Goal: Task Accomplishment & Management: Use online tool/utility

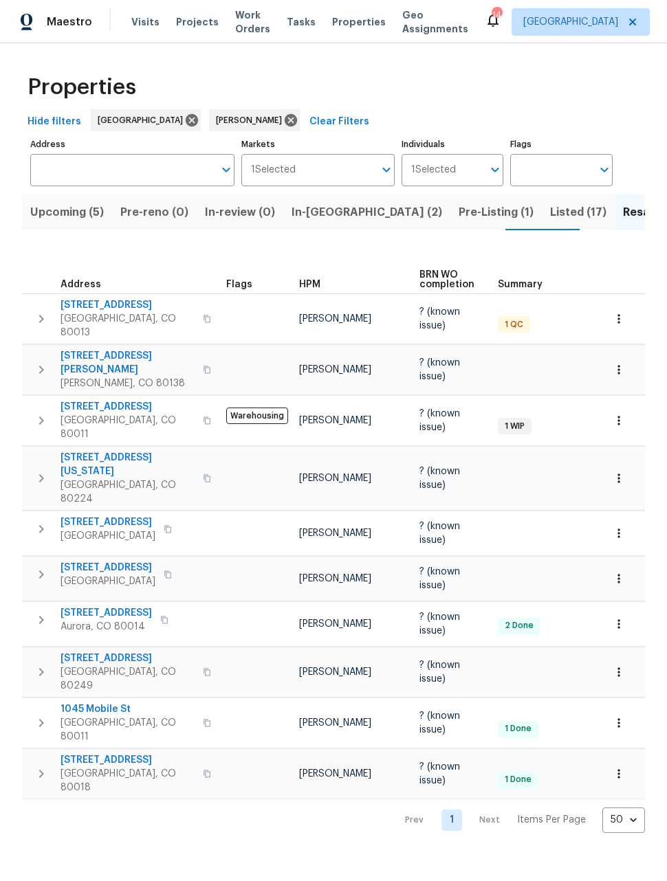
click at [550, 210] on span "Listed (17)" at bounding box center [578, 212] width 56 height 19
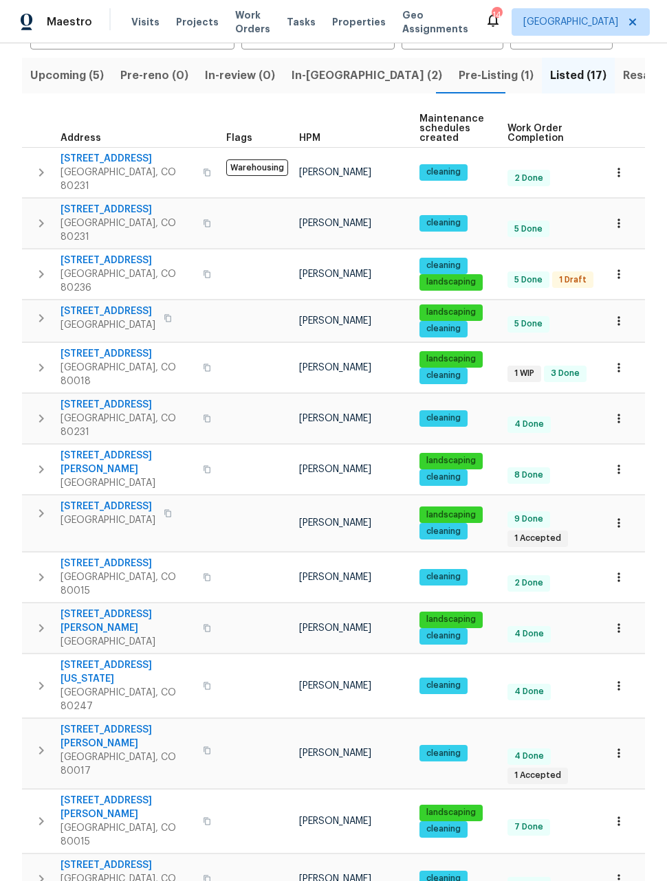
scroll to position [136, 0]
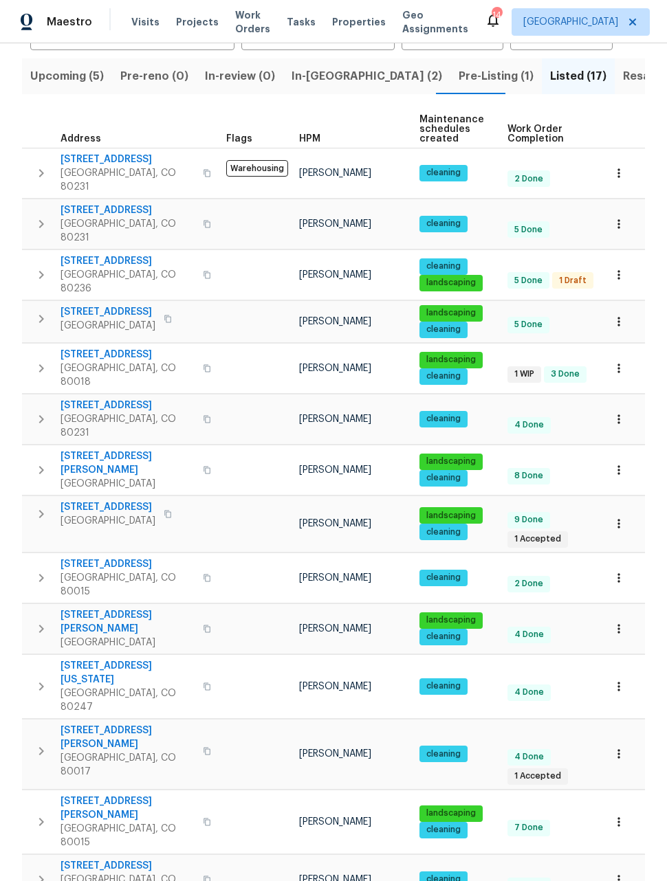
click at [626, 739] on button "button" at bounding box center [618, 754] width 30 height 30
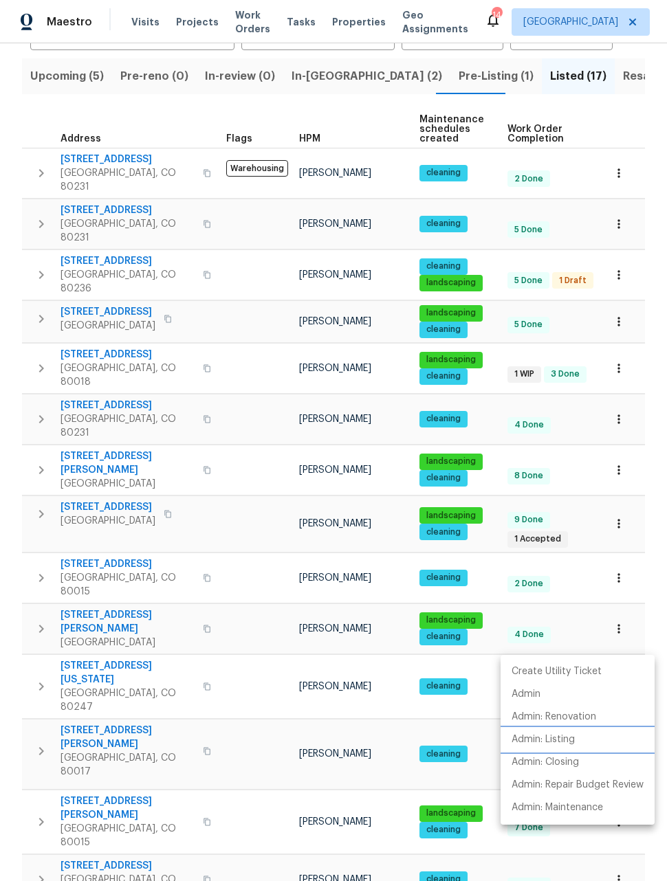
click at [560, 742] on p "Admin: Listing" at bounding box center [542, 740] width 63 height 14
click at [60, 82] on div at bounding box center [333, 440] width 667 height 881
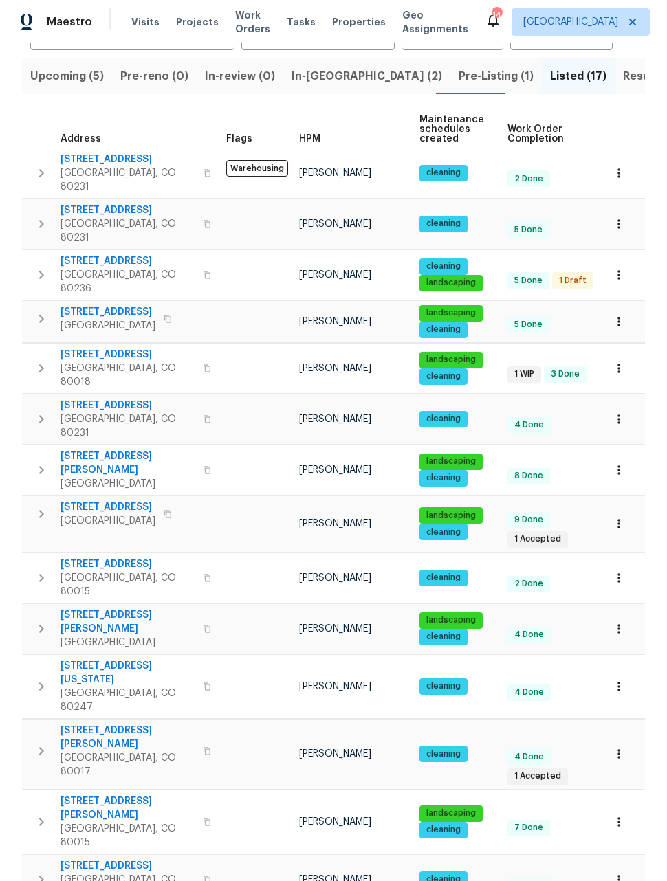
click at [67, 79] on span "Upcoming (5)" at bounding box center [67, 76] width 74 height 19
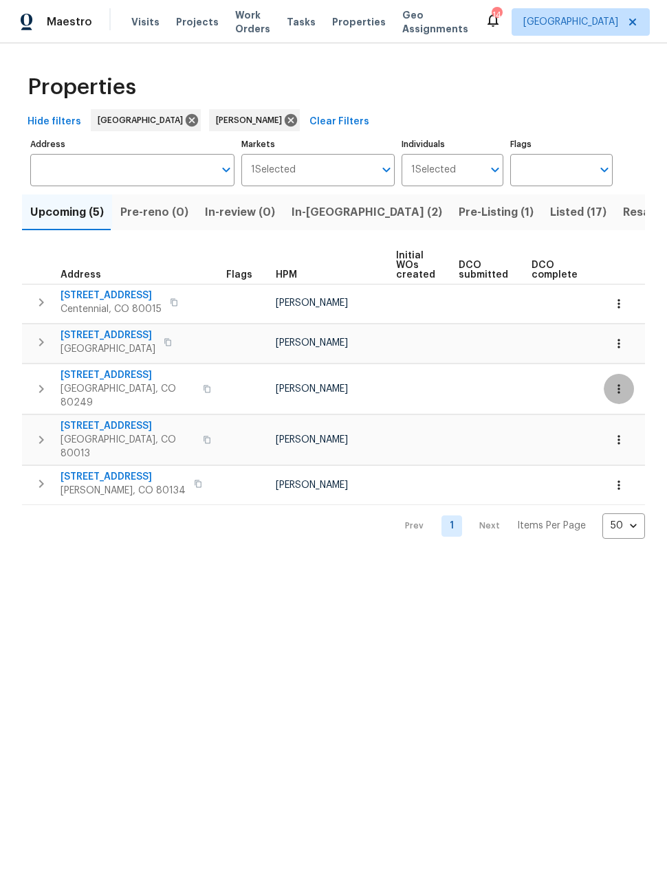
click at [619, 387] on icon "button" at bounding box center [618, 388] width 2 height 9
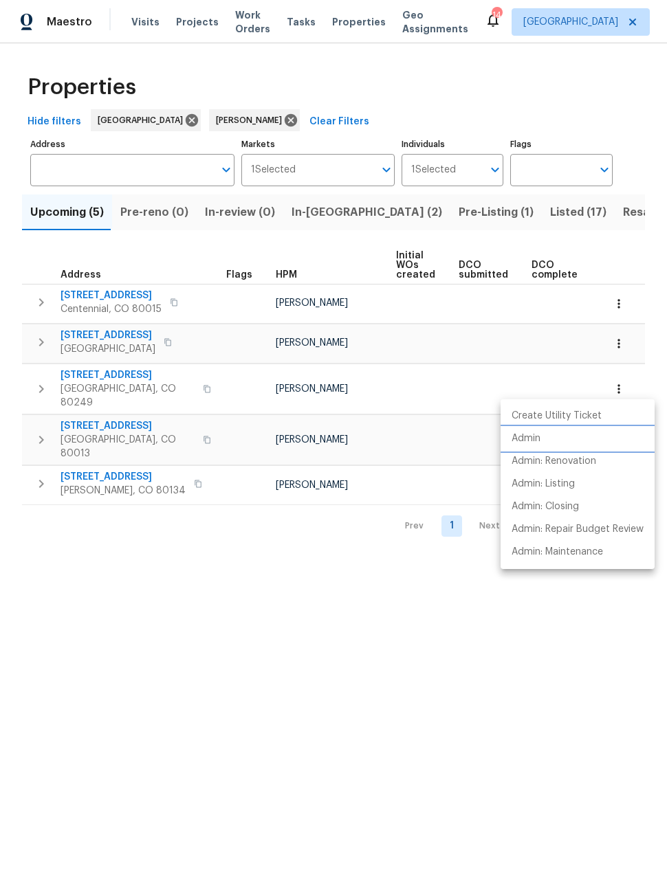
click at [522, 434] on p "Admin" at bounding box center [525, 439] width 29 height 14
click at [476, 219] on div at bounding box center [333, 440] width 667 height 881
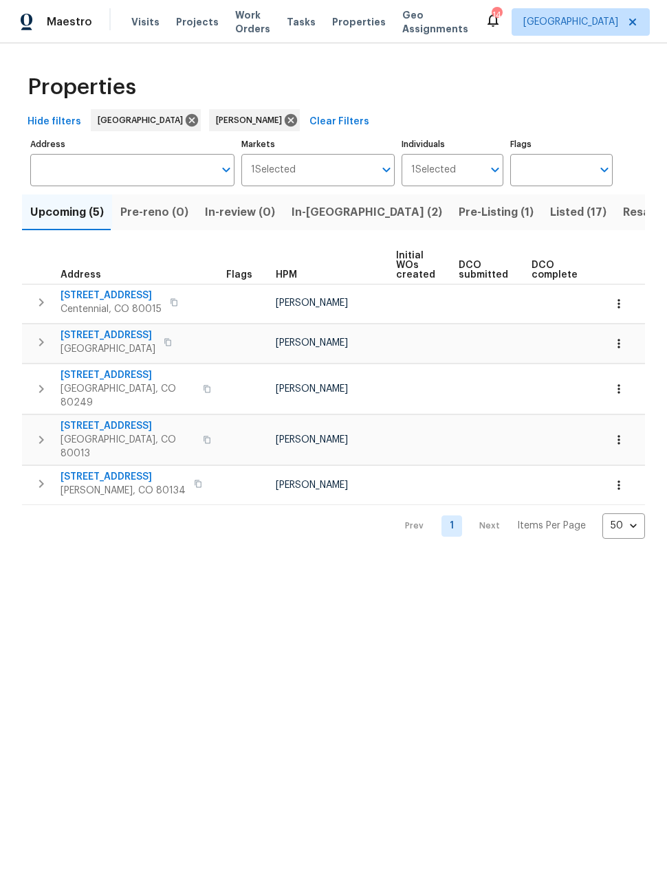
click at [623, 209] on span "Resale (10)" at bounding box center [653, 212] width 60 height 19
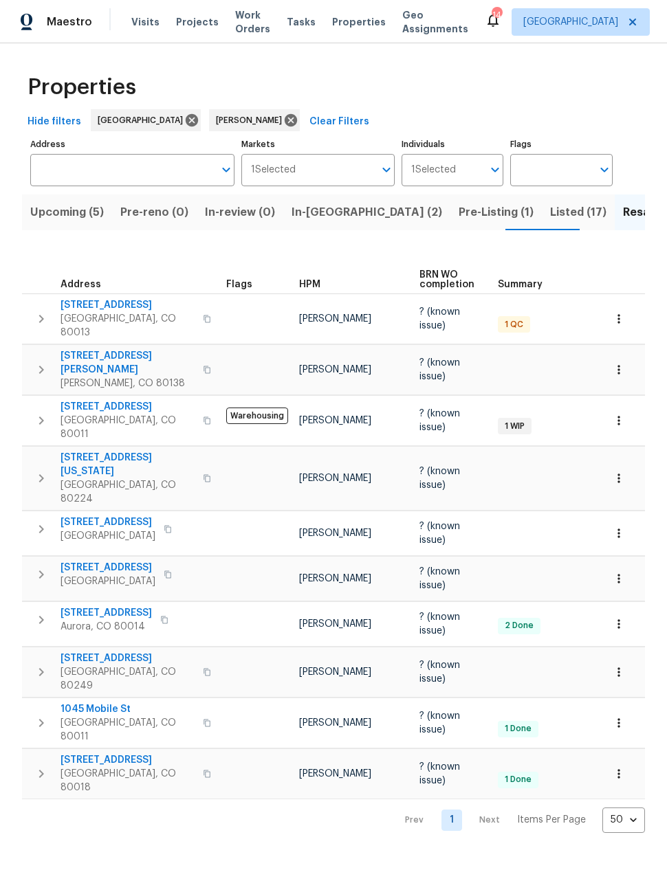
click at [550, 215] on span "Listed (17)" at bounding box center [578, 212] width 56 height 19
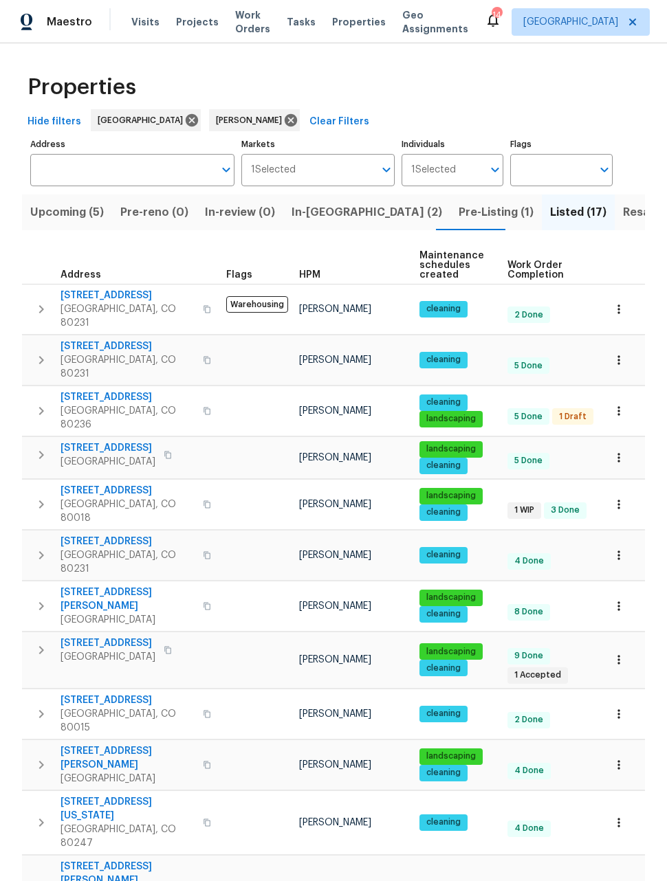
click at [622, 451] on icon "button" at bounding box center [619, 458] width 14 height 14
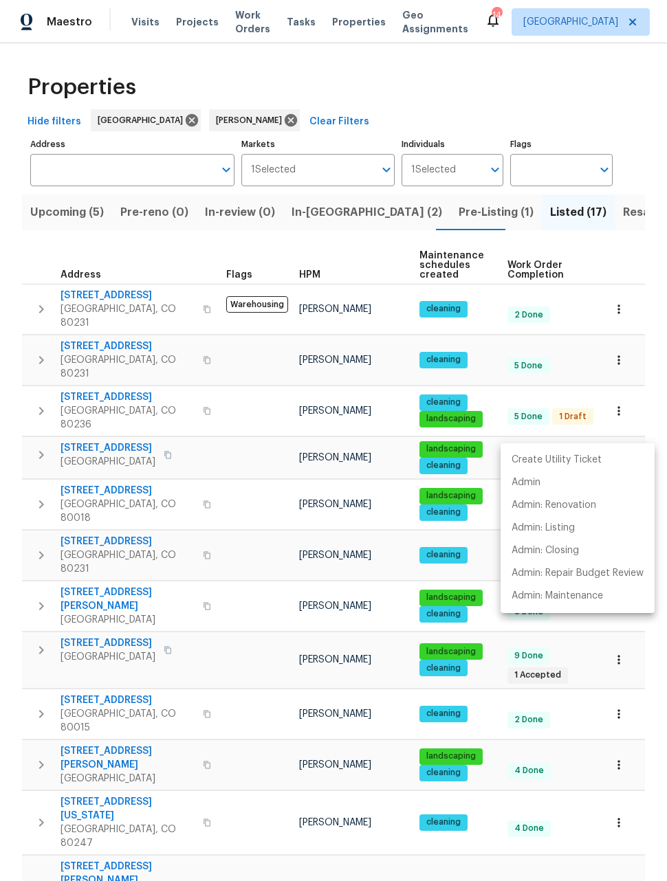
click at [636, 262] on div at bounding box center [333, 440] width 667 height 881
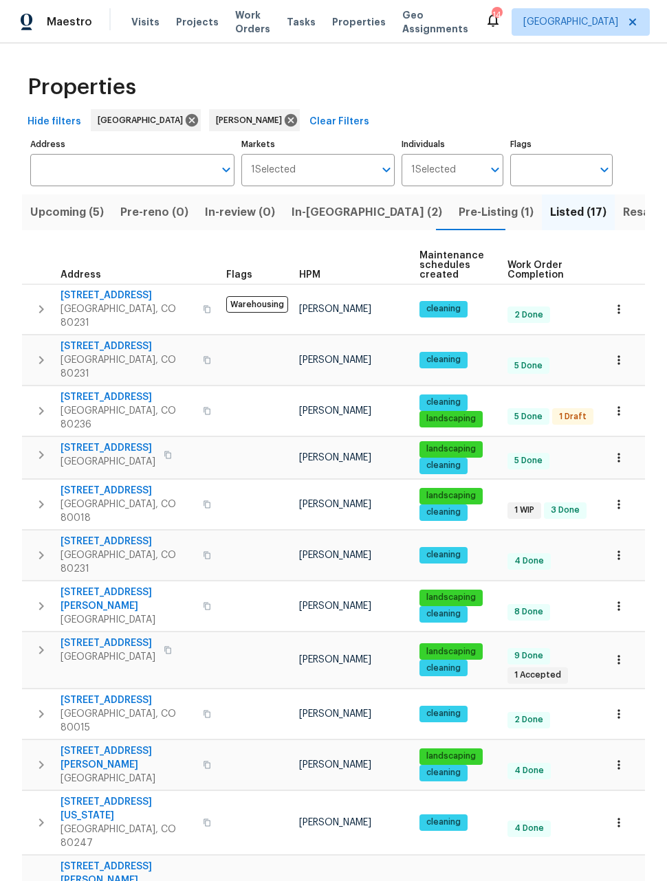
click at [107, 441] on span "584 W Prestwick Way" at bounding box center [107, 448] width 95 height 14
click at [76, 484] on span "27895 E 7th Pl" at bounding box center [127, 491] width 134 height 14
click at [110, 613] on span "Greenwood Village, CO 80111" at bounding box center [127, 620] width 134 height 14
click at [113, 650] on span "Castle Rock, CO 80104" at bounding box center [107, 657] width 95 height 14
click at [109, 744] on span "16453 E Phillips Dr" at bounding box center [127, 757] width 134 height 27
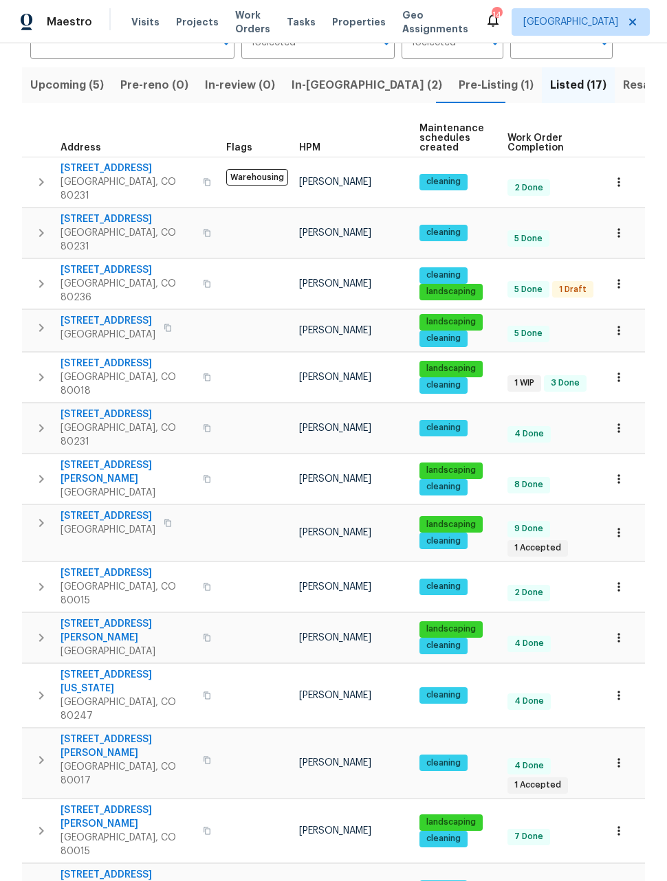
scroll to position [130, 0]
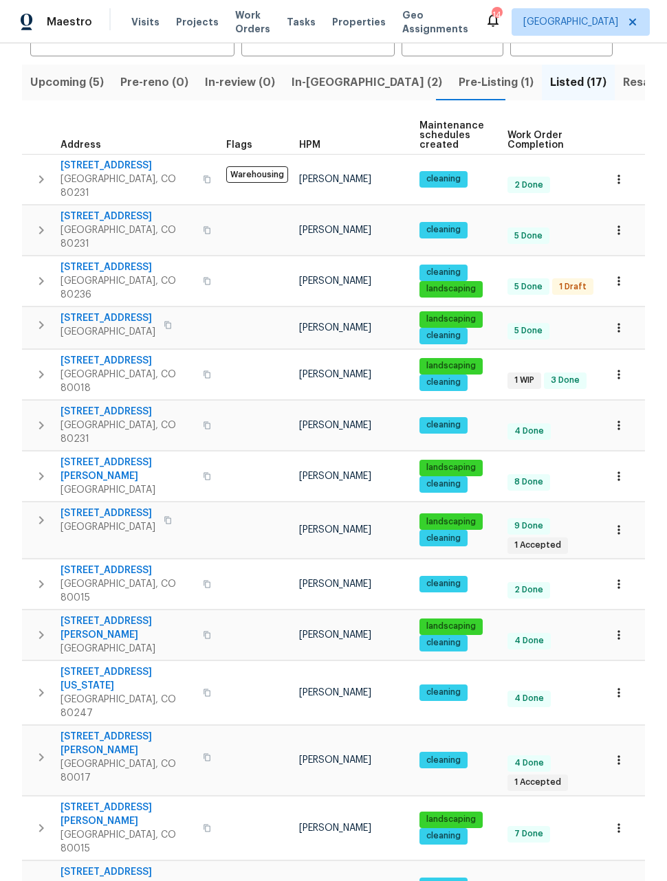
click at [103, 801] on span "4735 S Cathay Ct" at bounding box center [127, 814] width 134 height 27
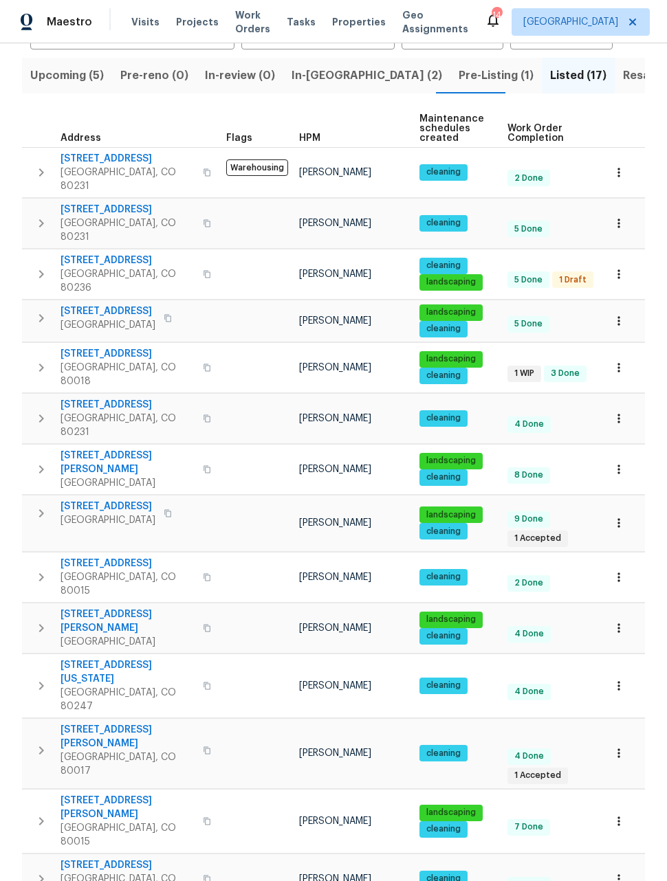
scroll to position [136, 0]
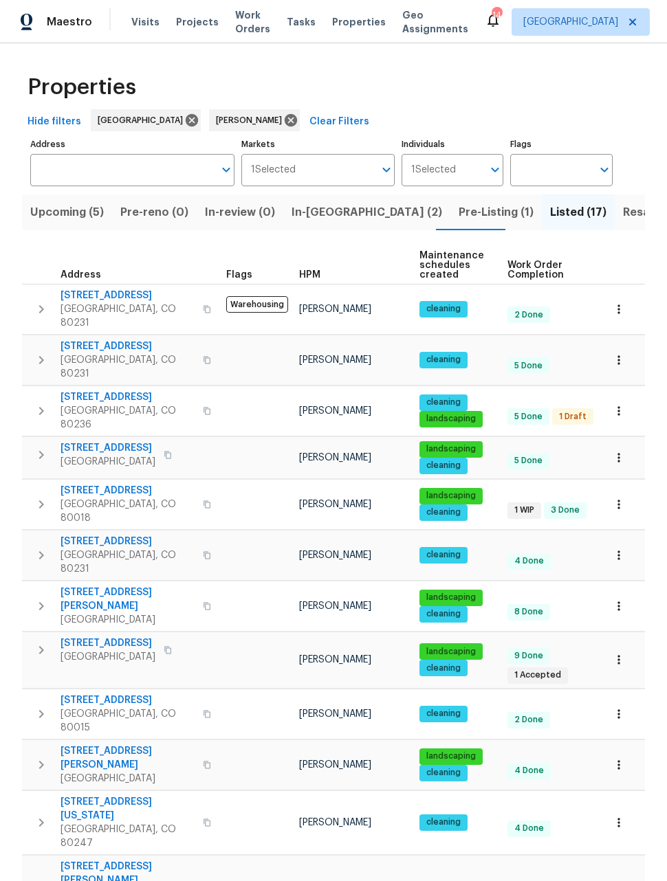
scroll to position [0, 0]
click at [623, 203] on span "Resale (10)" at bounding box center [653, 212] width 60 height 19
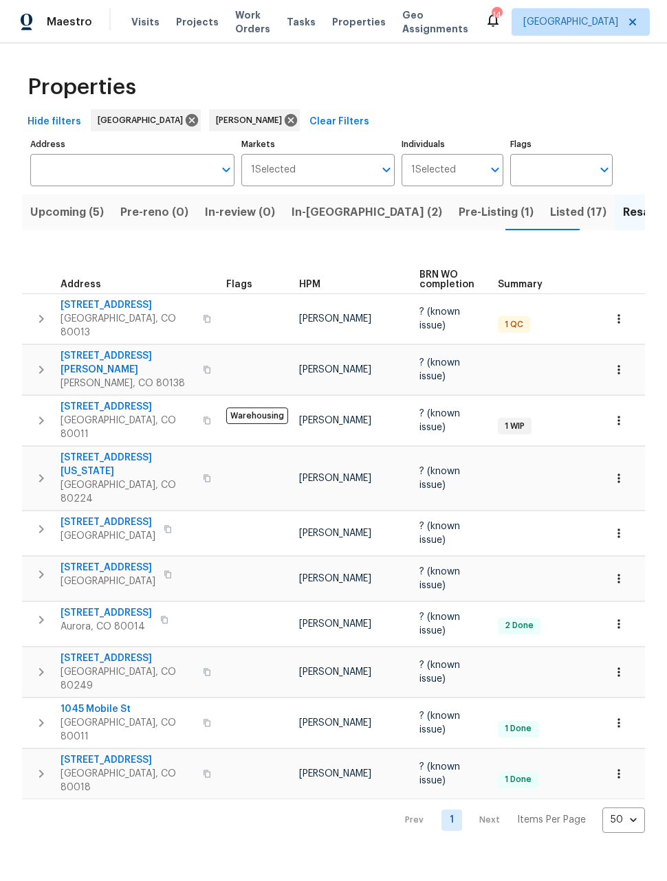
click at [620, 665] on icon "button" at bounding box center [619, 672] width 14 height 14
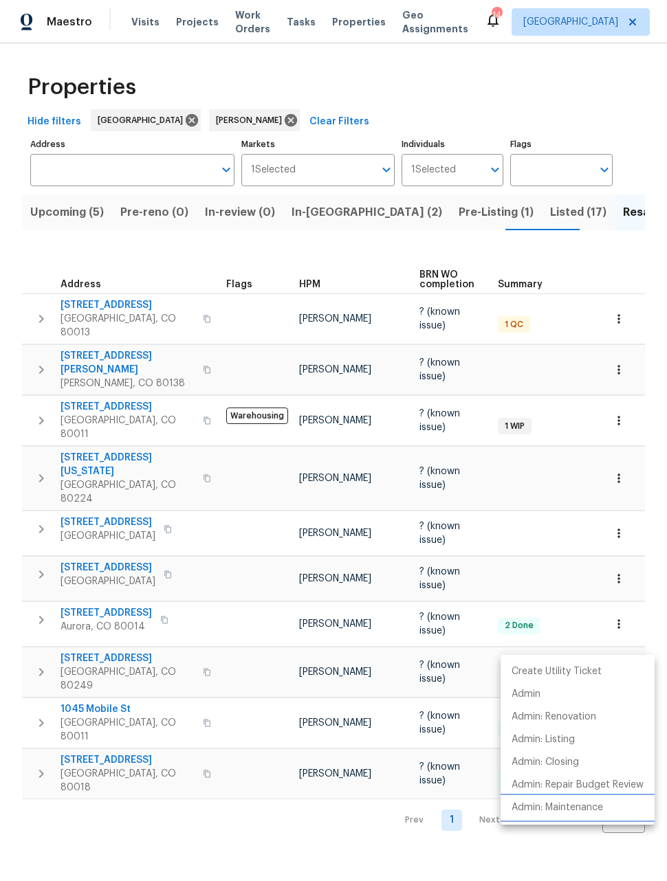
click at [553, 809] on p "Admin: Maintenance" at bounding box center [556, 808] width 91 height 14
click at [358, 795] on div at bounding box center [333, 440] width 667 height 881
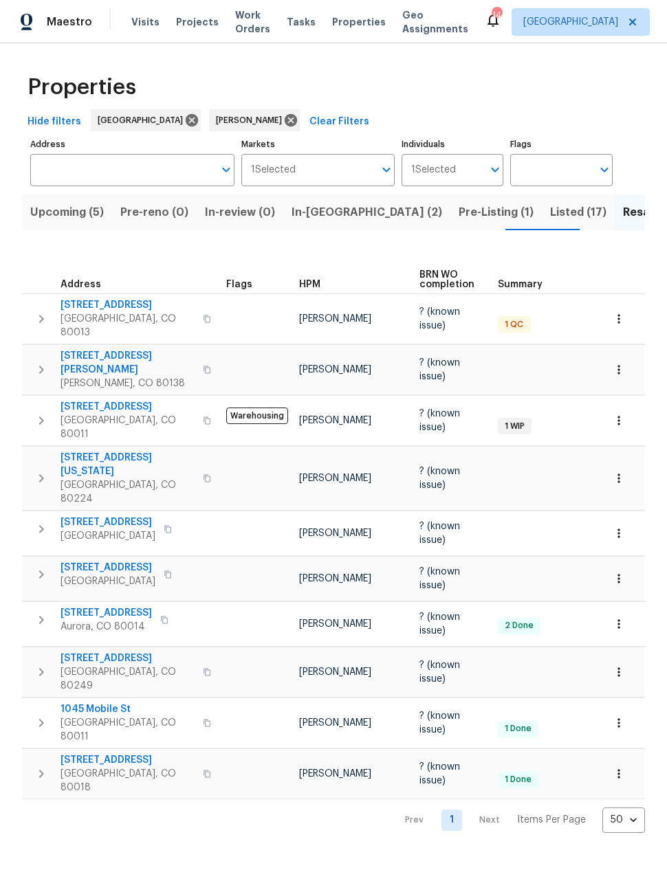
click at [113, 651] on span "18951 E 43rd Ave" at bounding box center [127, 658] width 134 height 14
click at [114, 561] on span "11650 Lewiston Ct" at bounding box center [107, 568] width 95 height 14
click at [87, 351] on span "23559 Branston Ln" at bounding box center [127, 362] width 134 height 27
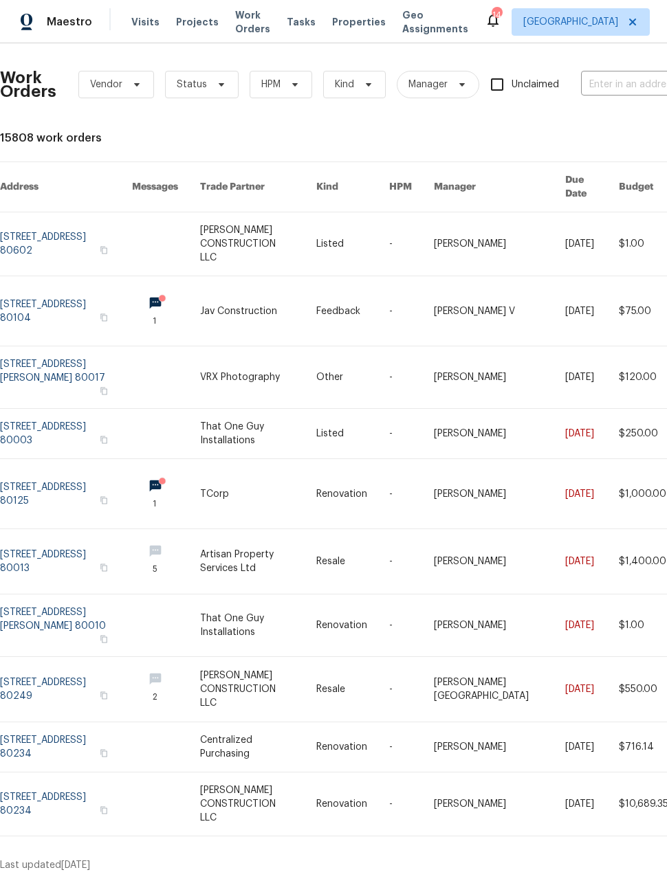
click at [238, 23] on span "Work Orders" at bounding box center [252, 21] width 35 height 27
click at [28, 86] on h2 "Work Orders" at bounding box center [28, 84] width 56 height 27
click at [25, 80] on h2 "Work Orders" at bounding box center [28, 84] width 56 height 27
click at [56, 32] on div "Maestro" at bounding box center [46, 21] width 92 height 27
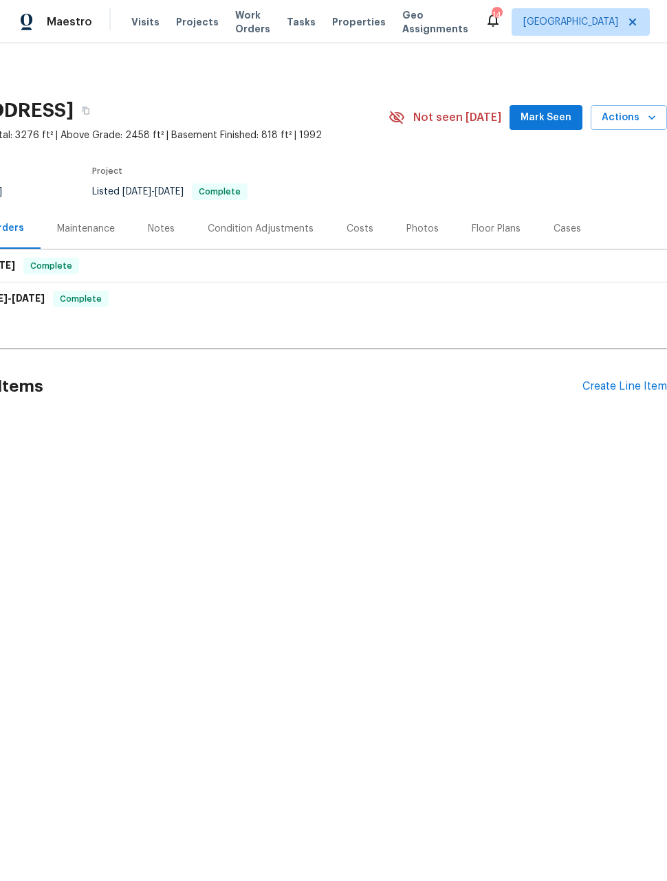
scroll to position [0, 110]
click at [616, 386] on div "Create Line Item" at bounding box center [624, 386] width 85 height 13
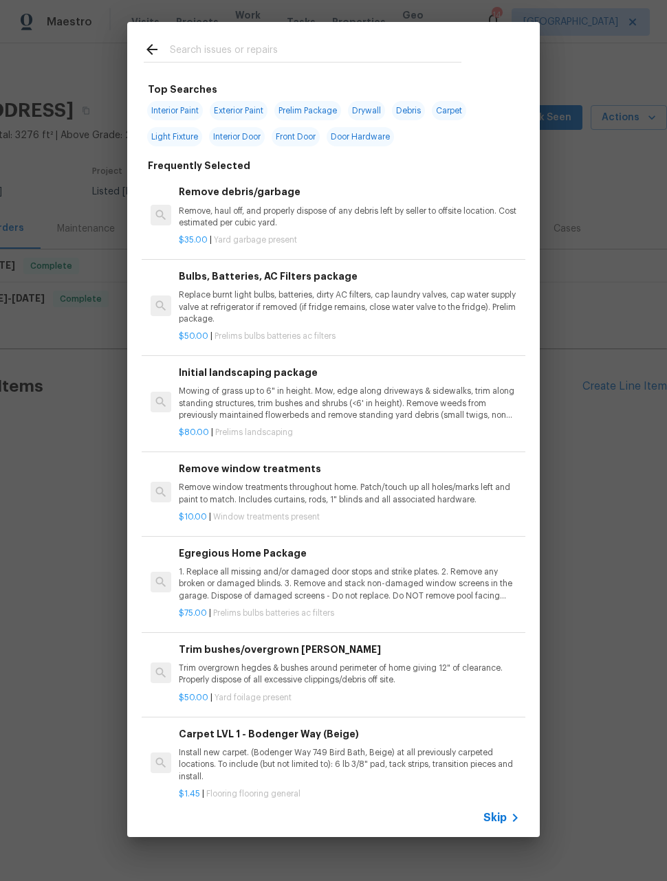
click at [391, 53] on input "text" at bounding box center [315, 51] width 291 height 21
type input "Irri"
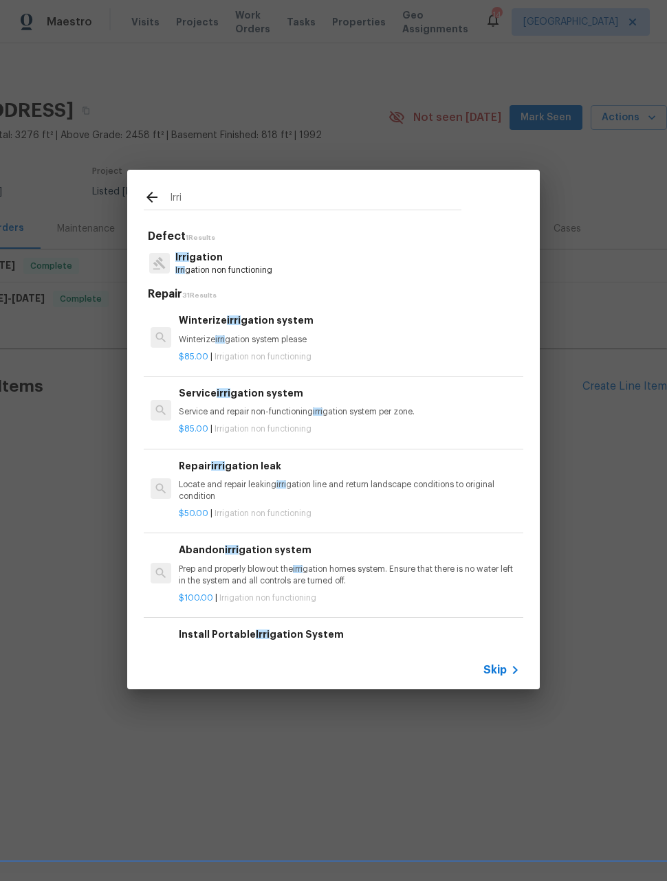
click at [348, 339] on p "Winterize irri gation system please" at bounding box center [349, 340] width 341 height 12
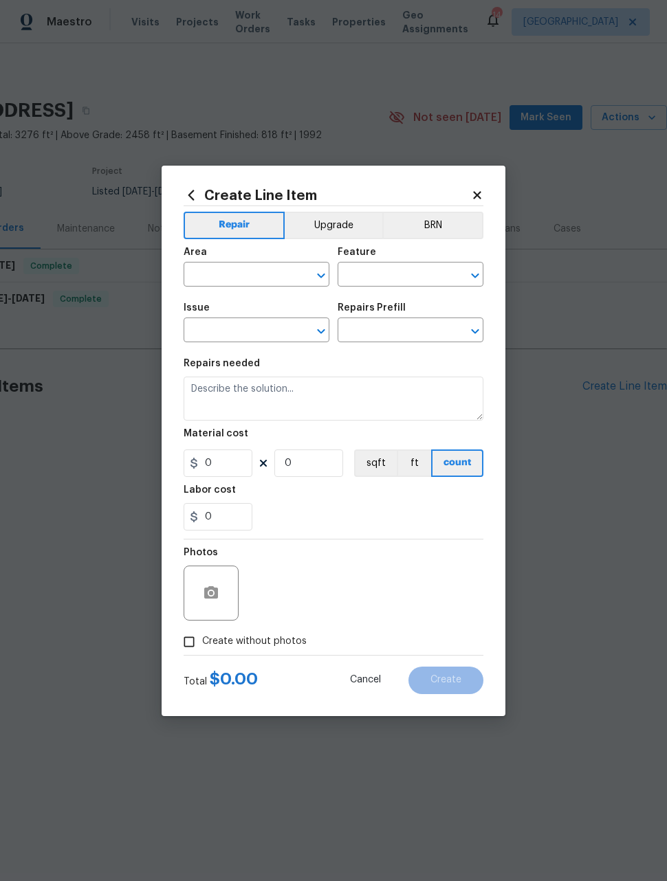
type input "Irrigation"
type input "Winterize irrigation system $85.00"
type textarea "Winterize irrigation system please"
type input "85"
type input "1"
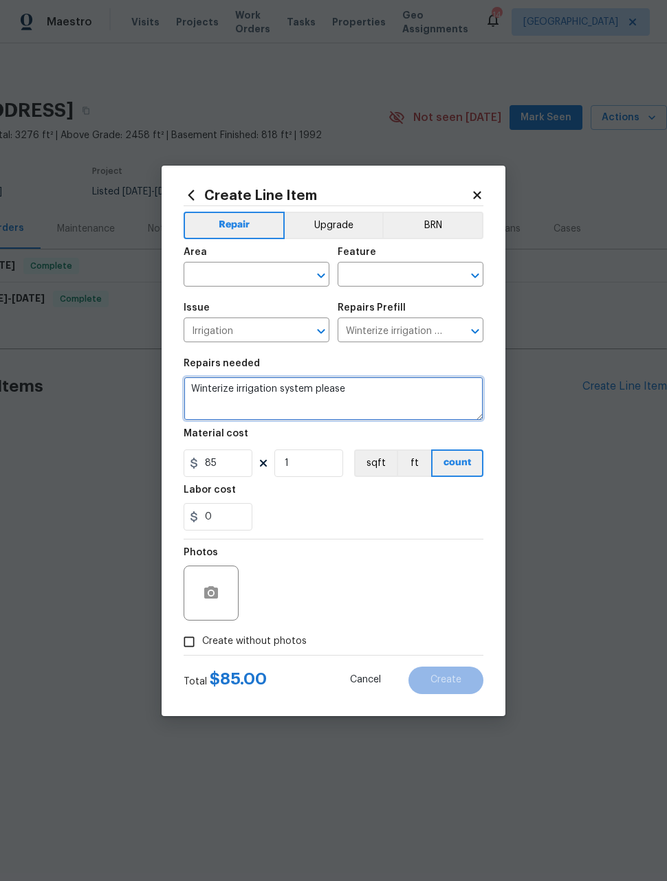
click at [313, 386] on textarea "Winterize irrigation system please" at bounding box center [333, 399] width 300 height 44
click at [304, 386] on textarea "Winterize irrigation system please" at bounding box center [333, 399] width 300 height 44
paste textarea "“Please winterize irrigation system. Drain backflow and lines to house and turn…"
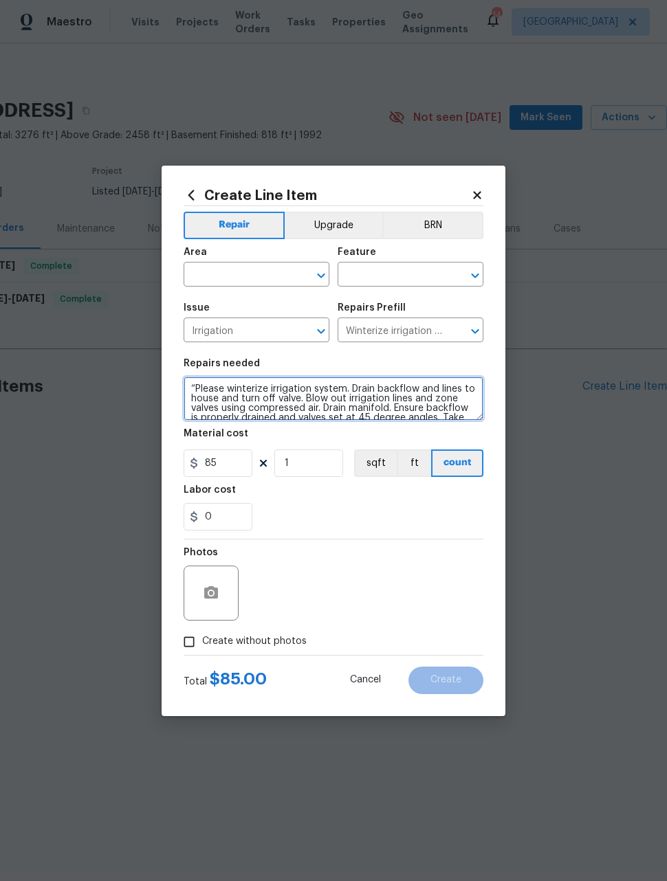
scroll to position [0, 0]
click at [200, 384] on textarea "“Please winterize irrigation system. Drain backflow and lines to house and turn…" at bounding box center [333, 399] width 300 height 44
click at [201, 395] on textarea "“Please winterize irrigation system. Drain backflow and lines to house and turn…" at bounding box center [333, 399] width 300 height 44
click at [189, 383] on textarea "“Please winterize irrigation system. Drain backflow and lines to house and turn…" at bounding box center [333, 399] width 300 height 44
click at [220, 394] on textarea "“Please winterize irrigation system. Drain backflow and lines to house and turn…" at bounding box center [333, 399] width 300 height 44
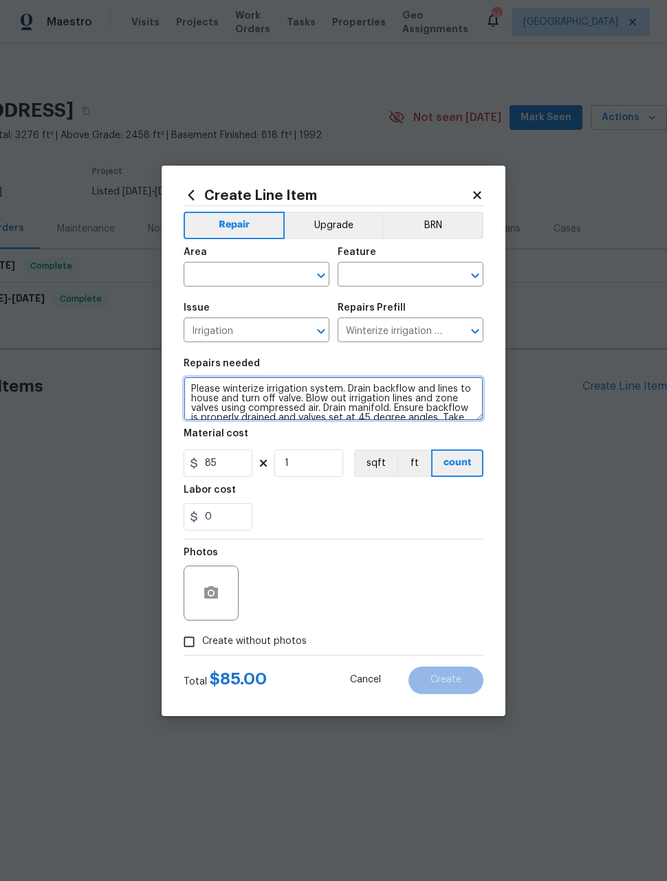
click at [319, 404] on textarea "Please winterize irrigation system. Drain backflow and lines to house and turn …" at bounding box center [333, 399] width 300 height 44
type textarea "Please winterize irrigation system. Drain backflow and lines to house and turn …"
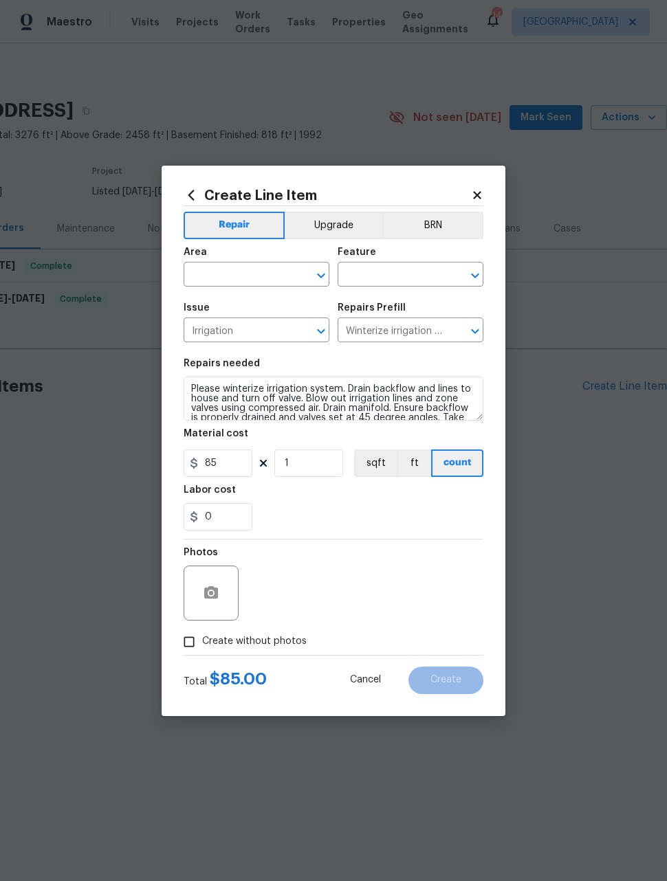
click at [399, 519] on div "0" at bounding box center [333, 516] width 300 height 27
click at [280, 260] on div "Area" at bounding box center [256, 256] width 146 height 18
click at [263, 278] on input "text" at bounding box center [236, 275] width 107 height 21
click at [278, 335] on li "Exterior Overall" at bounding box center [256, 328] width 146 height 23
type input "Exterior Overall"
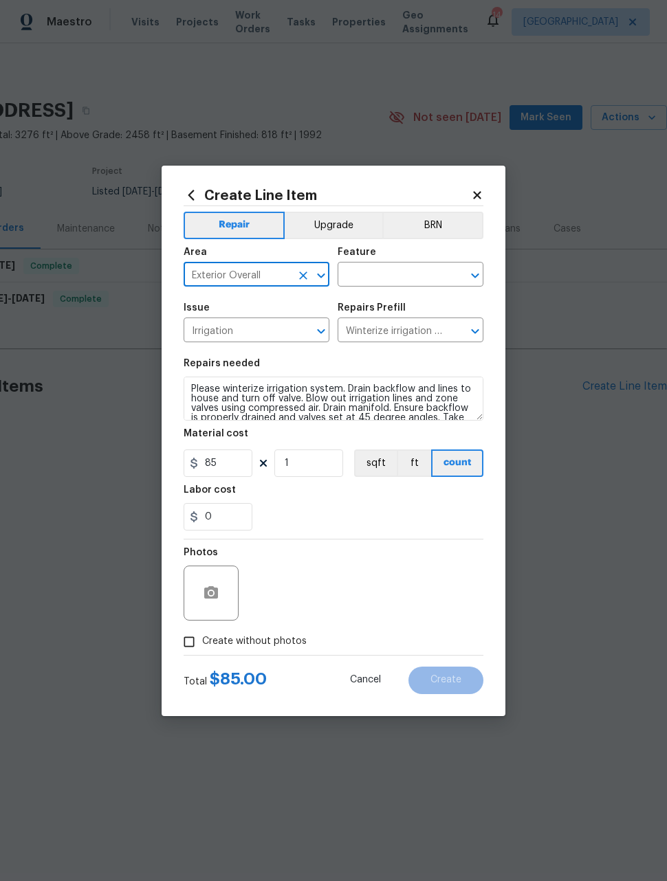
click at [402, 280] on input "text" at bounding box center [390, 275] width 107 height 21
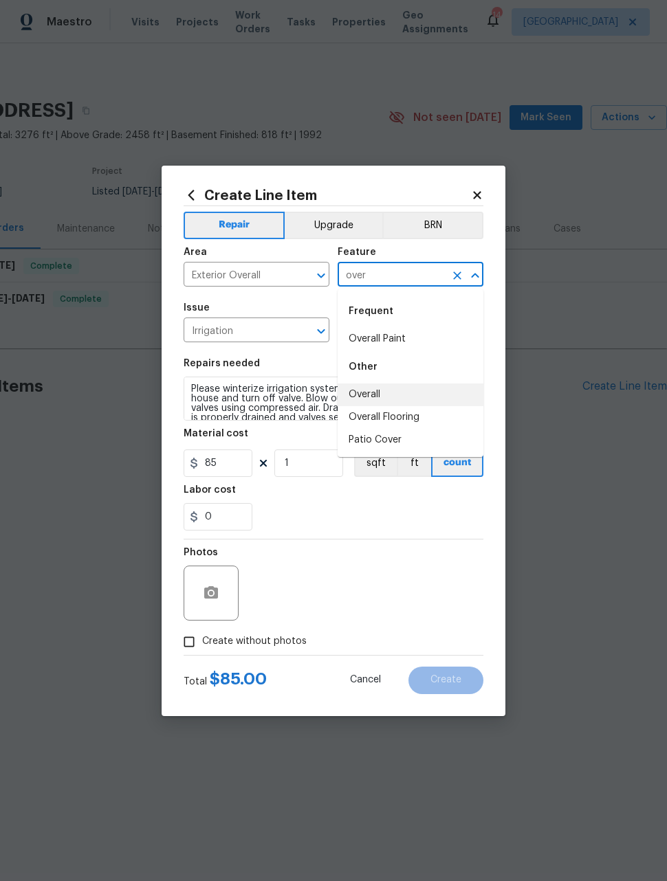
click at [373, 389] on li "Overall" at bounding box center [410, 394] width 146 height 23
type input "Overall"
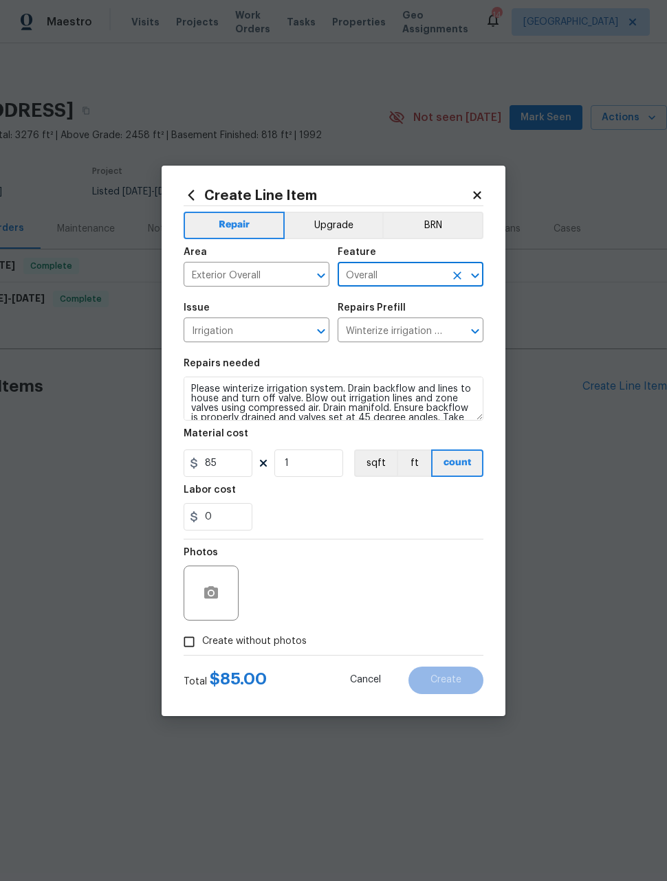
click at [394, 579] on div "Photos" at bounding box center [333, 583] width 300 height 89
click at [185, 640] on input "Create without photos" at bounding box center [189, 642] width 26 height 26
checkbox input "true"
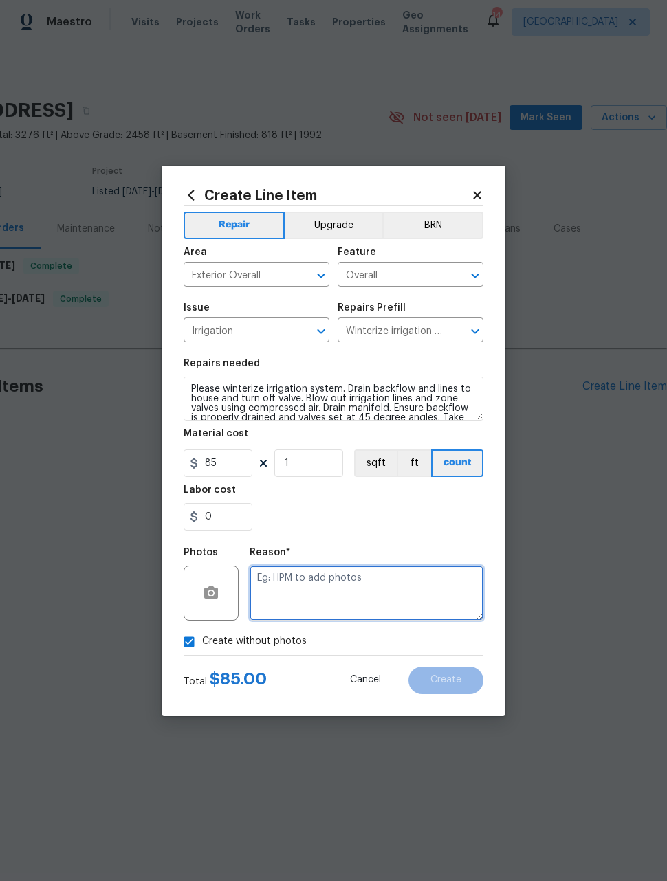
click at [405, 593] on textarea at bounding box center [366, 593] width 234 height 55
type textarea "Maintenance"
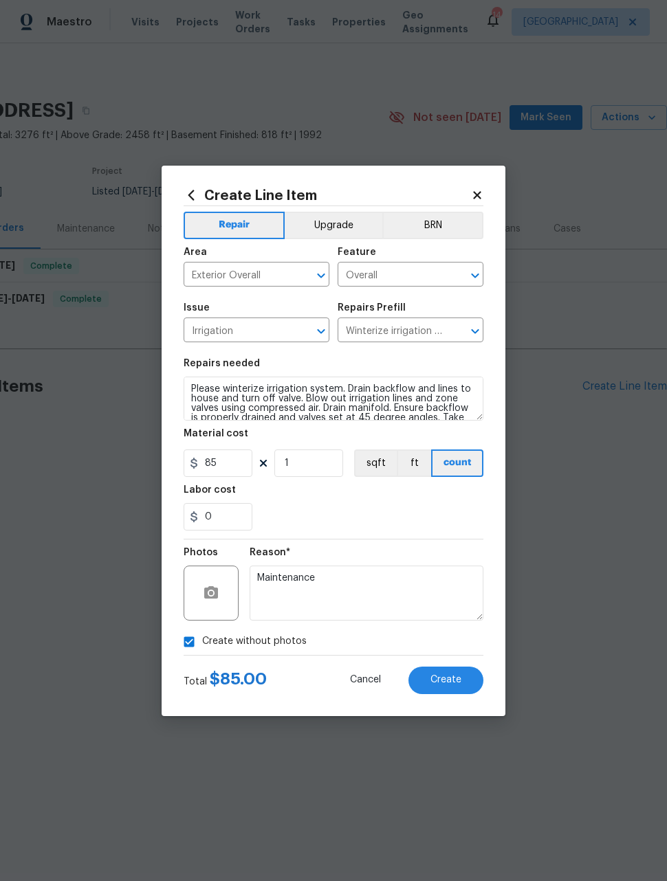
click at [433, 539] on section "Repairs needed Please winterize irrigation system. Drain backflow and lines to …" at bounding box center [333, 444] width 300 height 188
click at [459, 689] on button "Create" at bounding box center [445, 680] width 75 height 27
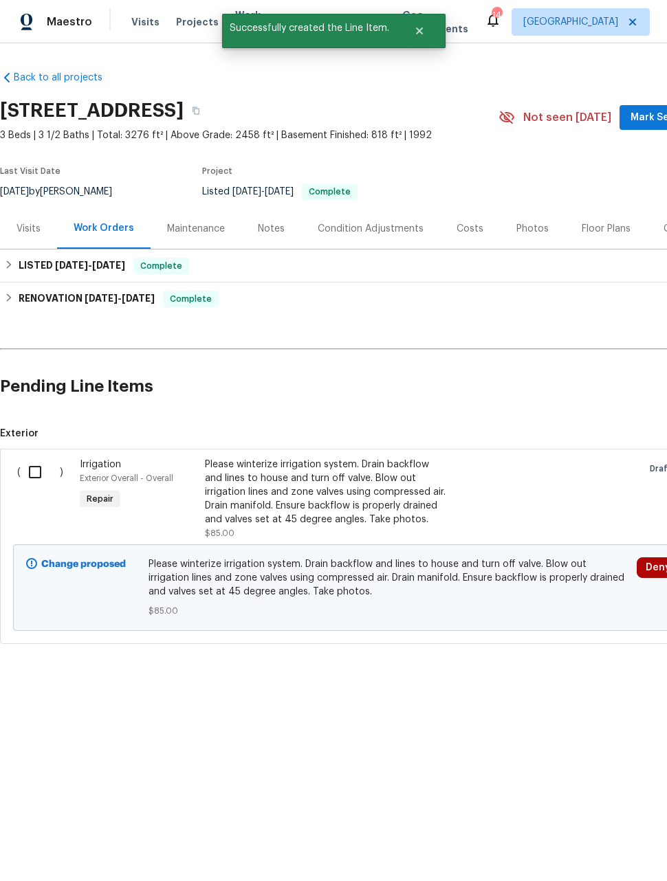
click at [34, 478] on input "checkbox" at bounding box center [40, 472] width 39 height 29
checkbox input "true"
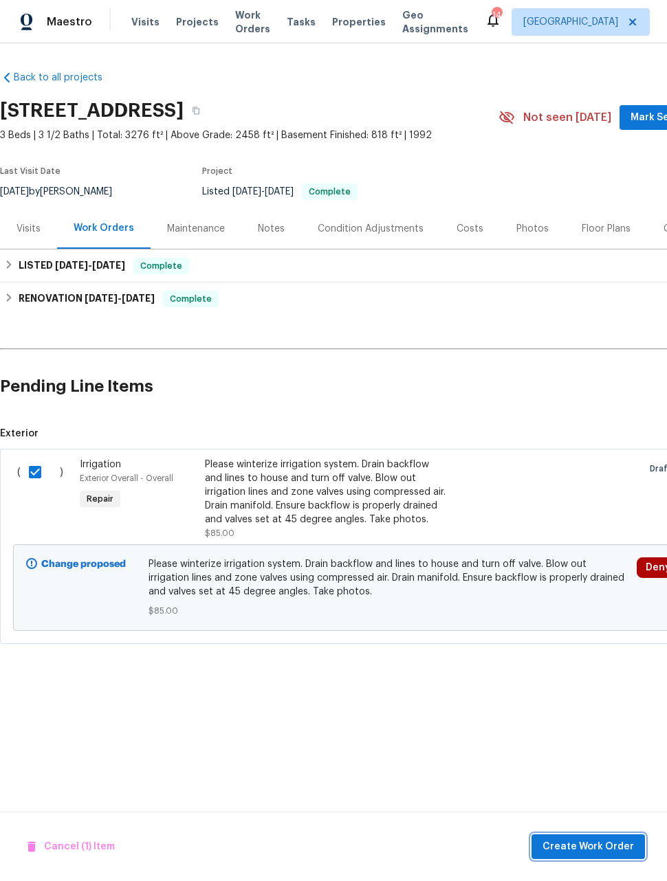
click at [597, 841] on span "Create Work Order" at bounding box center [587, 846] width 91 height 17
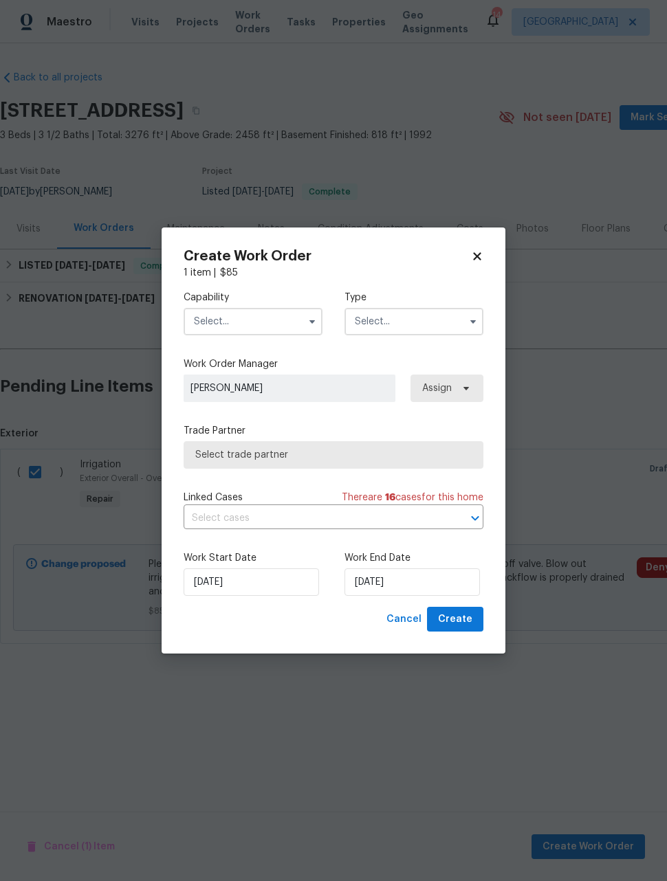
click at [269, 320] on input "text" at bounding box center [252, 321] width 139 height 27
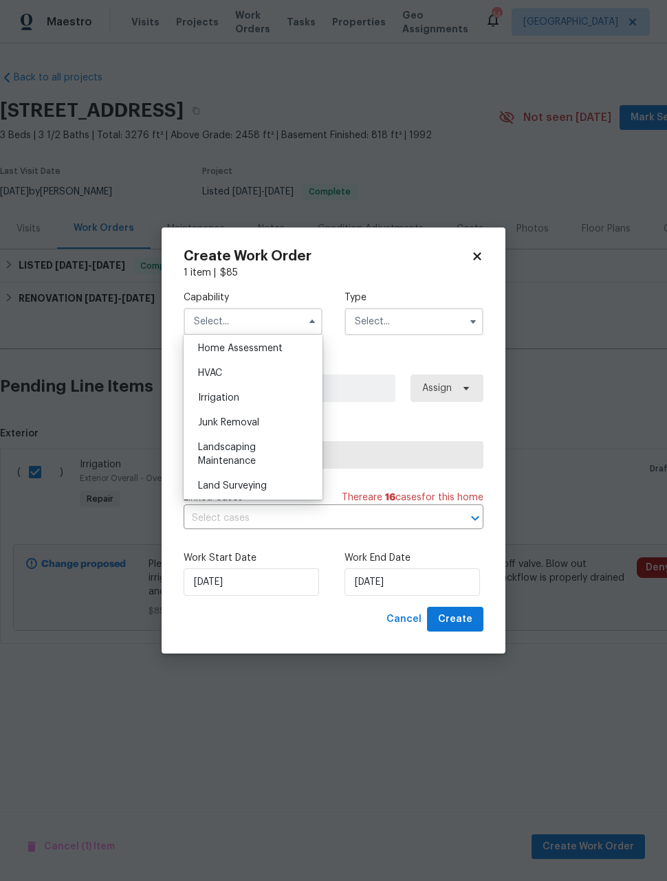
scroll to position [810, 0]
click at [285, 394] on div "Irrigation" at bounding box center [253, 395] width 132 height 25
type input "Irrigation"
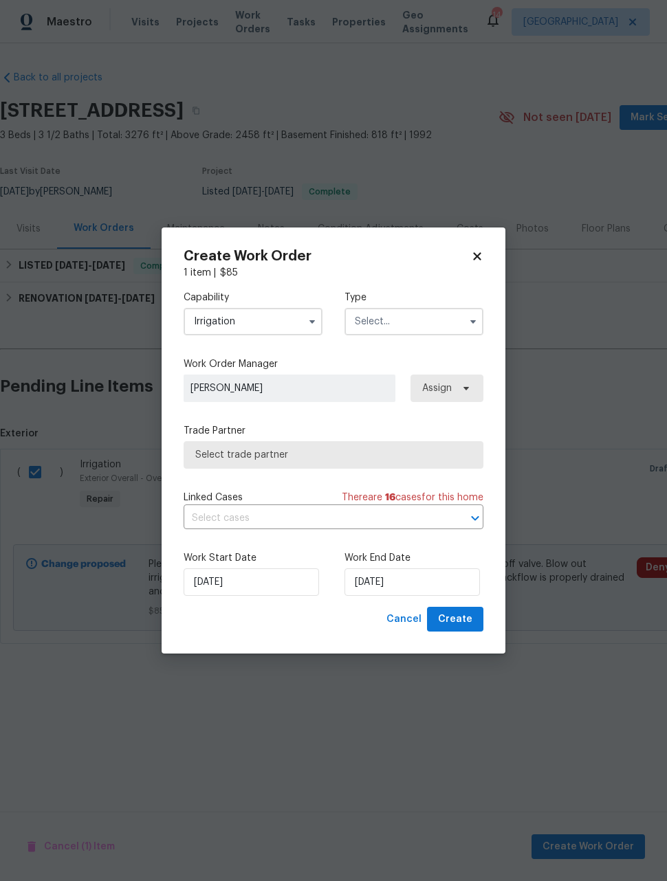
click at [415, 320] on input "text" at bounding box center [413, 321] width 139 height 27
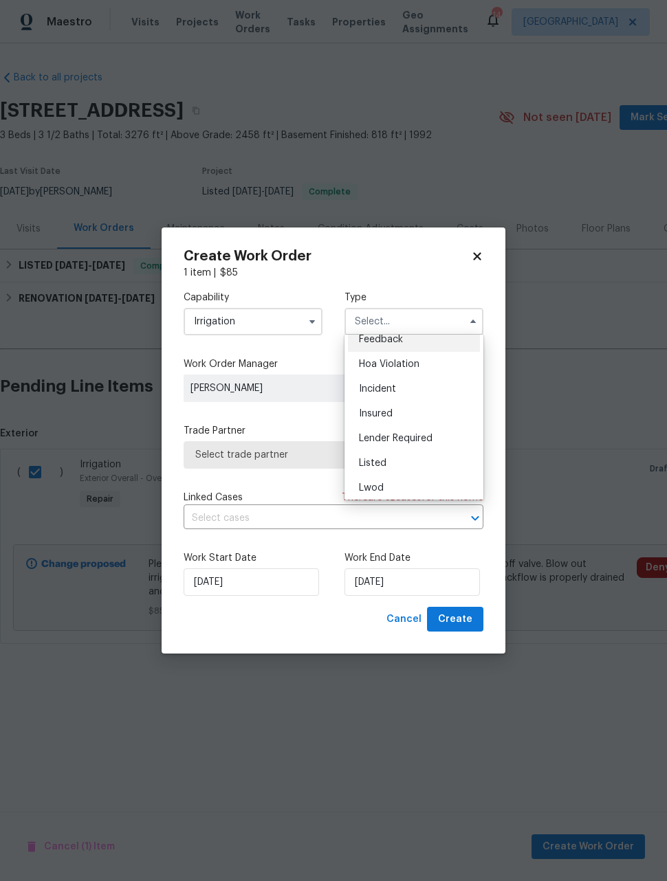
scroll to position [15, 0]
click at [405, 458] on div "Listed" at bounding box center [414, 459] width 132 height 25
type input "Listed"
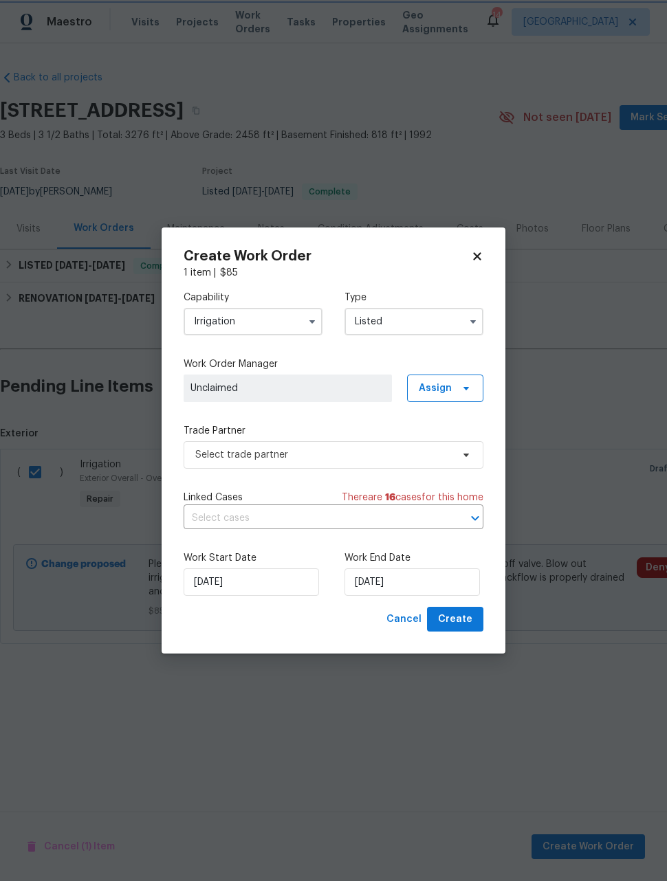
scroll to position [0, 0]
click at [339, 388] on span "Unclaimed" at bounding box center [287, 388] width 194 height 14
click at [450, 390] on span "Assign" at bounding box center [434, 388] width 33 height 14
click at [451, 482] on div "Assign to HPM" at bounding box center [449, 485] width 65 height 14
click at [456, 421] on div "Assign to HPM" at bounding box center [449, 427] width 65 height 14
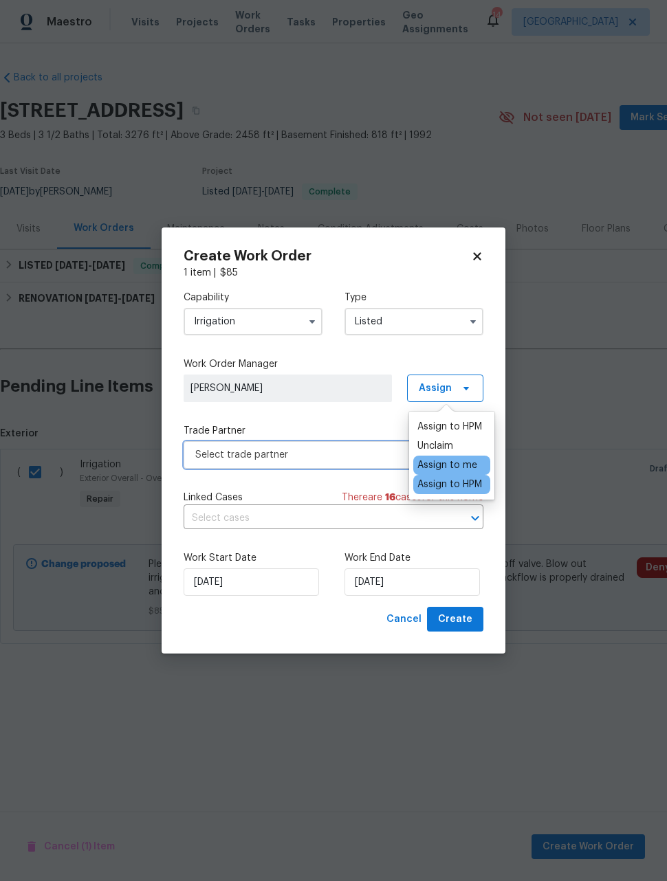
click at [343, 454] on span "Select trade partner" at bounding box center [323, 455] width 256 height 14
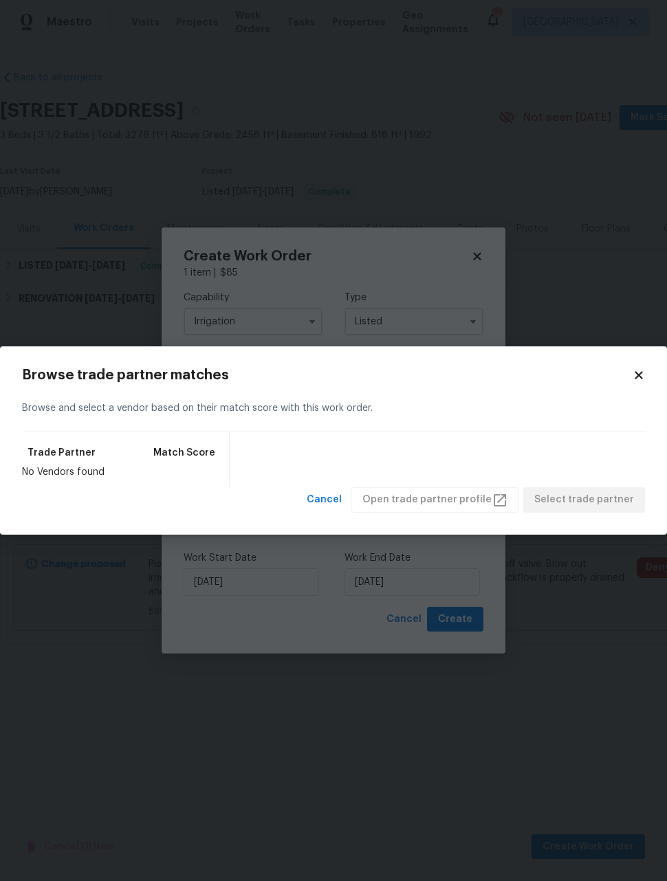
click at [401, 263] on body "Maestro Visits Projects Work Orders Tasks Properties Geo Assignments 14 Denver …" at bounding box center [333, 368] width 667 height 737
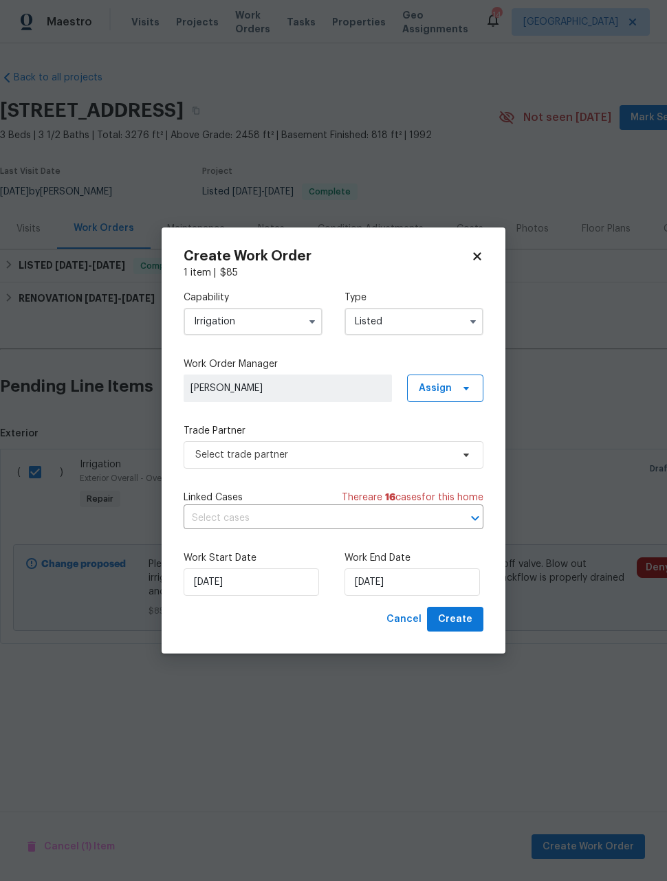
click at [280, 309] on input "Irrigation" at bounding box center [252, 321] width 139 height 27
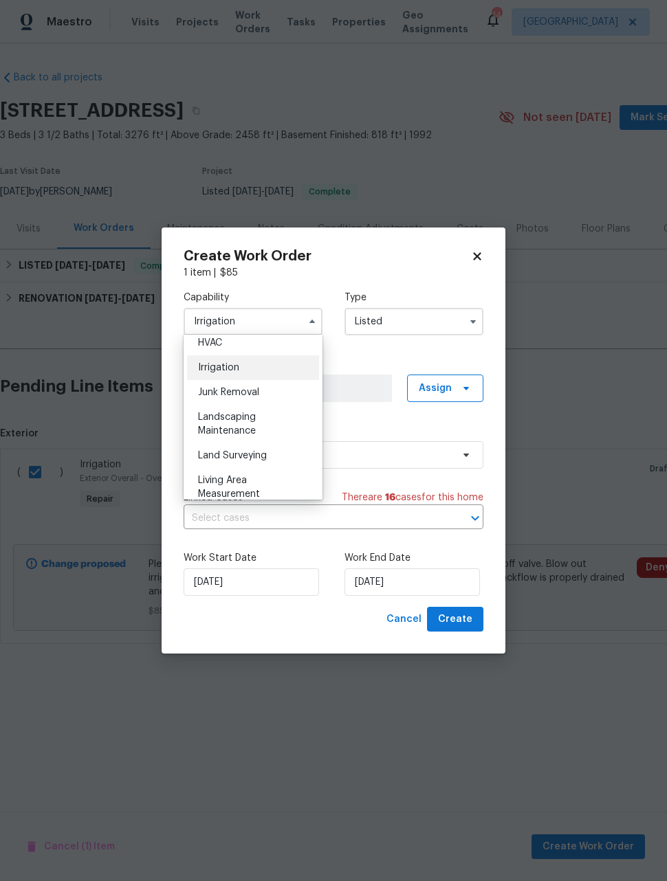
scroll to position [840, 0]
click at [283, 423] on div "Landscaping Maintenance" at bounding box center [253, 421] width 132 height 38
type input "Landscaping Maintenance"
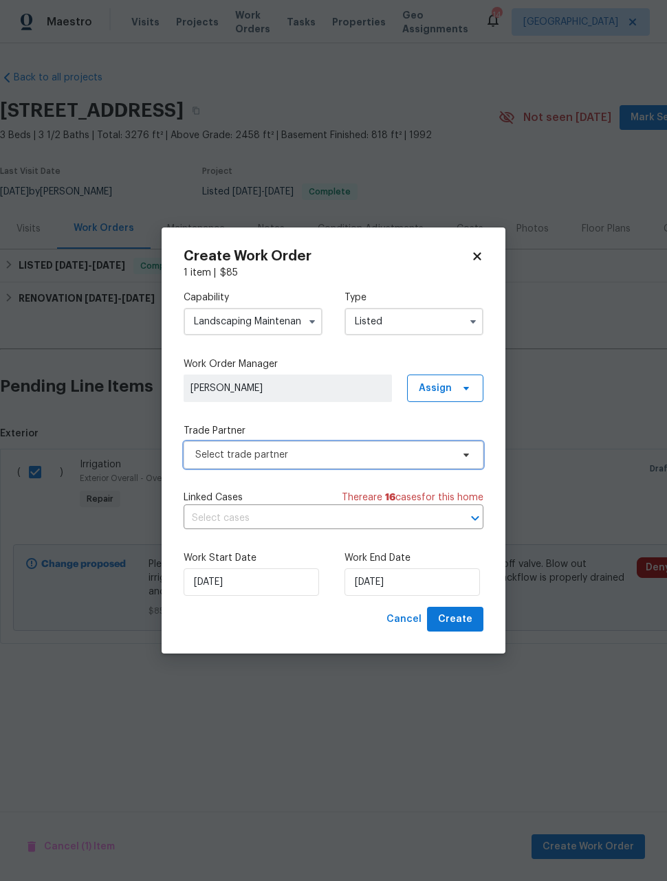
click at [392, 456] on span "Select trade partner" at bounding box center [323, 455] width 256 height 14
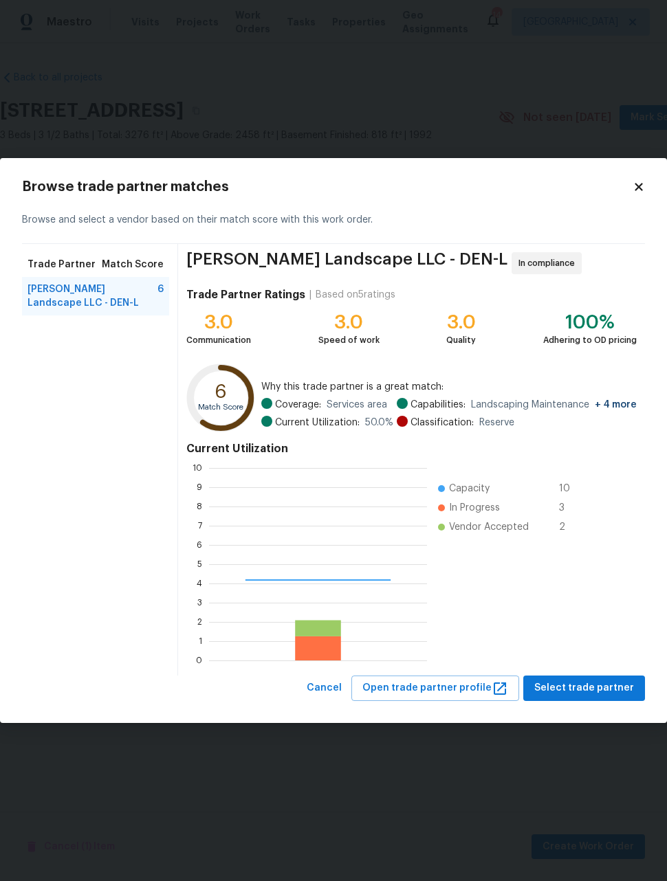
scroll to position [192, 218]
click at [80, 307] on span "[PERSON_NAME] Landscape LLC - DEN-L" at bounding box center [92, 295] width 130 height 27
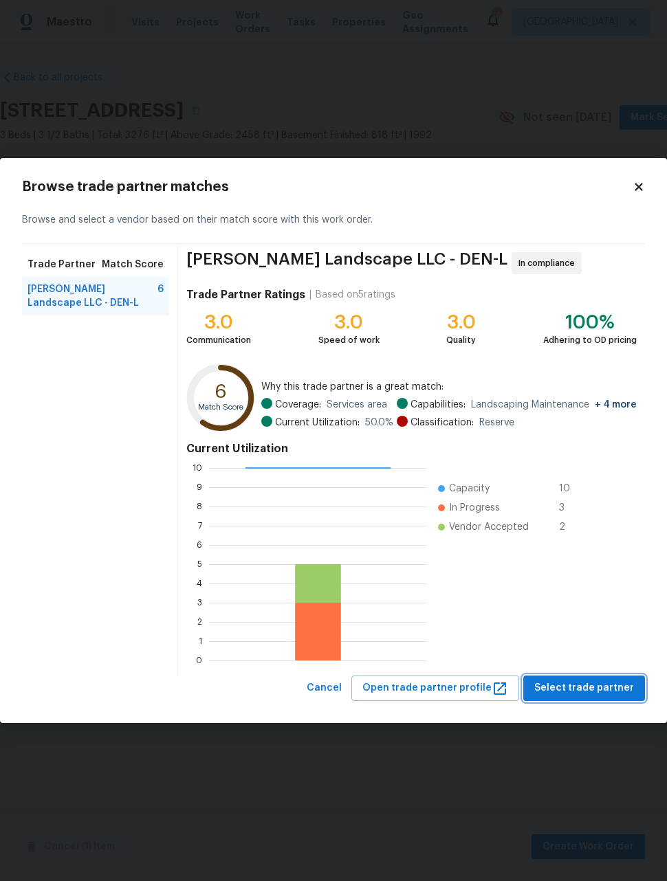
click at [601, 690] on span "Select trade partner" at bounding box center [584, 688] width 100 height 17
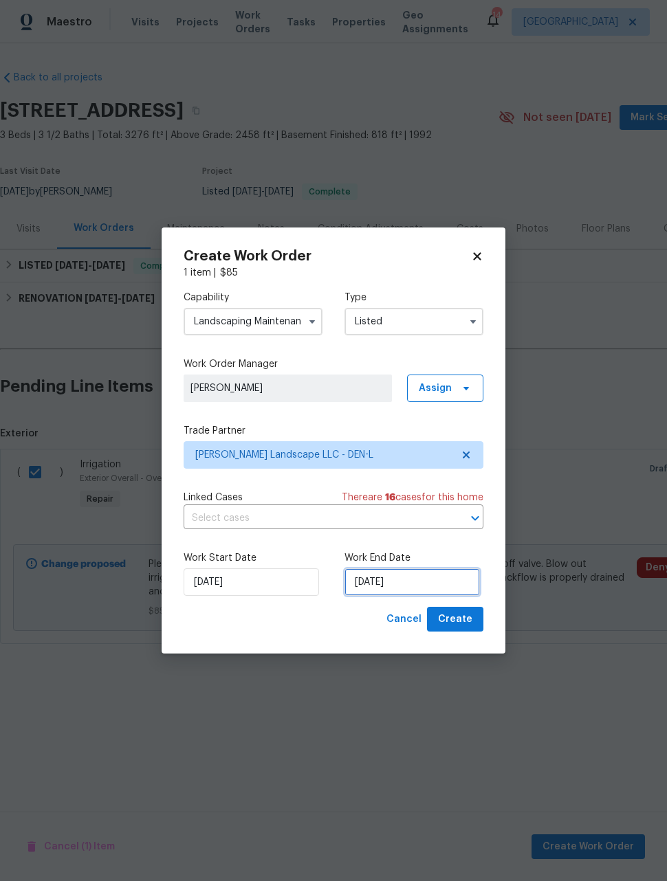
click at [434, 585] on input "[DATE]" at bounding box center [411, 581] width 135 height 27
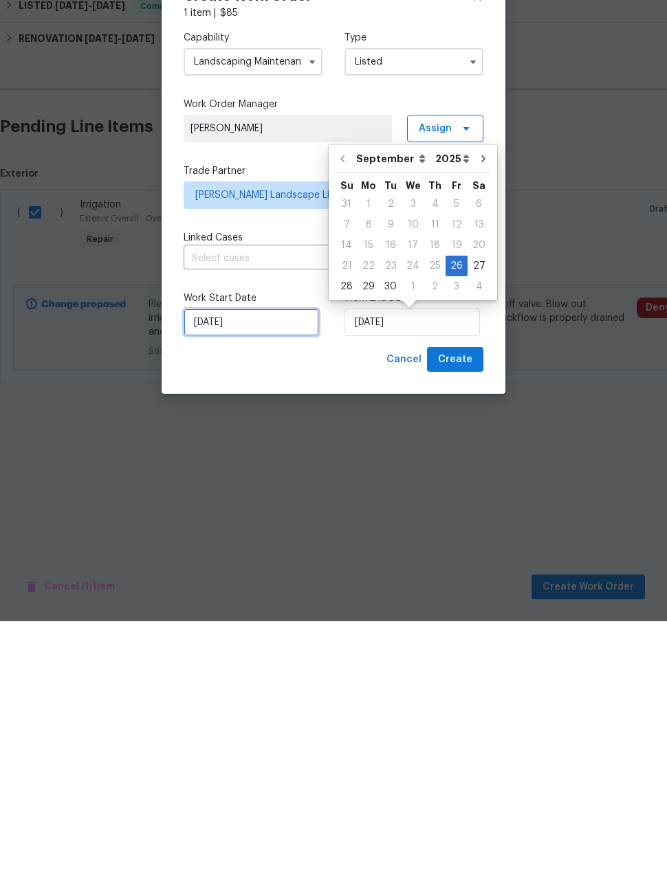
click at [276, 568] on input "[DATE]" at bounding box center [250, 581] width 135 height 27
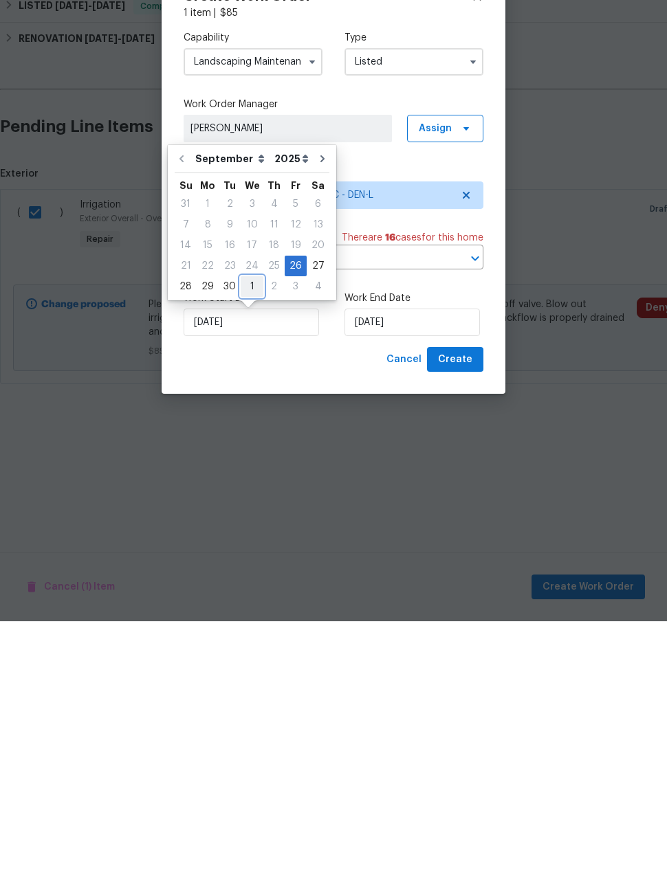
click at [249, 537] on div "1" at bounding box center [252, 546] width 23 height 19
type input "10/1/2025"
select select "9"
type input "10/1/2025"
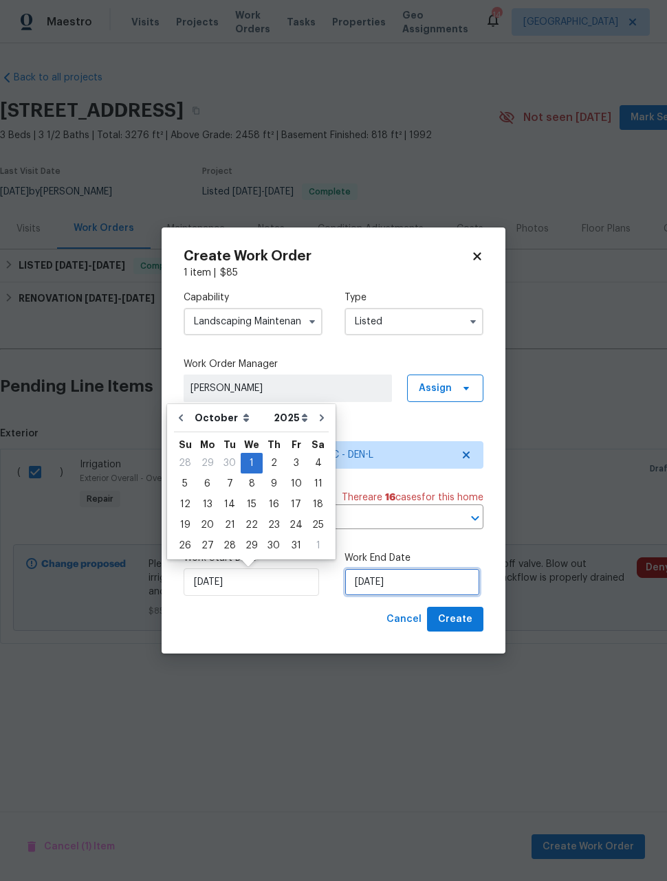
click at [432, 582] on input "10/1/2025" at bounding box center [411, 581] width 135 height 27
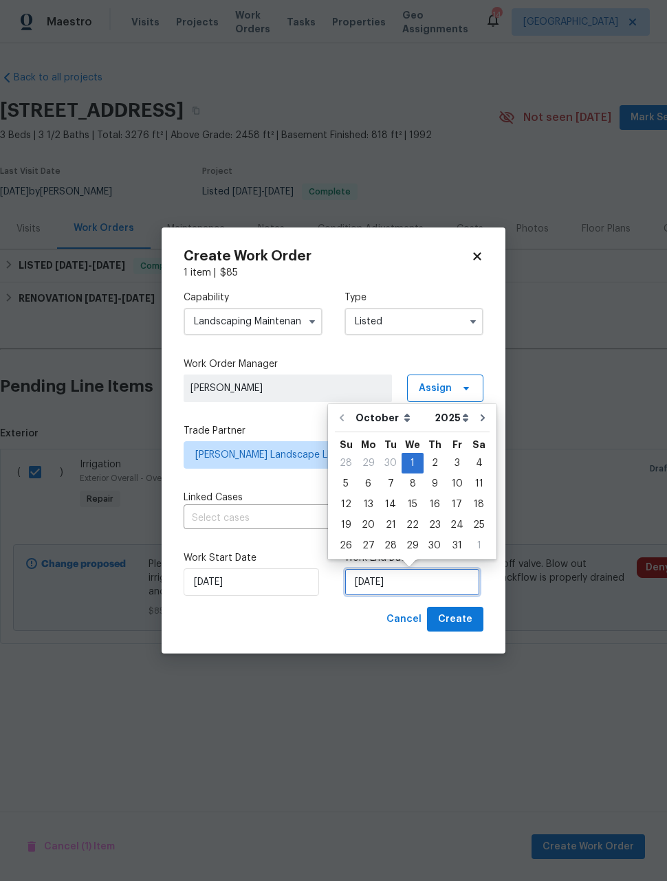
scroll to position [1, 0]
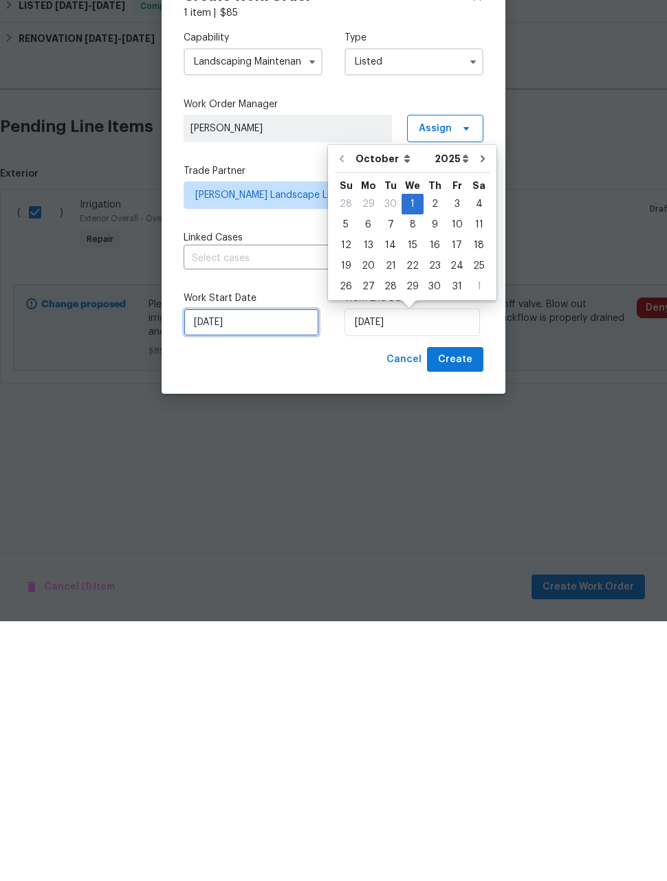
click at [279, 568] on input "10/1/2025" at bounding box center [250, 581] width 135 height 27
select select "9"
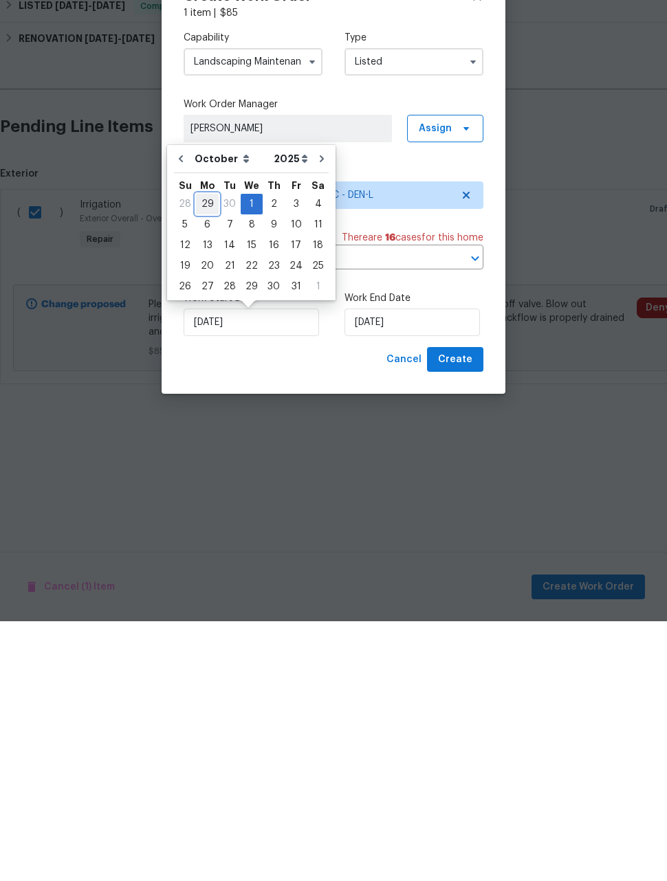
click at [202, 454] on div "29" at bounding box center [207, 463] width 23 height 19
type input "[DATE]"
select select "8"
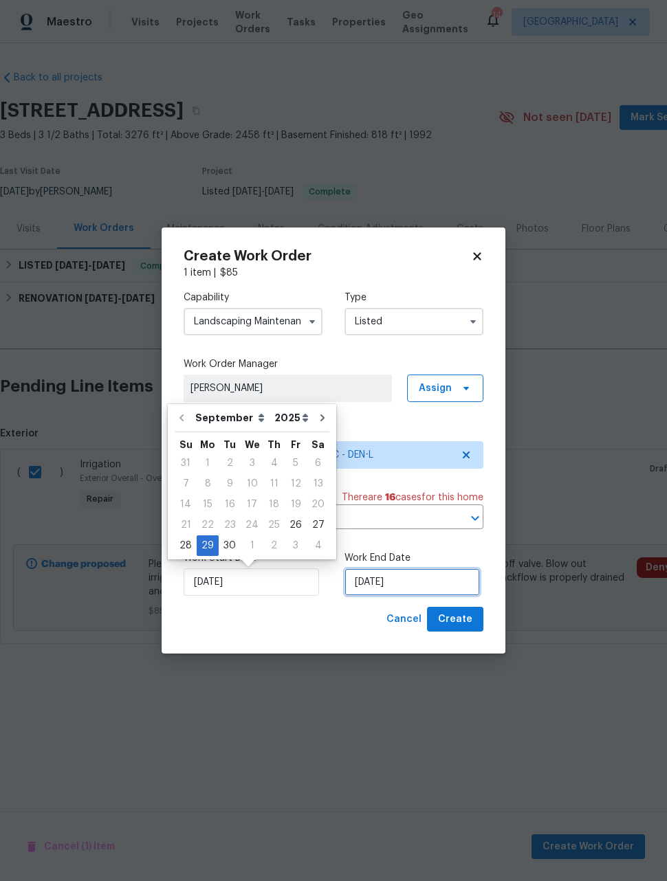
click at [441, 582] on input "10/1/2025" at bounding box center [411, 581] width 135 height 27
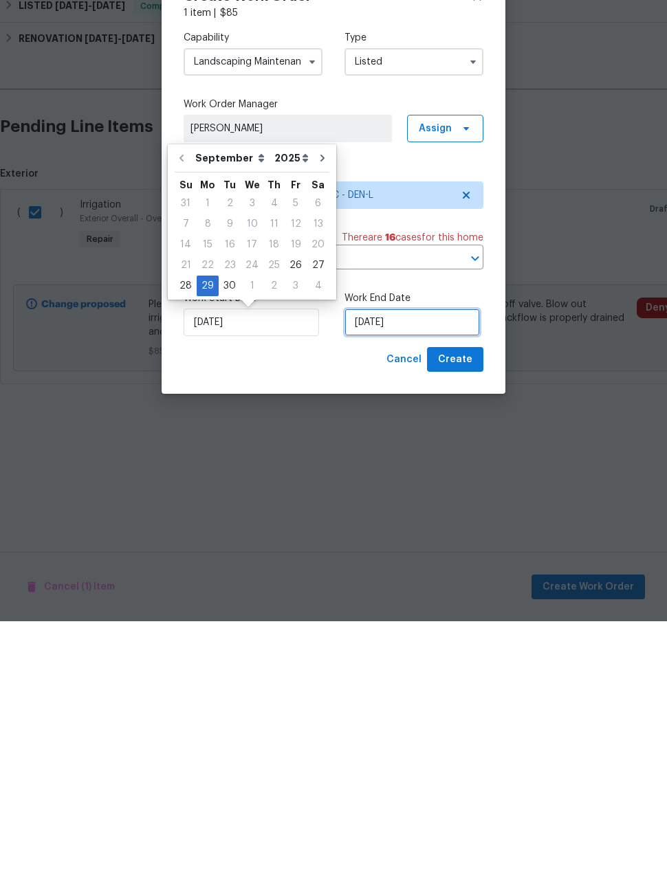
select select "9"
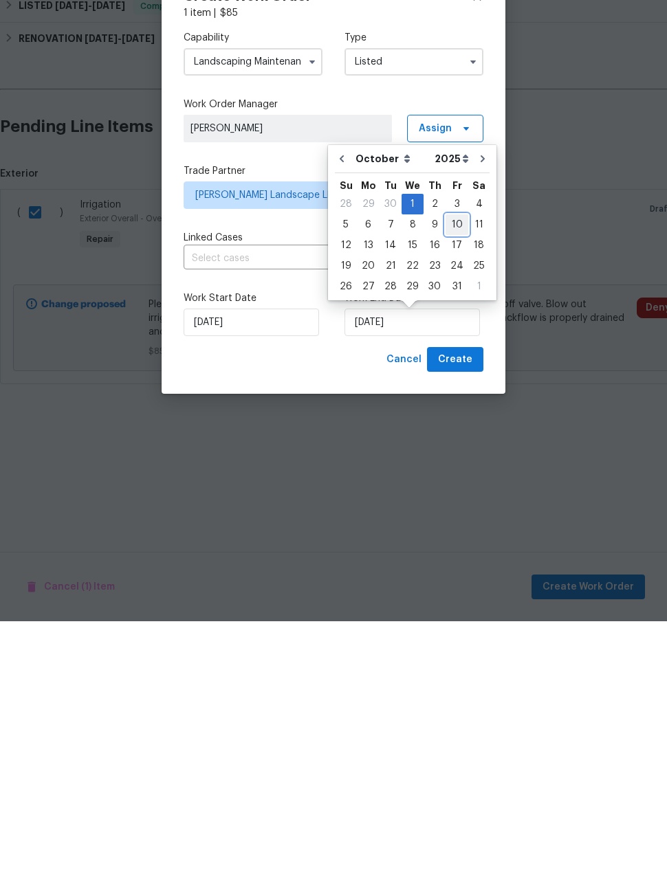
click at [454, 475] on div "10" at bounding box center [456, 484] width 23 height 19
type input "[DATE]"
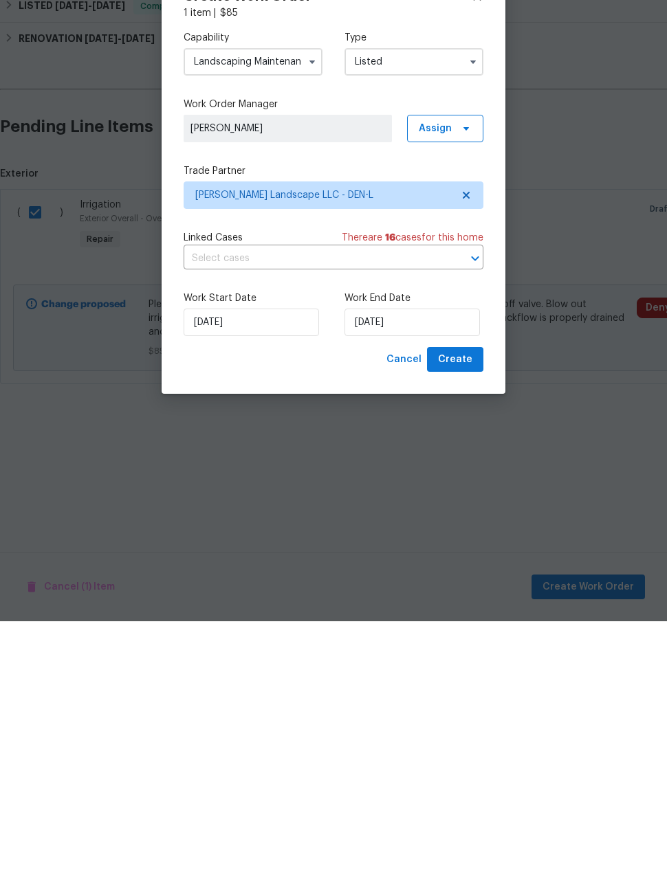
scroll to position [0, 0]
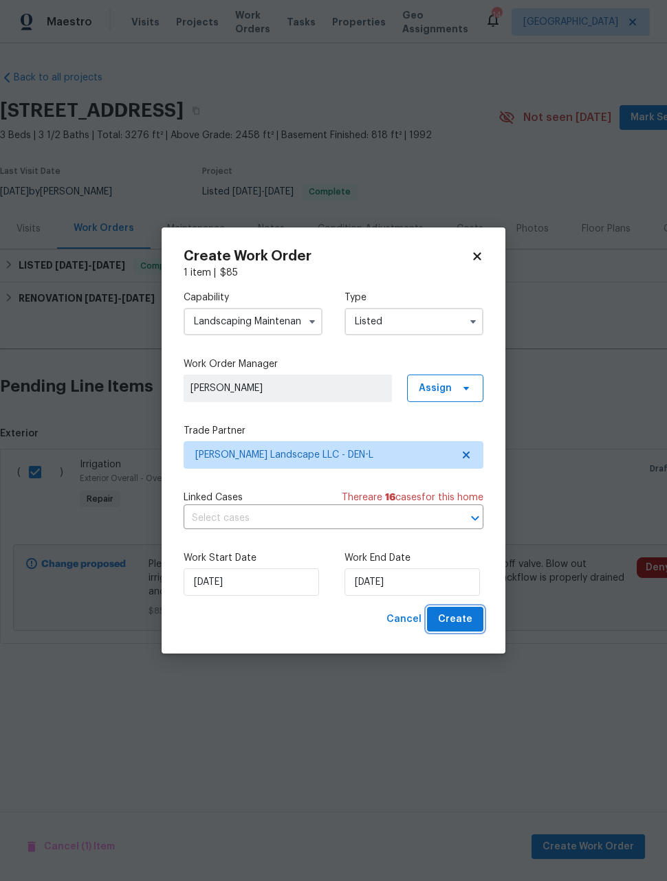
click at [463, 623] on span "Create" at bounding box center [455, 619] width 34 height 17
checkbox input "false"
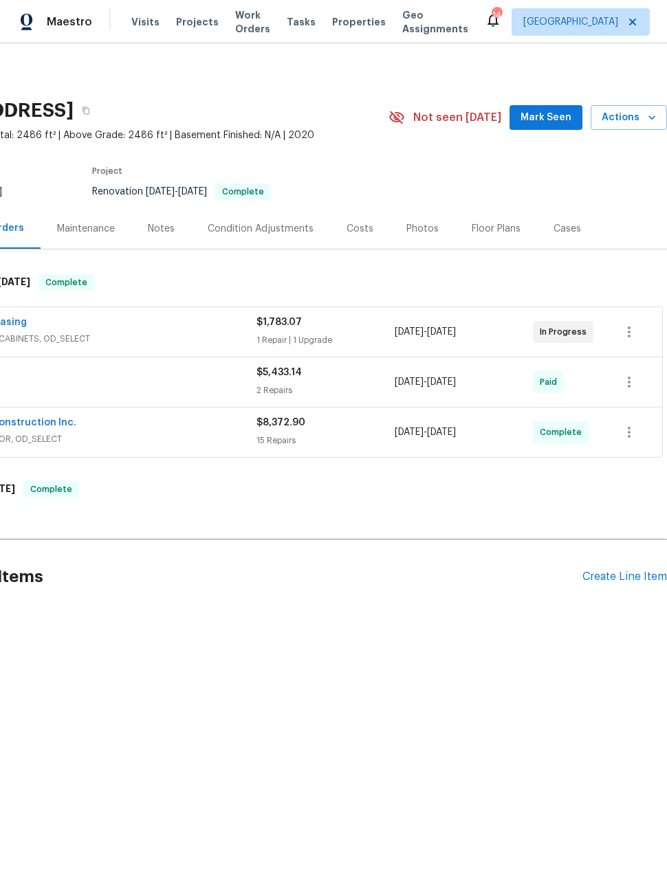
scroll to position [0, 110]
click at [617, 577] on div "Create Line Item" at bounding box center [624, 576] width 85 height 13
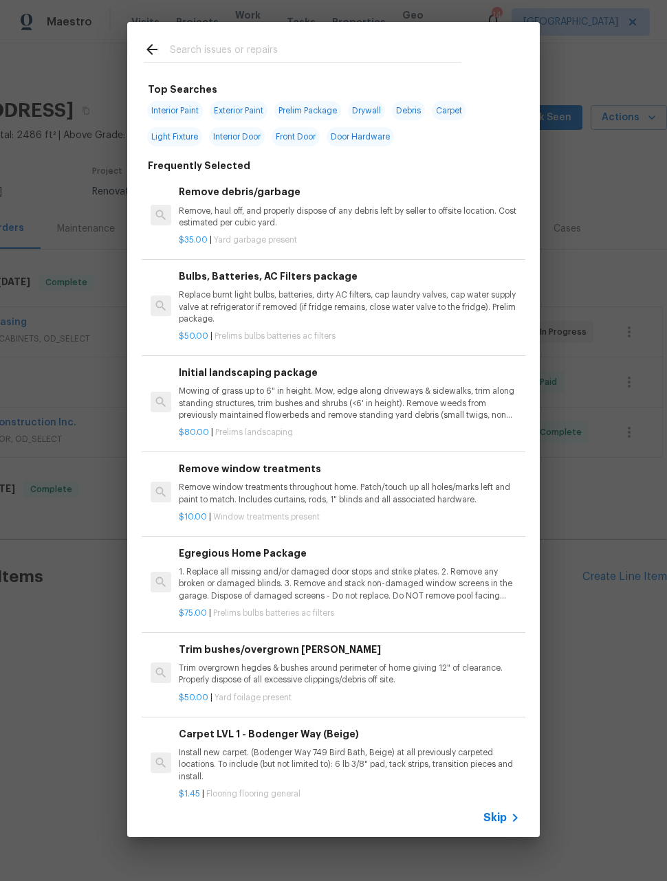
click at [345, 49] on input "text" at bounding box center [315, 51] width 291 height 21
type input "Irri"
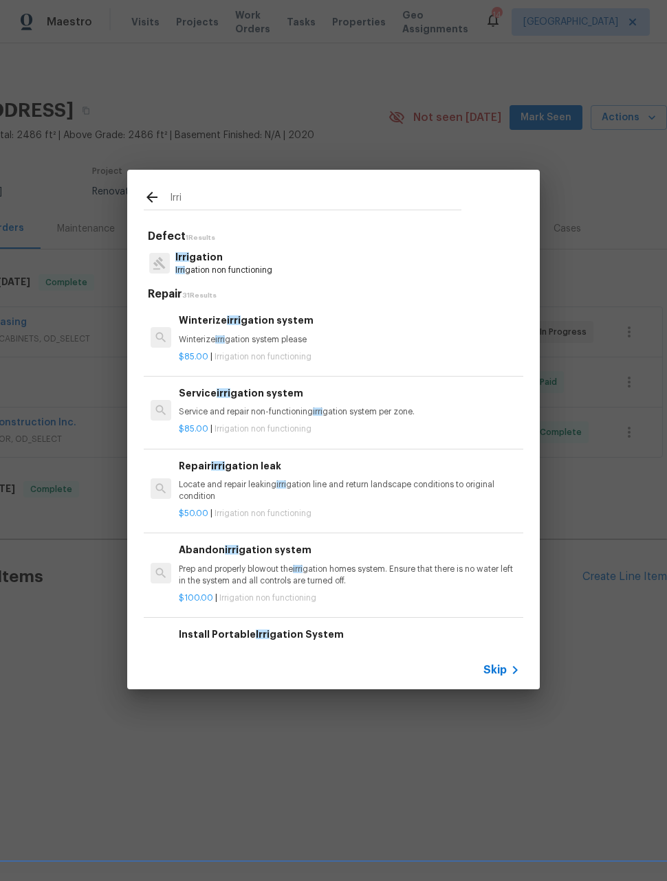
click at [280, 337] on p "Winterize irri gation system please" at bounding box center [349, 340] width 341 height 12
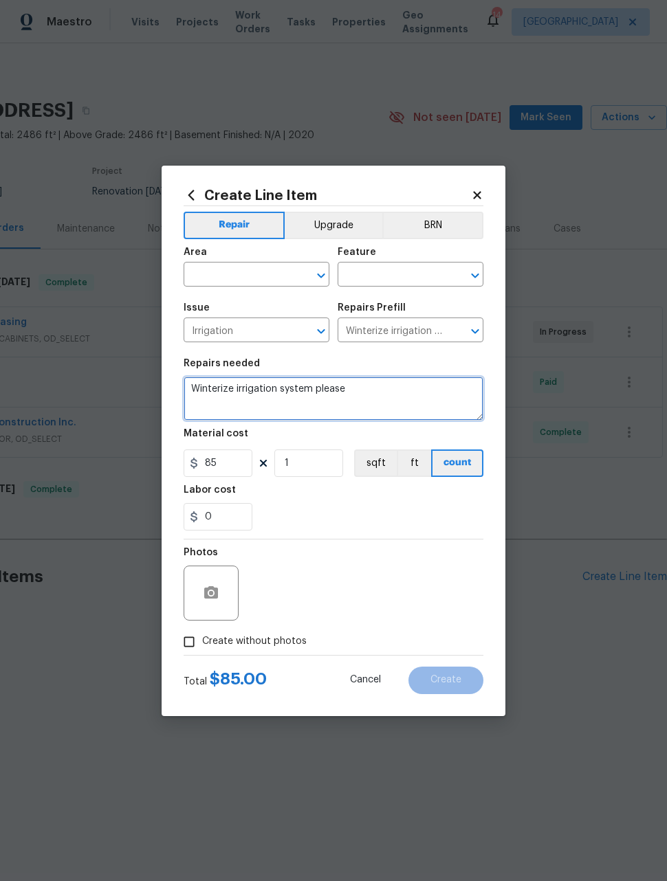
click at [291, 391] on textarea "Winterize irrigation system please" at bounding box center [333, 399] width 300 height 44
click at [290, 390] on textarea "Winterize irrigation system please" at bounding box center [333, 399] width 300 height 44
click at [288, 390] on textarea "Winterize irrigation system please" at bounding box center [333, 399] width 300 height 44
click at [288, 389] on textarea "Winterize irrigation system please" at bounding box center [333, 399] width 300 height 44
paste textarea "Please winterize irrigation system. Drain backflow and lines to house and turn …"
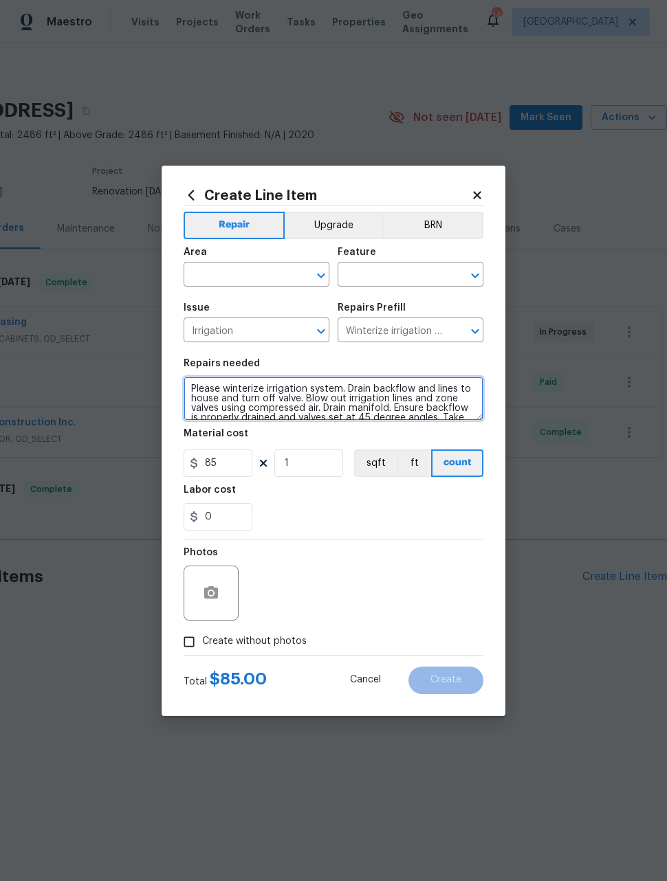
scroll to position [19, 0]
type textarea "Please winterize irrigation system. Drain backflow and lines to house and turn …"
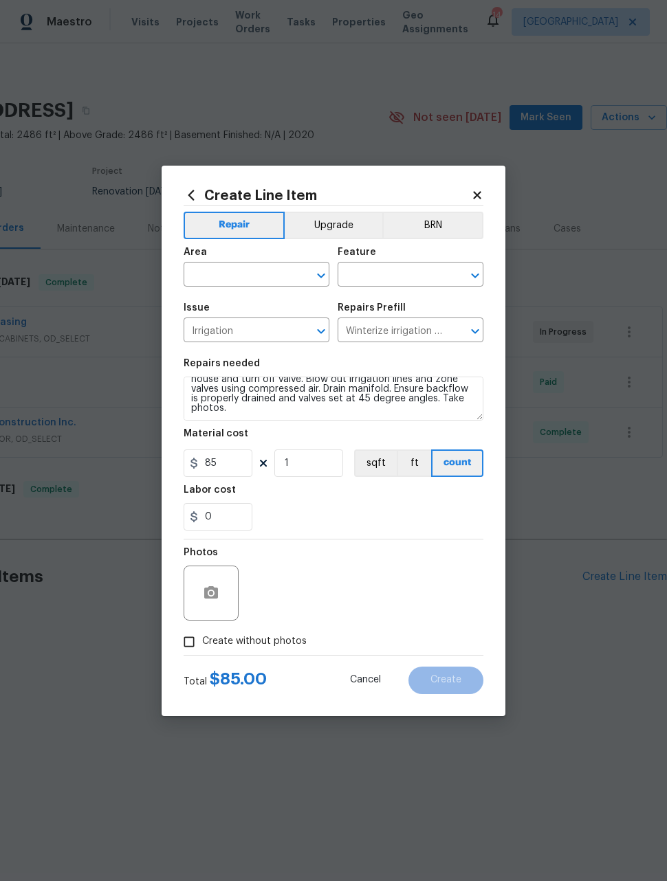
click at [233, 284] on input "text" at bounding box center [236, 275] width 107 height 21
click at [254, 326] on li "Exterior Overall" at bounding box center [256, 328] width 146 height 23
type input "Exterior Overall"
click at [392, 280] on input "text" at bounding box center [390, 275] width 107 height 21
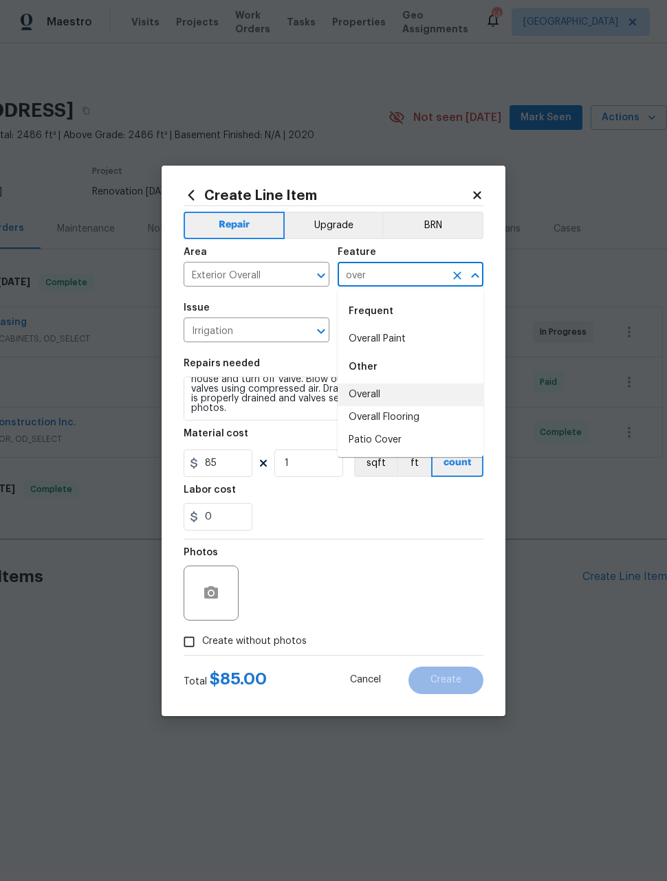
click at [375, 390] on li "Overall" at bounding box center [410, 394] width 146 height 23
type input "Overall"
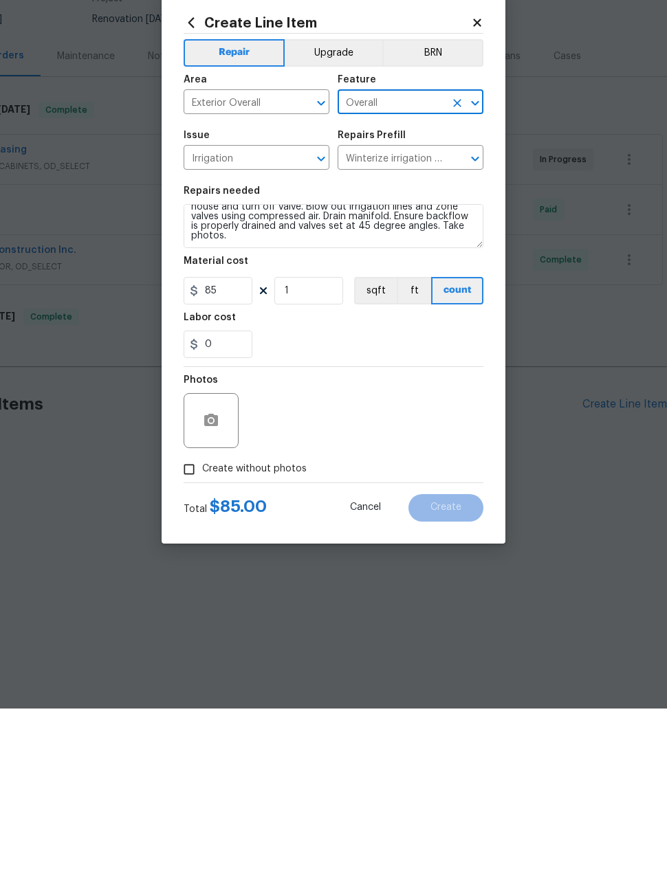
click at [188, 629] on input "Create without photos" at bounding box center [189, 642] width 26 height 26
checkbox input "true"
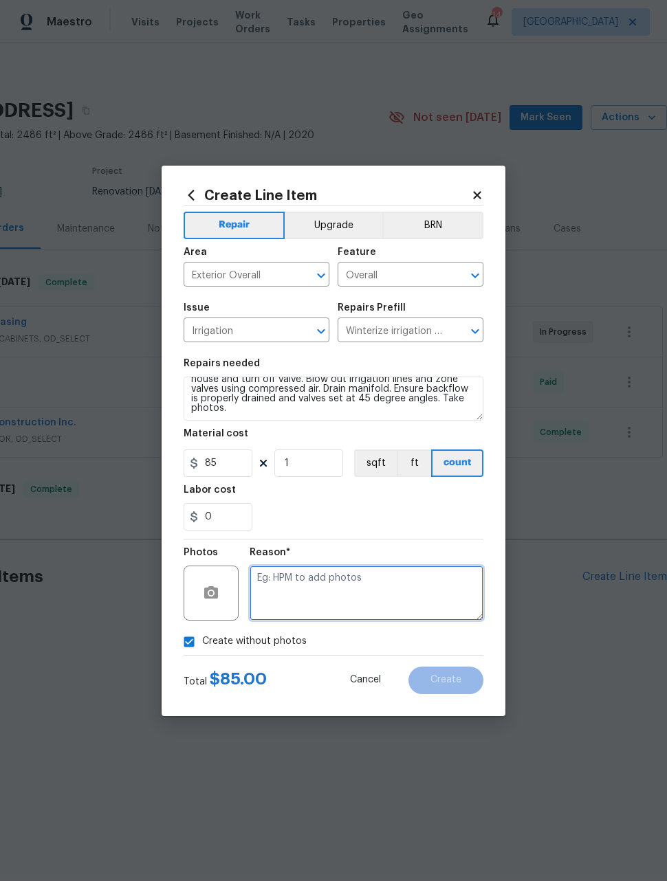
click at [417, 604] on textarea at bounding box center [366, 593] width 234 height 55
type textarea "Maintenance"
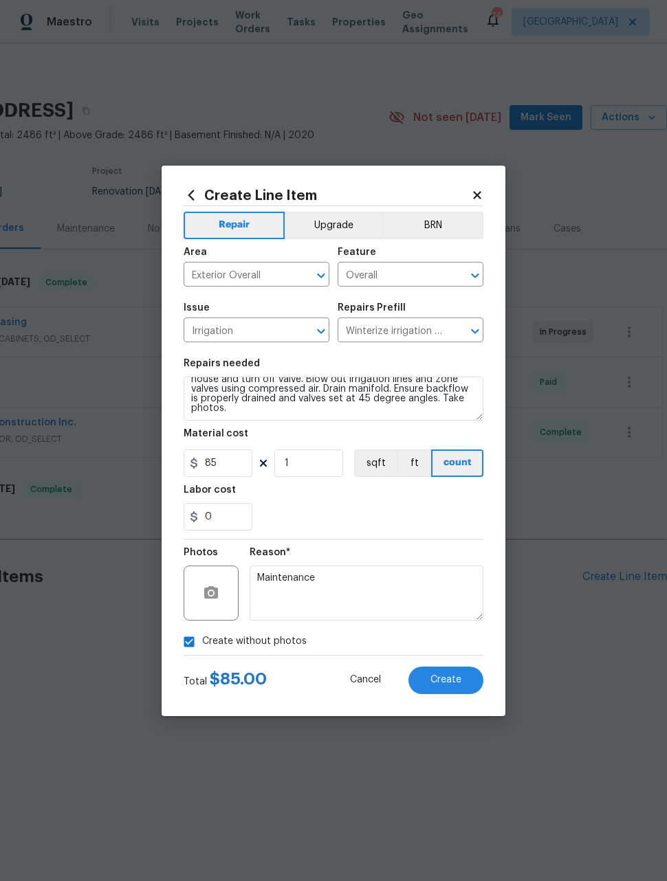
click at [397, 550] on div "Reason*" at bounding box center [366, 557] width 234 height 18
click at [457, 683] on span "Create" at bounding box center [445, 680] width 31 height 10
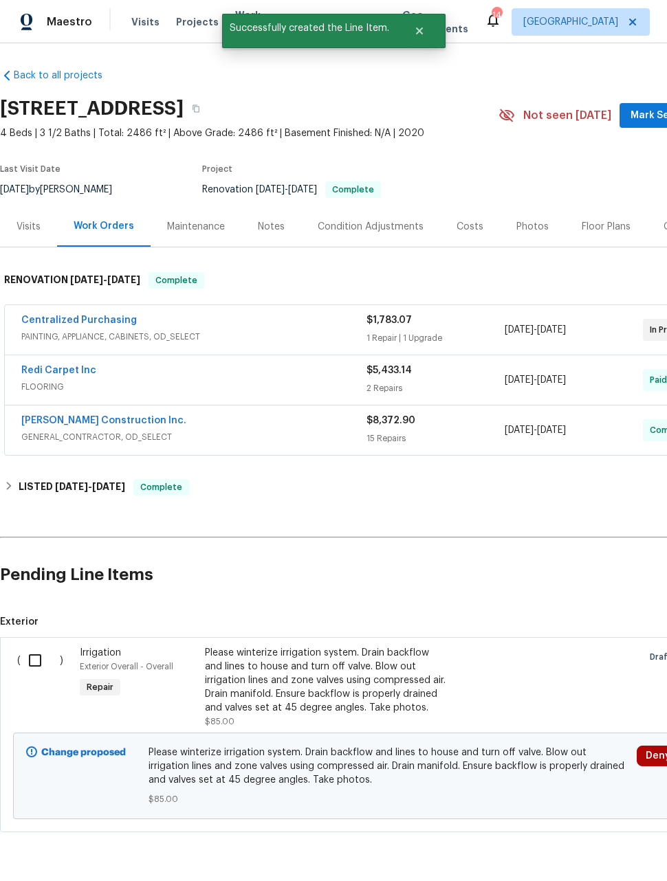
scroll to position [45, 0]
click at [31, 646] on input "checkbox" at bounding box center [40, 660] width 39 height 29
checkbox input "true"
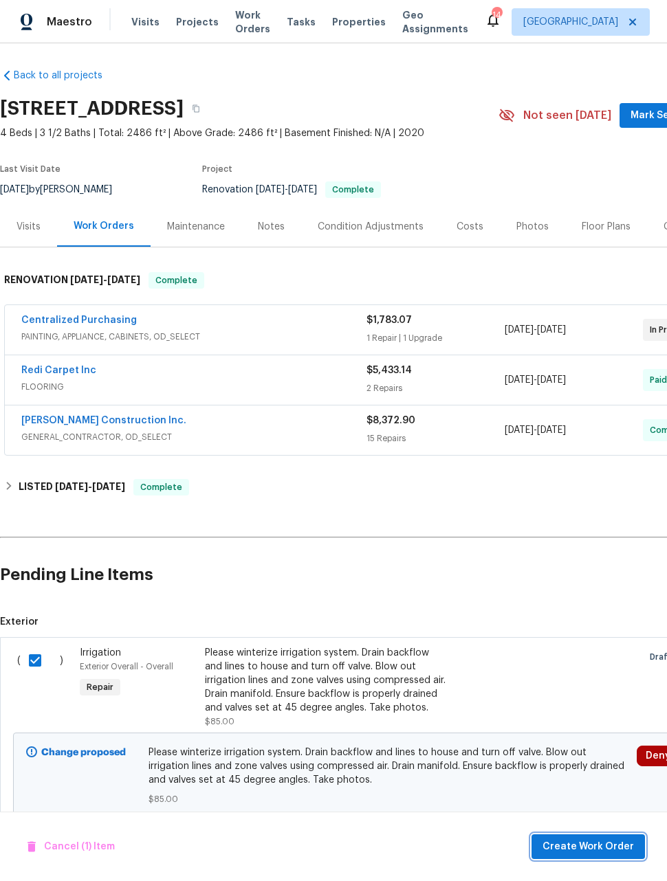
click at [601, 837] on button "Create Work Order" at bounding box center [587, 846] width 113 height 25
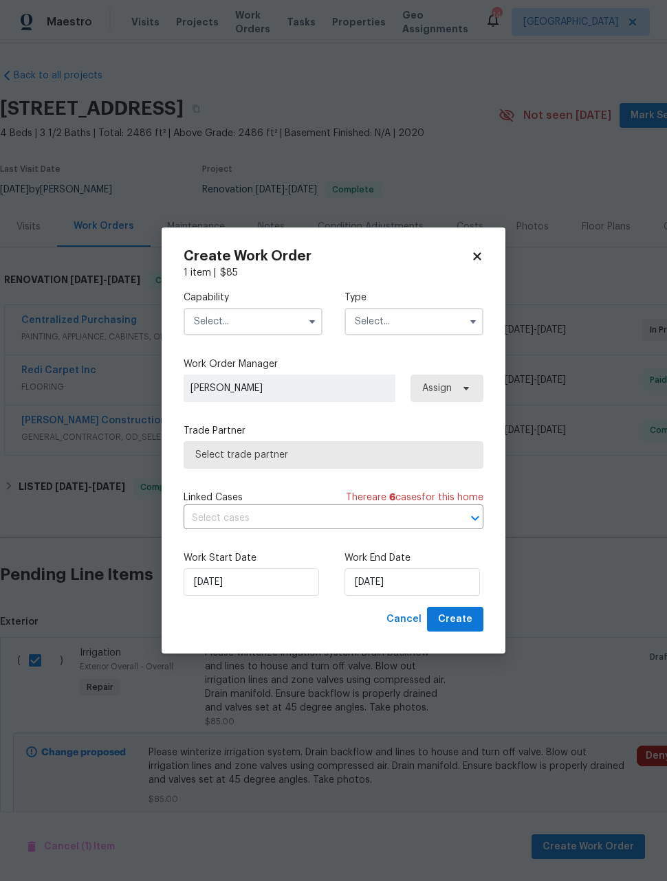
click at [274, 321] on input "text" at bounding box center [252, 321] width 139 height 27
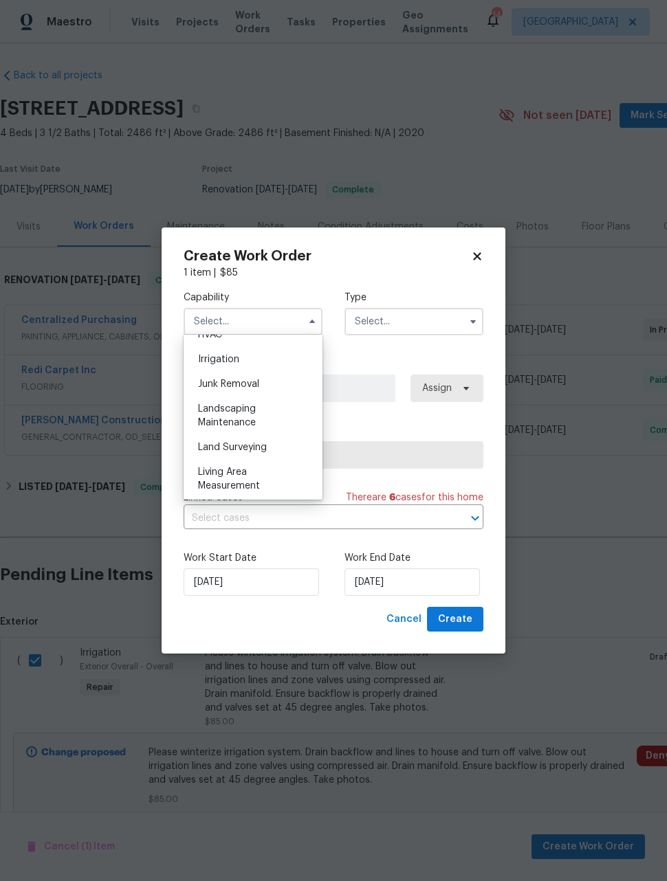
scroll to position [855, 0]
click at [282, 401] on div "Landscaping Maintenance" at bounding box center [253, 407] width 132 height 38
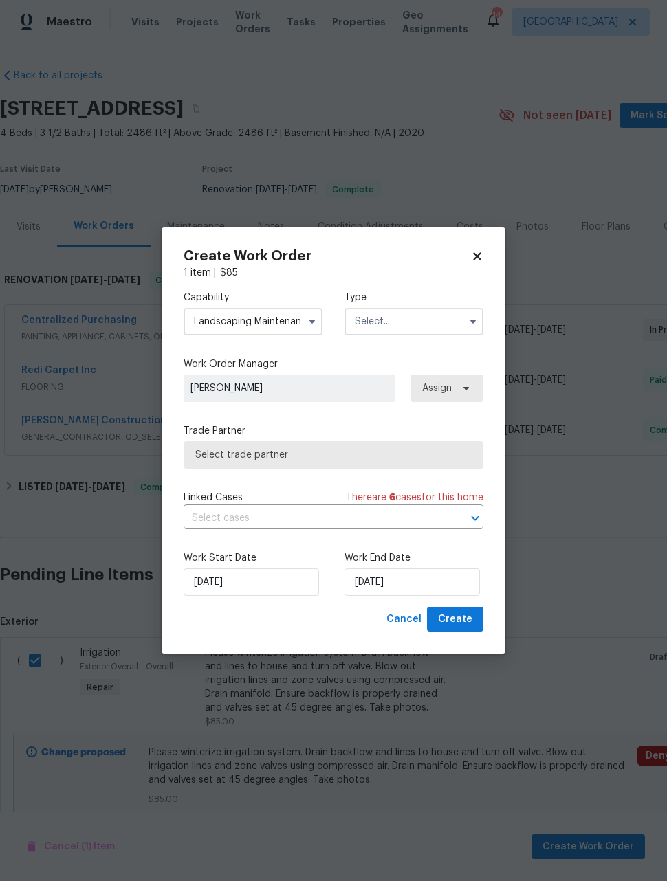
type input "Landscaping Maintenance"
click at [412, 318] on input "text" at bounding box center [413, 321] width 139 height 27
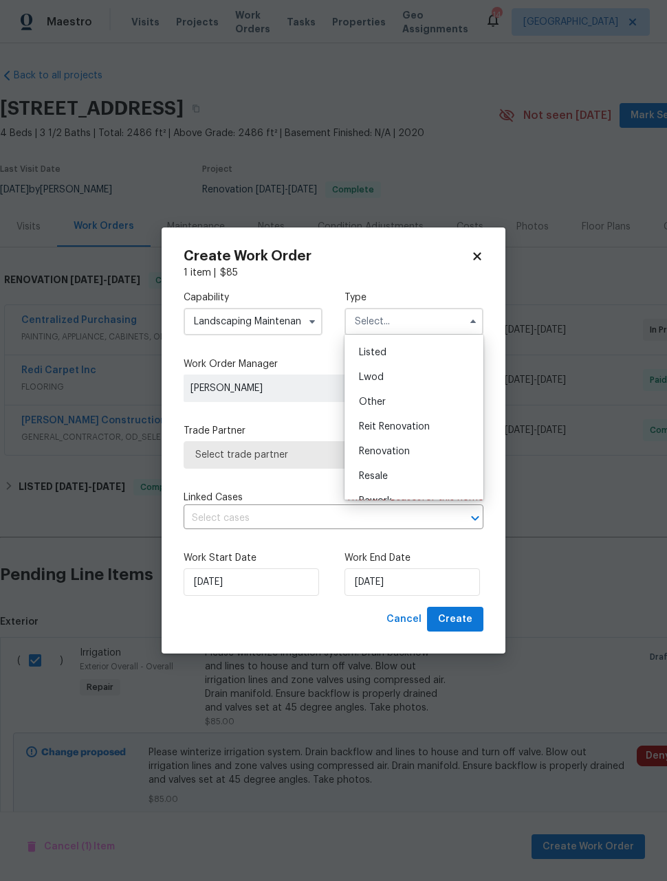
scroll to position [103, 0]
click at [383, 372] on span "Listed" at bounding box center [372, 371] width 27 height 10
type input "Listed"
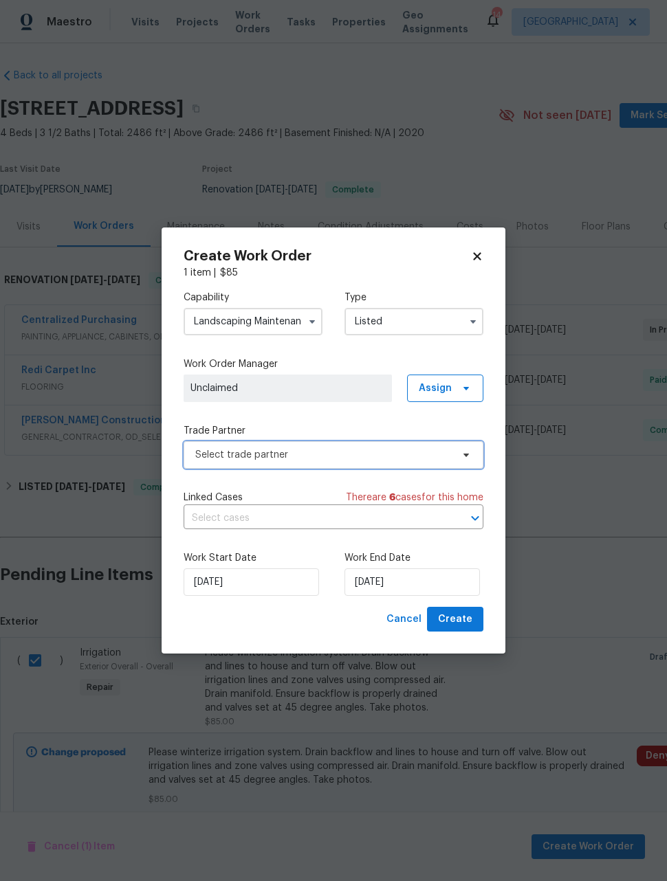
click at [355, 451] on span "Select trade partner" at bounding box center [323, 455] width 256 height 14
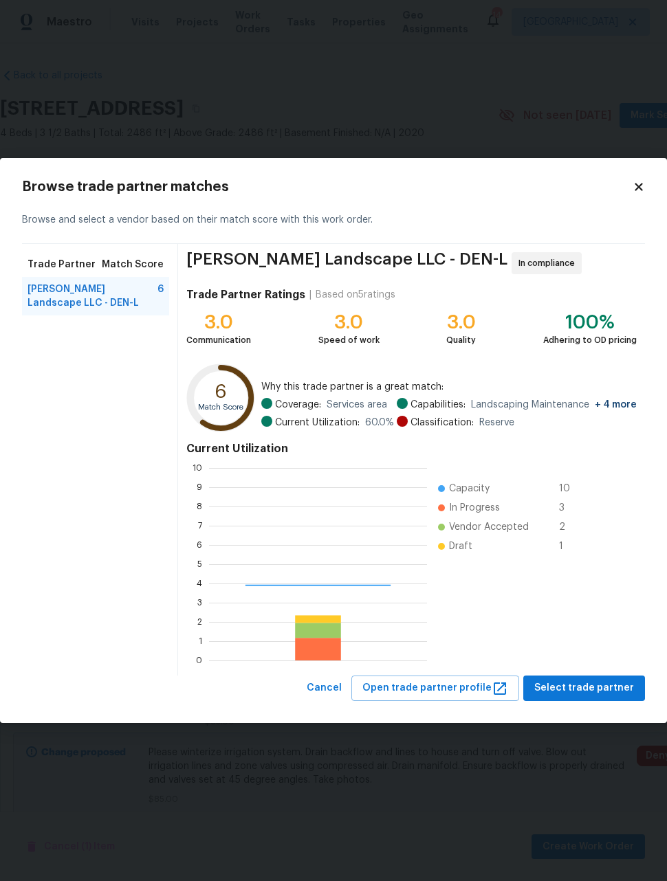
scroll to position [192, 218]
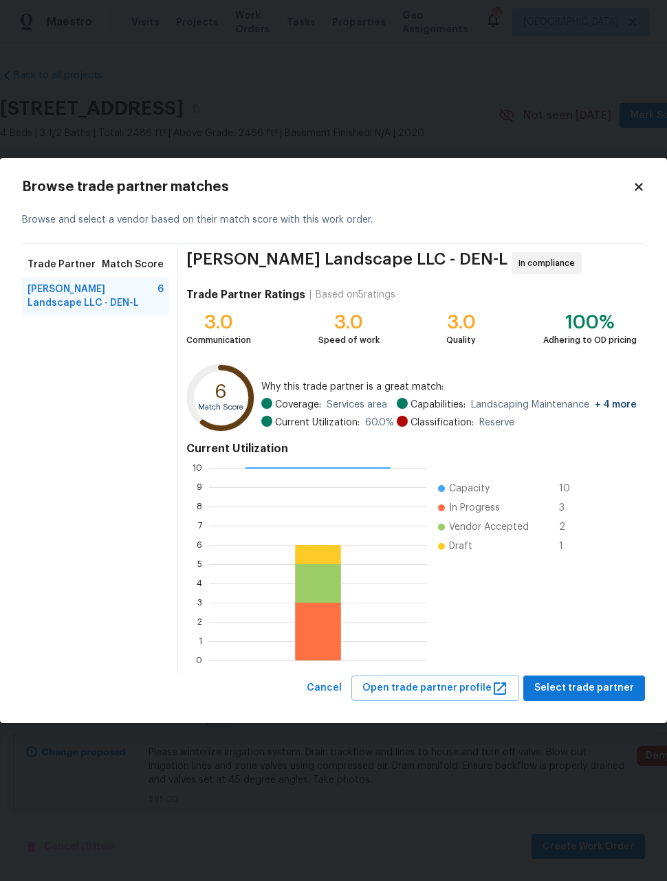
click at [95, 289] on span "[PERSON_NAME] Landscape LLC - DEN-L" at bounding box center [92, 295] width 130 height 27
click at [594, 687] on span "Select trade partner" at bounding box center [584, 688] width 100 height 17
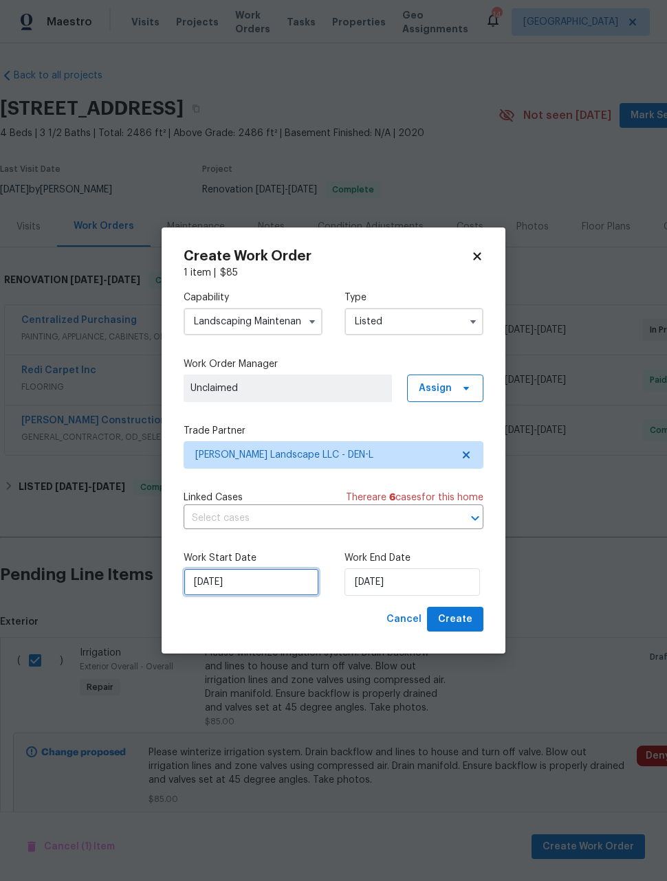
click at [286, 588] on input "[DATE]" at bounding box center [250, 581] width 135 height 27
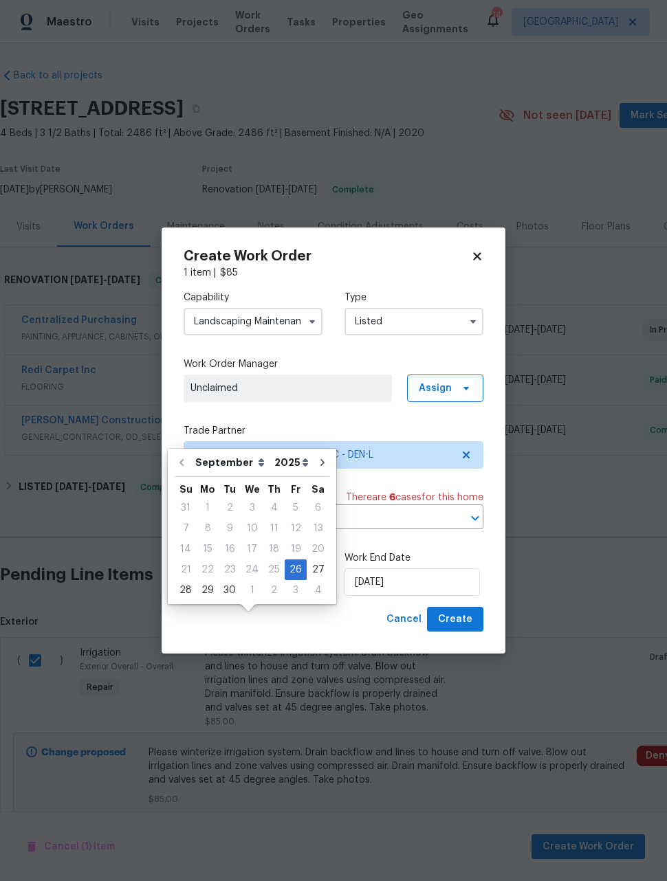
scroll to position [45, 0]
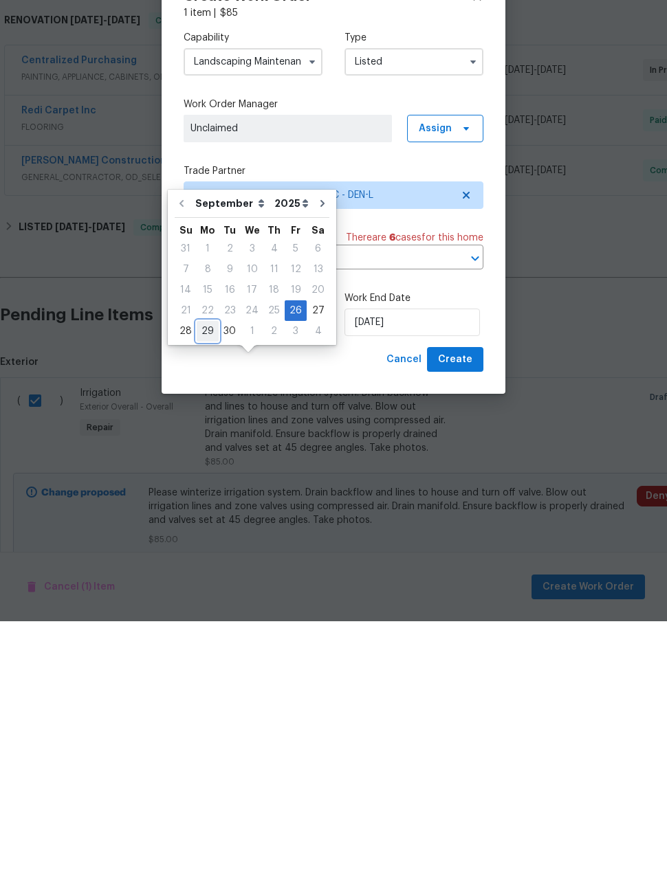
click at [211, 581] on div "29" at bounding box center [208, 590] width 22 height 19
type input "[DATE]"
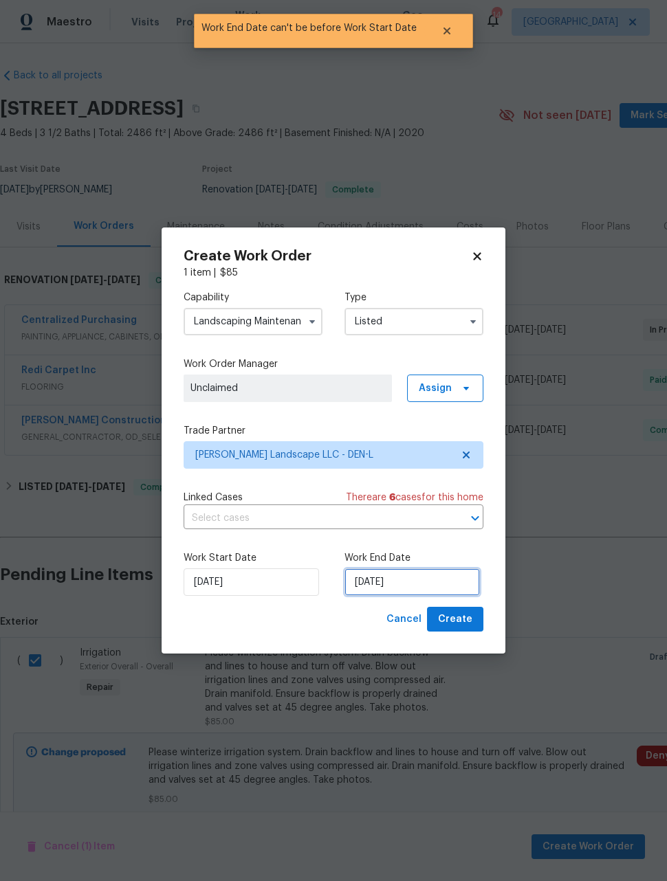
click at [436, 588] on input "[DATE]" at bounding box center [411, 581] width 135 height 27
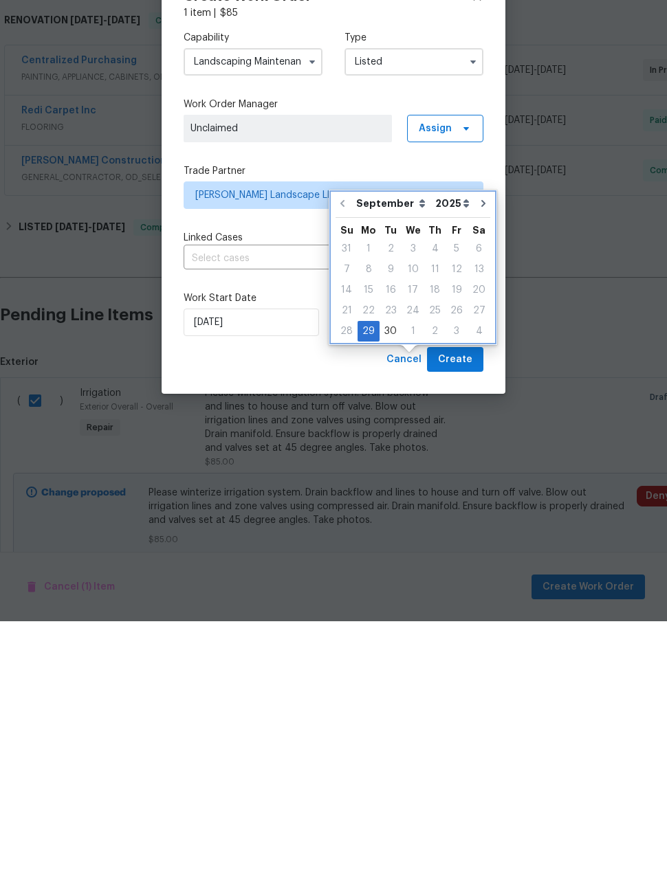
click at [473, 449] on button "Go to next month" at bounding box center [483, 462] width 21 height 27
type input "[DATE]"
select select "9"
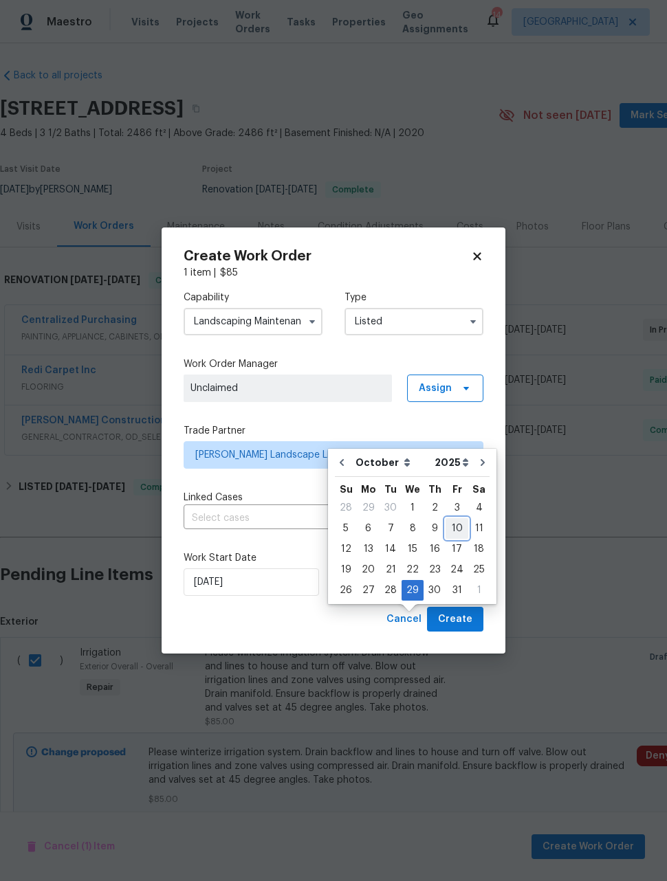
click at [454, 519] on div "10" at bounding box center [456, 528] width 23 height 19
type input "[DATE]"
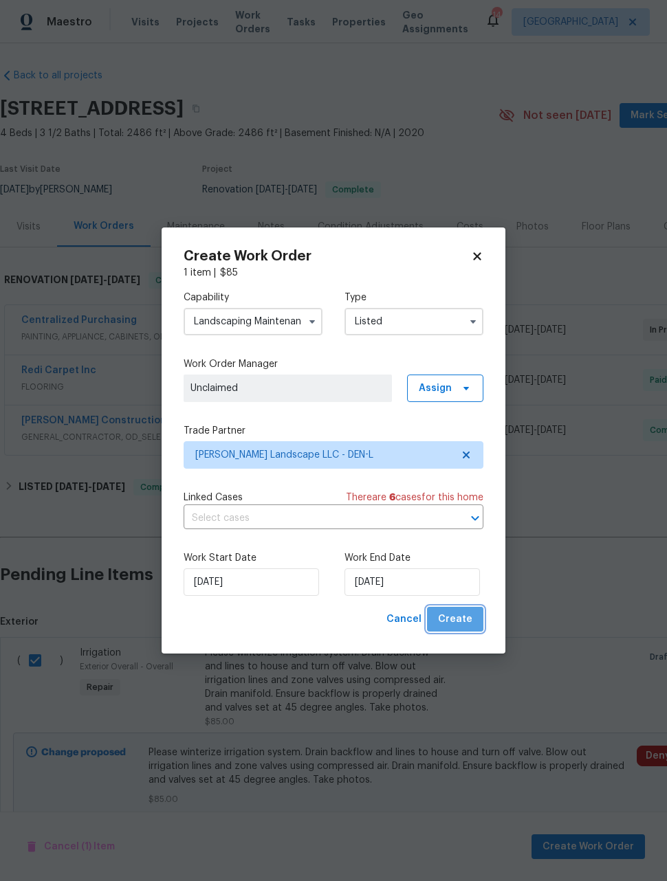
click at [461, 621] on span "Create" at bounding box center [455, 619] width 34 height 17
checkbox input "false"
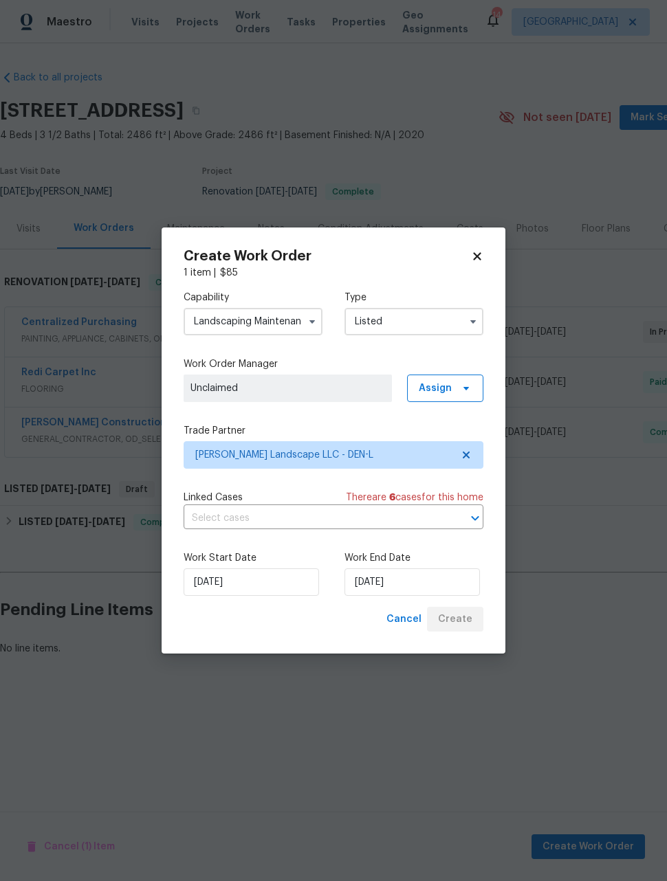
scroll to position [0, 0]
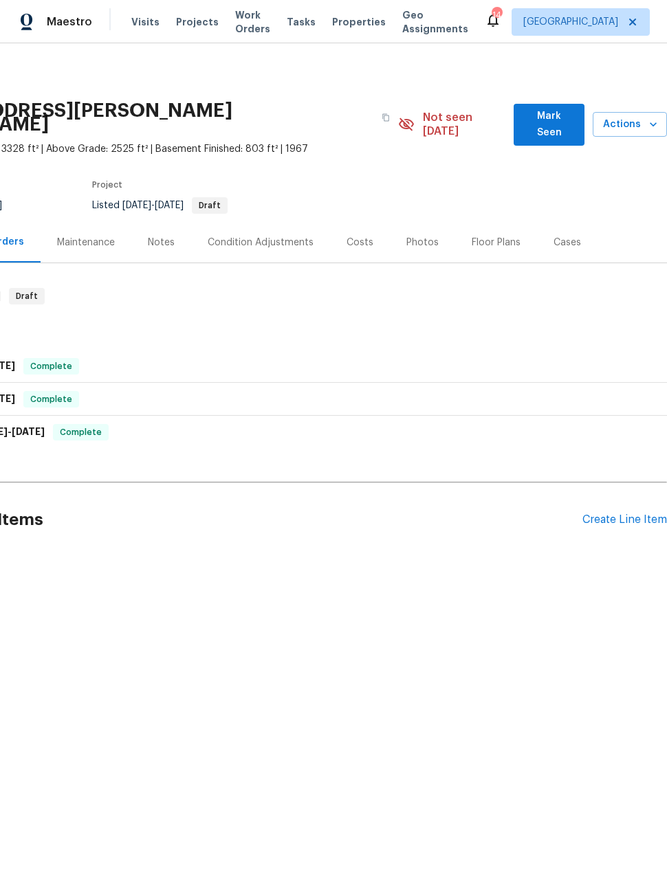
scroll to position [0, 110]
click at [608, 513] on div "Create Line Item" at bounding box center [624, 519] width 85 height 13
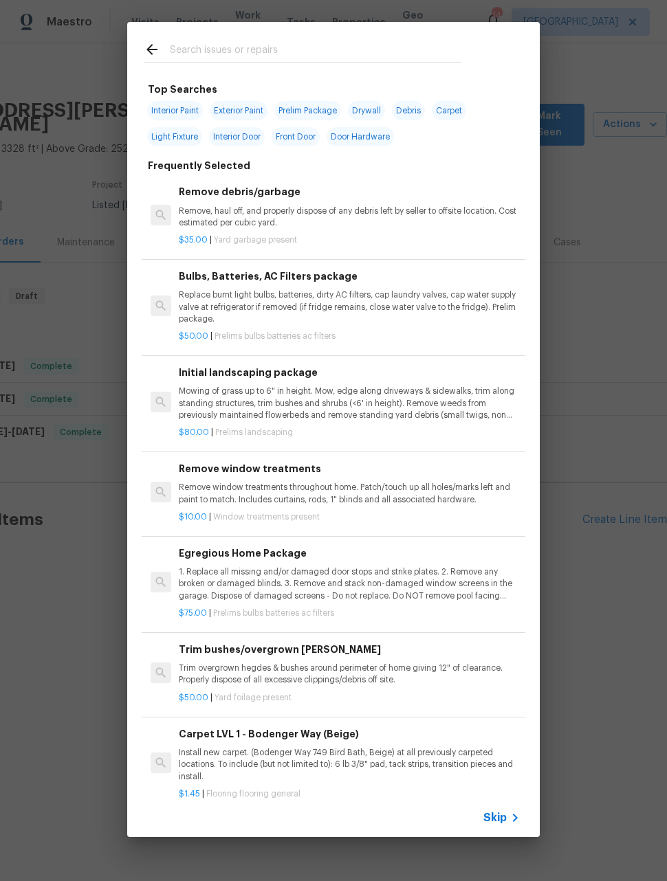
click at [346, 56] on input "text" at bounding box center [315, 51] width 291 height 21
type input "Irri"
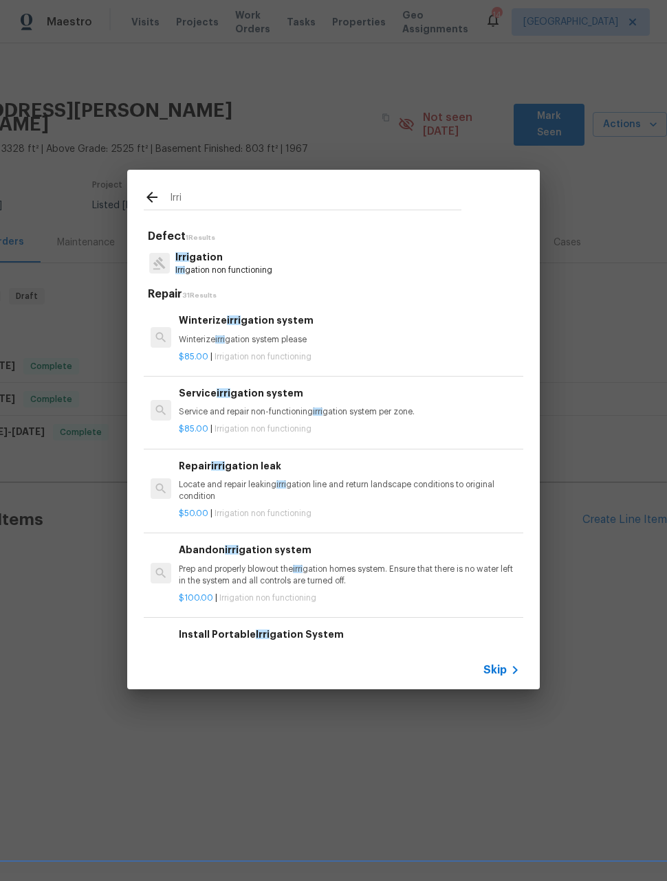
click at [299, 332] on div "Winterize irri gation system Winterize irri gation system please" at bounding box center [349, 329] width 341 height 33
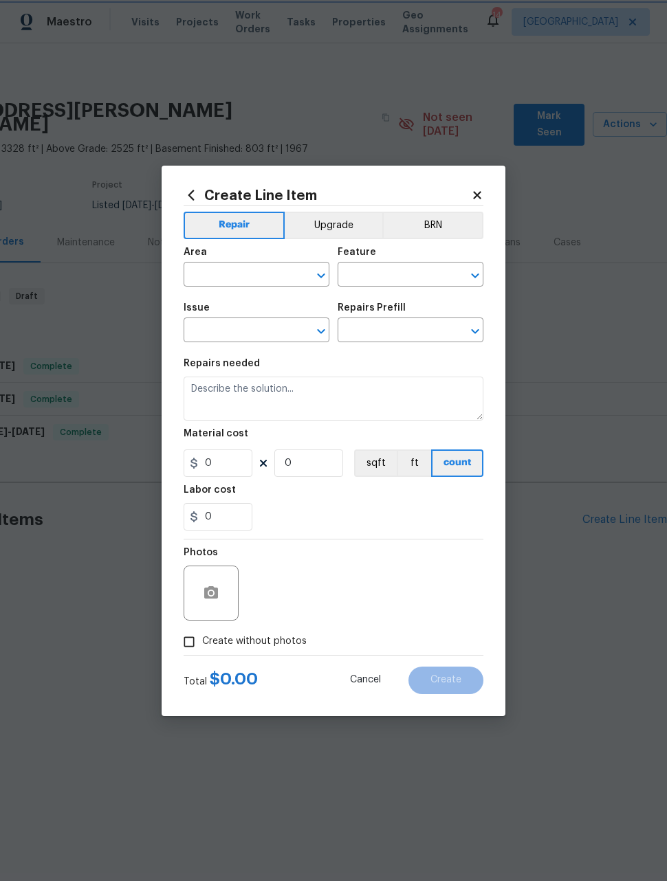
type input "Irrigation"
type input "Winterize irrigation system $85.00"
type textarea "Winterize irrigation system please"
type input "85"
type input "1"
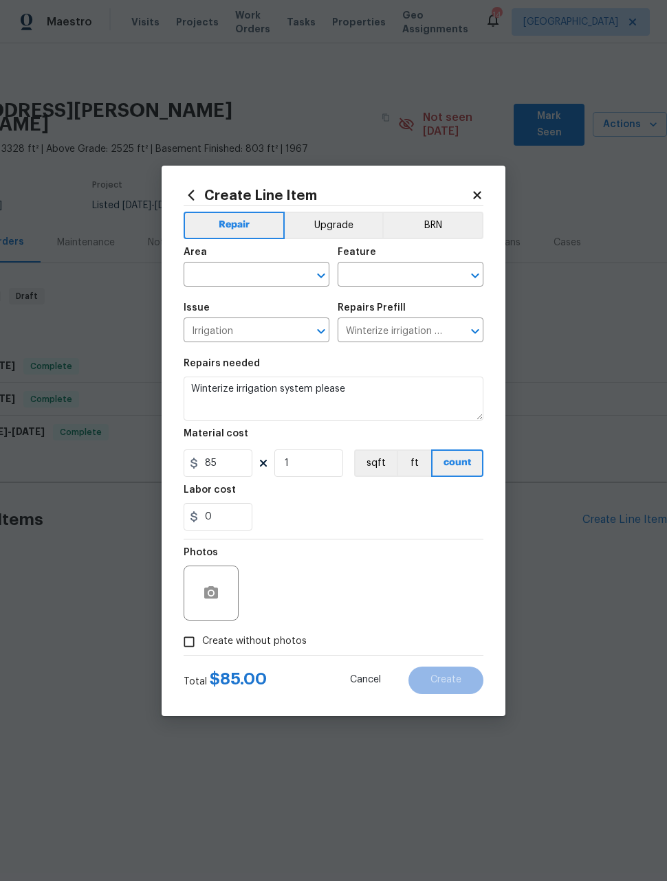
click at [276, 278] on input "text" at bounding box center [236, 275] width 107 height 21
click at [276, 328] on li "Exterior Overall" at bounding box center [256, 328] width 146 height 23
type input "Exterior Overall"
click at [395, 272] on input "text" at bounding box center [390, 275] width 107 height 21
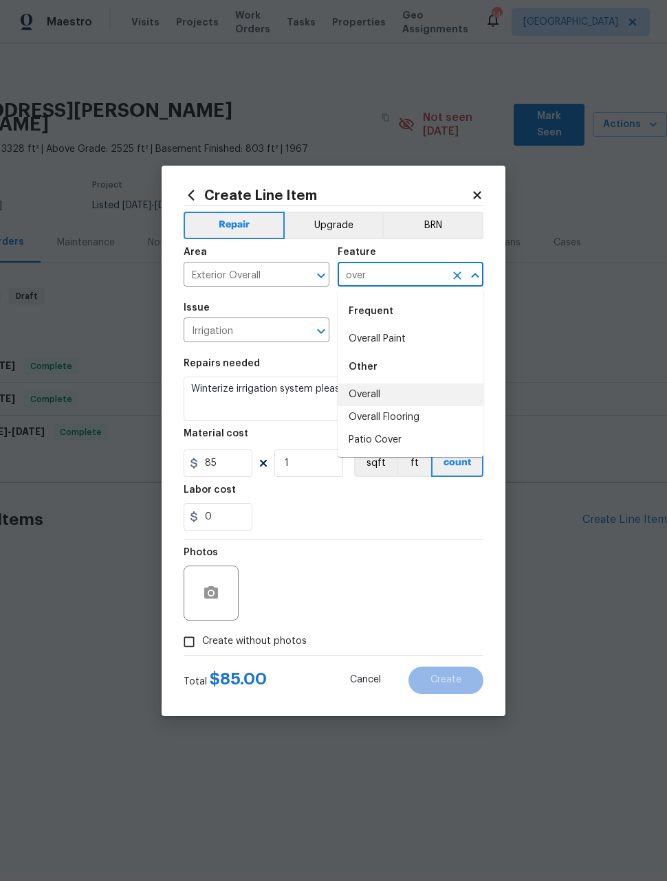
click at [374, 397] on li "Overall" at bounding box center [410, 394] width 146 height 23
type input "Overall"
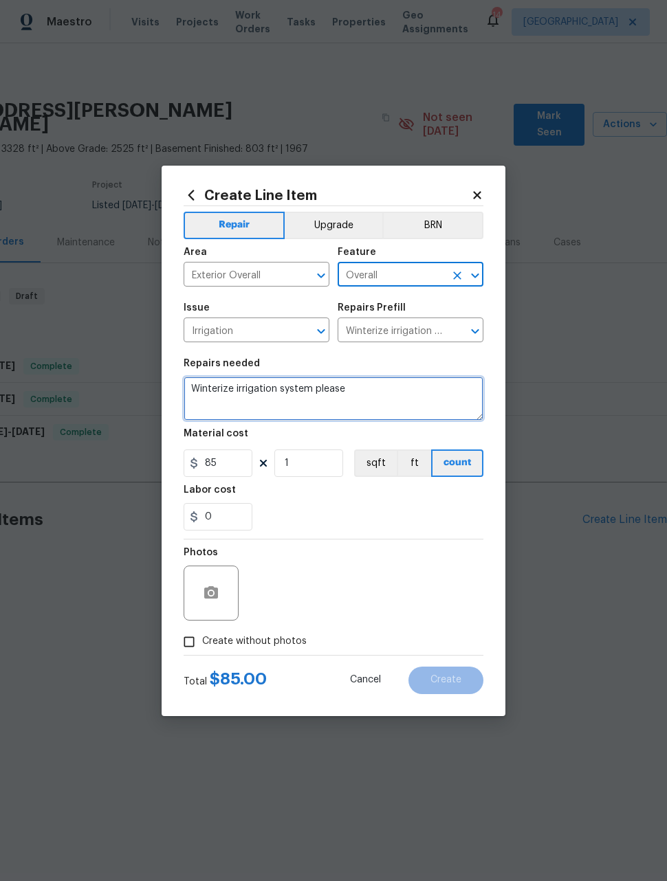
click at [294, 390] on textarea "Winterize irrigation system please" at bounding box center [333, 399] width 300 height 44
click at [287, 387] on textarea "Winterize irrigation system please" at bounding box center [333, 399] width 300 height 44
click at [286, 387] on textarea "Winterize irrigation system please" at bounding box center [333, 399] width 300 height 44
click at [279, 395] on textarea "Winterize irrigation system please" at bounding box center [333, 399] width 300 height 44
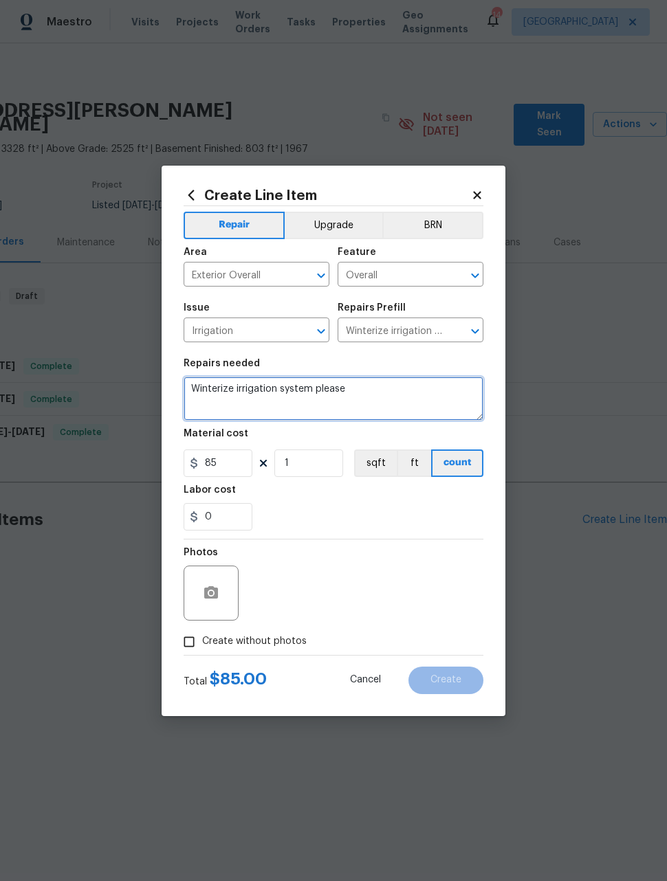
paste textarea "Please winterize irrigation system. Drain backflow and lines to house and turn …"
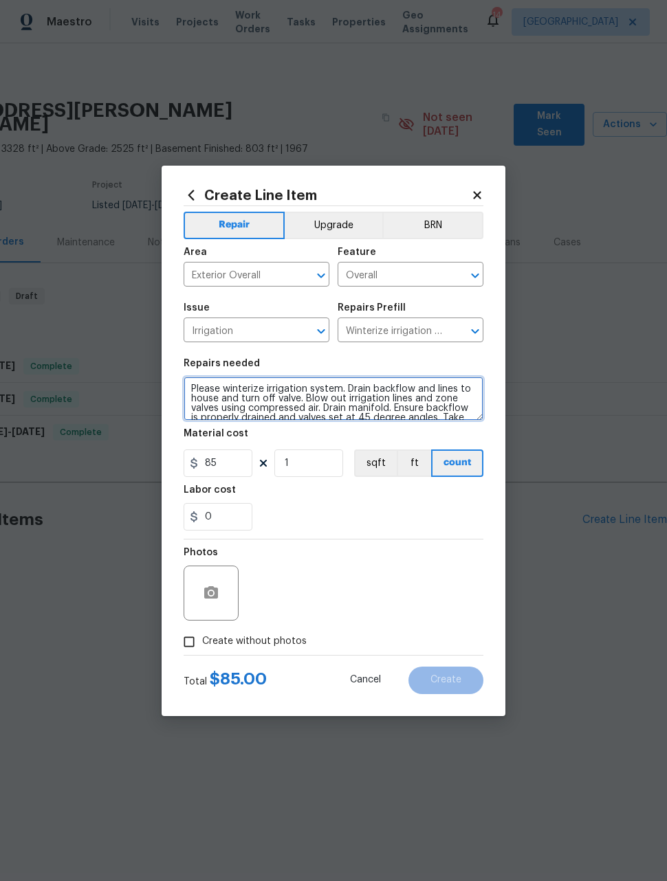
scroll to position [19, 0]
type textarea "Please winterize irrigation system. Drain backflow and lines to house and turn …"
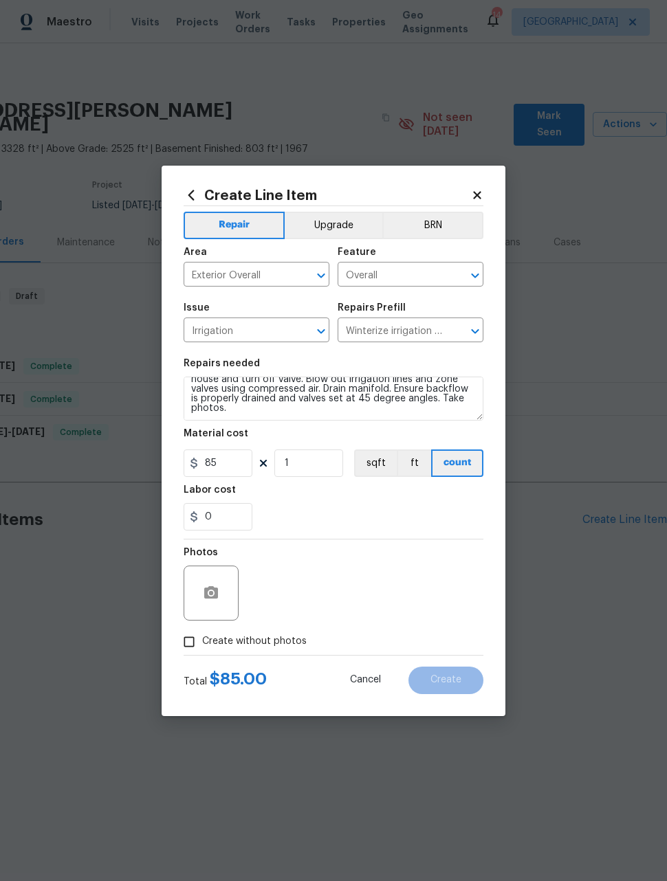
click at [413, 589] on div "Photos" at bounding box center [333, 583] width 300 height 89
click at [186, 648] on input "Create without photos" at bounding box center [189, 642] width 26 height 26
checkbox input "true"
click at [401, 598] on textarea at bounding box center [366, 593] width 234 height 55
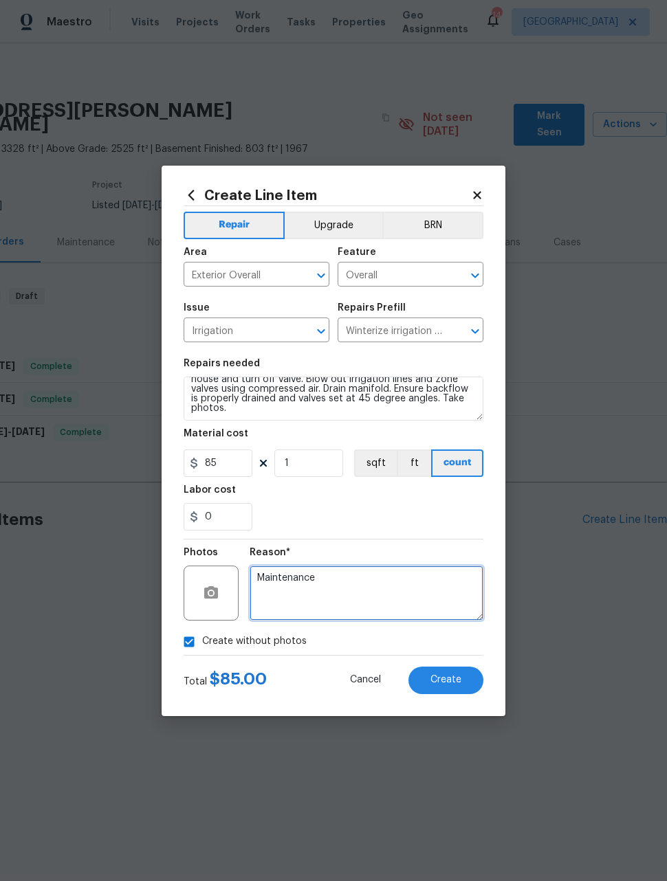
type textarea "Maintenance"
click at [393, 531] on div "0" at bounding box center [333, 516] width 300 height 27
click at [469, 693] on button "Create" at bounding box center [445, 680] width 75 height 27
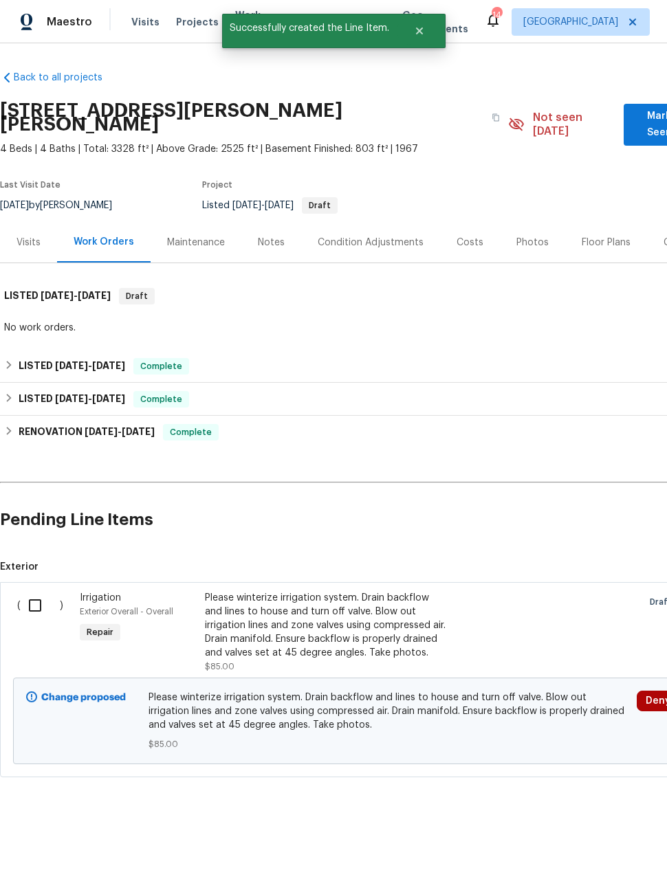
scroll to position [0, 0]
click at [38, 597] on input "checkbox" at bounding box center [40, 605] width 39 height 29
checkbox input "true"
click at [594, 849] on span "Create Work Order" at bounding box center [587, 846] width 91 height 17
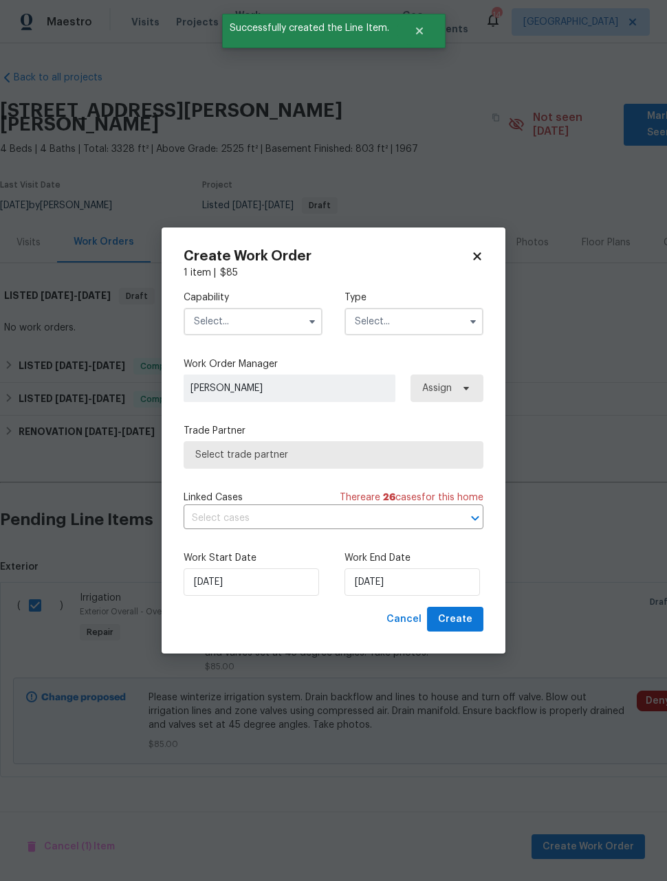
click at [268, 318] on input "text" at bounding box center [252, 321] width 139 height 27
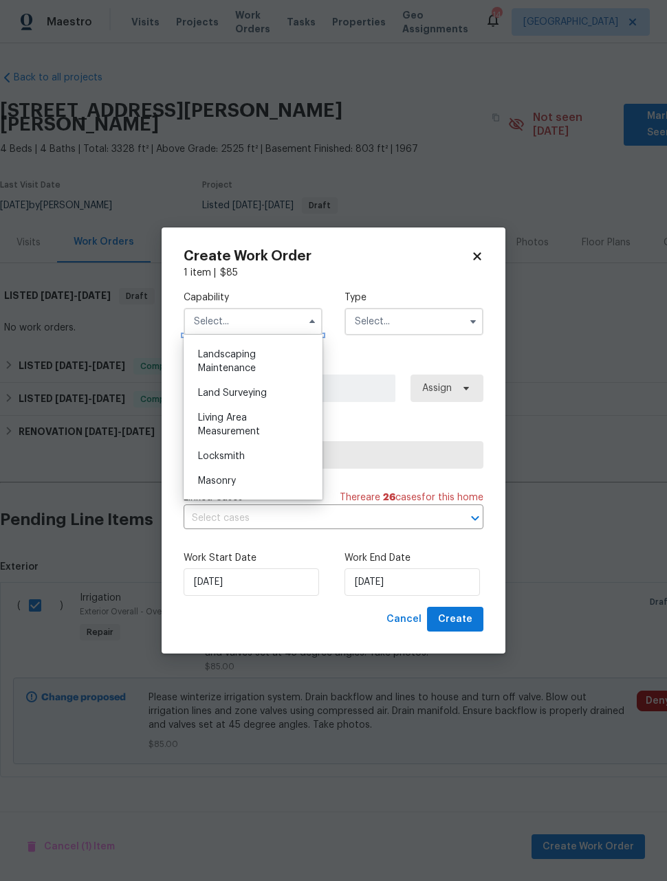
scroll to position [900, 0]
click at [258, 362] on div "Landscaping Maintenance" at bounding box center [253, 362] width 132 height 38
type input "Landscaping Maintenance"
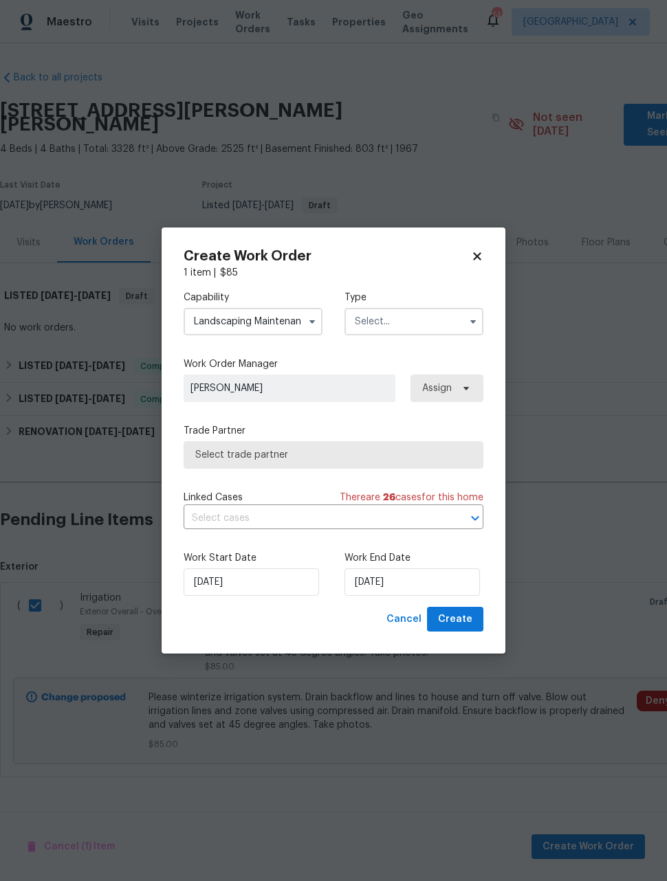
click at [430, 308] on input "text" at bounding box center [413, 321] width 139 height 27
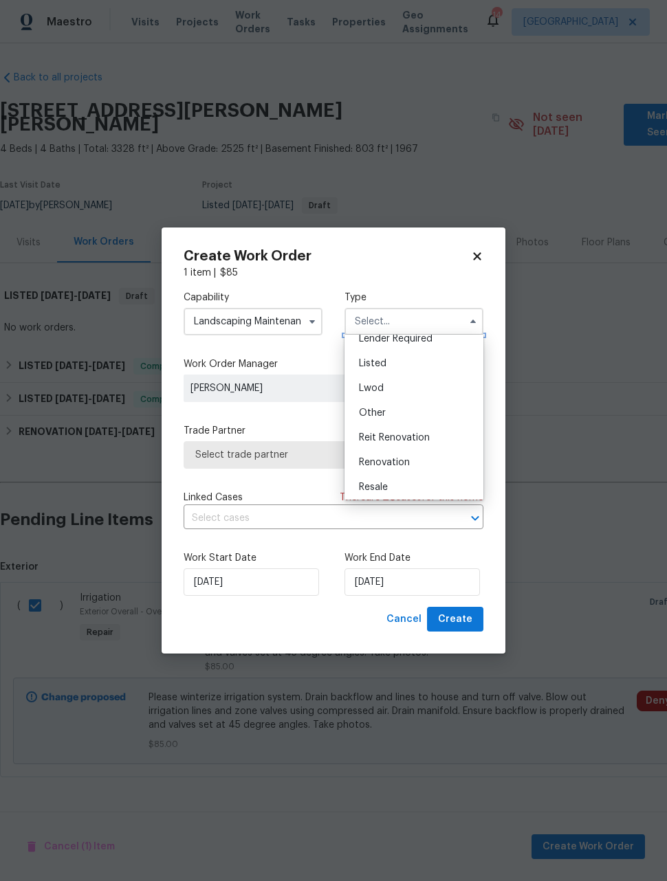
scroll to position [110, 0]
click at [377, 365] on span "Listed" at bounding box center [372, 364] width 27 height 10
type input "Listed"
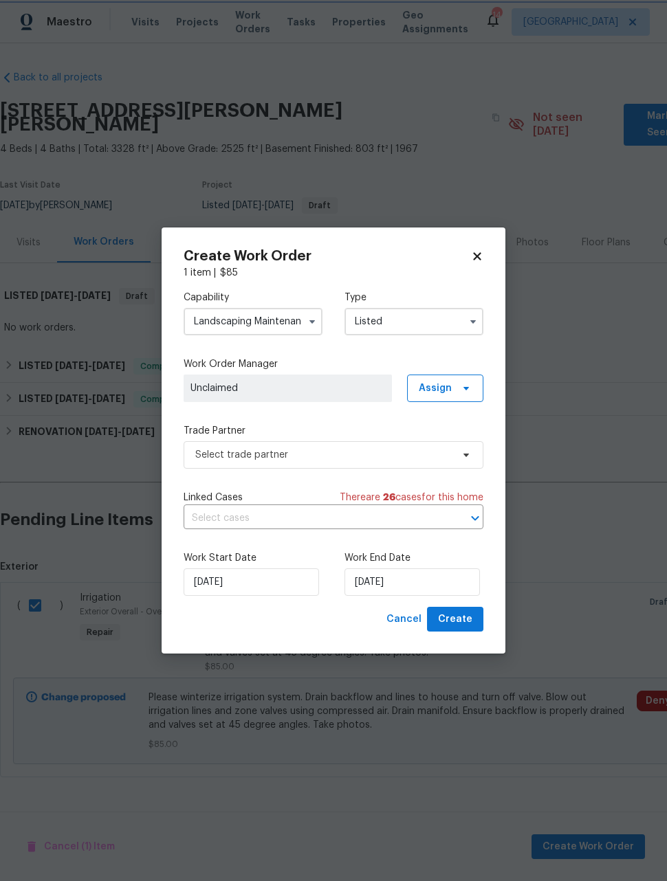
scroll to position [0, 0]
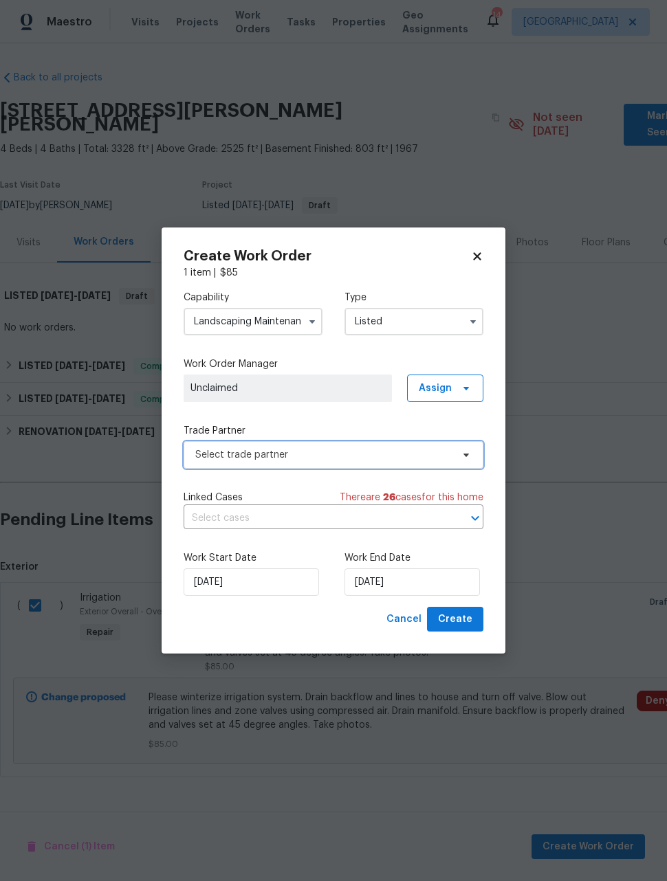
click at [386, 449] on span "Select trade partner" at bounding box center [323, 455] width 256 height 14
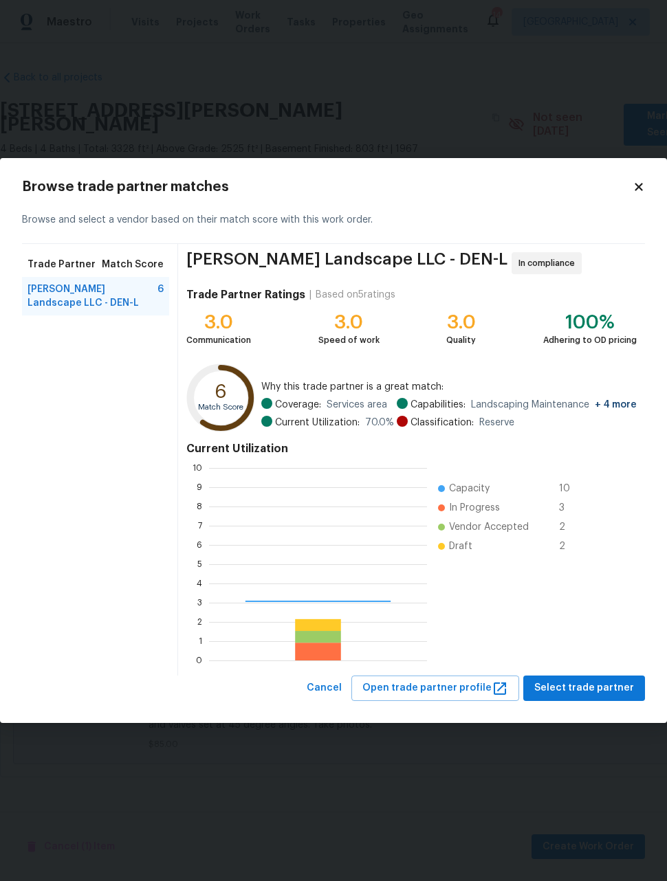
scroll to position [192, 218]
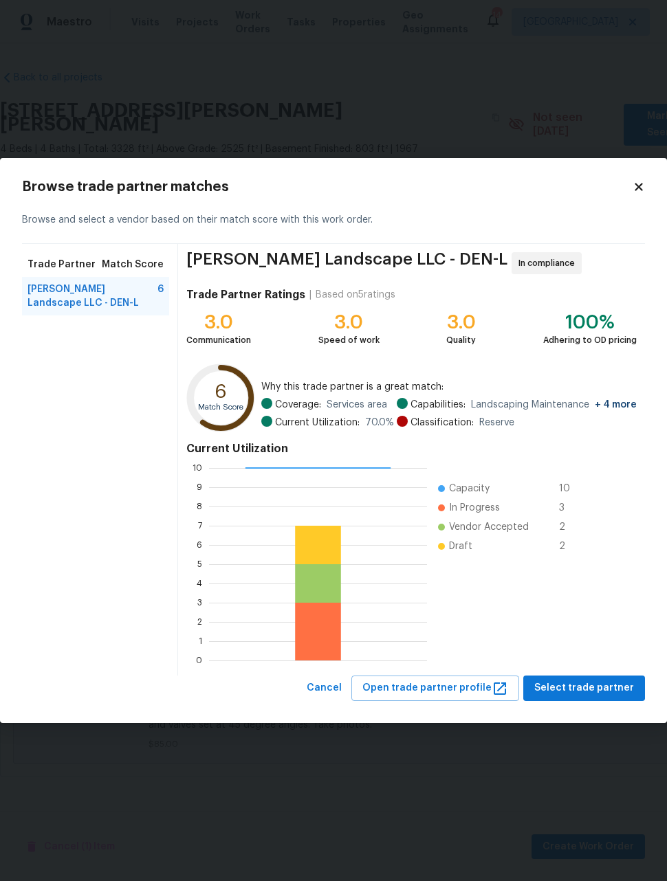
click at [90, 282] on div "Dalia Landscape LLC - DEN-L 6" at bounding box center [95, 296] width 147 height 38
click at [601, 690] on span "Select trade partner" at bounding box center [584, 688] width 100 height 17
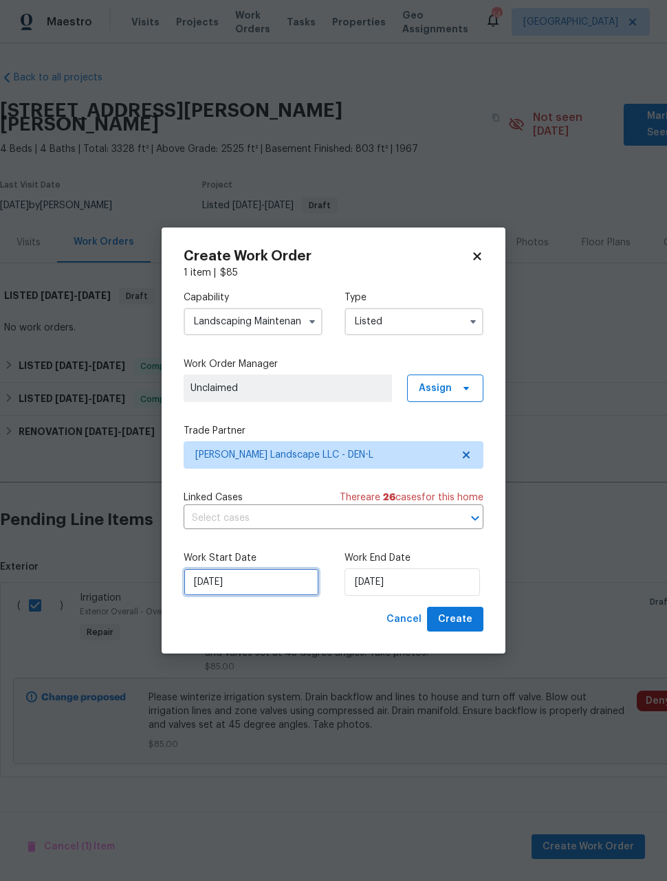
click at [218, 596] on input "[DATE]" at bounding box center [250, 581] width 135 height 27
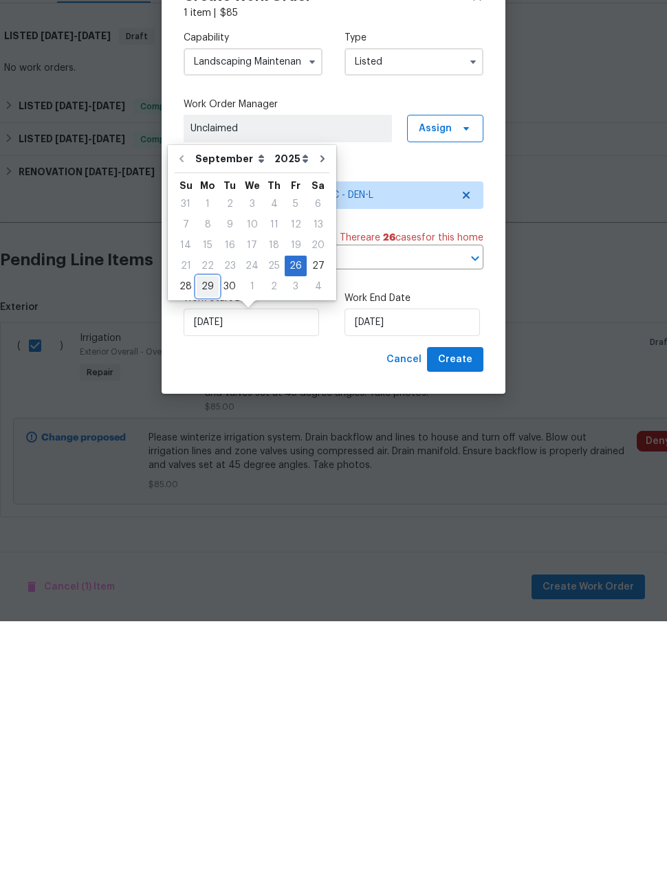
click at [203, 537] on div "29" at bounding box center [208, 546] width 22 height 19
type input "[DATE]"
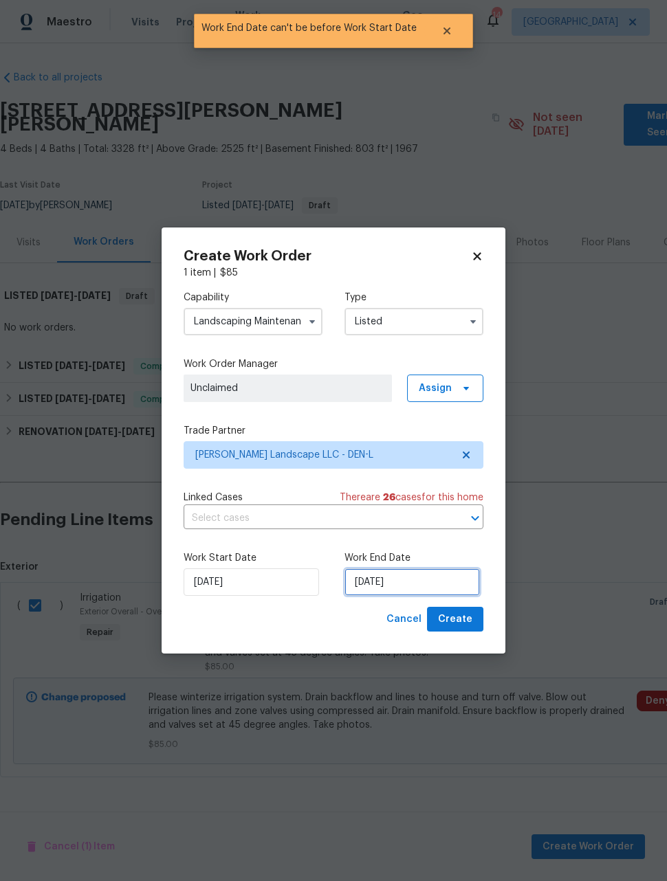
click at [436, 589] on input "[DATE]" at bounding box center [411, 581] width 135 height 27
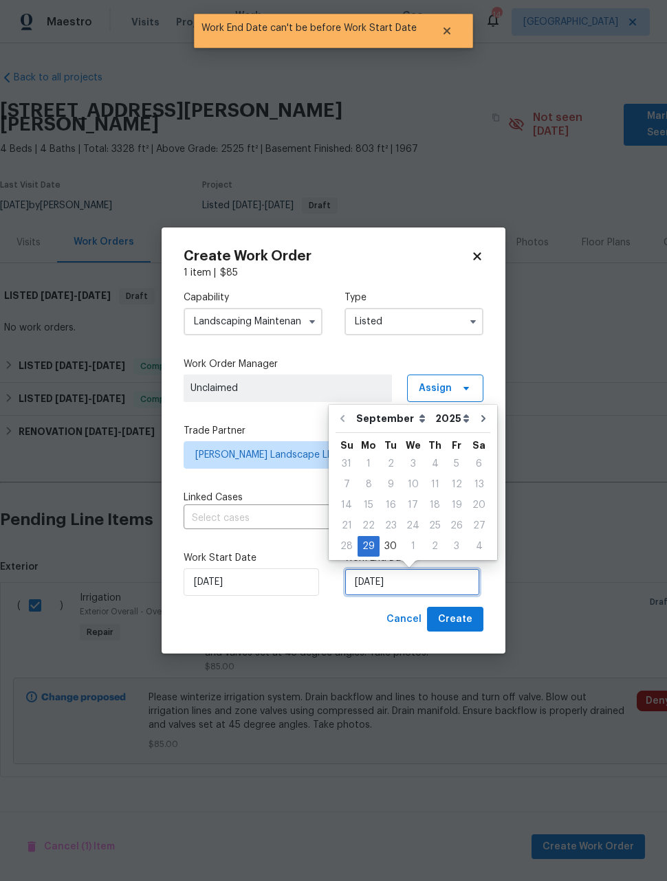
scroll to position [1, 0]
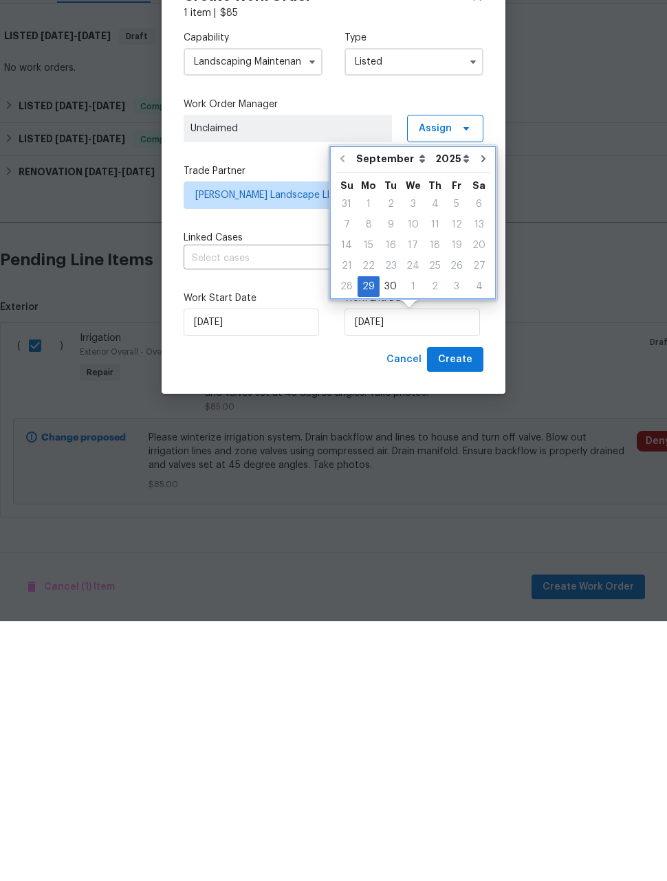
click at [481, 415] on icon "Go to next month" at bounding box center [483, 418] width 4 height 7
type input "[DATE]"
select select "9"
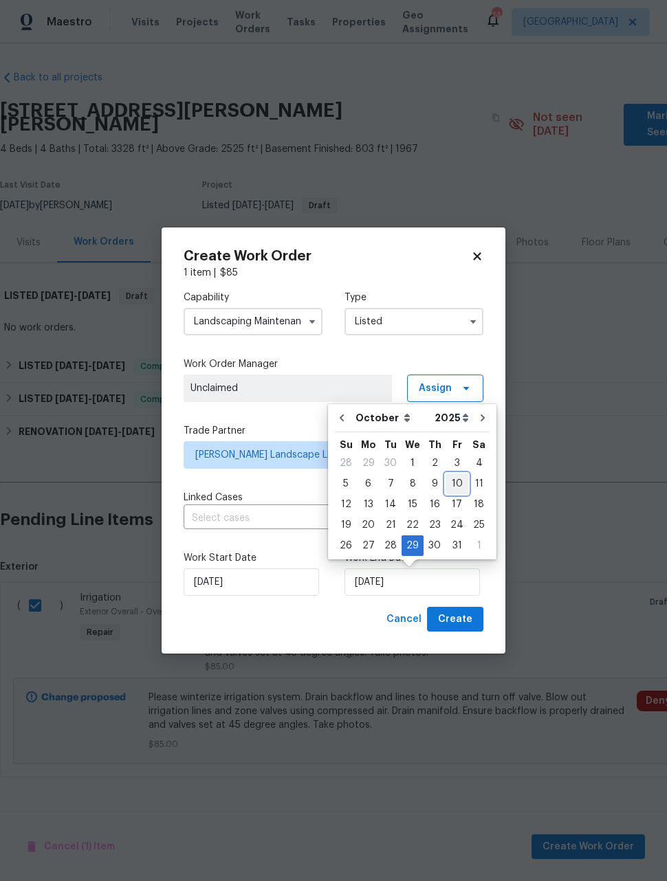
click at [449, 487] on div "10" at bounding box center [456, 483] width 23 height 19
type input "[DATE]"
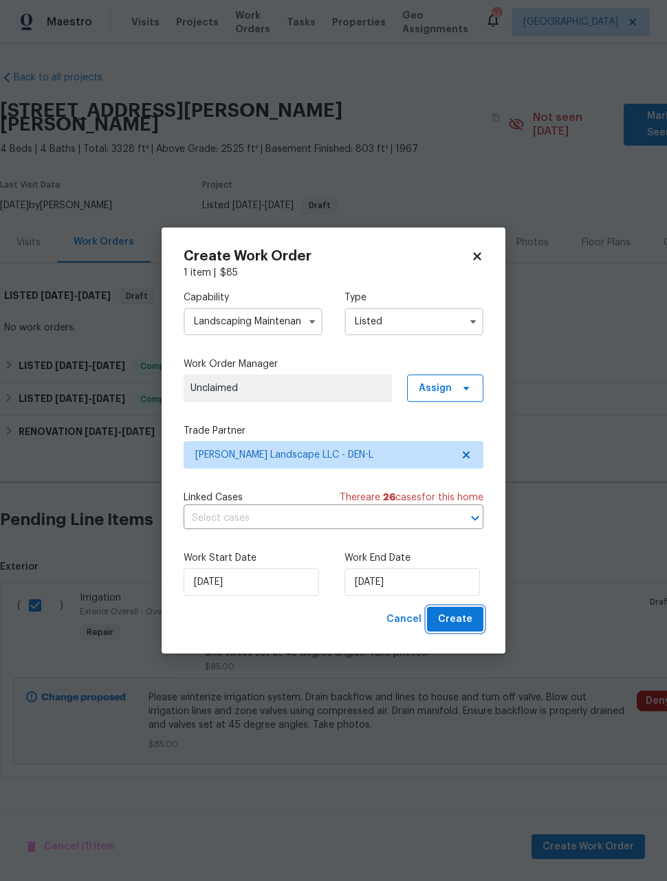
click at [461, 622] on span "Create" at bounding box center [455, 619] width 34 height 17
checkbox input "false"
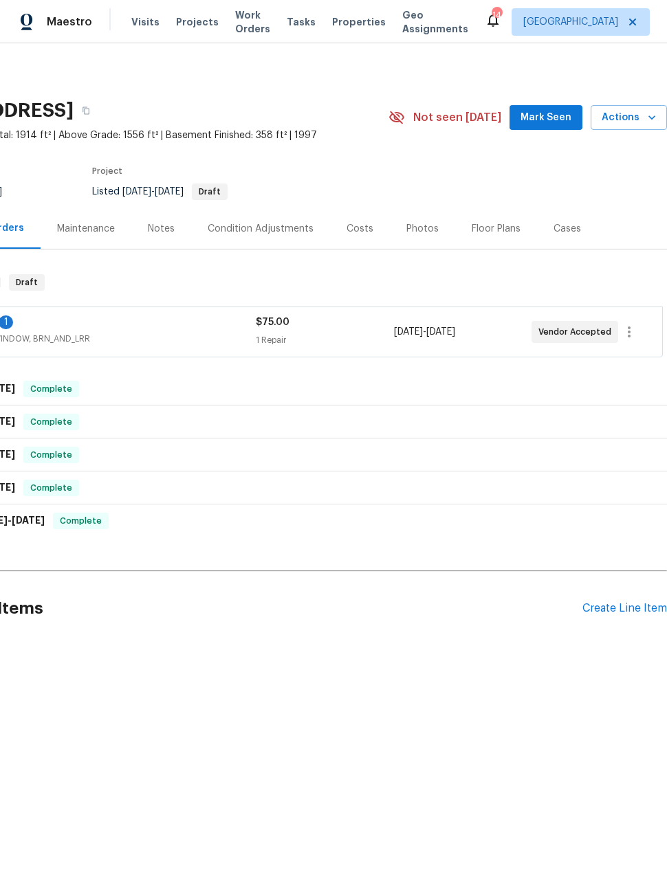
scroll to position [0, 110]
click at [621, 605] on div "Create Line Item" at bounding box center [624, 608] width 85 height 13
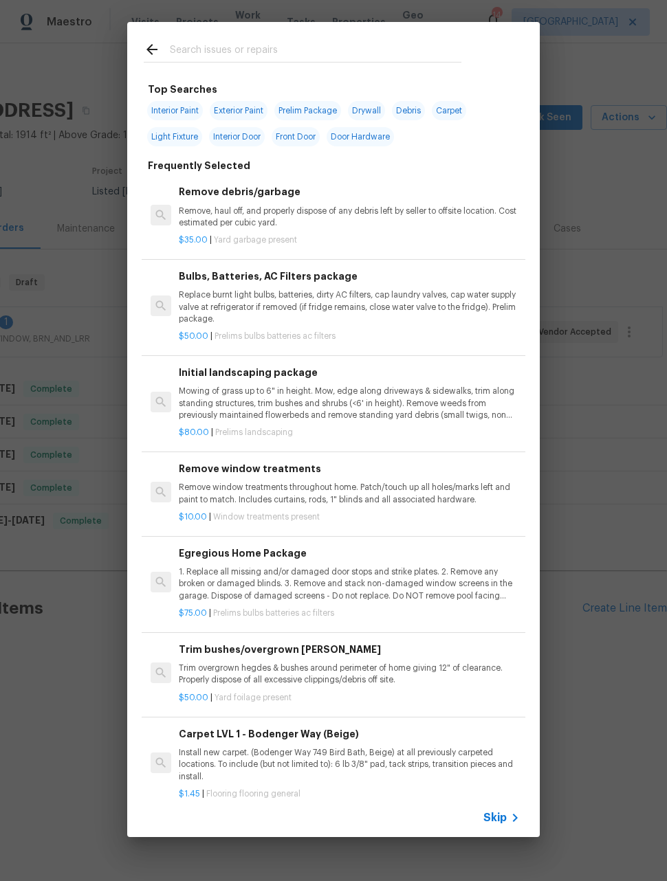
click at [328, 53] on input "text" at bounding box center [315, 51] width 291 height 21
type input "Irri"
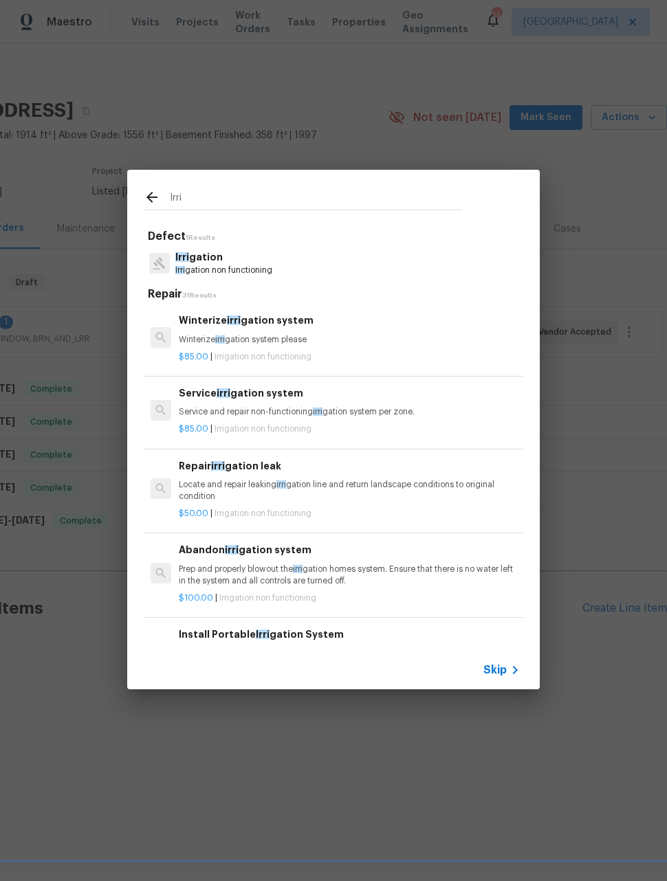
click at [292, 337] on p "Winterize irri gation system please" at bounding box center [349, 340] width 341 height 12
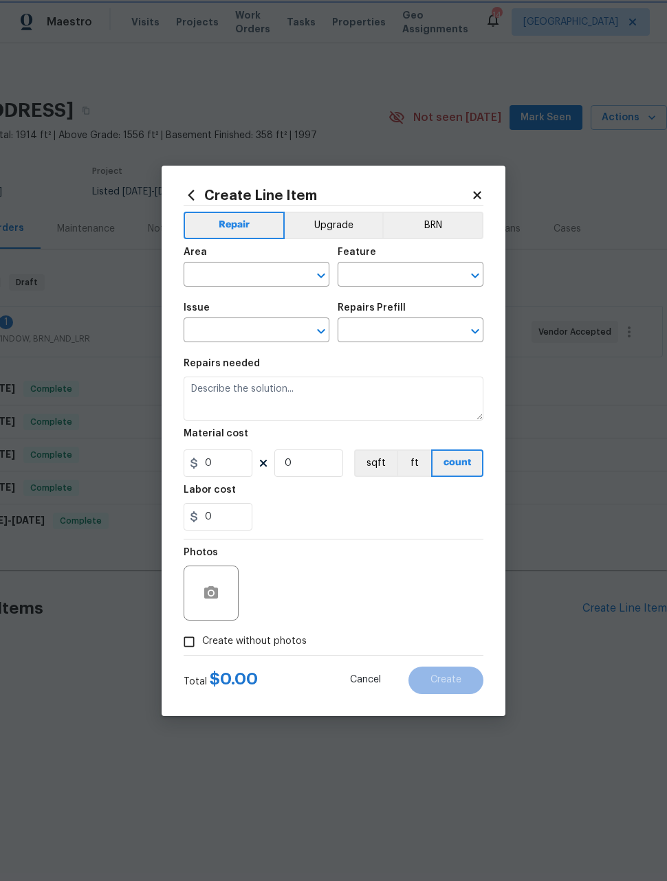
type input "Irrigation"
type input "Winterize irrigation system $85.00"
type textarea "Winterize irrigation system please"
type input "85"
type input "1"
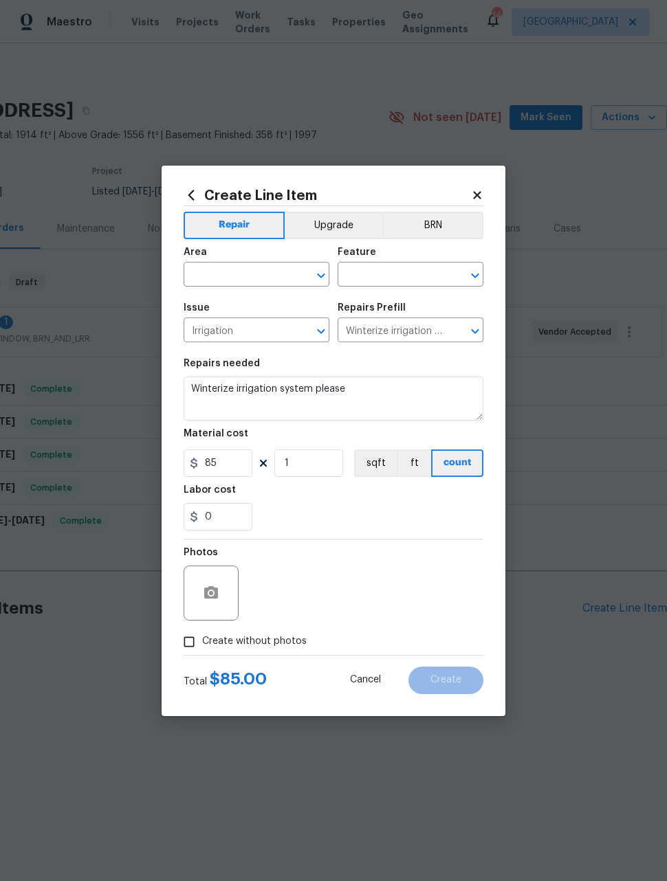
click at [258, 276] on input "text" at bounding box center [236, 275] width 107 height 21
click at [271, 328] on li "Exterior Overall" at bounding box center [256, 328] width 146 height 23
type input "Exterior Overall"
click at [396, 271] on input "text" at bounding box center [390, 275] width 107 height 21
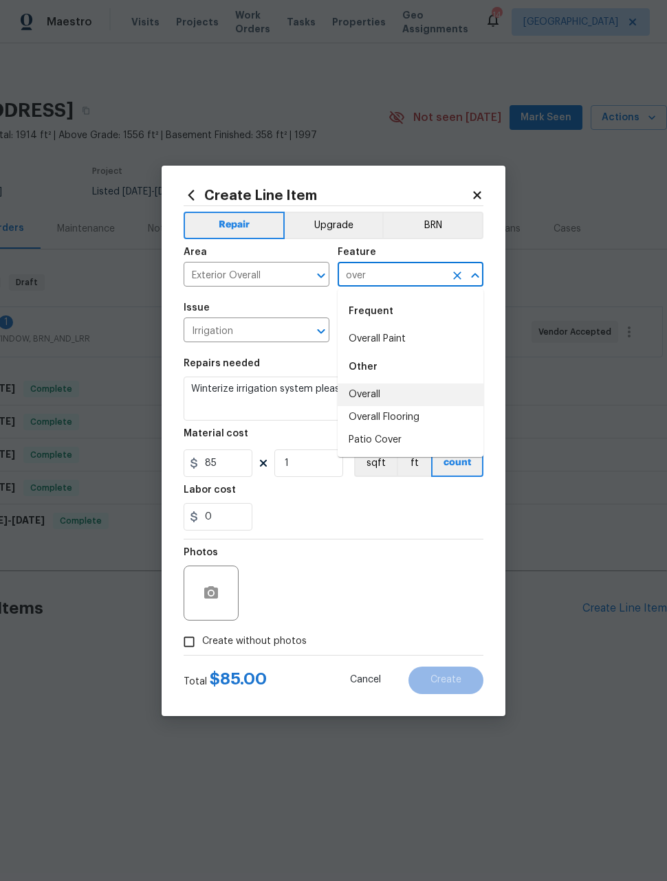
click at [369, 388] on li "Overall" at bounding box center [410, 394] width 146 height 23
type input "Overall"
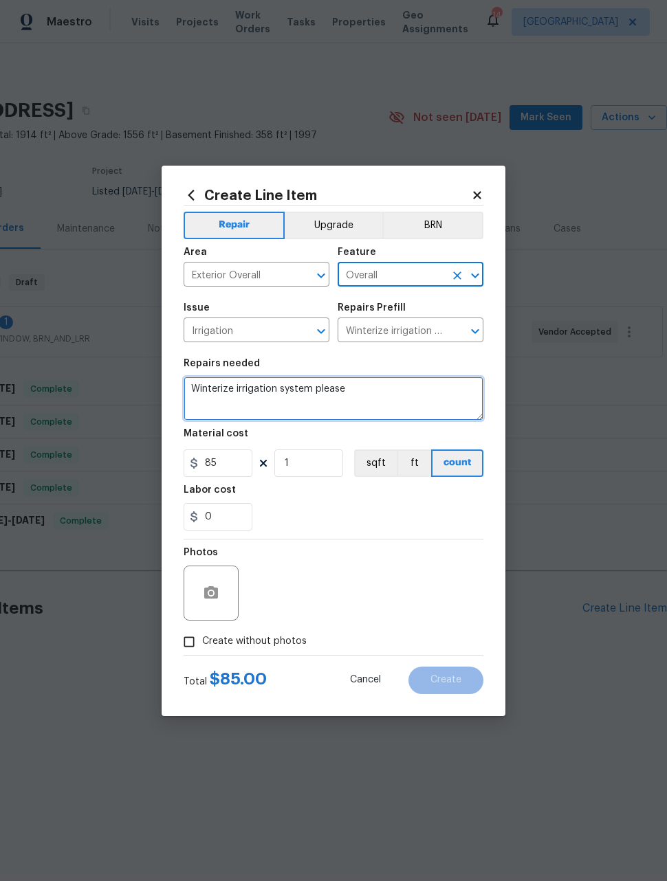
click at [339, 390] on textarea "Winterize irrigation system please" at bounding box center [333, 399] width 300 height 44
click at [324, 394] on textarea "Winterize irrigation system please" at bounding box center [333, 399] width 300 height 44
click at [315, 397] on textarea "Winterize irrigation system please" at bounding box center [333, 399] width 300 height 44
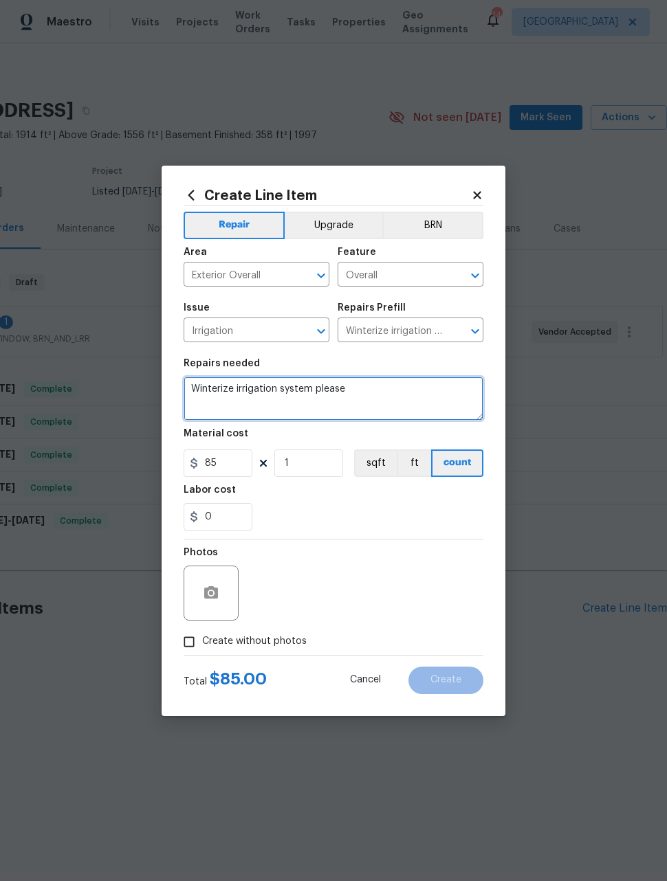
paste textarea "Please winterize irrigation system. Drain backflow and lines to house and turn …"
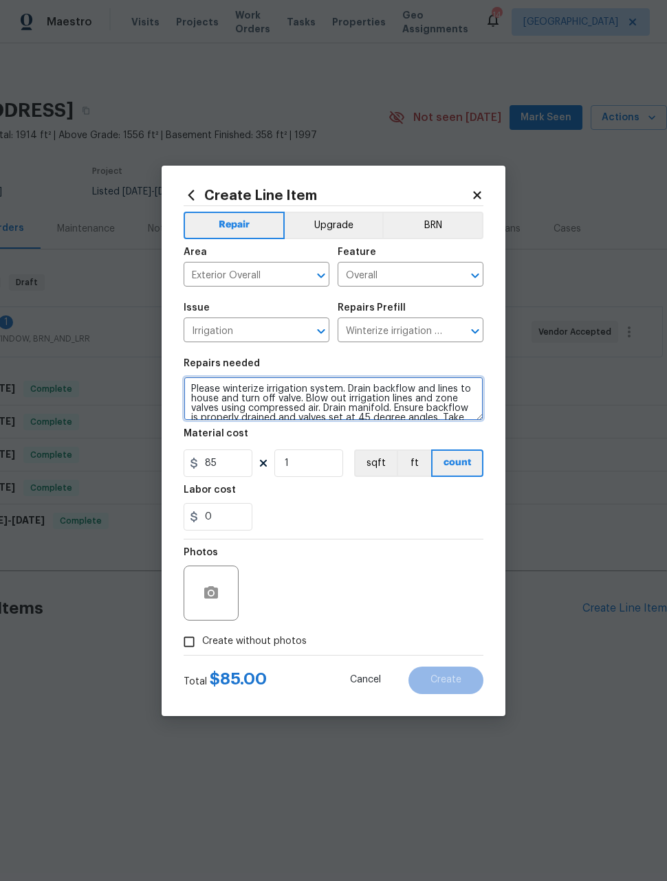
scroll to position [19, 0]
type textarea "Please winterize irrigation system. Drain backflow and lines to house and turn …"
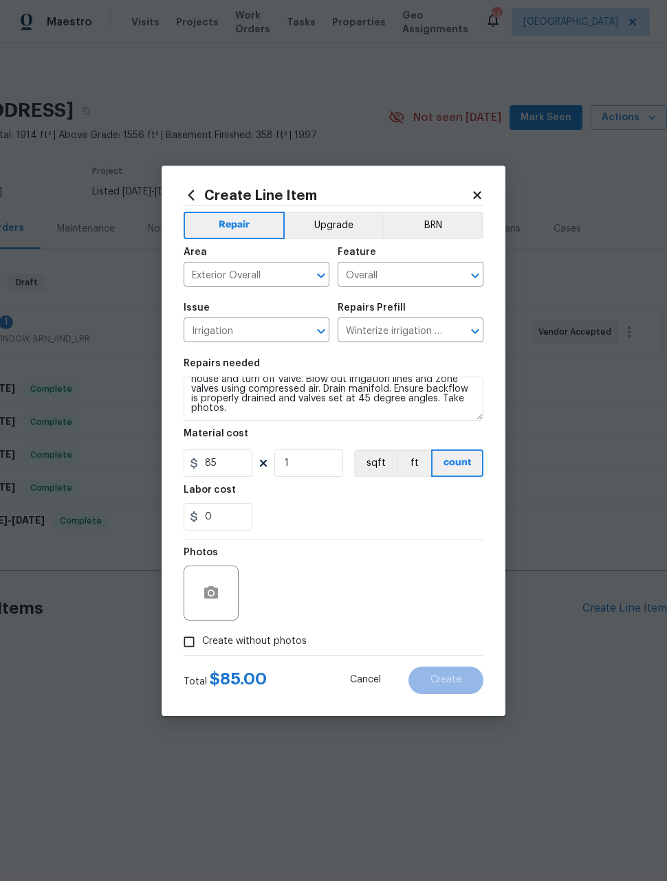
click at [383, 576] on div "Photos" at bounding box center [333, 583] width 300 height 89
click at [188, 640] on input "Create without photos" at bounding box center [189, 642] width 26 height 26
checkbox input "true"
click at [403, 594] on textarea at bounding box center [366, 593] width 234 height 55
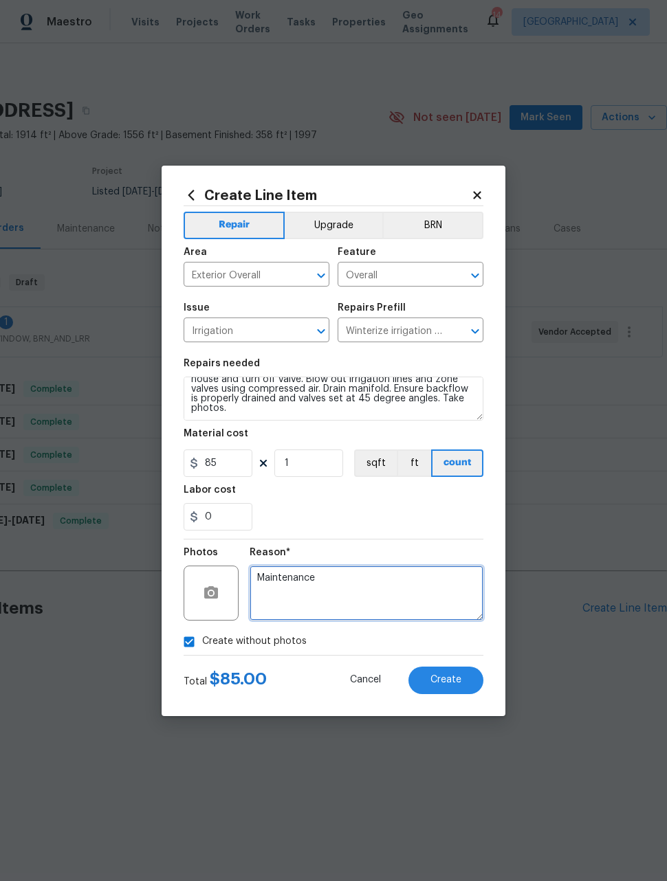
type textarea "Maintenance"
click at [398, 541] on div "Reason* Maintenance" at bounding box center [366, 583] width 234 height 89
click at [448, 687] on button "Create" at bounding box center [445, 680] width 75 height 27
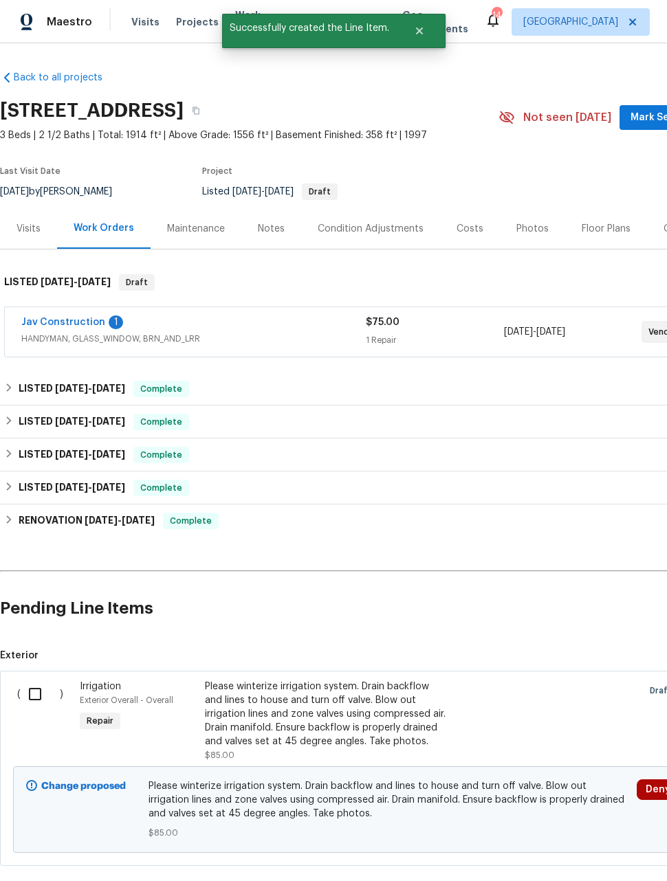
scroll to position [0, 0]
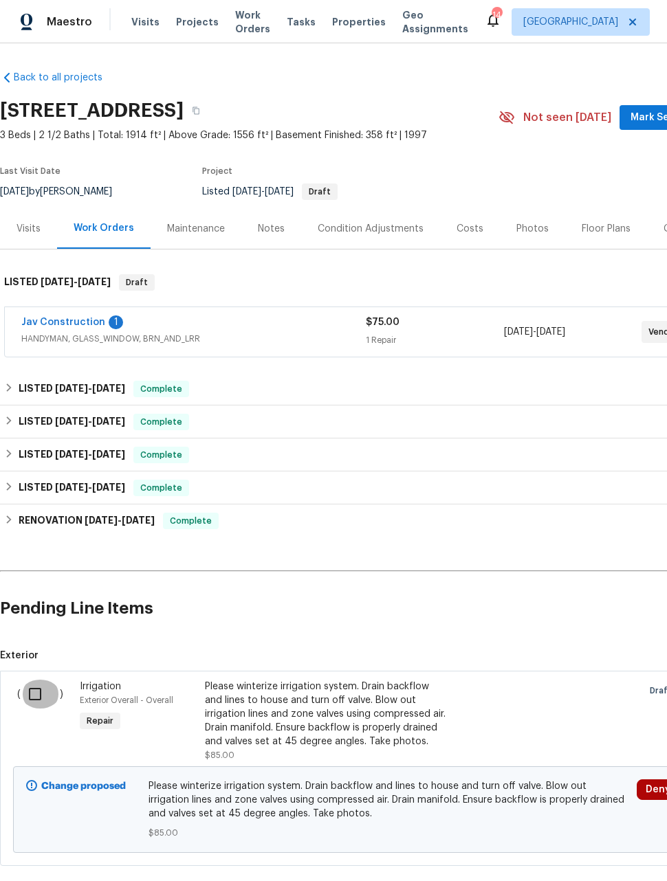
click at [35, 689] on input "checkbox" at bounding box center [40, 694] width 39 height 29
checkbox input "true"
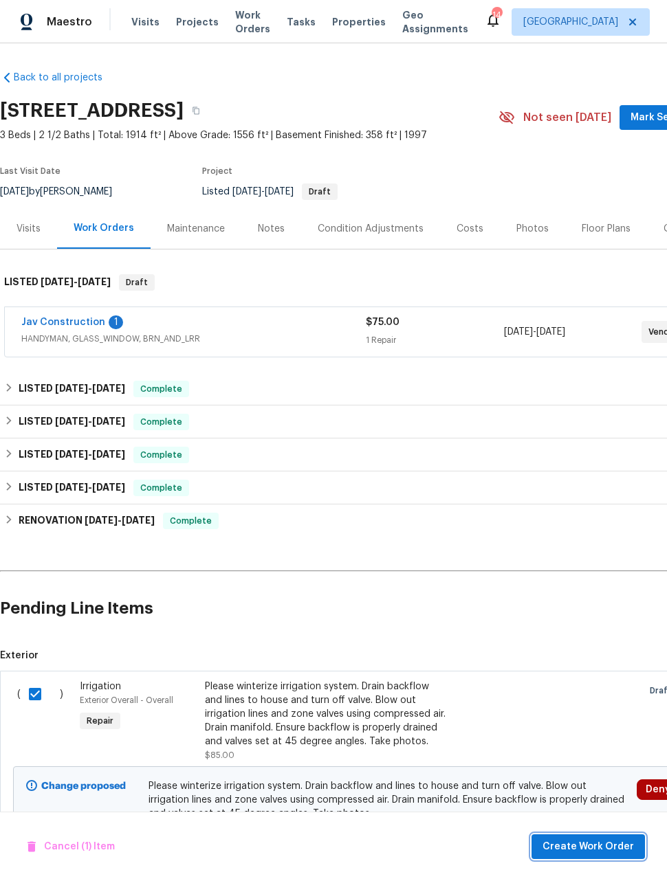
click at [608, 847] on span "Create Work Order" at bounding box center [587, 846] width 91 height 17
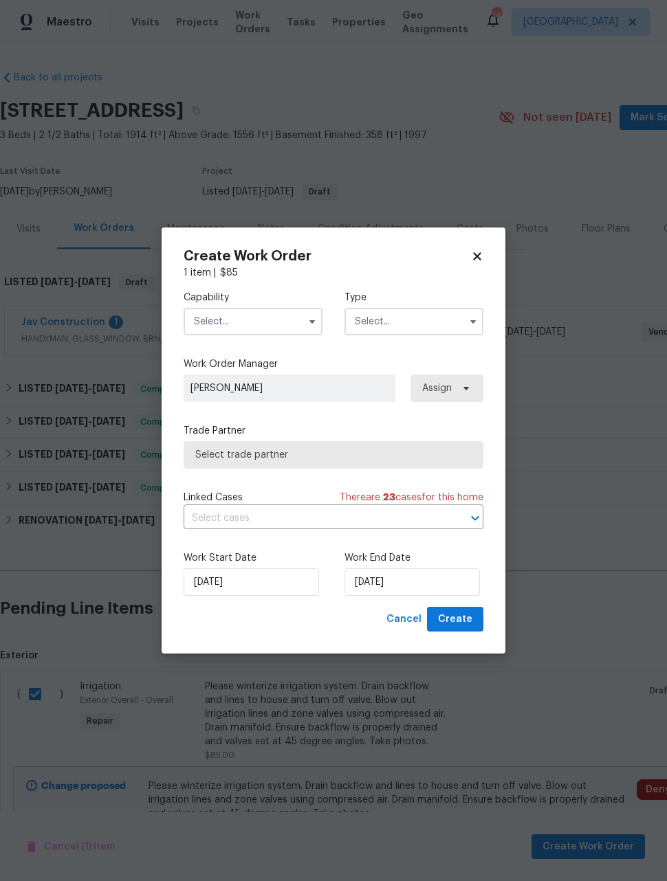
click at [274, 315] on input "text" at bounding box center [252, 321] width 139 height 27
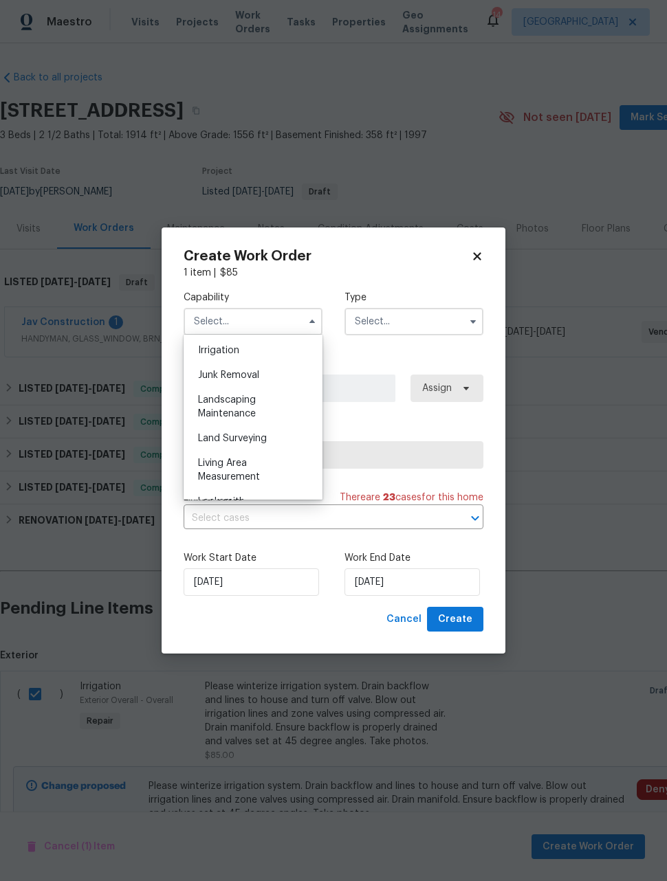
scroll to position [854, 0]
click at [282, 410] on div "Landscaping Maintenance" at bounding box center [253, 407] width 132 height 38
type input "Landscaping Maintenance"
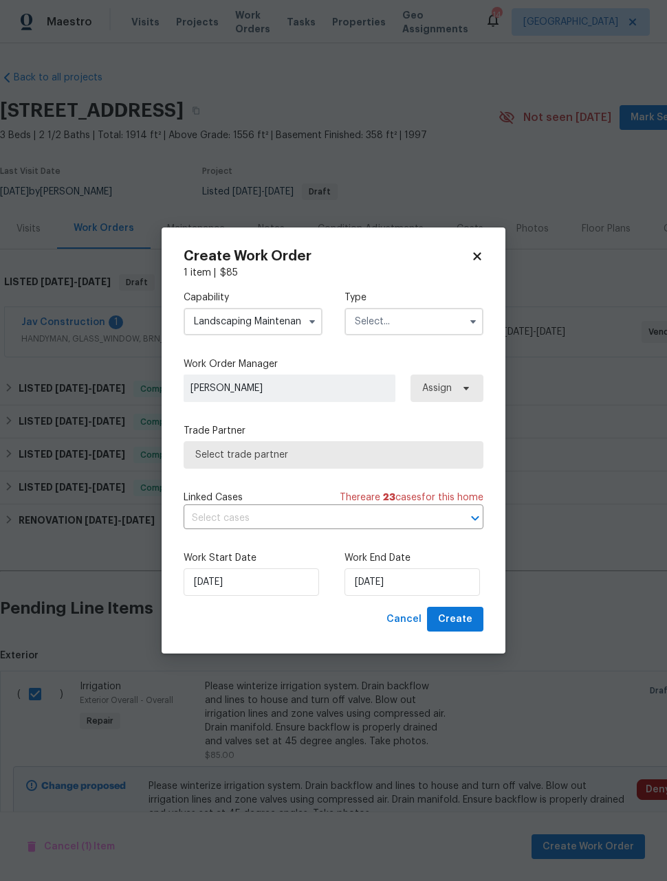
click at [404, 324] on input "text" at bounding box center [413, 321] width 139 height 27
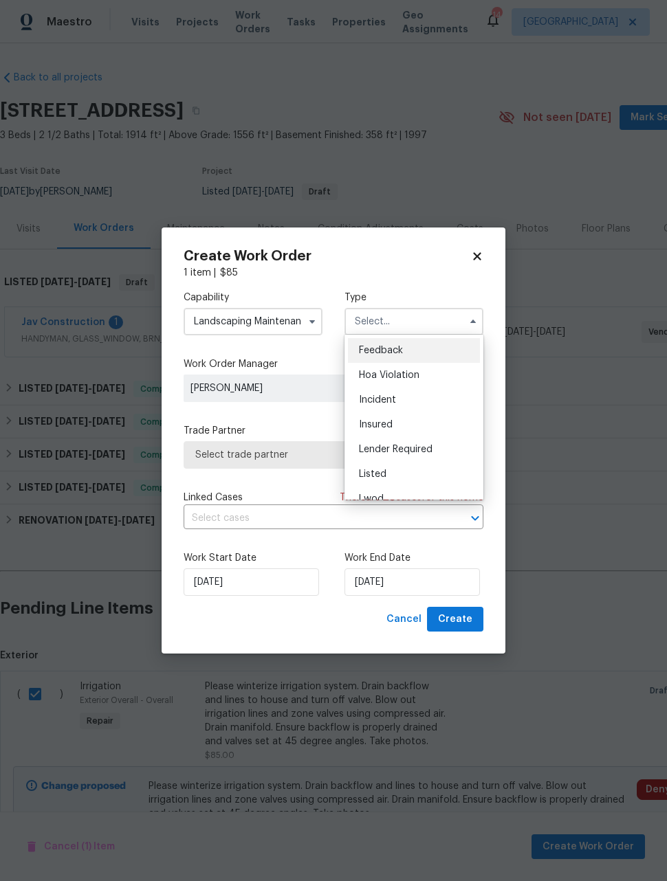
click at [382, 474] on span "Listed" at bounding box center [372, 474] width 27 height 10
type input "Listed"
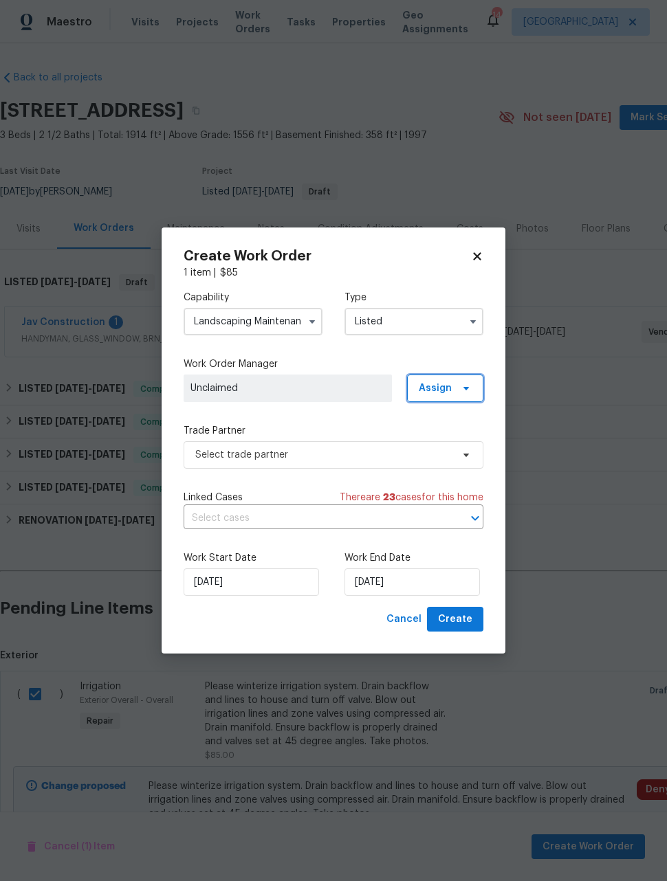
click at [445, 394] on span "Assign" at bounding box center [445, 388] width 76 height 27
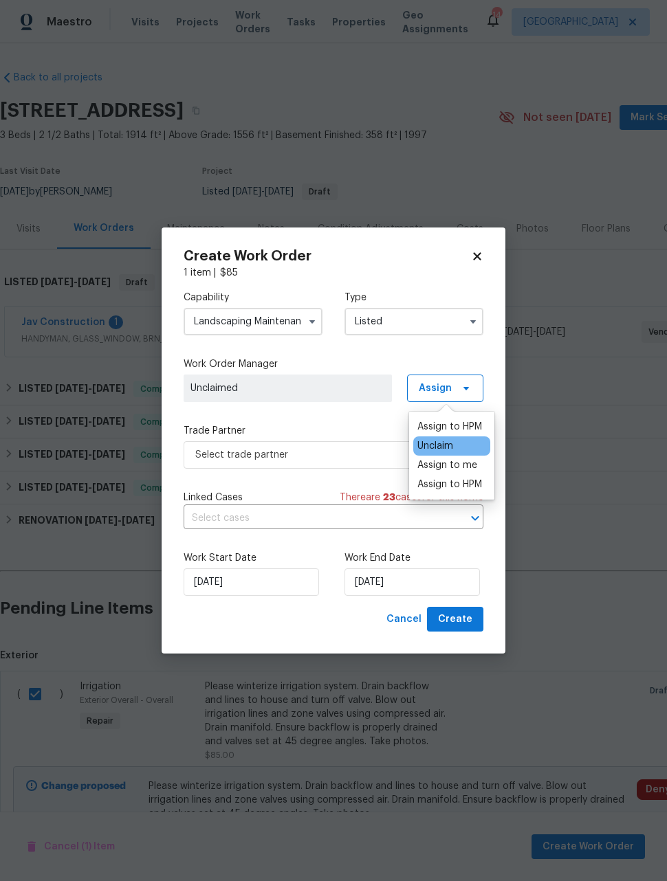
click at [446, 421] on div "Assign to HPM" at bounding box center [449, 427] width 65 height 14
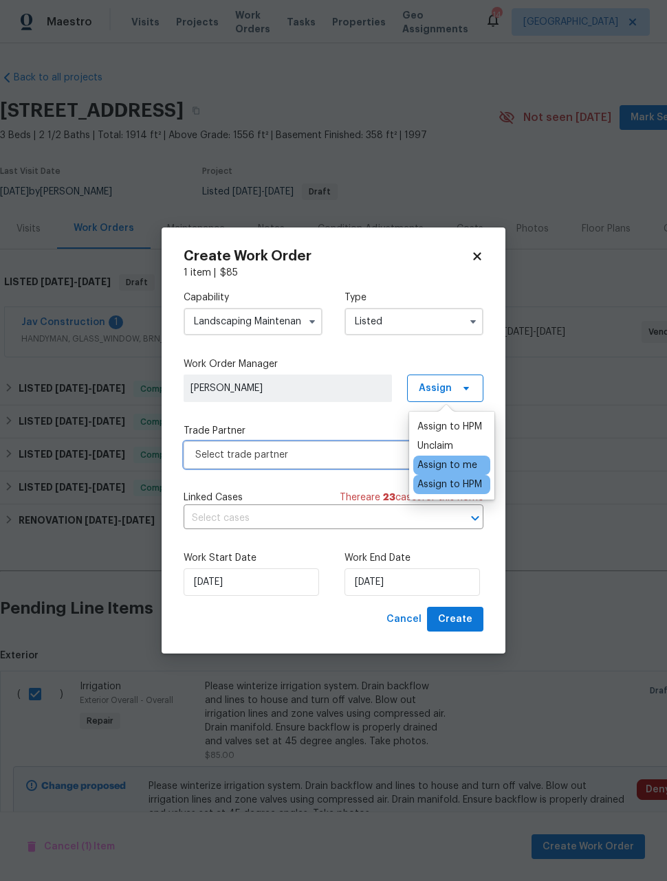
click at [344, 460] on span "Select trade partner" at bounding box center [323, 455] width 256 height 14
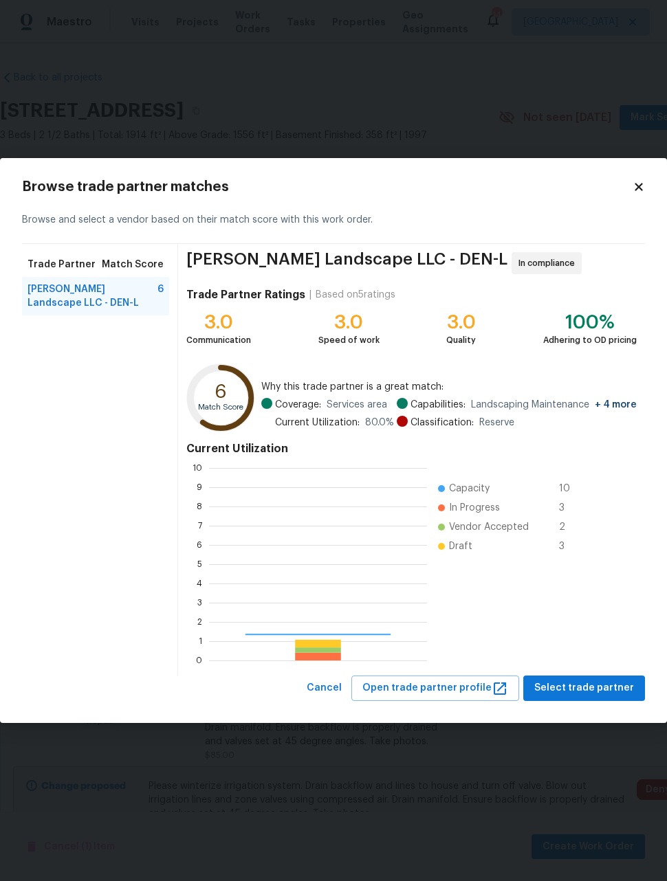
scroll to position [192, 218]
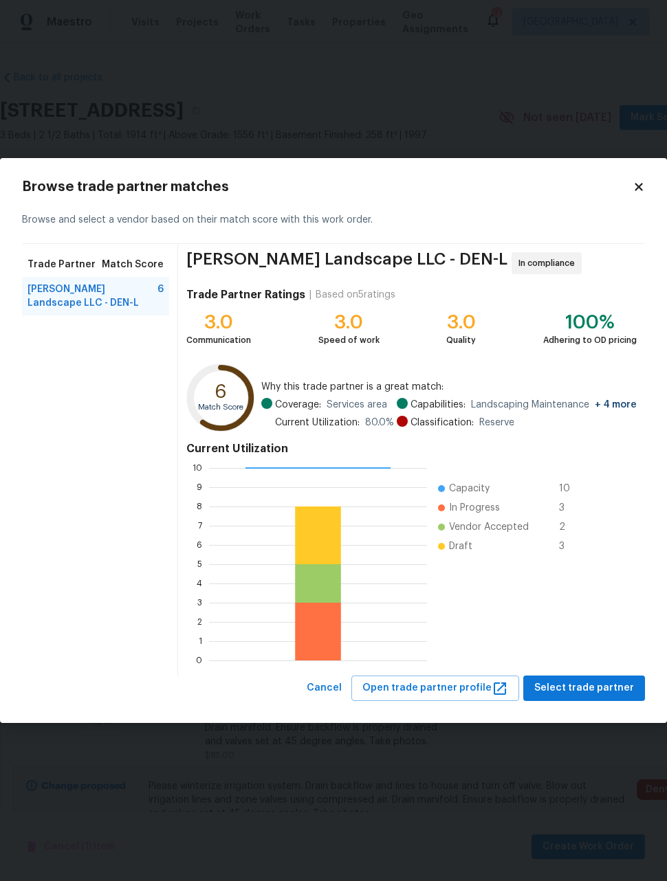
click at [76, 295] on span "[PERSON_NAME] Landscape LLC - DEN-L" at bounding box center [92, 295] width 130 height 27
click at [592, 693] on span "Select trade partner" at bounding box center [584, 688] width 100 height 17
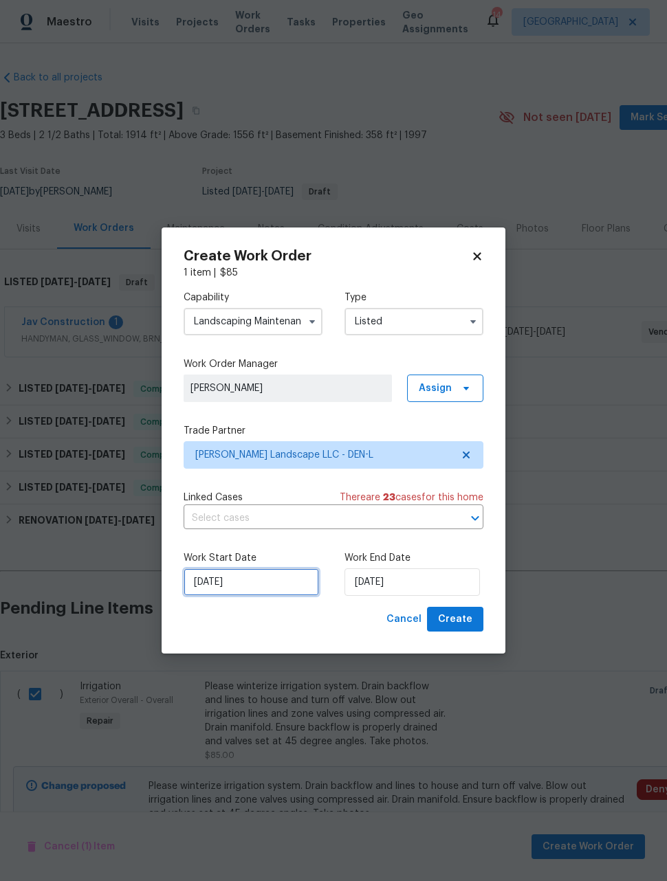
click at [285, 585] on input "[DATE]" at bounding box center [250, 581] width 135 height 27
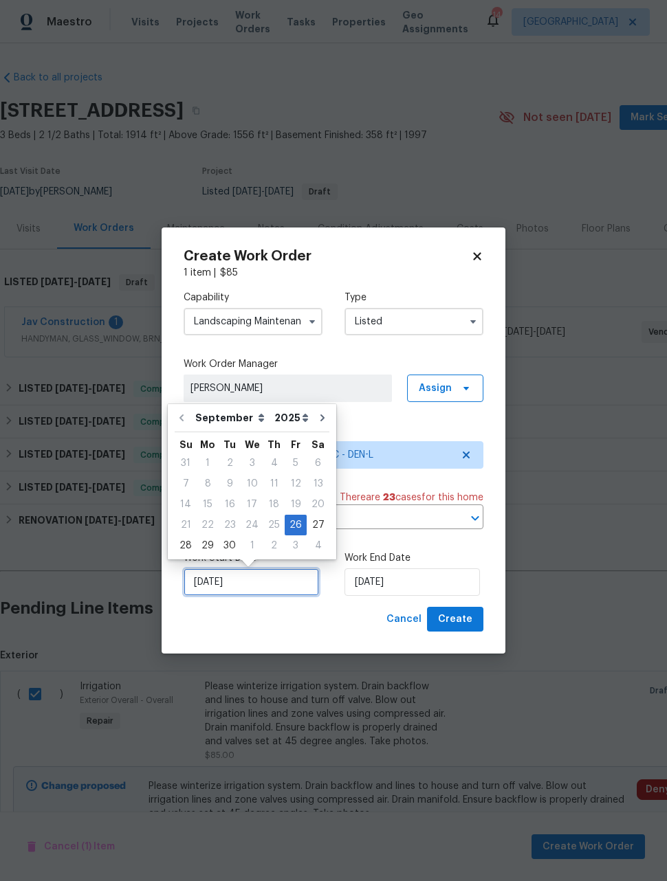
scroll to position [12, 0]
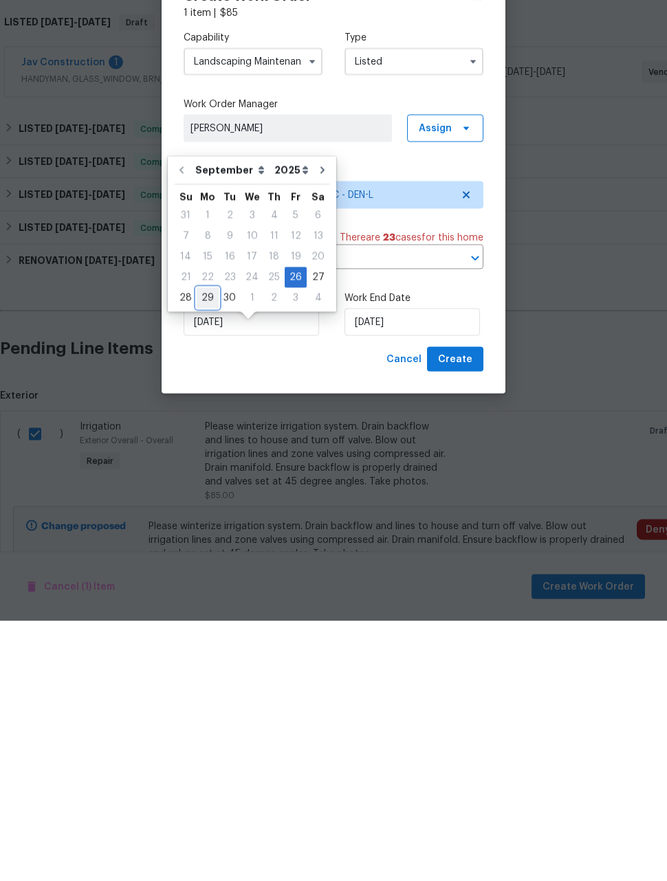
click at [210, 548] on div "29" at bounding box center [208, 557] width 22 height 19
type input "[DATE]"
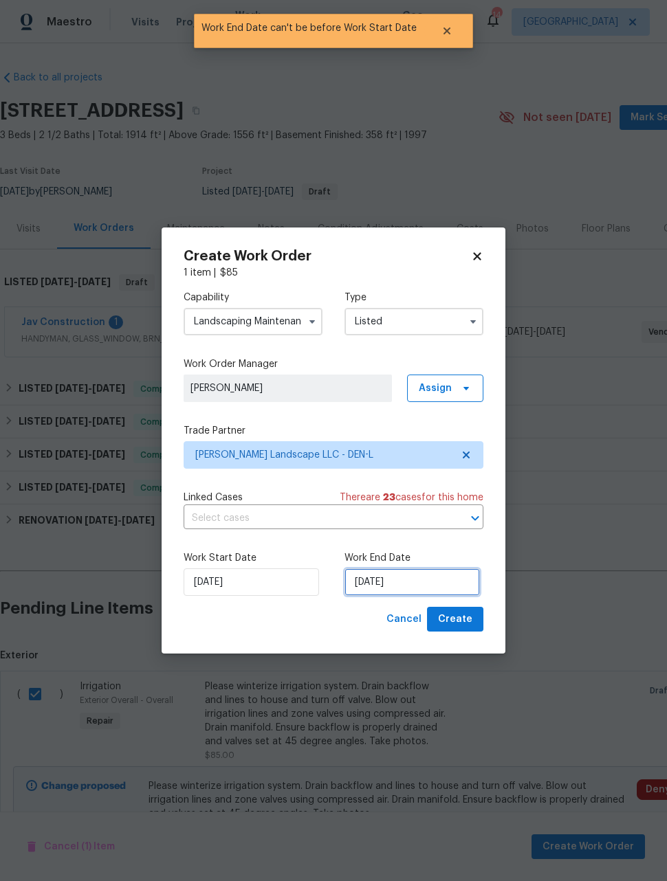
click at [436, 586] on input "[DATE]" at bounding box center [411, 581] width 135 height 27
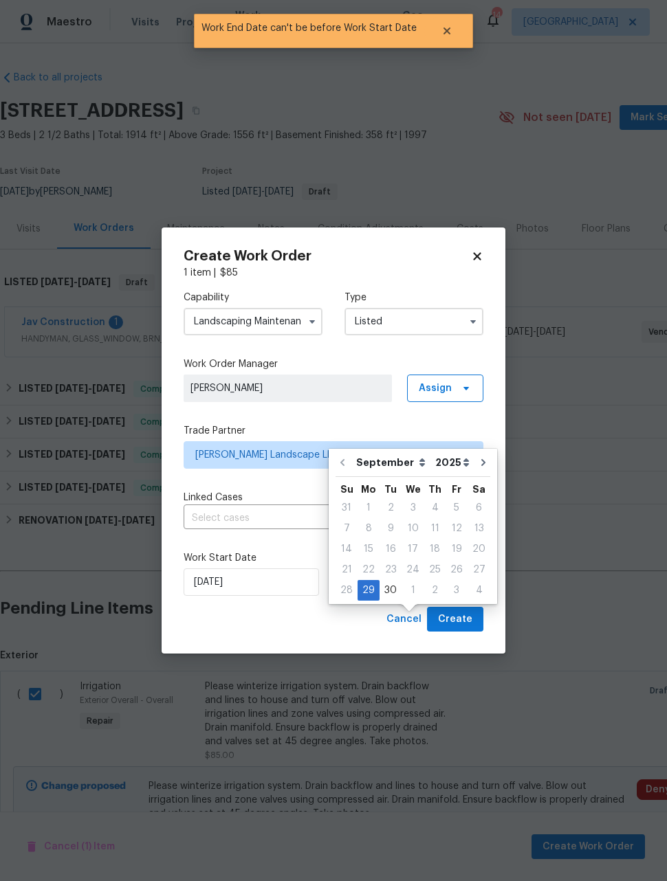
scroll to position [45, 0]
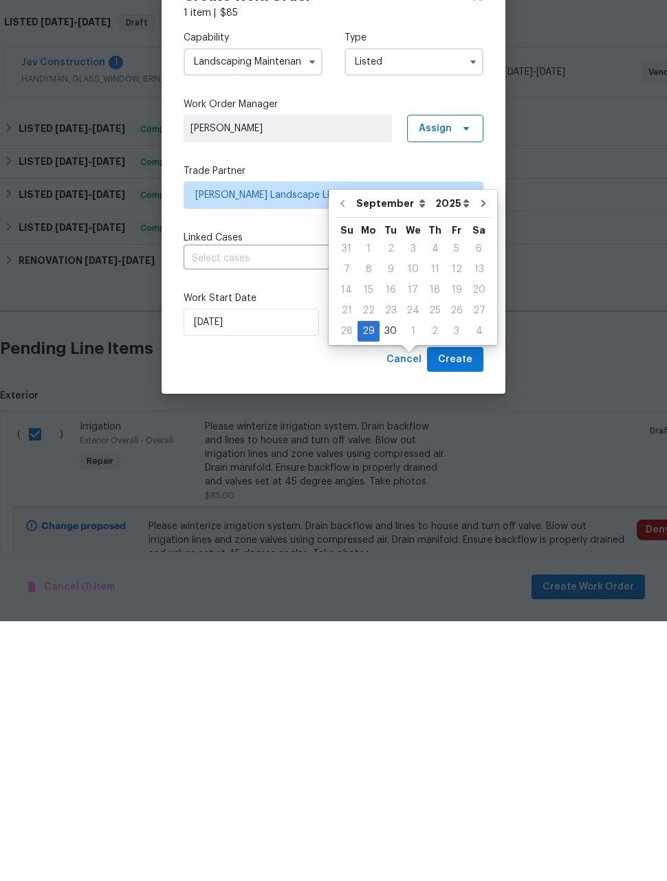
click at [478, 458] on icon "Go to next month" at bounding box center [483, 463] width 11 height 11
type input "[DATE]"
select select "9"
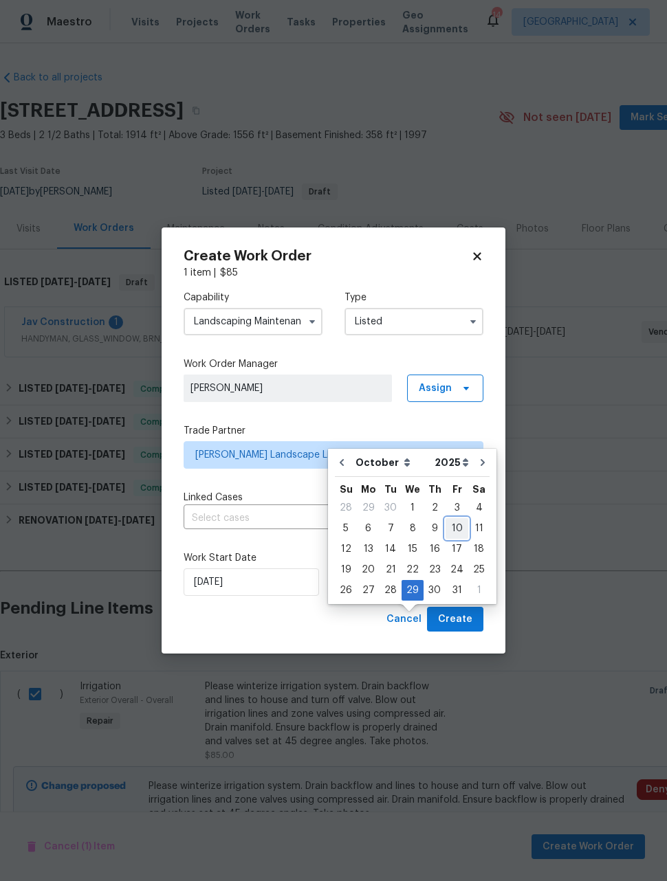
click at [449, 519] on div "10" at bounding box center [456, 528] width 23 height 19
type input "[DATE]"
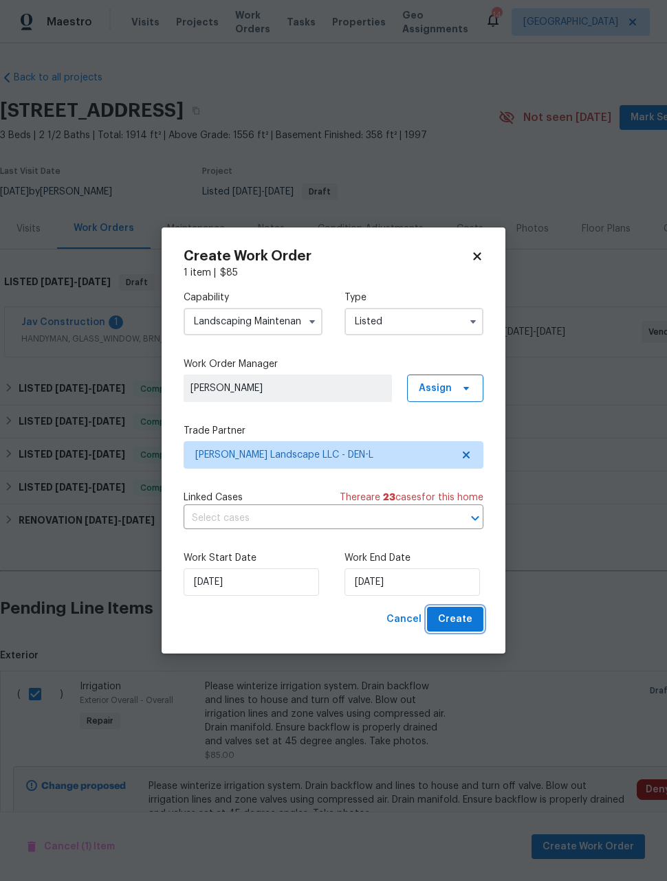
click at [458, 627] on span "Create" at bounding box center [455, 619] width 34 height 17
checkbox input "false"
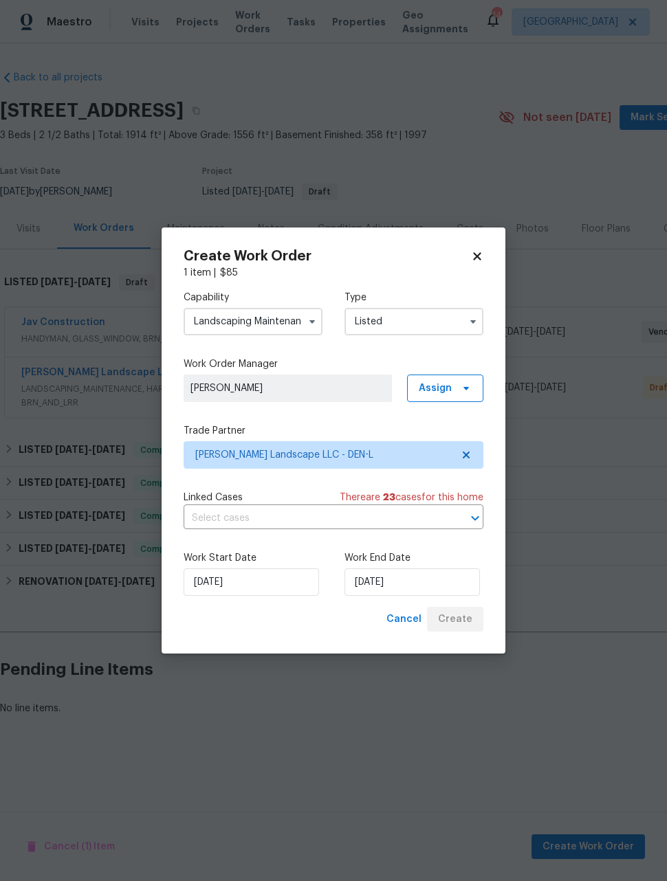
scroll to position [0, 0]
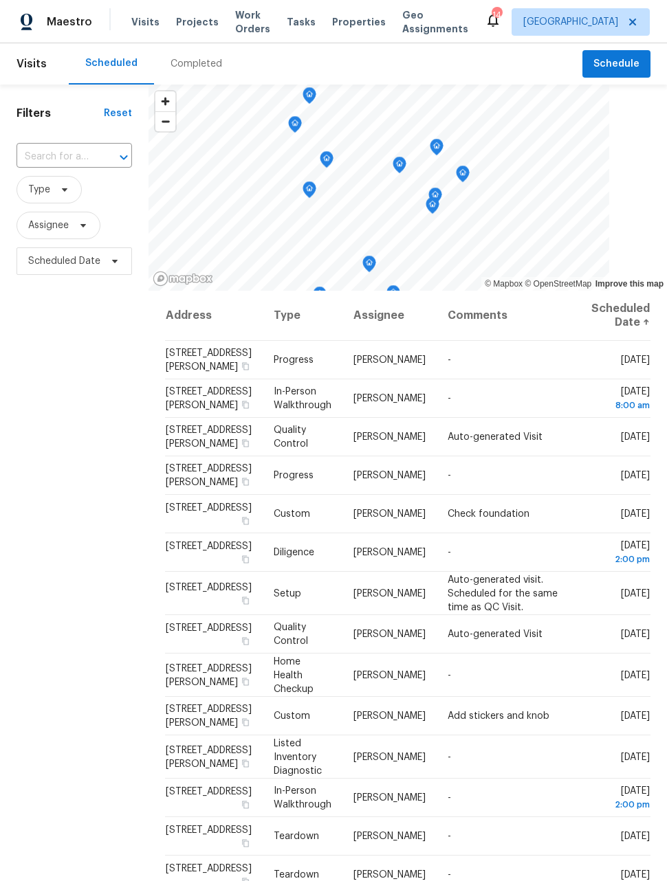
click at [237, 25] on span "Work Orders" at bounding box center [252, 21] width 35 height 27
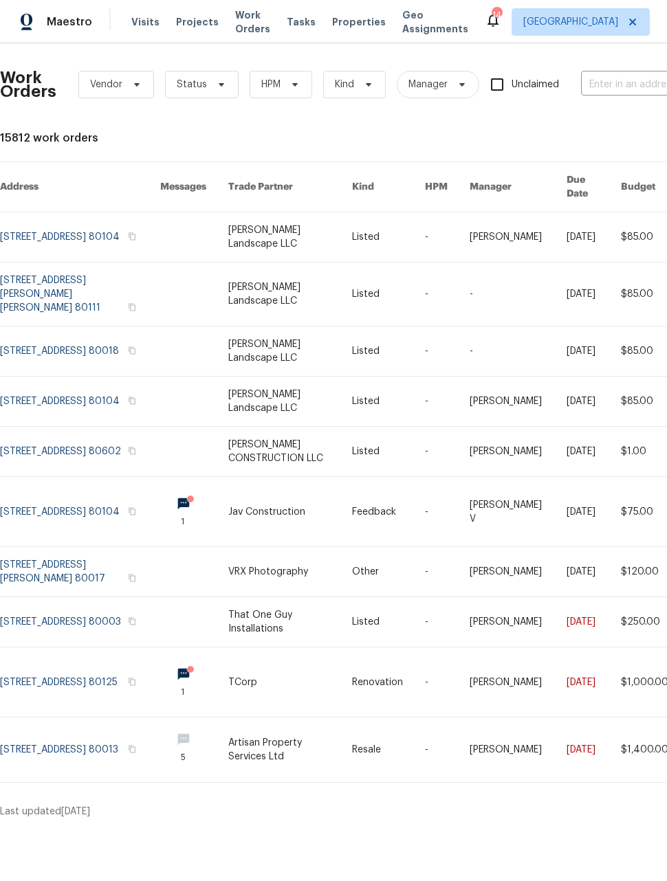
click at [69, 274] on link at bounding box center [80, 294] width 160 height 63
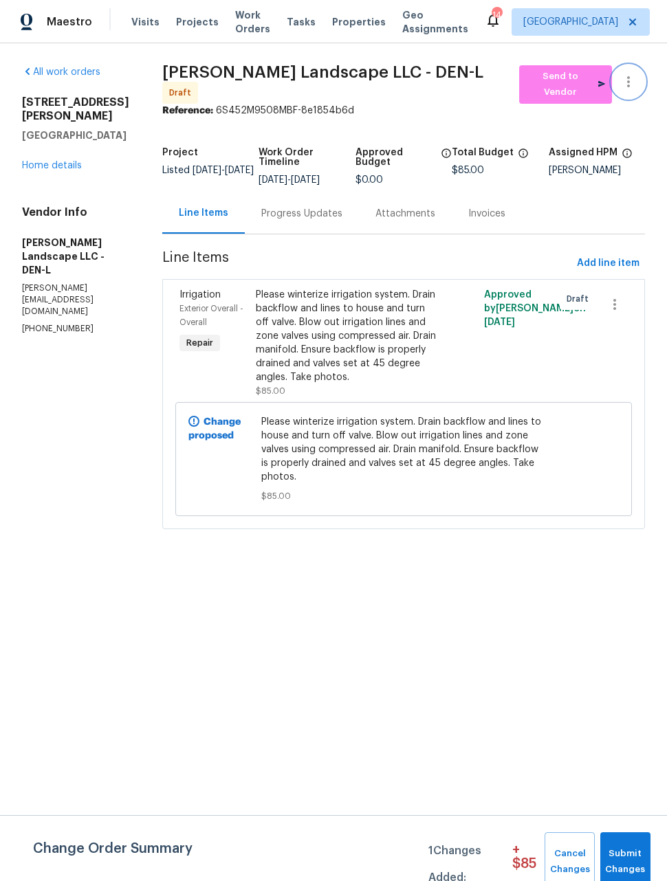
click at [634, 85] on icon "button" at bounding box center [628, 82] width 16 height 16
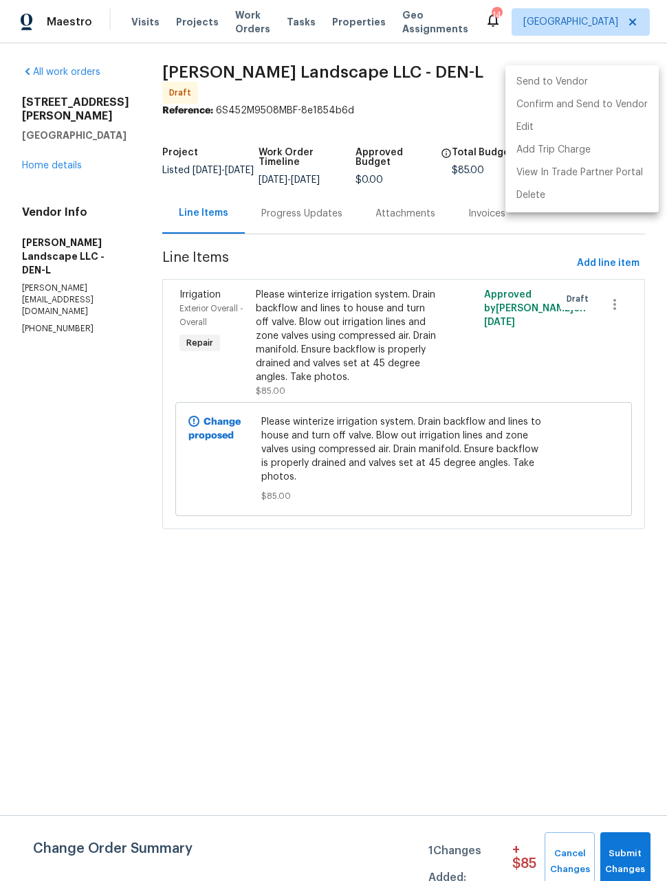
click at [559, 652] on div at bounding box center [333, 440] width 667 height 881
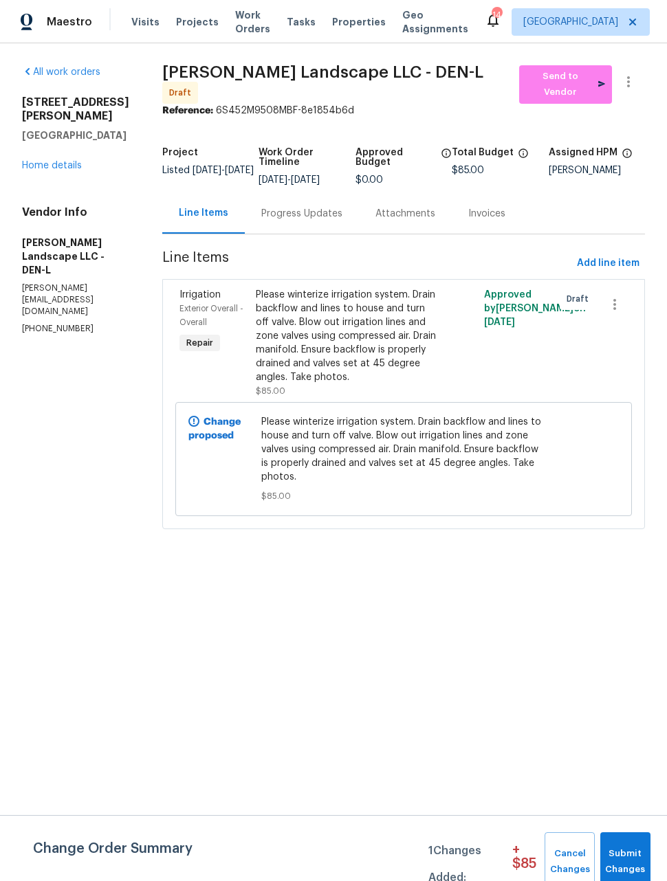
click at [60, 24] on span "Maestro" at bounding box center [69, 22] width 45 height 14
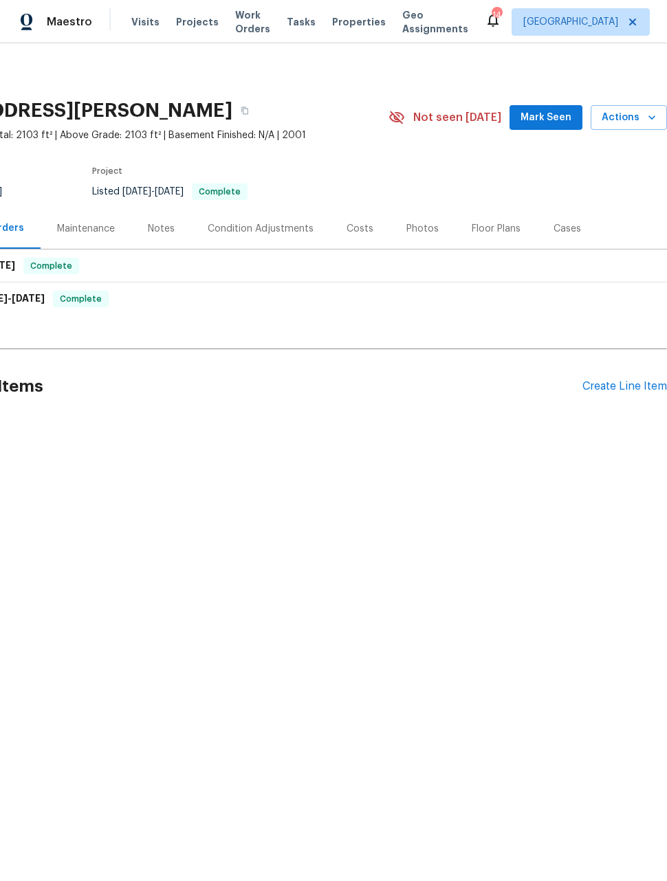
scroll to position [0, 110]
click at [608, 390] on div "Create Line Item" at bounding box center [624, 386] width 85 height 13
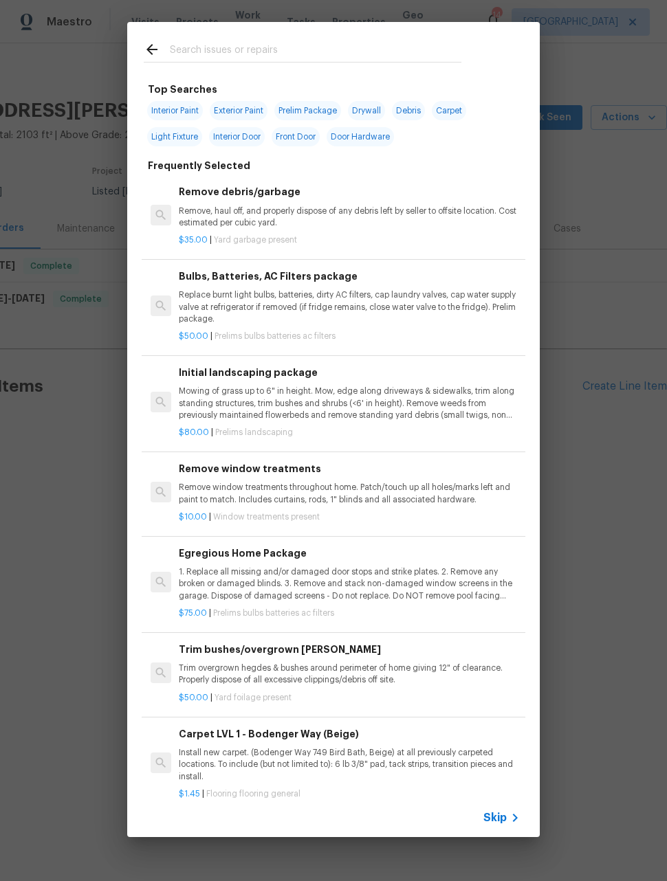
click at [275, 53] on input "text" at bounding box center [315, 51] width 291 height 21
type input "Irri"
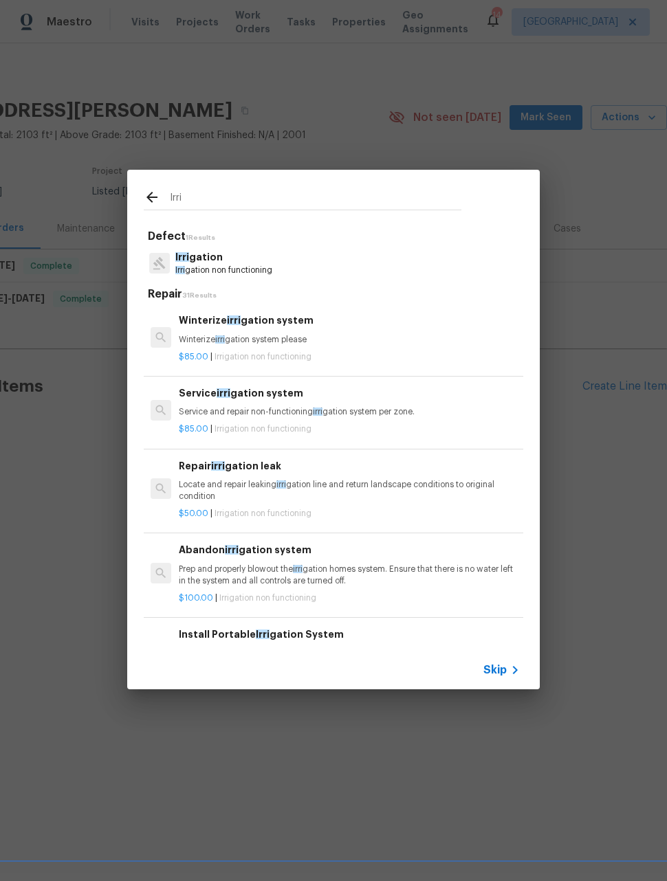
click at [300, 340] on p "Winterize irri gation system please" at bounding box center [349, 340] width 341 height 12
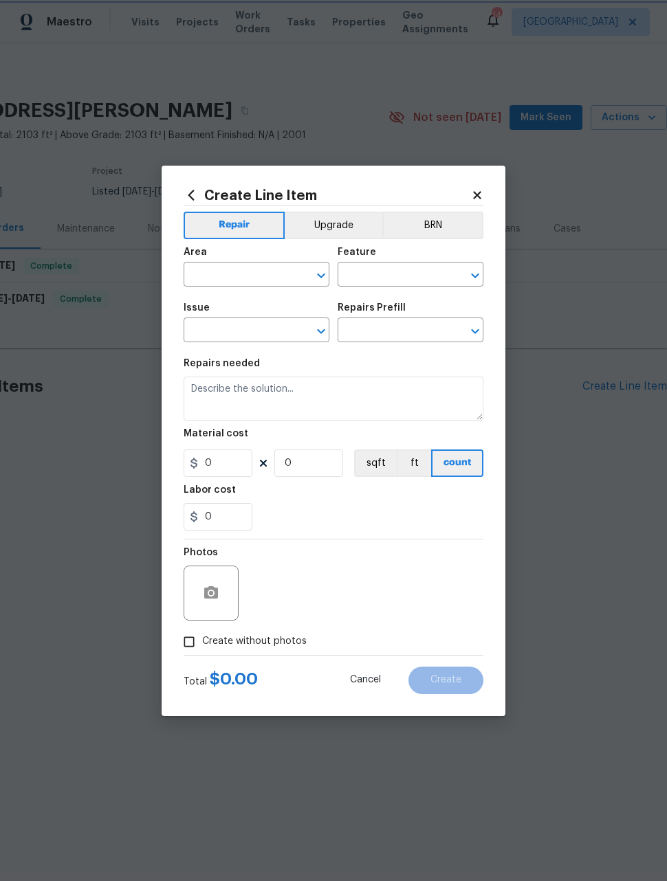
type input "Irrigation"
type input "Winterize irrigation system $85.00"
type textarea "Winterize irrigation system please"
type input "85"
type input "1"
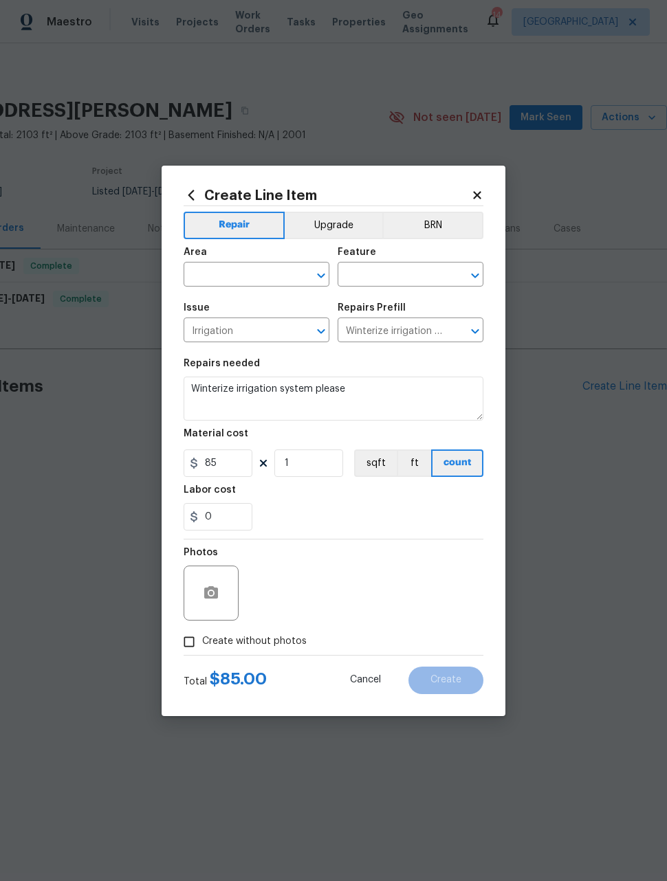
click at [266, 278] on input "text" at bounding box center [236, 275] width 107 height 21
click at [257, 329] on li "Exterior Overall" at bounding box center [256, 328] width 146 height 23
type input "Exterior Overall"
click at [398, 269] on input "text" at bounding box center [390, 275] width 107 height 21
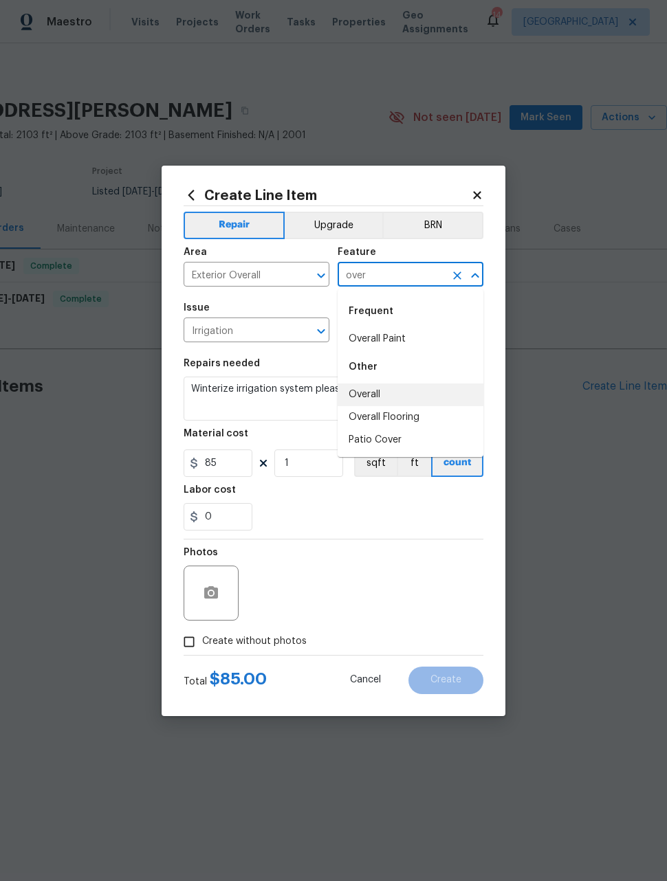
click at [373, 396] on li "Overall" at bounding box center [410, 394] width 146 height 23
type input "Overall"
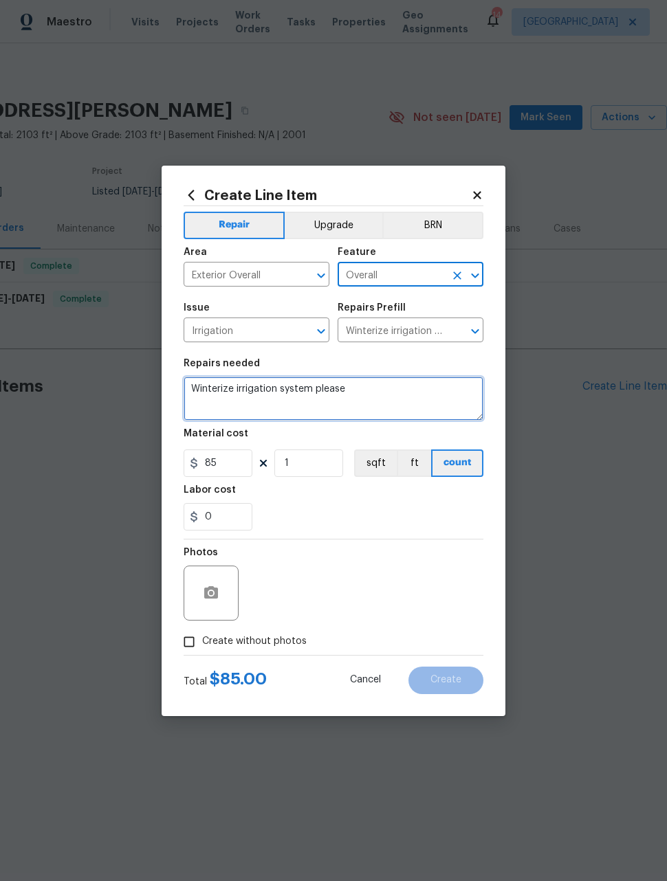
click at [324, 390] on textarea "Winterize irrigation system please" at bounding box center [333, 399] width 300 height 44
click at [312, 392] on textarea "Winterize irrigation system please" at bounding box center [333, 399] width 300 height 44
click at [309, 398] on textarea "Winterize irrigation system please" at bounding box center [333, 399] width 300 height 44
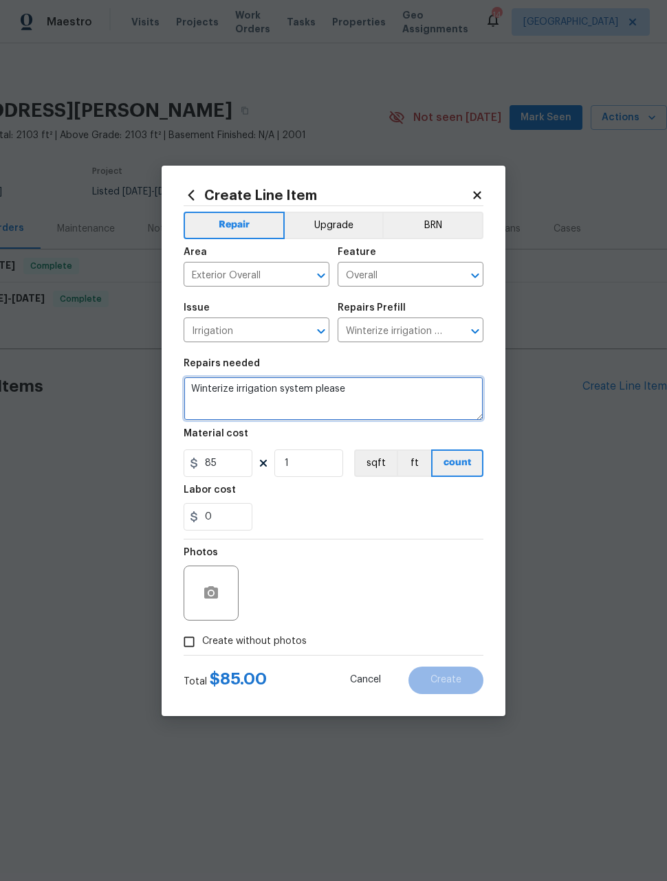
paste textarea "Please winterize irrigation system. Drain backflow and lines to house and turn …"
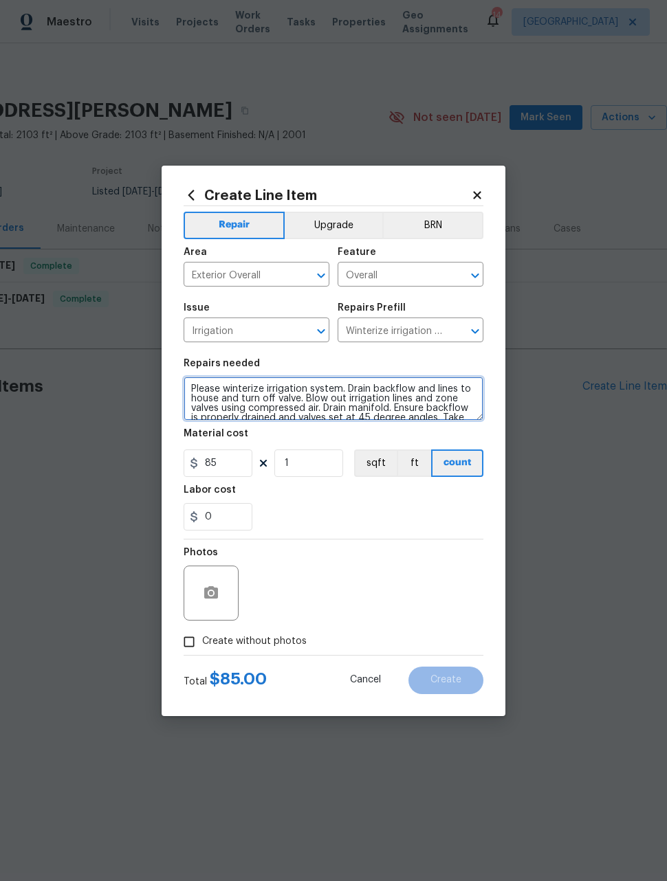
scroll to position [19, 0]
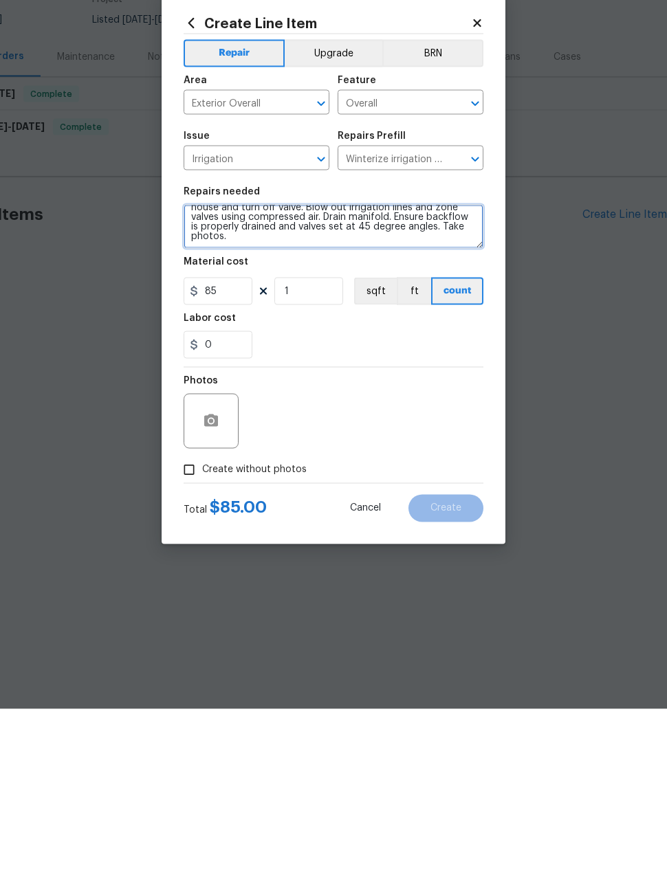
type textarea "Please winterize irrigation system. Drain backflow and lines to house and turn …"
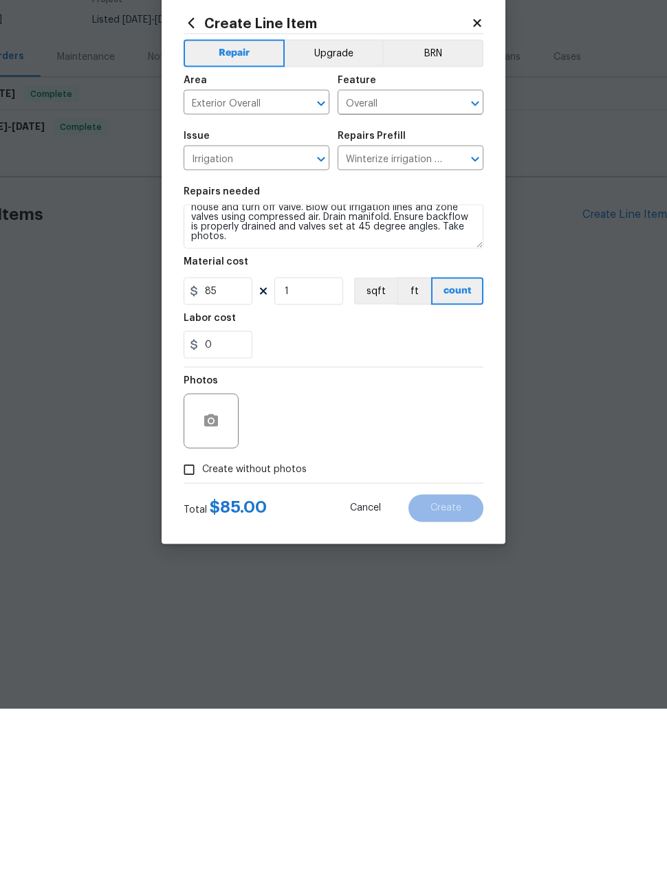
click at [188, 629] on input "Create without photos" at bounding box center [189, 642] width 26 height 26
checkbox input "true"
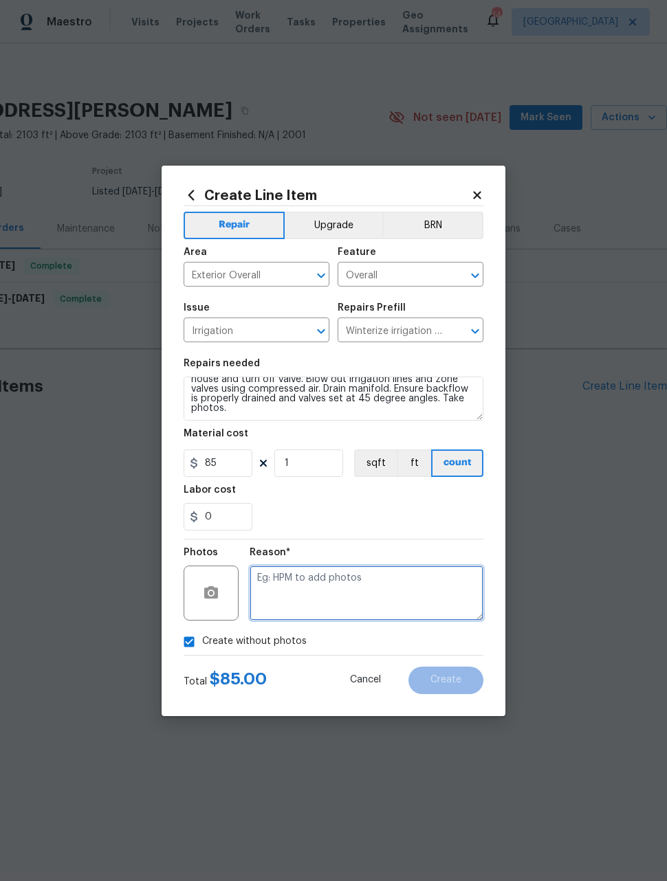
click at [424, 579] on textarea at bounding box center [366, 593] width 234 height 55
type textarea "Maintenance"
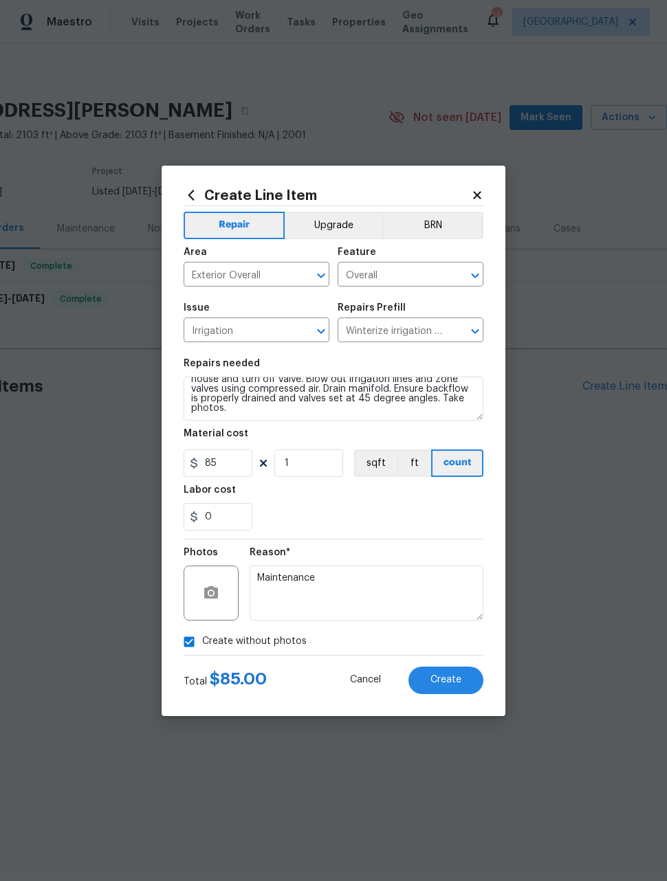
click at [386, 533] on section "Repairs needed Please winterize irrigation system. Drain backflow and lines to …" at bounding box center [333, 444] width 300 height 188
click at [460, 680] on span "Create" at bounding box center [445, 680] width 31 height 10
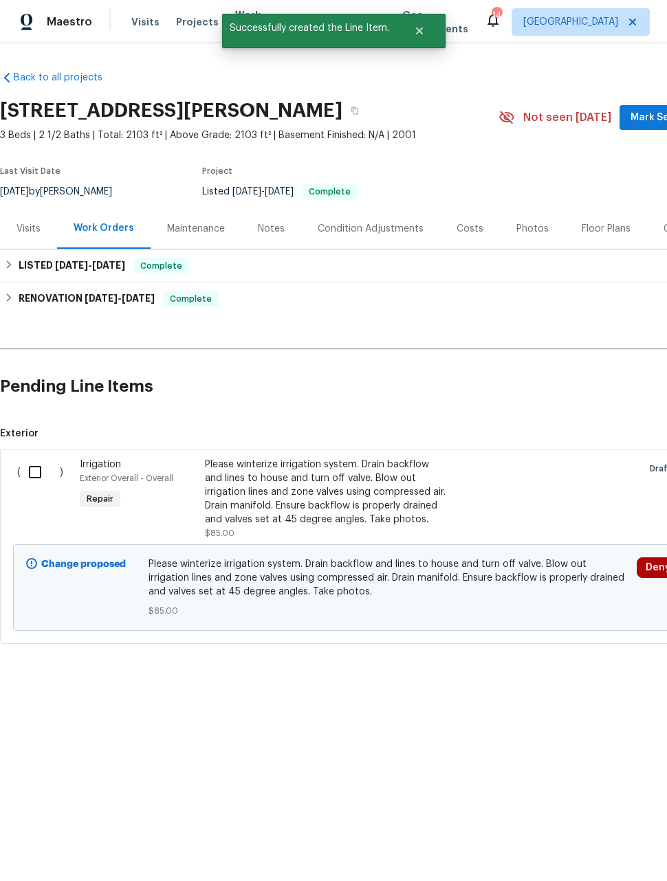
scroll to position [0, 0]
click at [36, 469] on input "checkbox" at bounding box center [40, 472] width 39 height 29
checkbox input "true"
click at [616, 840] on span "Create Work Order" at bounding box center [587, 846] width 91 height 17
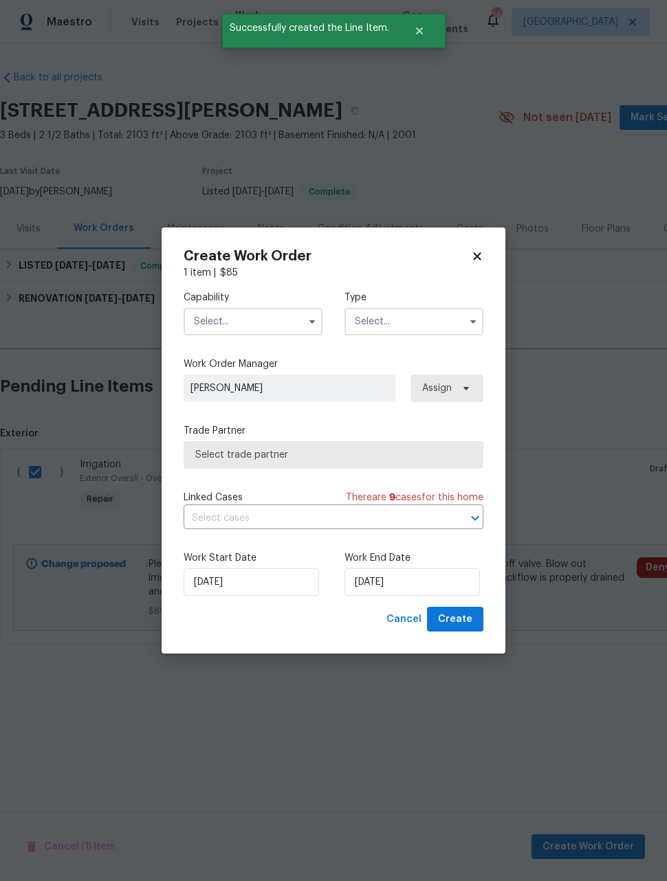
click at [276, 322] on input "text" at bounding box center [252, 321] width 139 height 27
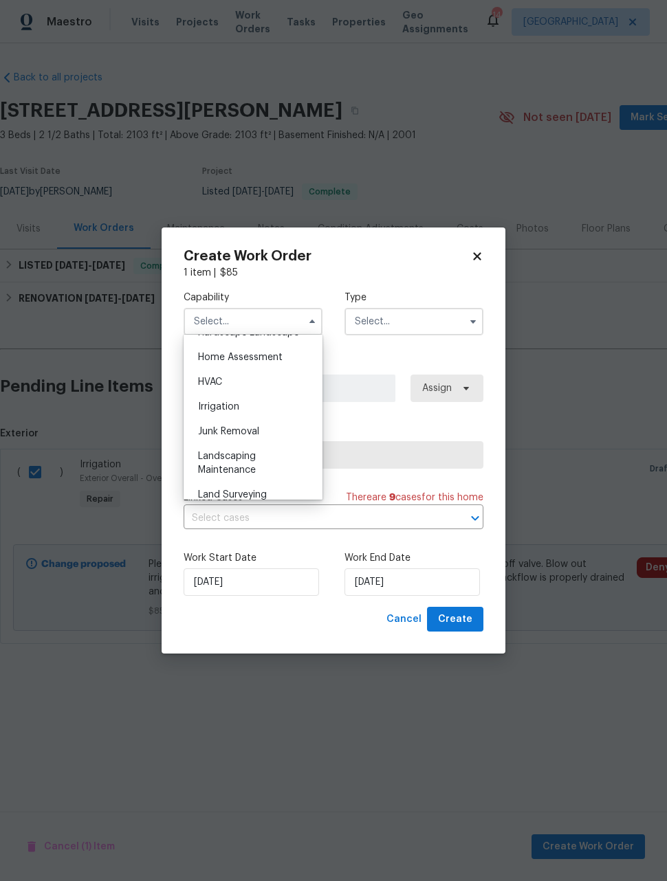
scroll to position [800, 0]
click at [272, 469] on div "Landscaping Maintenance" at bounding box center [253, 462] width 132 height 38
type input "Landscaping Maintenance"
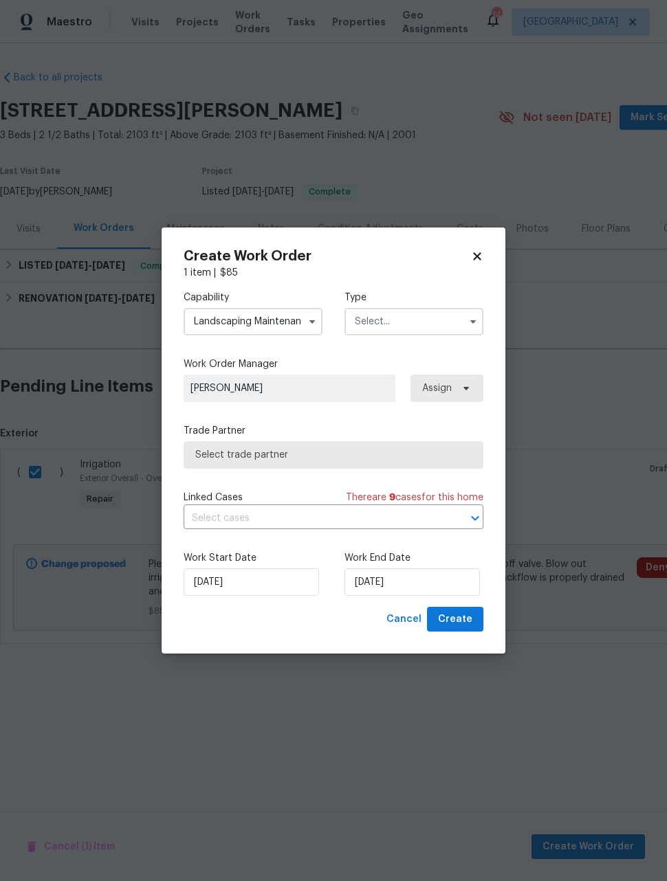
click at [414, 326] on input "text" at bounding box center [413, 321] width 139 height 27
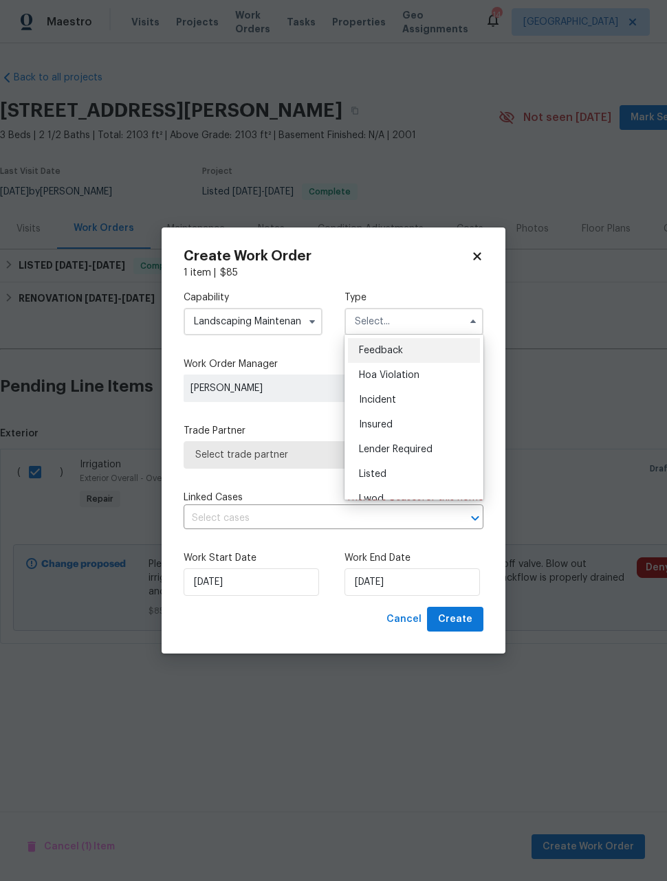
click at [384, 478] on span "Listed" at bounding box center [372, 474] width 27 height 10
type input "Listed"
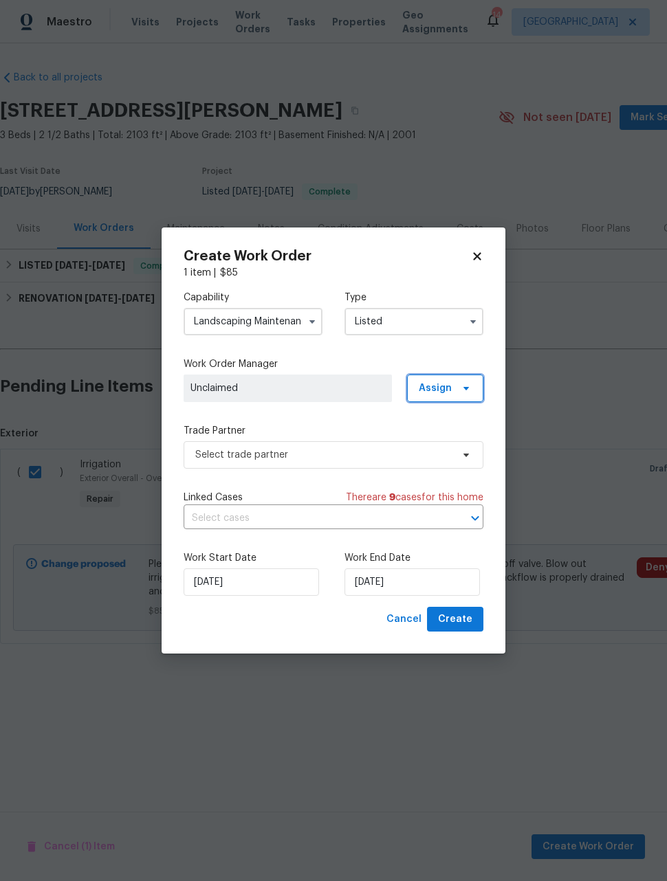
click at [449, 386] on span "Assign" at bounding box center [434, 388] width 33 height 14
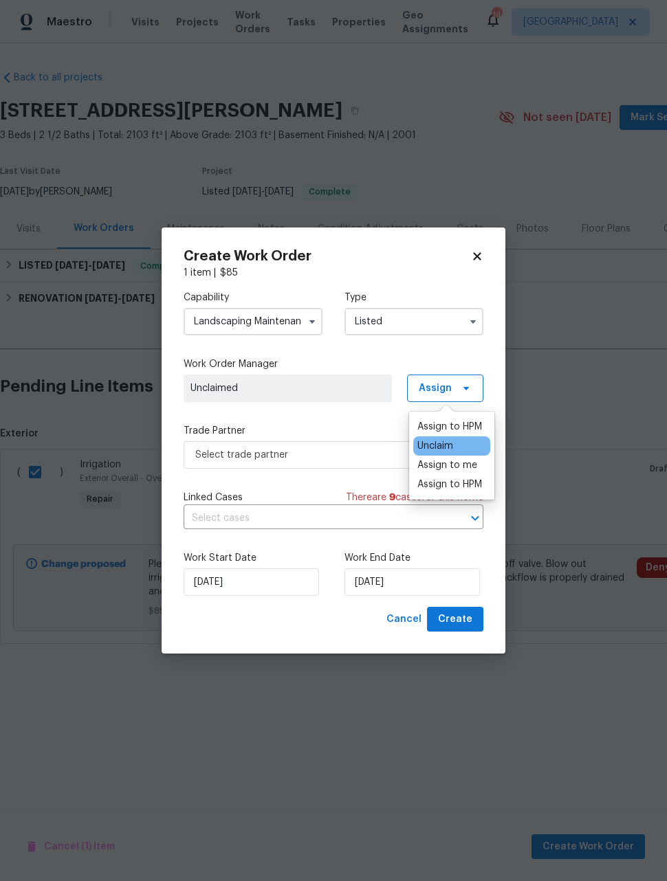
click at [444, 427] on div "Assign to HPM" at bounding box center [449, 427] width 65 height 14
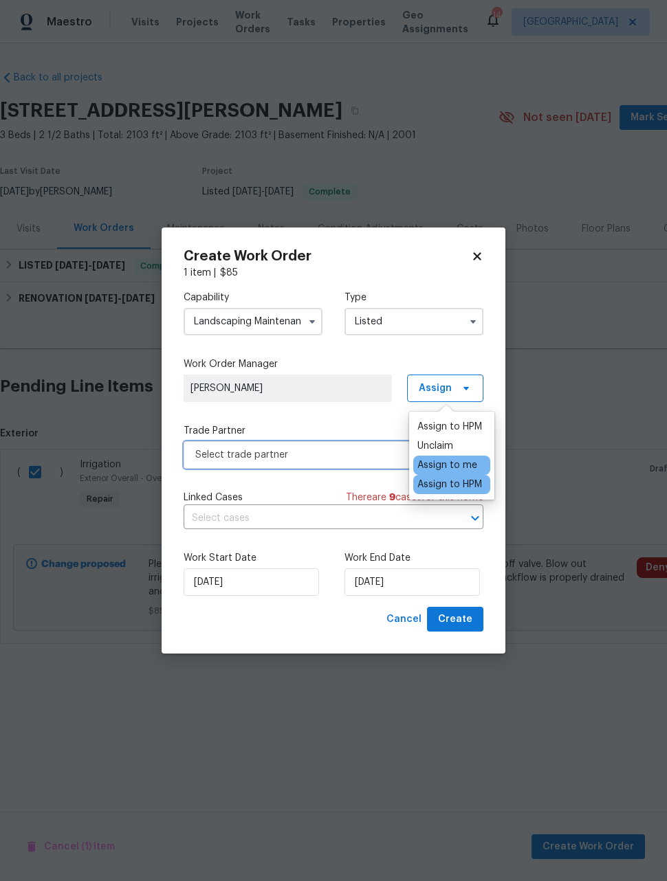
click at [324, 457] on span "Select trade partner" at bounding box center [323, 455] width 256 height 14
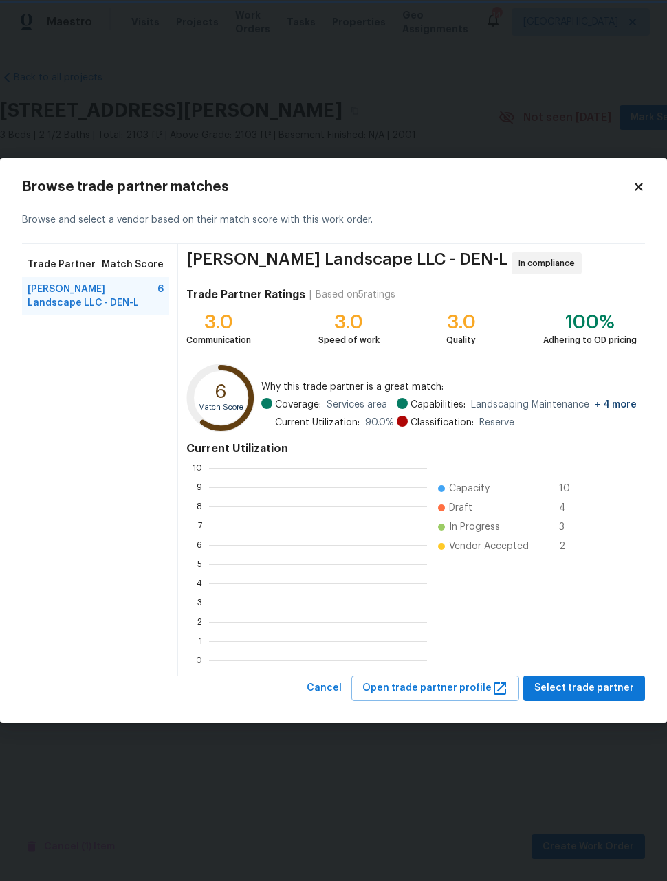
scroll to position [192, 218]
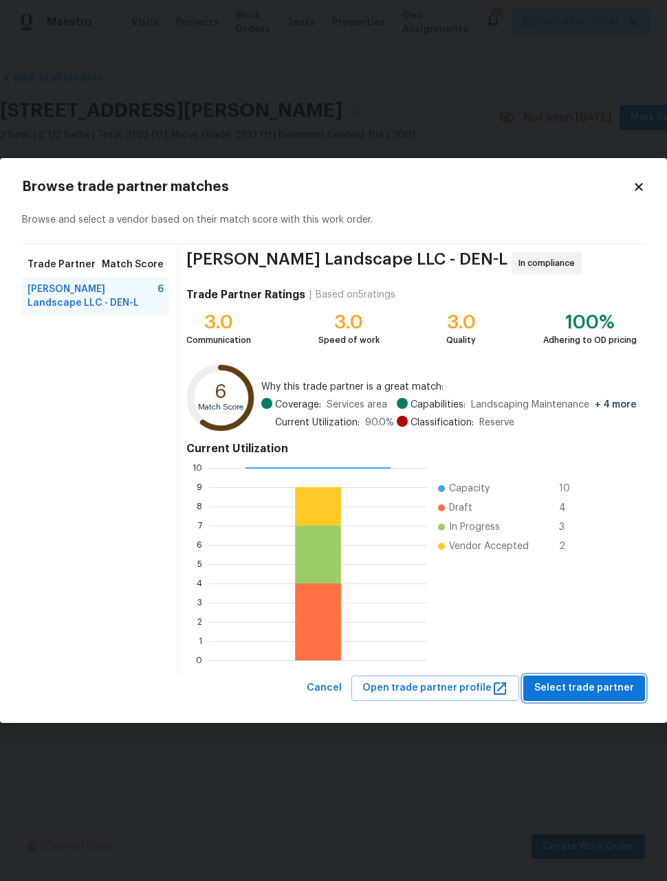
click at [596, 682] on span "Select trade partner" at bounding box center [584, 688] width 100 height 17
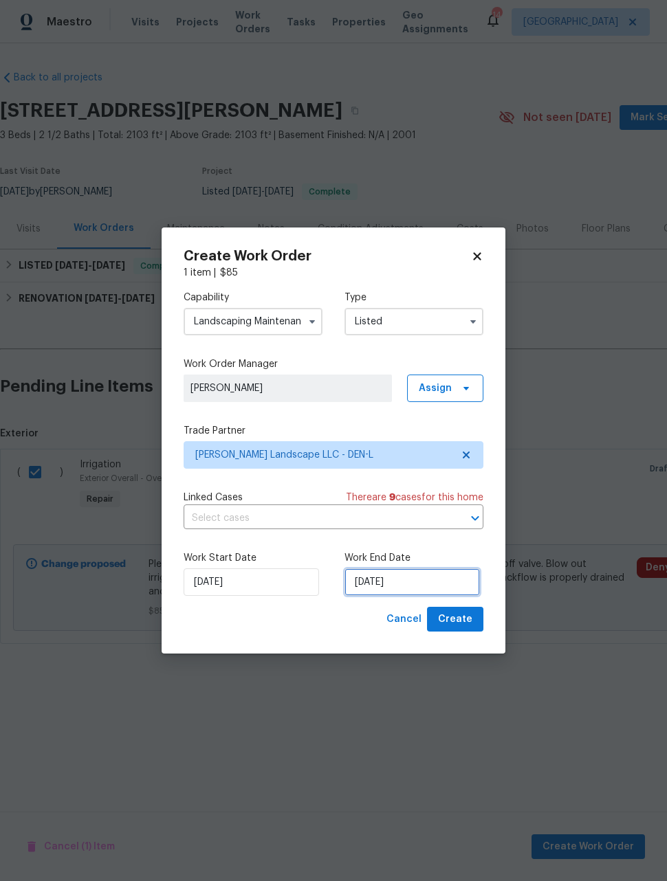
click at [436, 583] on input "[DATE]" at bounding box center [411, 581] width 135 height 27
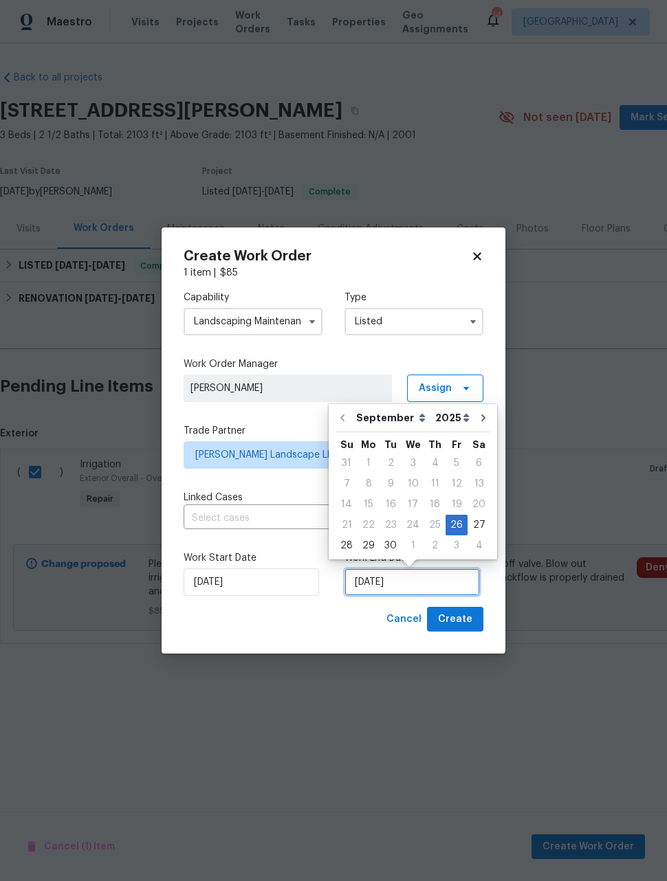
scroll to position [1, 0]
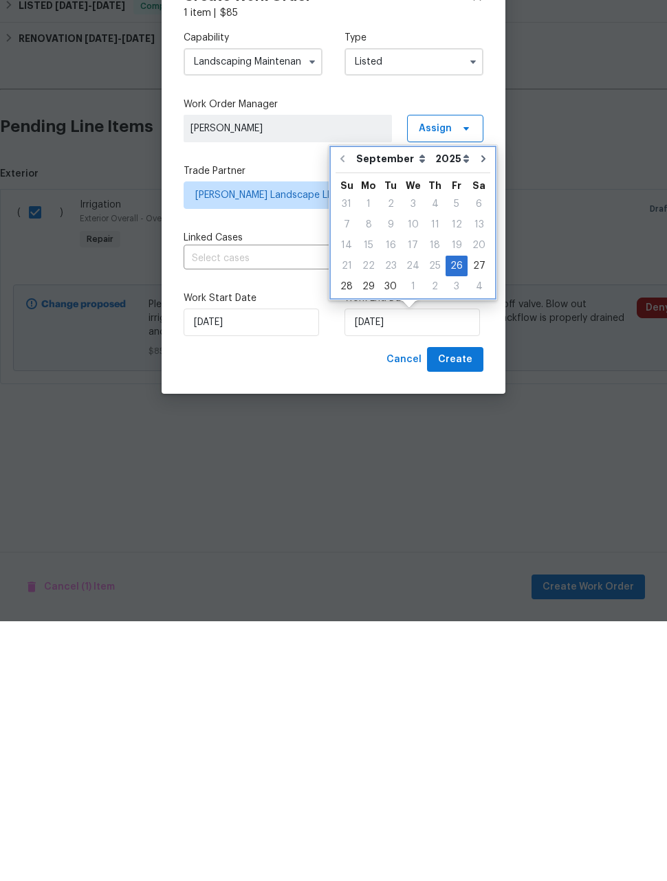
click at [478, 413] on icon "Go to next month" at bounding box center [483, 418] width 11 height 11
type input "10/26/2025"
select select "9"
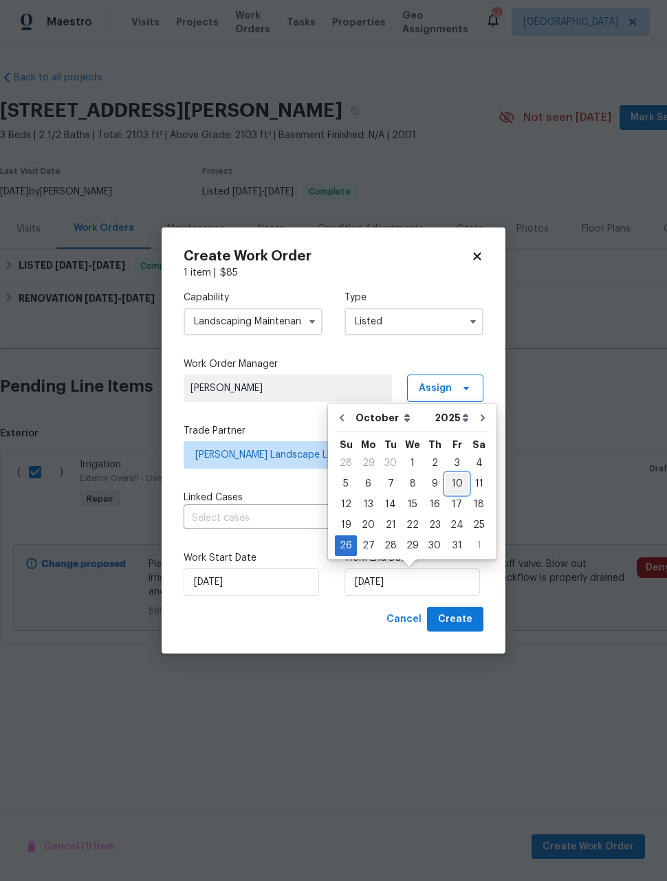
click at [449, 486] on div "10" at bounding box center [456, 483] width 23 height 19
type input "[DATE]"
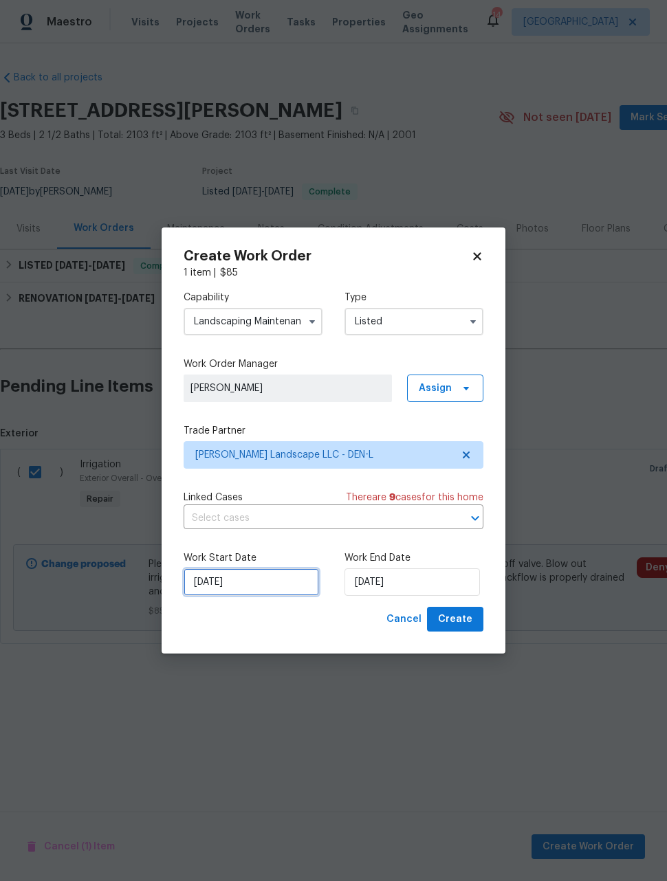
click at [287, 582] on input "[DATE]" at bounding box center [250, 581] width 135 height 27
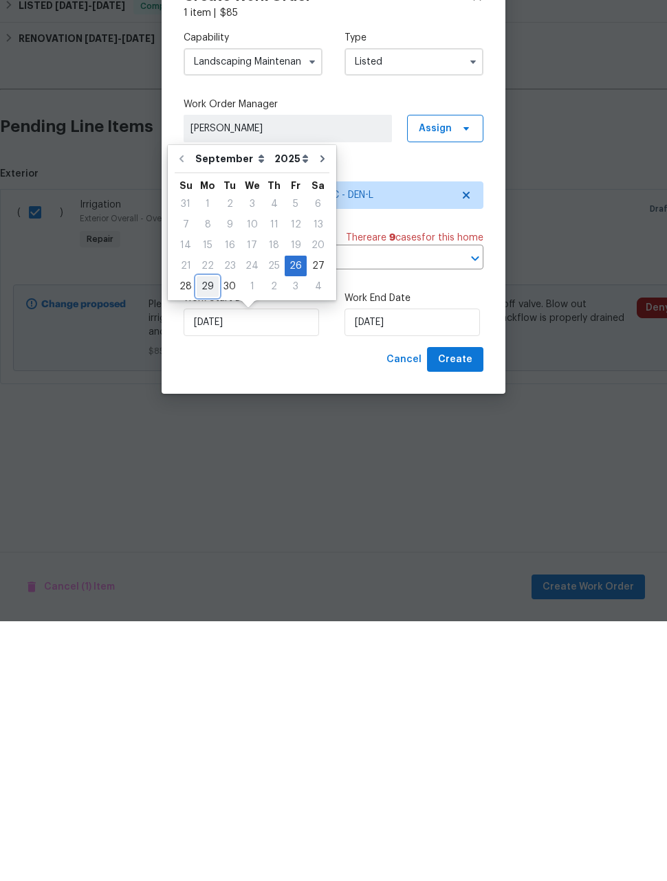
click at [207, 537] on div "29" at bounding box center [208, 546] width 22 height 19
type input "[DATE]"
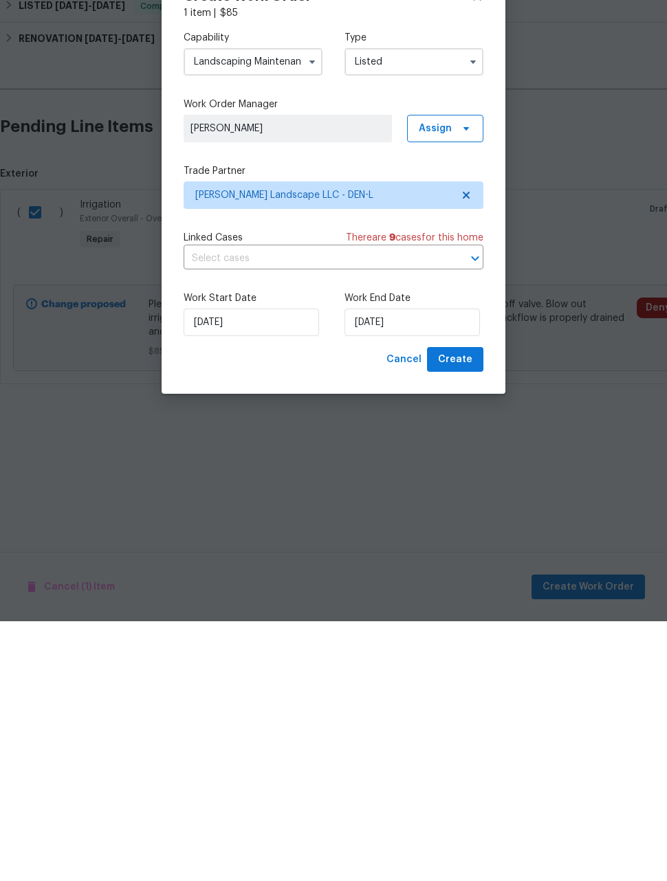
scroll to position [0, 0]
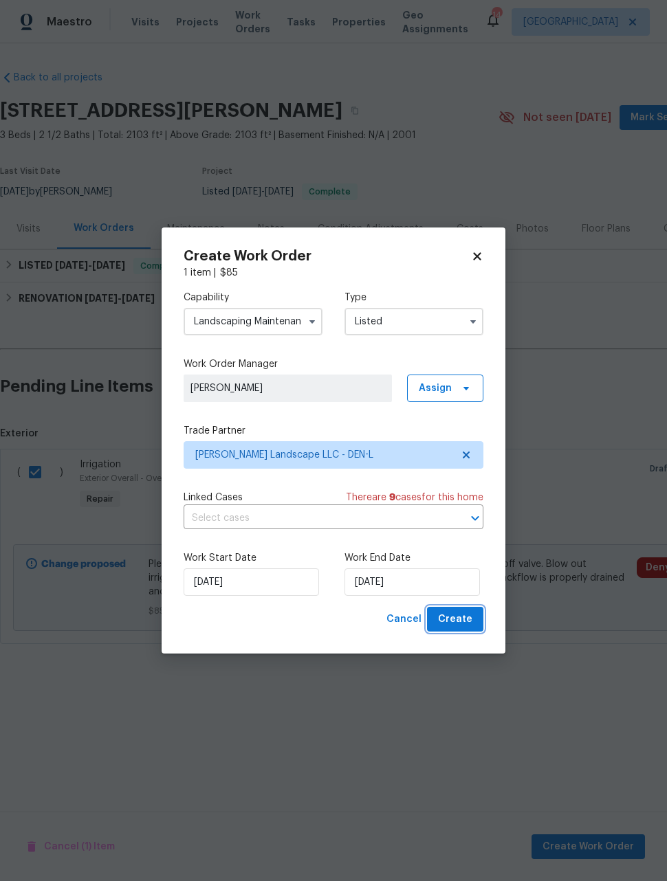
click at [465, 621] on span "Create" at bounding box center [455, 619] width 34 height 17
checkbox input "false"
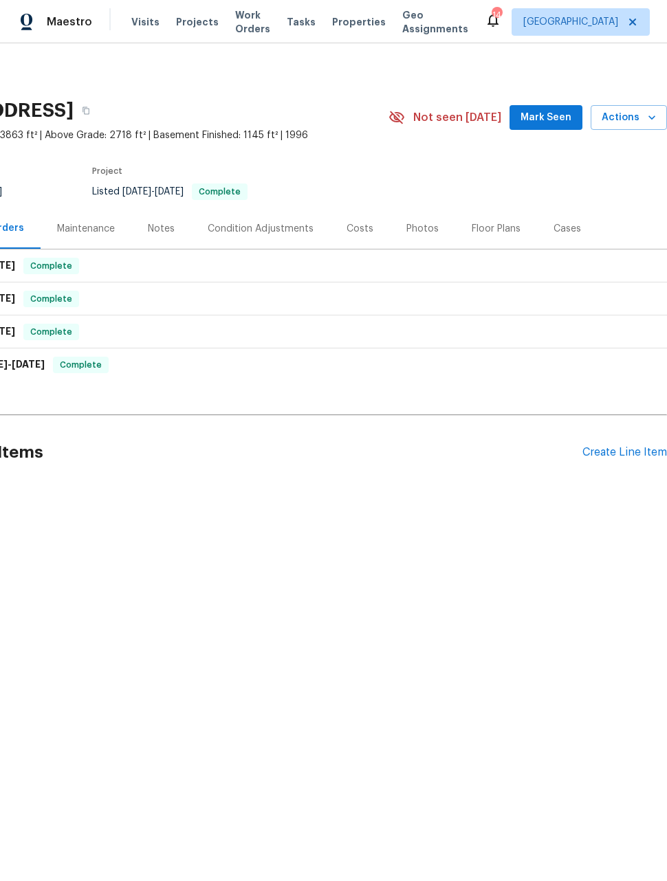
scroll to position [0, 110]
click at [619, 455] on div "Create Line Item" at bounding box center [624, 452] width 85 height 13
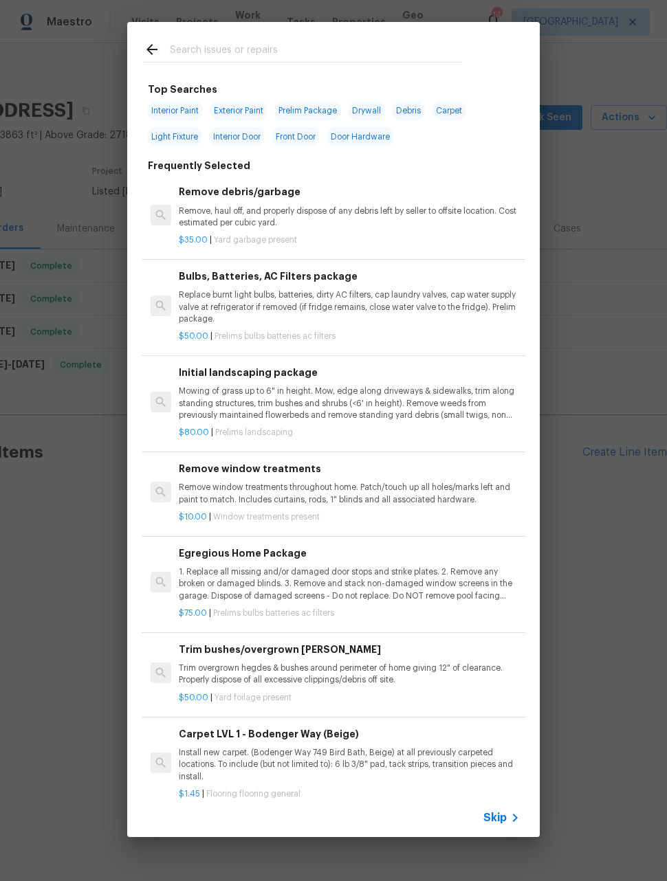
click at [308, 43] on input "text" at bounding box center [315, 51] width 291 height 21
type input "Irri"
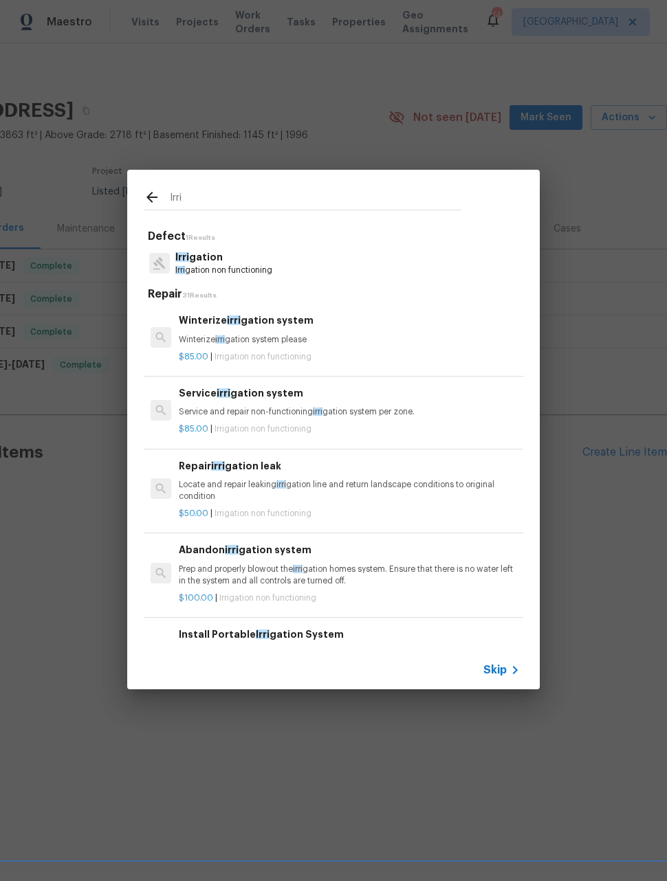
click at [284, 339] on p "Winterize irri gation system please" at bounding box center [349, 340] width 341 height 12
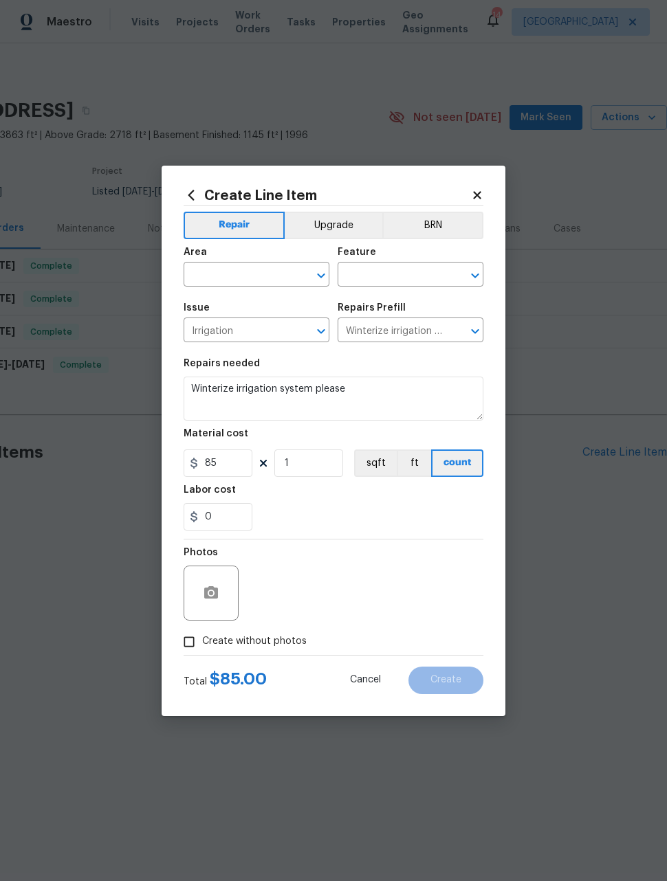
click at [265, 276] on input "text" at bounding box center [236, 275] width 107 height 21
click at [264, 326] on li "Exterior Overall" at bounding box center [256, 328] width 146 height 23
type input "Exterior Overall"
click at [384, 277] on input "text" at bounding box center [390, 275] width 107 height 21
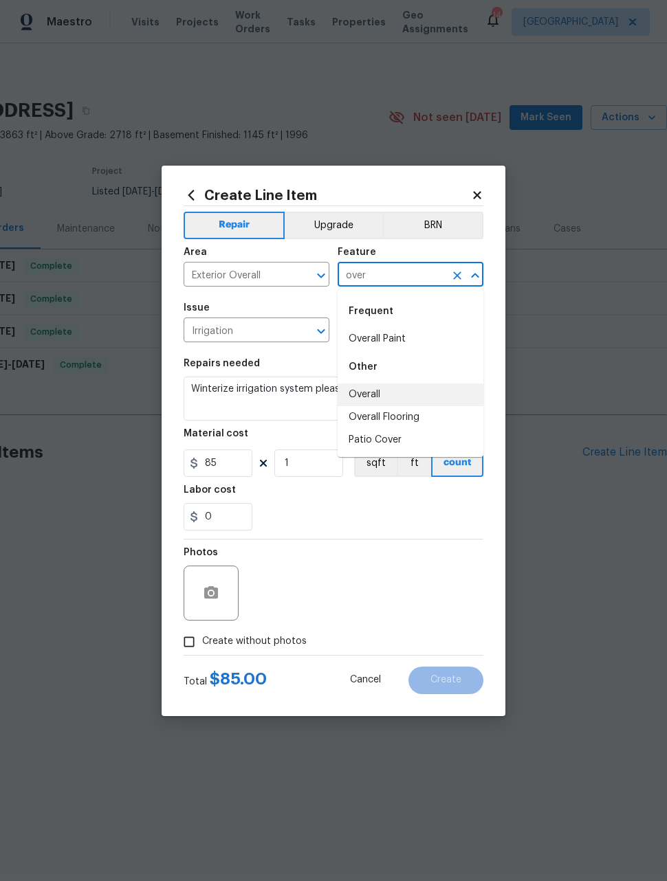
click at [377, 403] on li "Overall" at bounding box center [410, 394] width 146 height 23
type input "Overall"
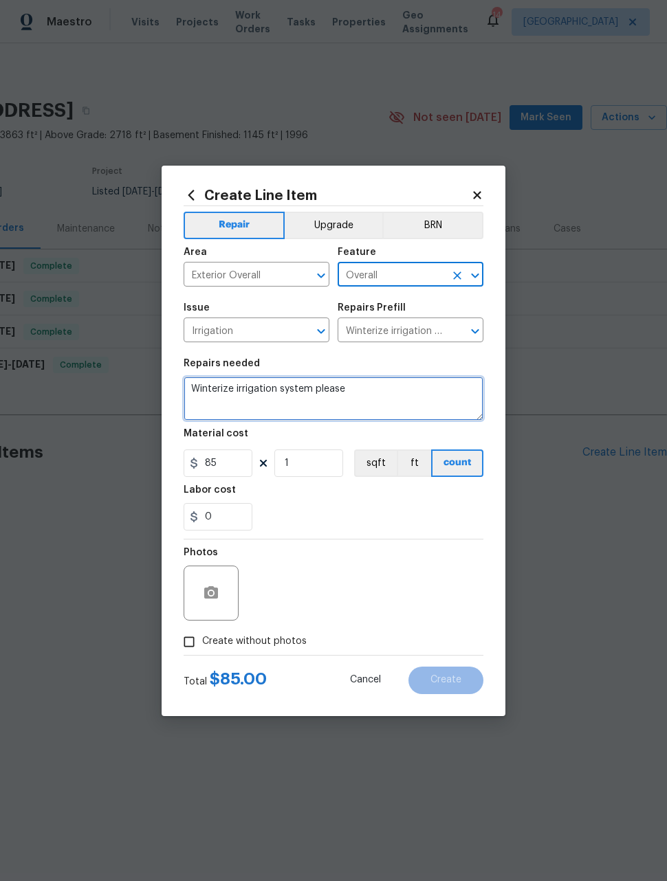
click at [284, 391] on textarea "Winterize irrigation system please" at bounding box center [333, 399] width 300 height 44
click at [284, 390] on textarea "Winterize irrigation system please" at bounding box center [333, 399] width 300 height 44
click at [278, 393] on textarea "Winterize irrigation system please" at bounding box center [333, 399] width 300 height 44
click at [278, 392] on textarea "Winterize irrigation system please" at bounding box center [333, 399] width 300 height 44
click at [274, 395] on textarea "Winterize irrigation system please" at bounding box center [333, 399] width 300 height 44
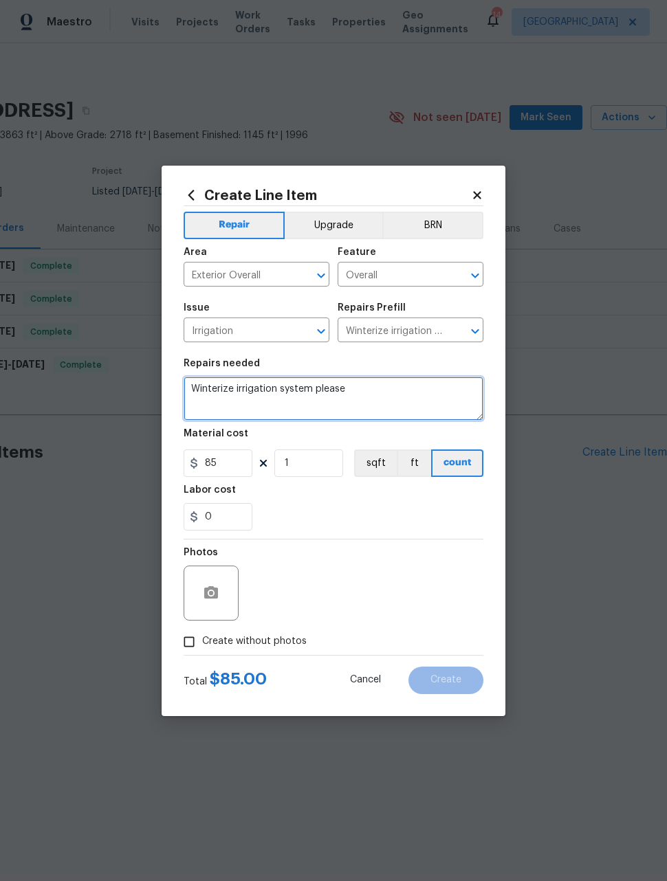
paste textarea "Please winterize irrigation system. Drain backflow and lines to house and turn …"
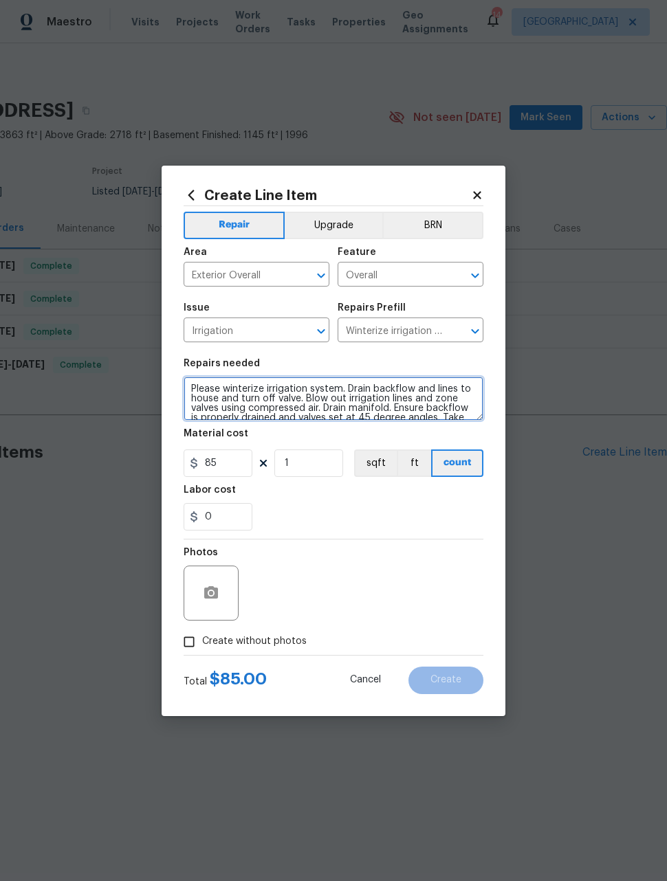
scroll to position [19, 0]
type textarea "Please winterize irrigation system. Drain backflow and lines to house and turn …"
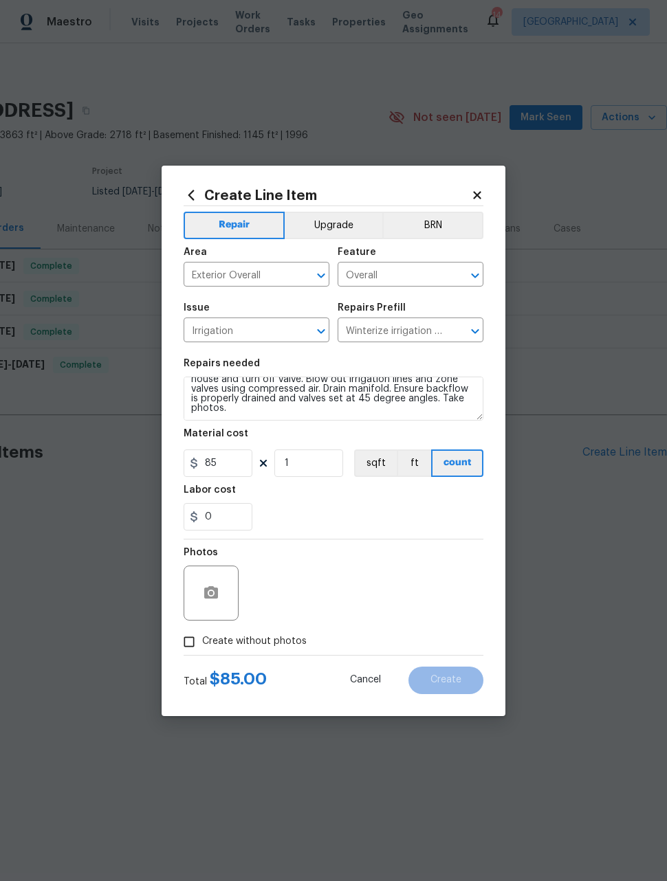
click at [278, 584] on div "Photos" at bounding box center [333, 583] width 300 height 89
click at [188, 646] on input "Create without photos" at bounding box center [189, 642] width 26 height 26
checkbox input "true"
click at [432, 605] on textarea at bounding box center [366, 593] width 234 height 55
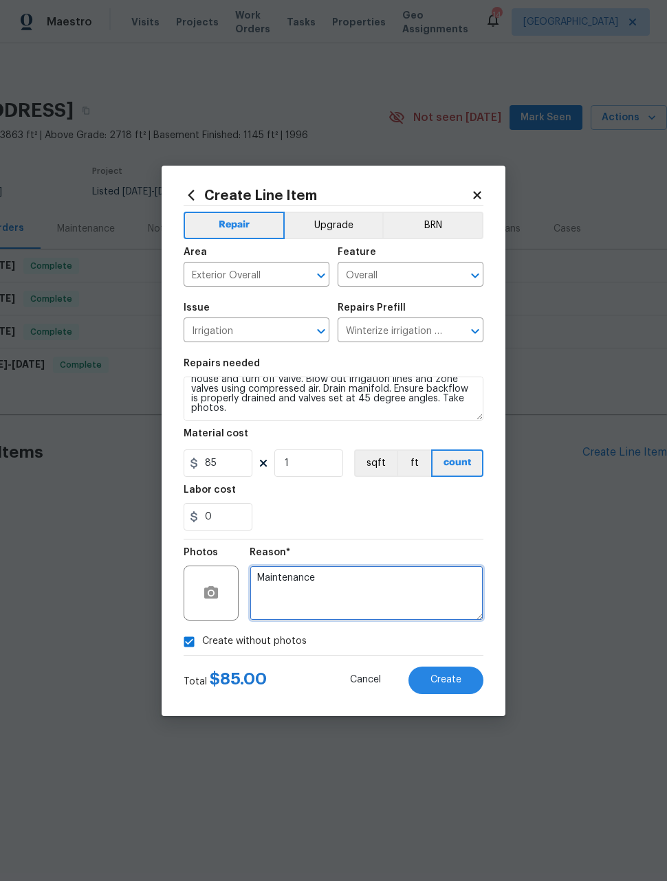
type textarea "Maintenance"
click at [396, 514] on div "0" at bounding box center [333, 516] width 300 height 27
click at [458, 684] on span "Create" at bounding box center [445, 680] width 31 height 10
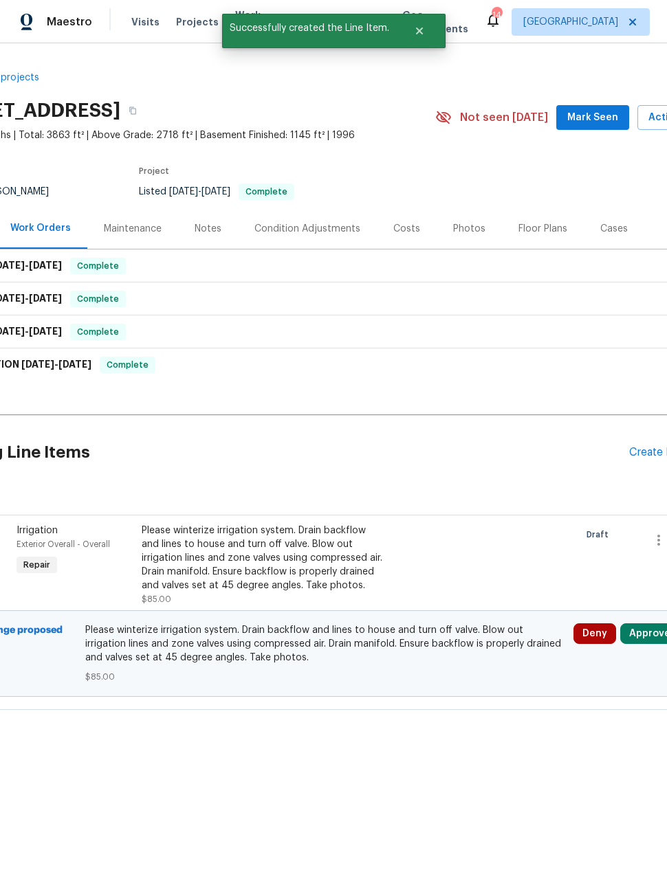
scroll to position [0, 33]
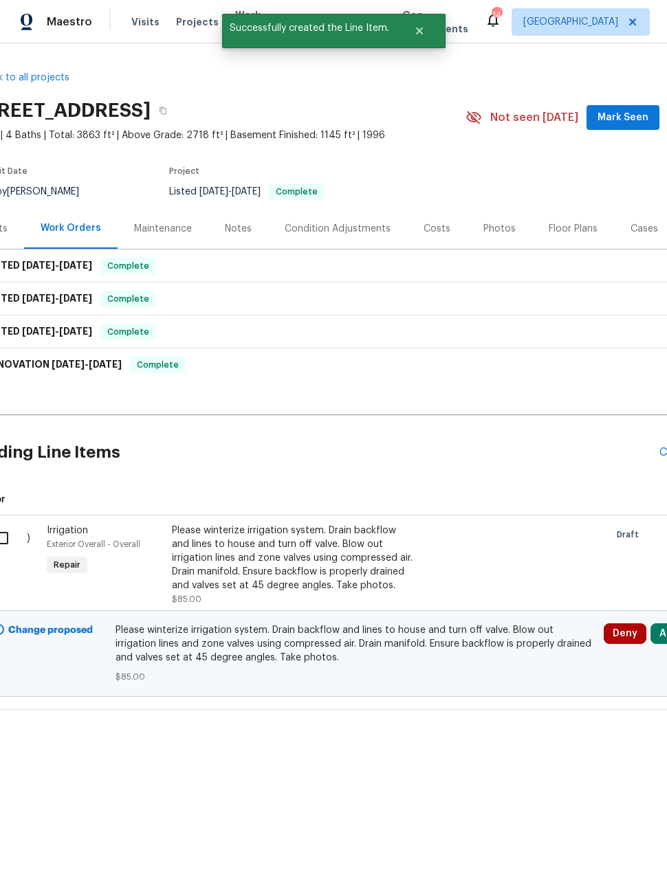
click at [16, 539] on input "checkbox" at bounding box center [7, 538] width 39 height 29
checkbox input "true"
click at [594, 845] on span "Create Work Order" at bounding box center [587, 846] width 91 height 17
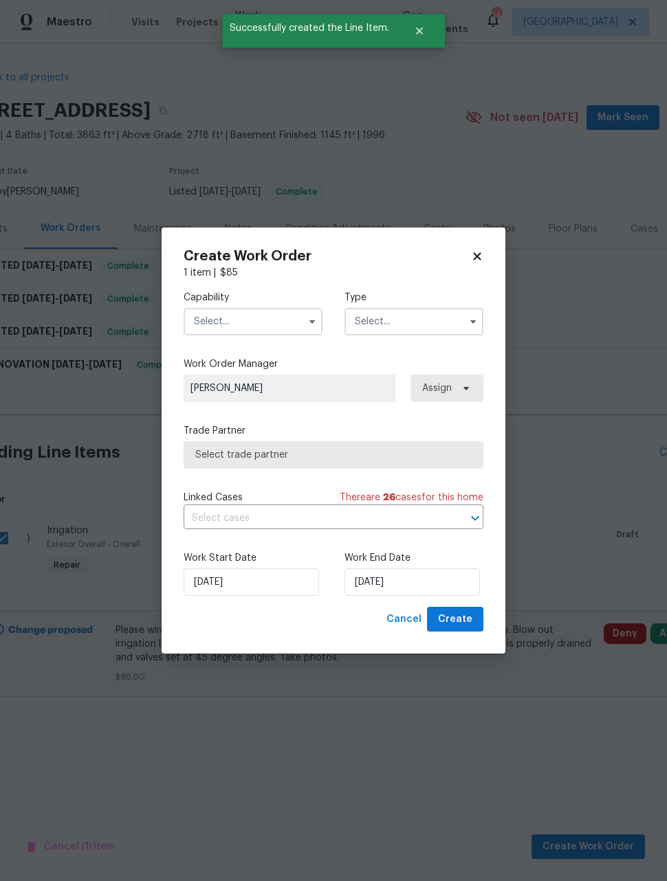
click at [265, 322] on input "text" at bounding box center [252, 321] width 139 height 27
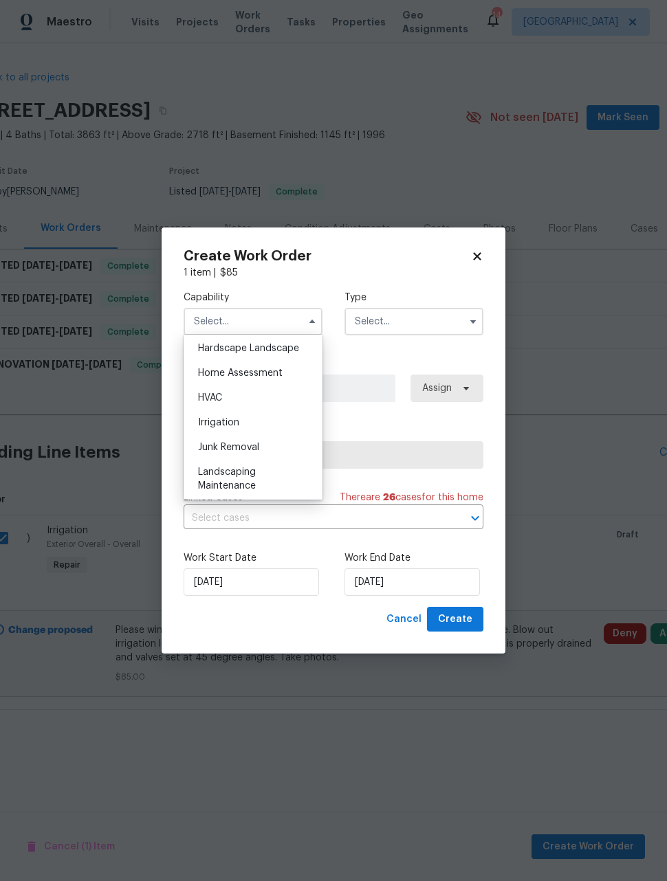
click at [262, 482] on div "Landscaping Maintenance" at bounding box center [253, 479] width 132 height 38
type input "Landscaping Maintenance"
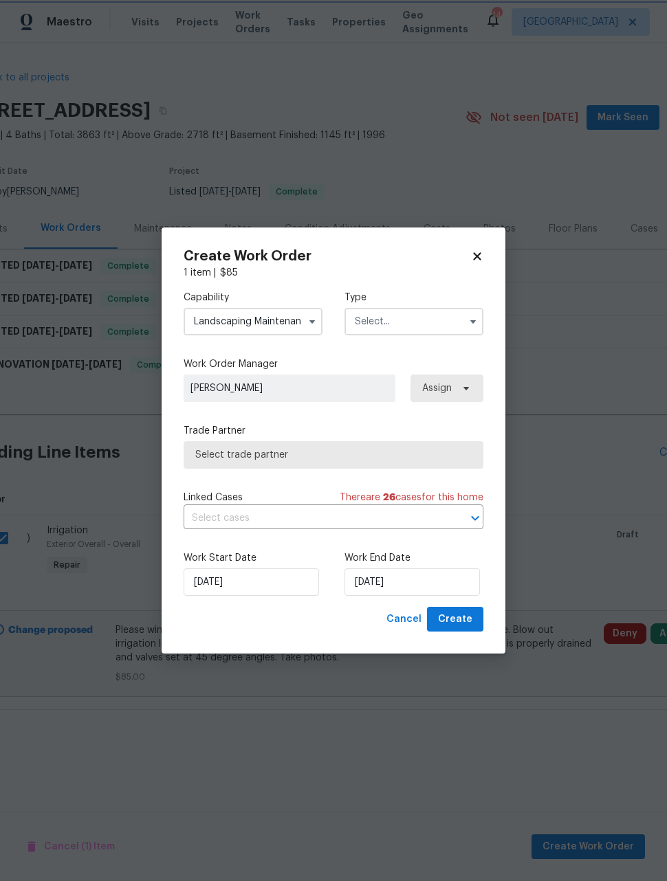
scroll to position [823, 0]
click at [420, 329] on input "text" at bounding box center [413, 321] width 139 height 27
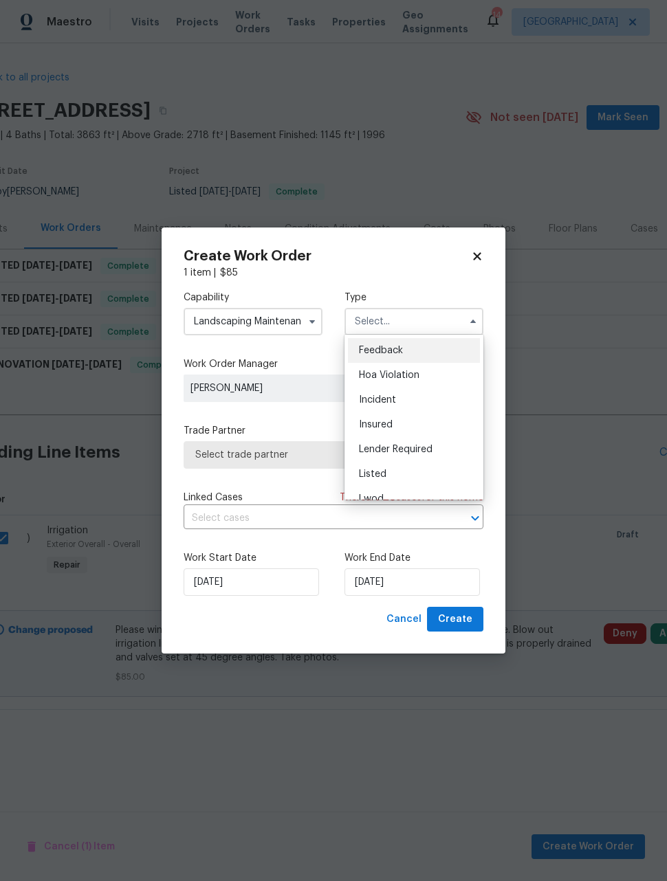
click at [381, 475] on span "Listed" at bounding box center [372, 474] width 27 height 10
type input "Listed"
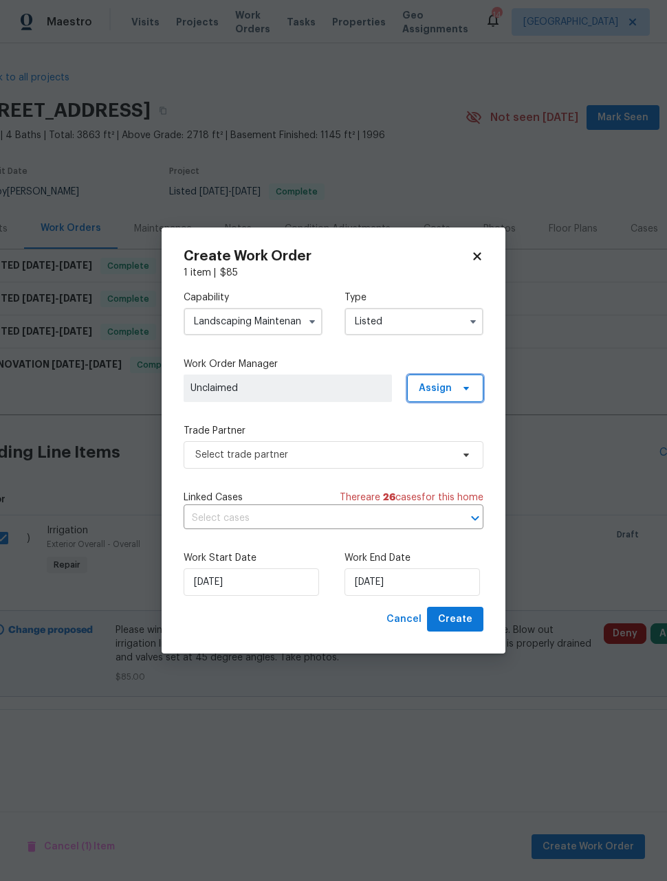
click at [454, 385] on span "Assign" at bounding box center [445, 388] width 76 height 27
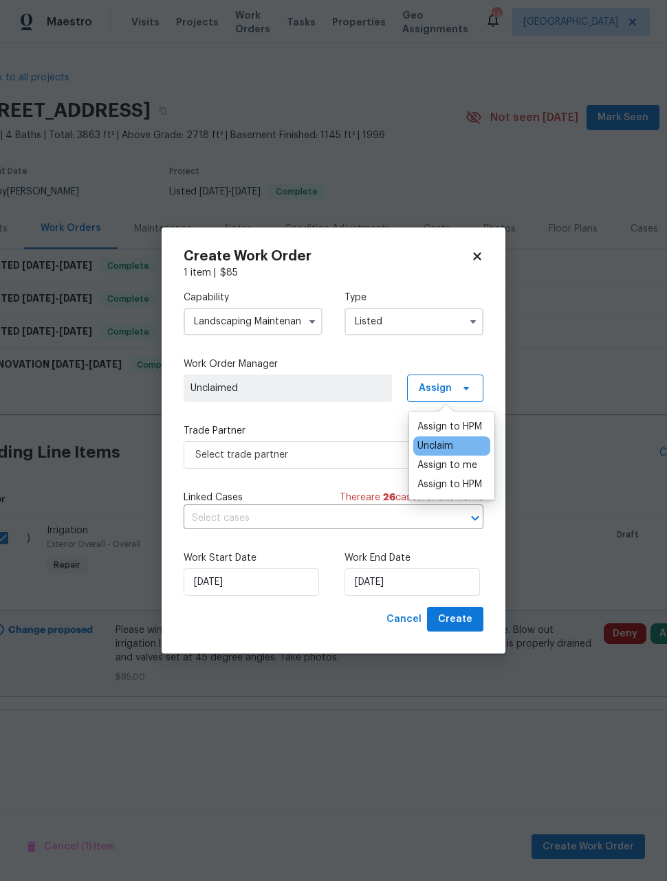
click at [445, 421] on div "Assign to HPM" at bounding box center [449, 427] width 65 height 14
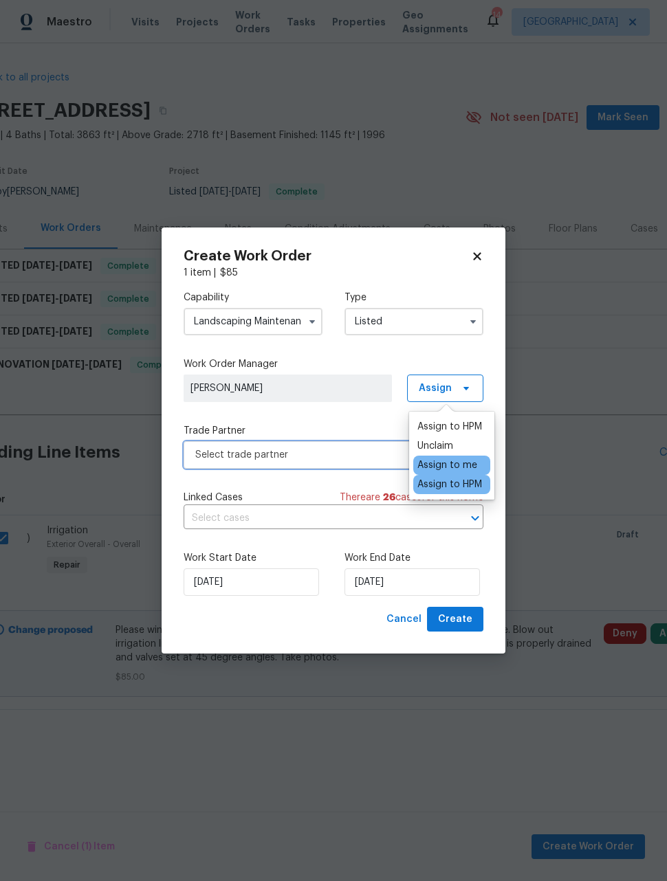
click at [318, 455] on span "Select trade partner" at bounding box center [323, 455] width 256 height 14
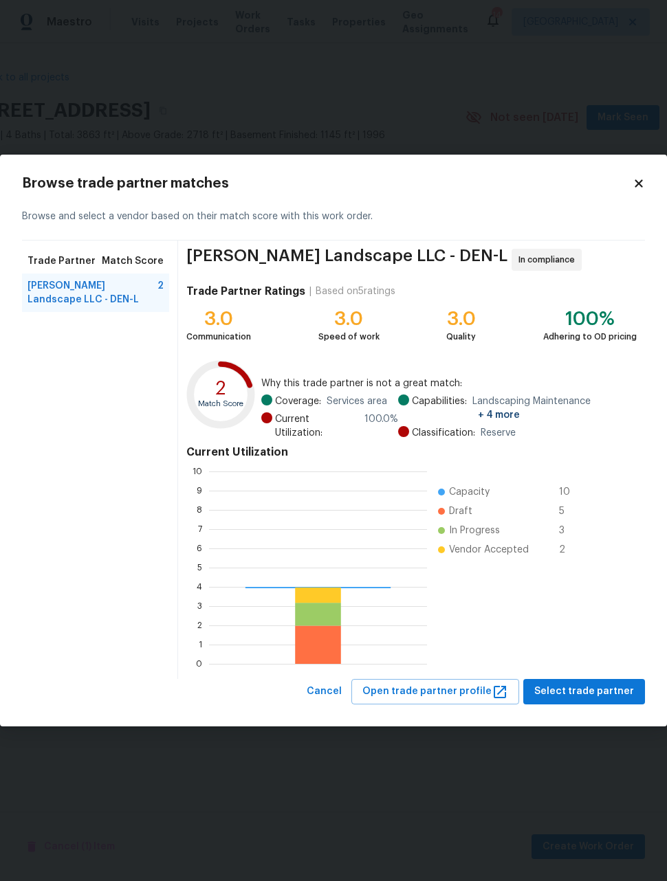
scroll to position [192, 218]
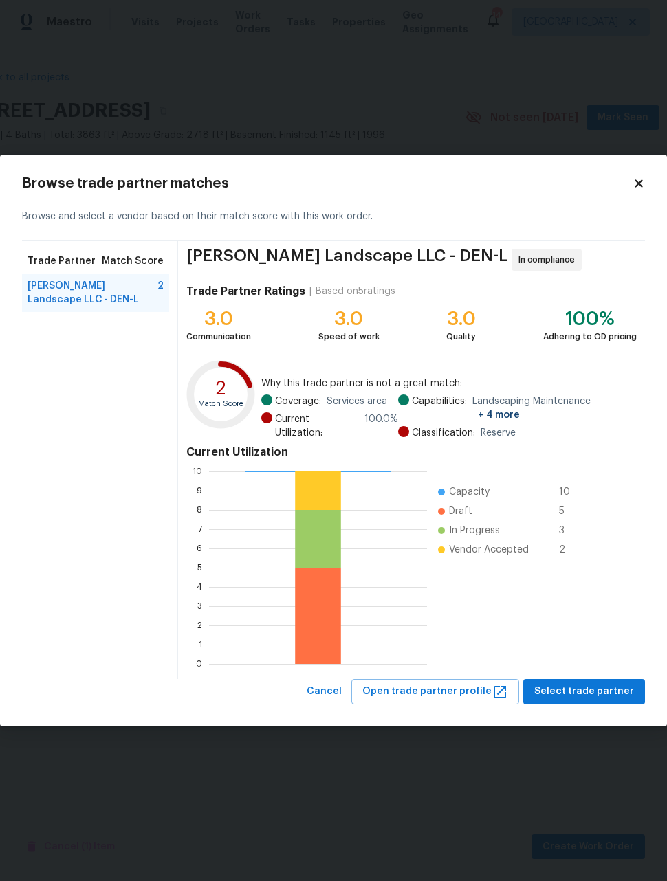
click at [124, 295] on span "[PERSON_NAME] Landscape LLC - DEN-L" at bounding box center [92, 292] width 130 height 27
click at [586, 695] on span "Select trade partner" at bounding box center [584, 691] width 100 height 17
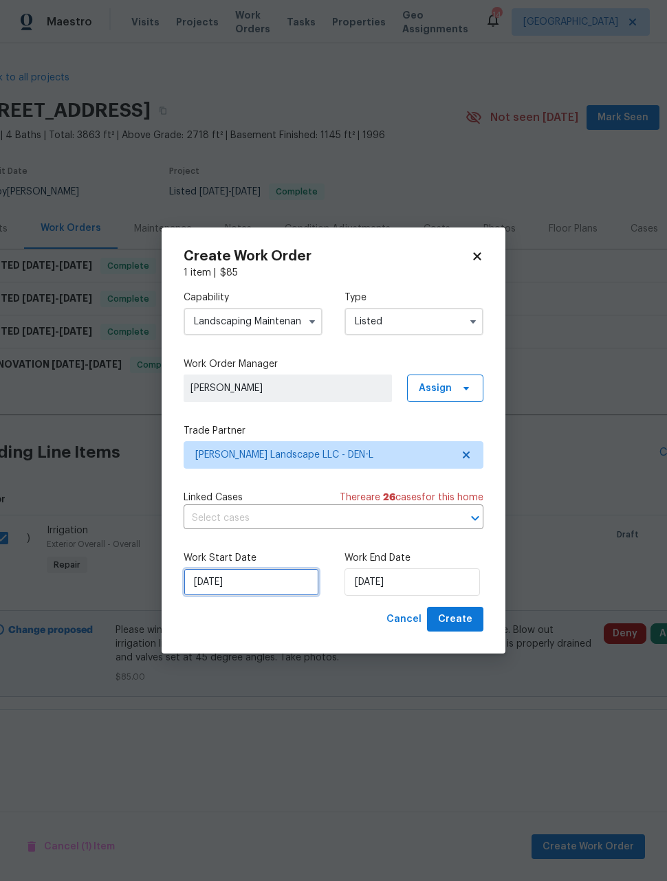
click at [283, 586] on input "[DATE]" at bounding box center [250, 581] width 135 height 27
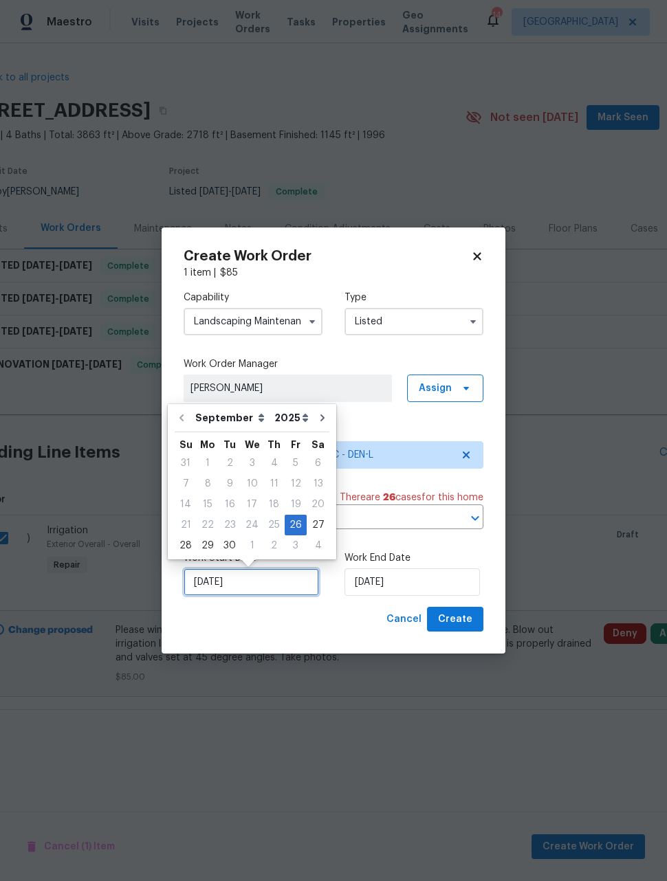
scroll to position [1, 0]
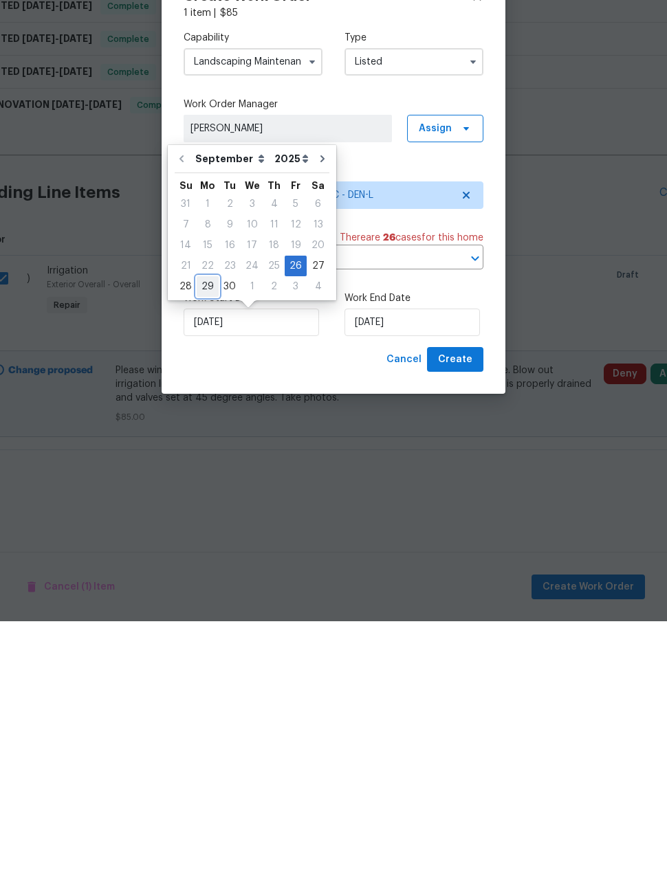
click at [209, 537] on div "29" at bounding box center [208, 546] width 22 height 19
type input "[DATE]"
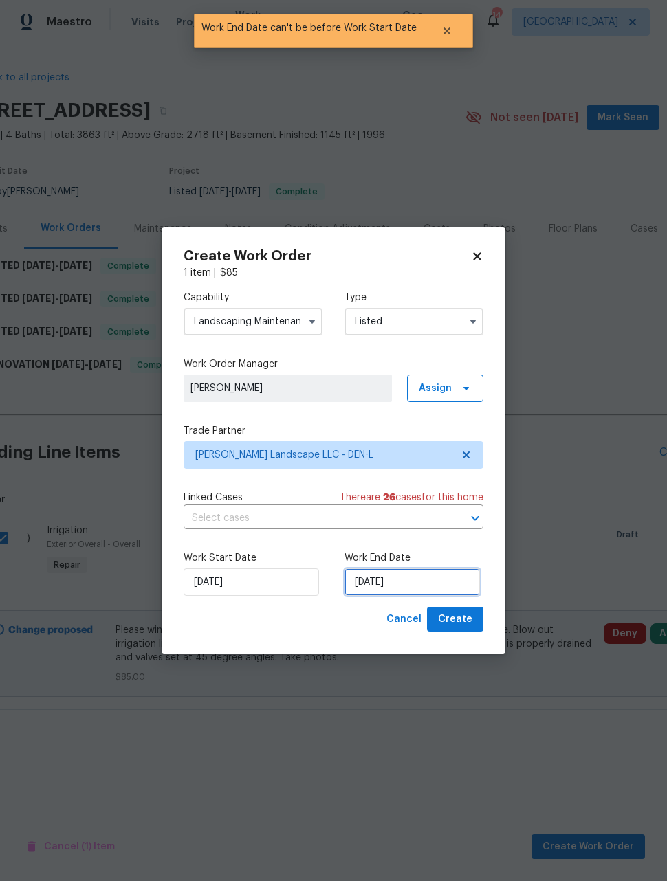
click at [430, 587] on input "[DATE]" at bounding box center [411, 581] width 135 height 27
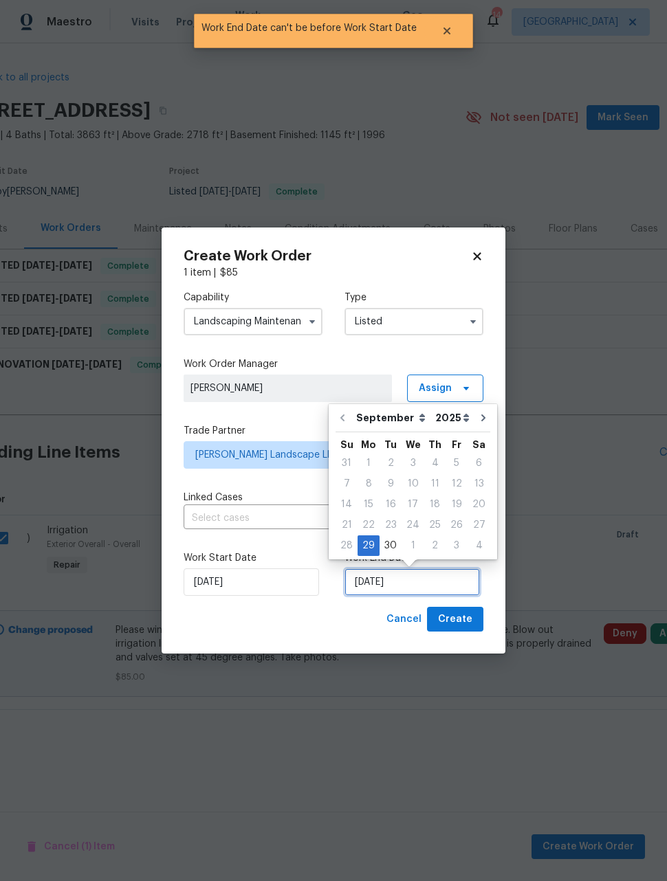
scroll to position [1, 0]
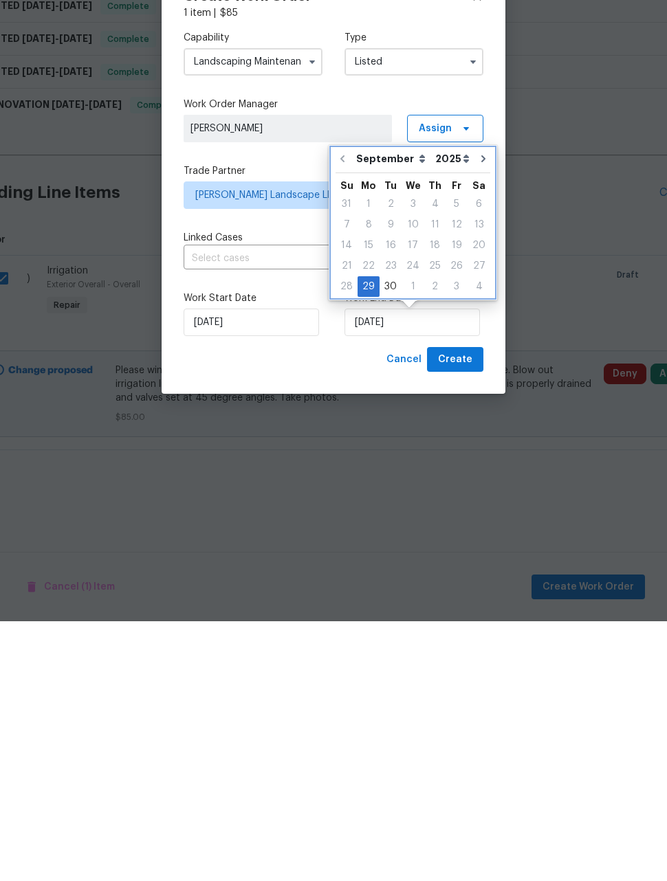
click at [478, 413] on icon "Go to next month" at bounding box center [483, 418] width 11 height 11
type input "[DATE]"
select select "9"
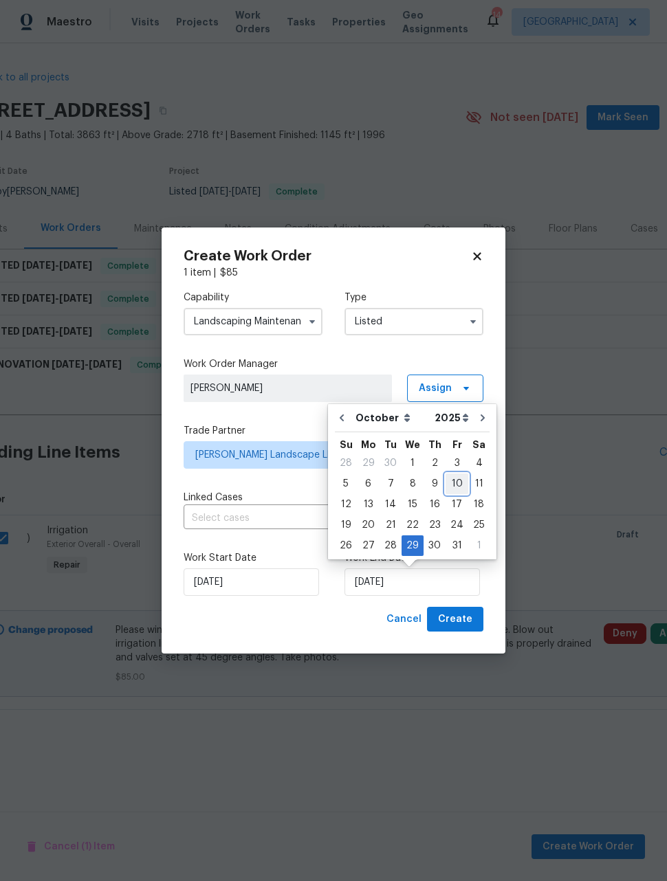
click at [450, 489] on div "10" at bounding box center [456, 483] width 23 height 19
type input "[DATE]"
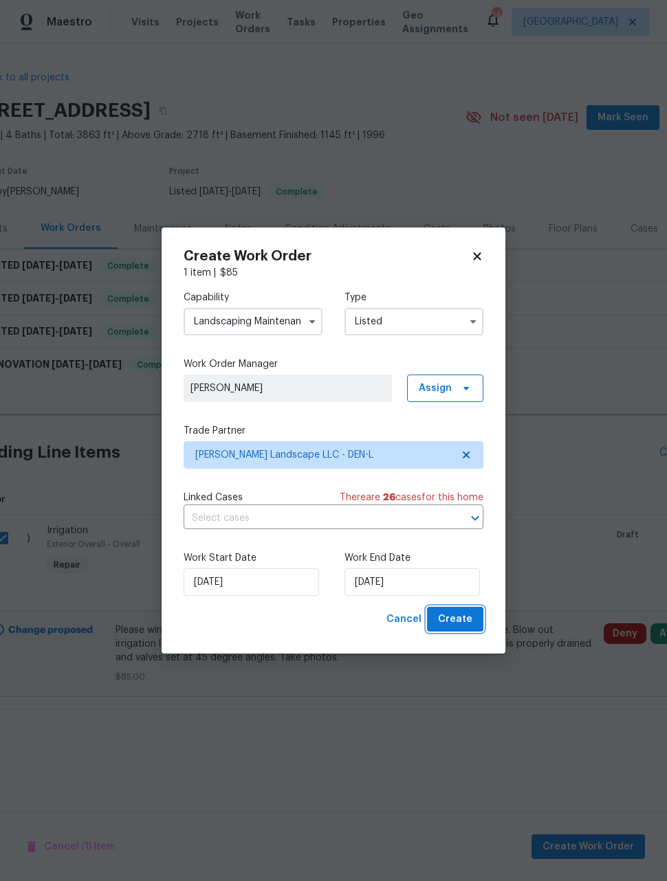
click at [463, 621] on span "Create" at bounding box center [455, 619] width 34 height 17
checkbox input "false"
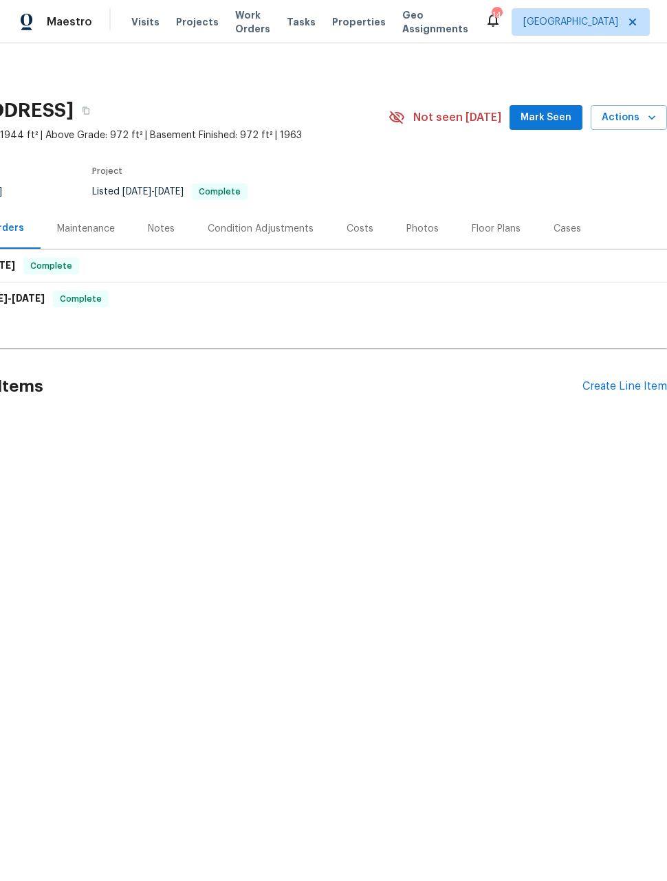
scroll to position [0, 110]
click at [627, 390] on div "Create Line Item" at bounding box center [624, 386] width 85 height 13
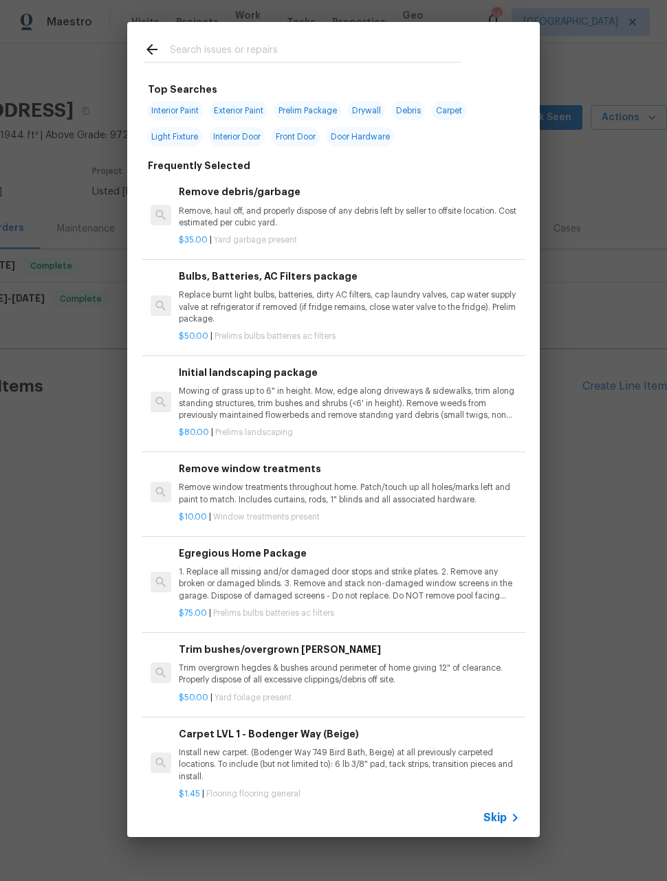
click at [318, 41] on input "text" at bounding box center [315, 51] width 291 height 21
type input "Irri"
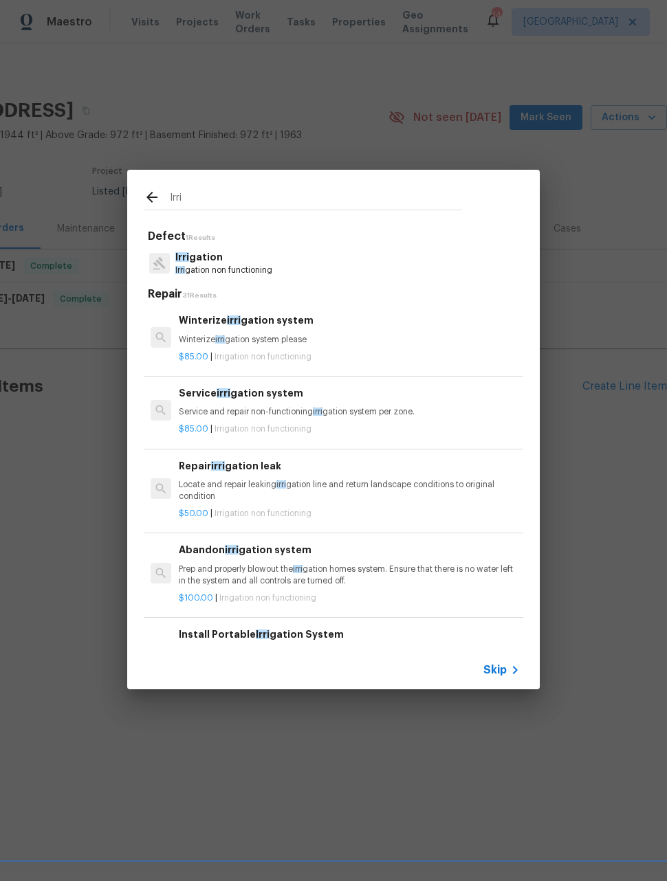
click at [293, 339] on p "Winterize irri gation system please" at bounding box center [349, 340] width 341 height 12
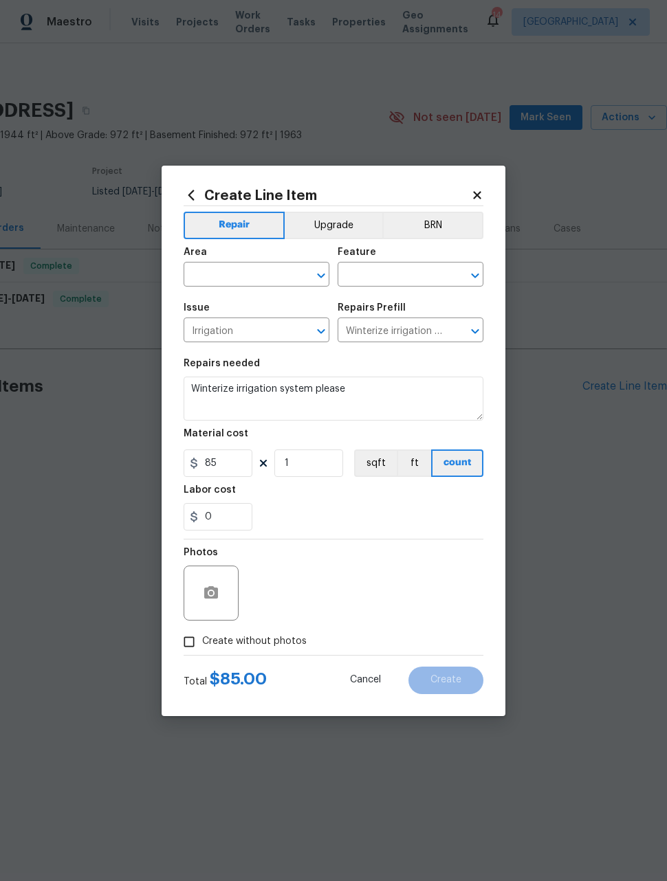
click at [274, 282] on input "text" at bounding box center [236, 275] width 107 height 21
click at [272, 329] on li "Exterior Overall" at bounding box center [256, 328] width 146 height 23
type input "Exterior Overall"
click at [391, 272] on input "text" at bounding box center [390, 275] width 107 height 21
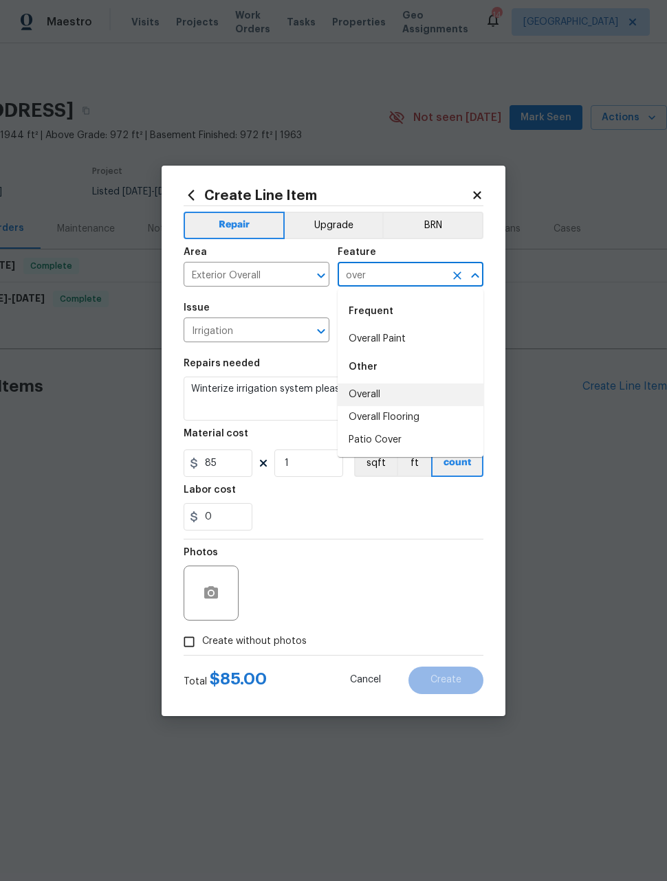
click at [367, 399] on li "Overall" at bounding box center [410, 394] width 146 height 23
type input "Overall"
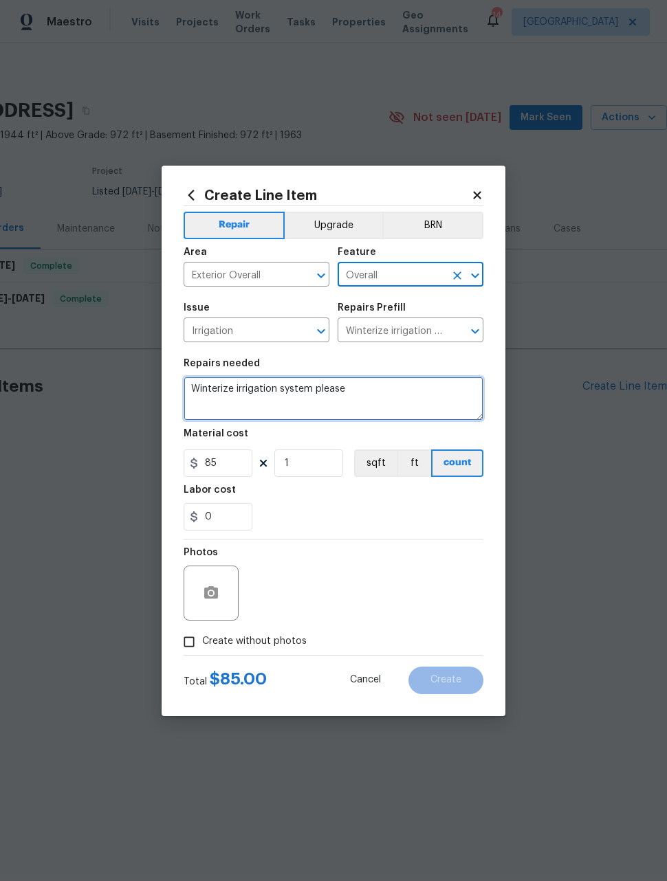
click at [271, 390] on textarea "Winterize irrigation system please" at bounding box center [333, 399] width 300 height 44
click at [263, 391] on textarea "Winterize irrigation system please" at bounding box center [333, 399] width 300 height 44
click at [263, 390] on textarea "Winterize irrigation system please" at bounding box center [333, 399] width 300 height 44
paste textarea "Please winterize irrigation system. Drain backflow and lines to house and turn …"
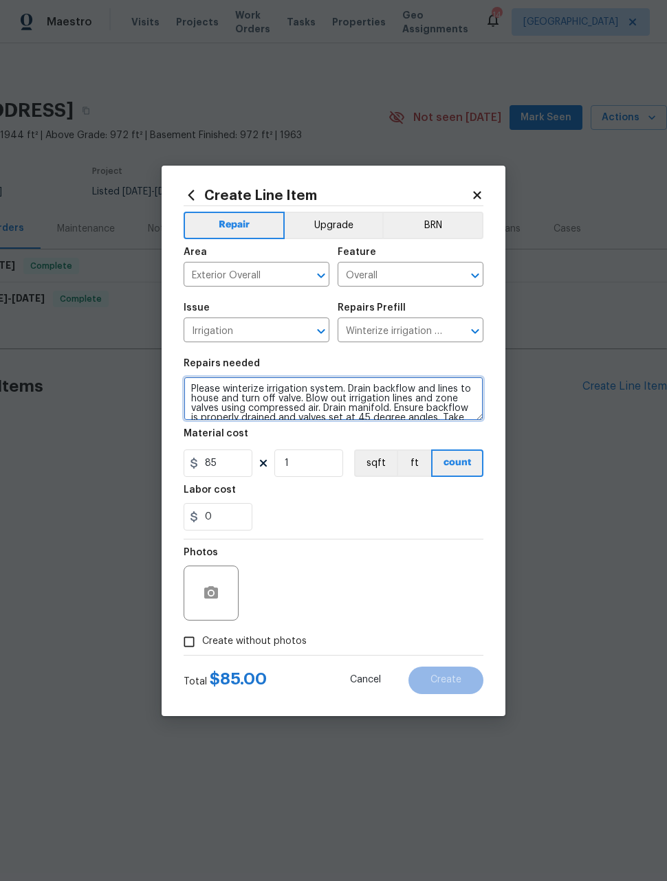
scroll to position [19, 0]
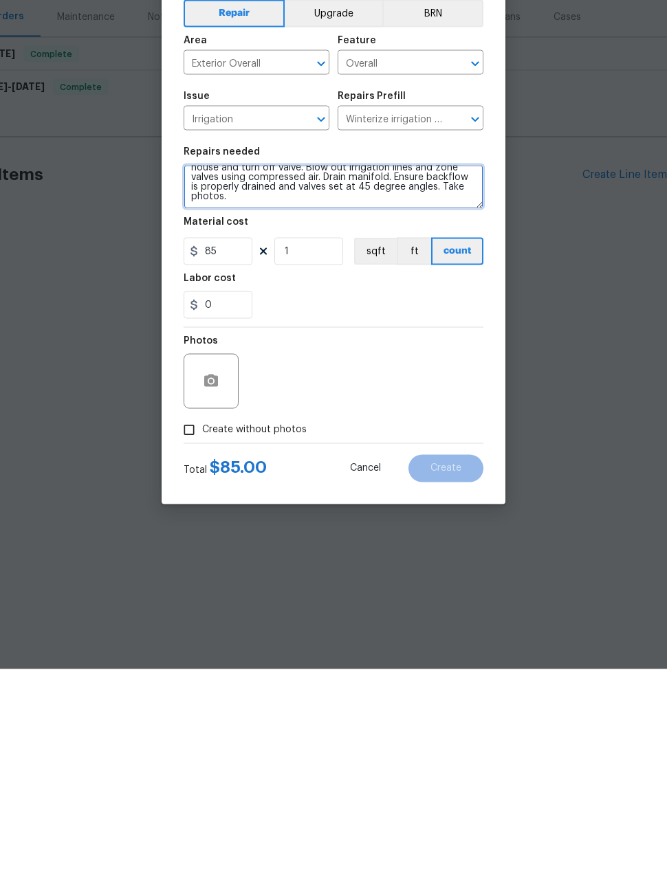
type textarea "Please winterize irrigation system. Drain backflow and lines to house and turn …"
click at [188, 629] on input "Create without photos" at bounding box center [189, 642] width 26 height 26
checkbox input "true"
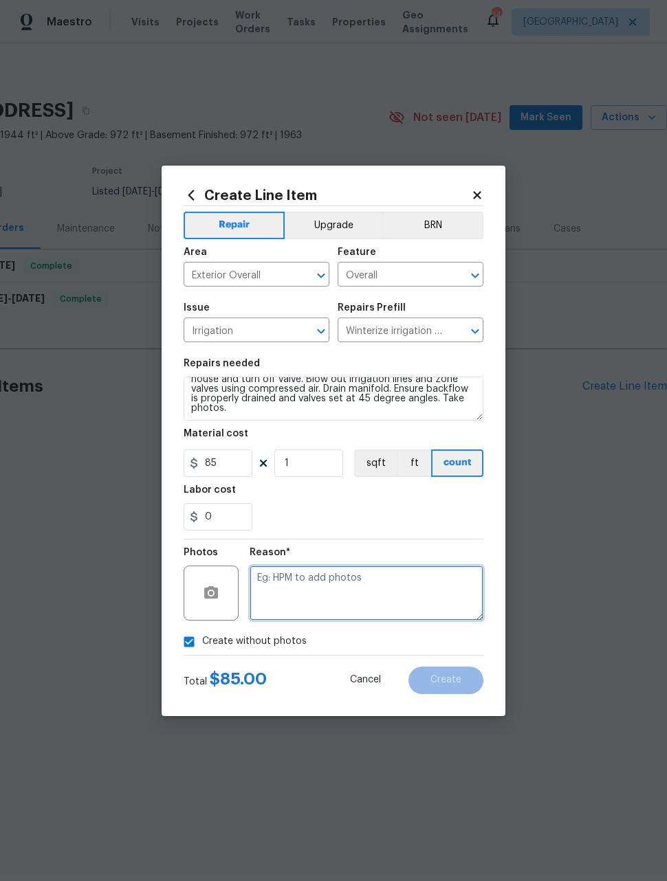
click at [379, 604] on textarea at bounding box center [366, 593] width 234 height 55
type textarea "Maintenance"
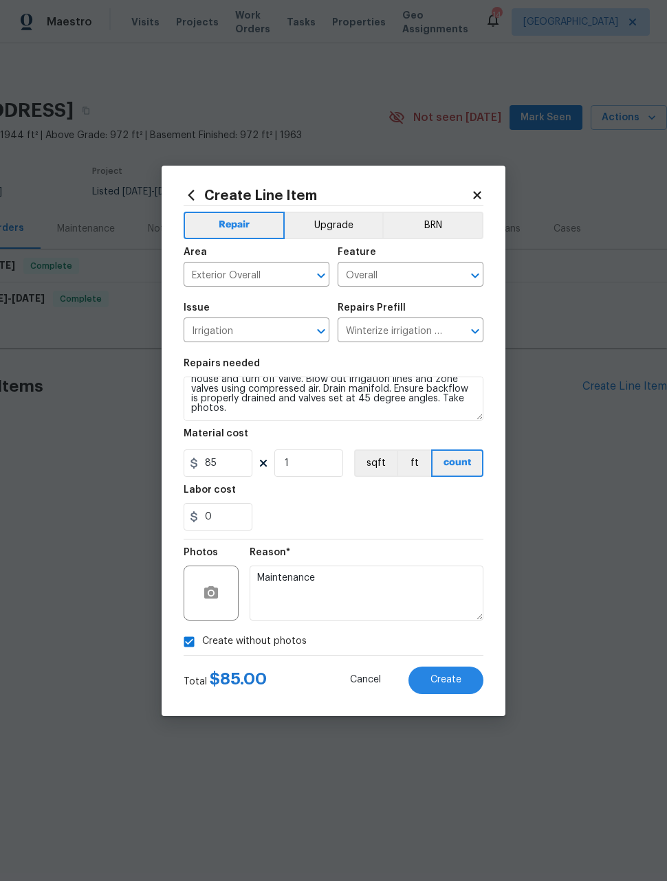
click at [383, 532] on section "Repairs needed Please winterize irrigation system. Drain backflow and lines to …" at bounding box center [333, 444] width 300 height 188
click at [464, 684] on button "Create" at bounding box center [445, 680] width 75 height 27
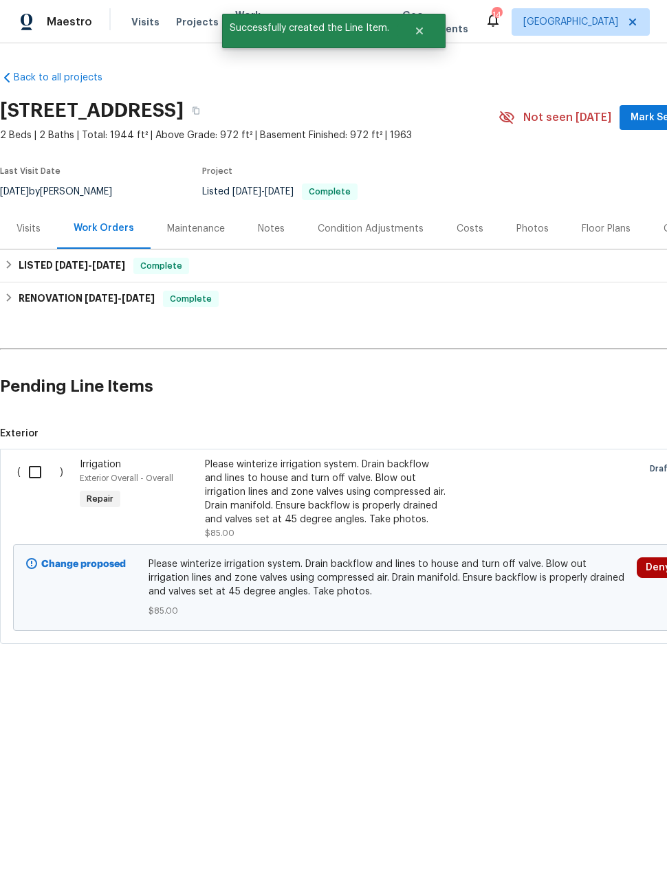
scroll to position [0, 0]
click at [38, 473] on input "checkbox" at bounding box center [40, 472] width 39 height 29
checkbox input "true"
click at [598, 846] on span "Create Work Order" at bounding box center [587, 846] width 91 height 17
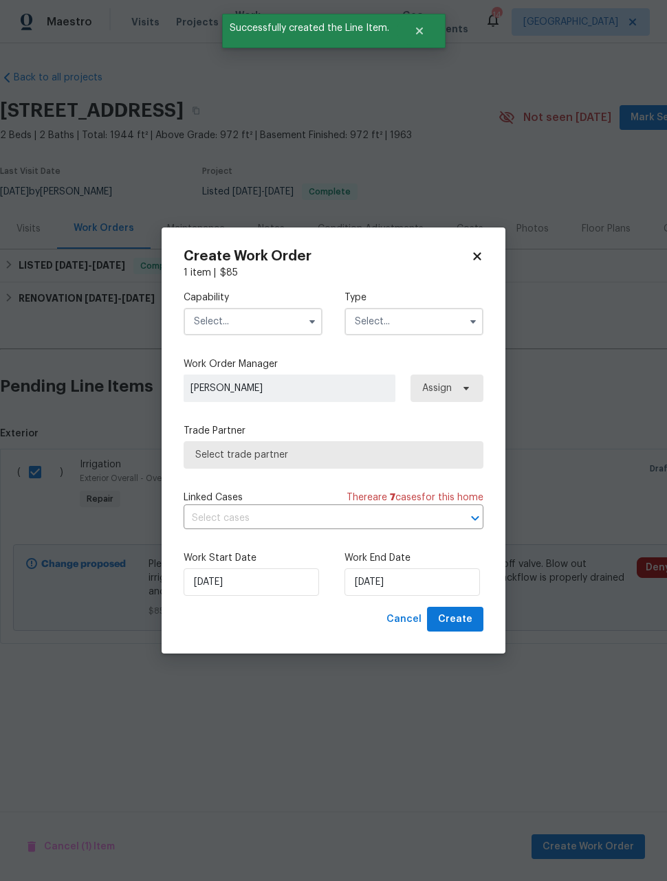
click at [269, 322] on input "text" at bounding box center [252, 321] width 139 height 27
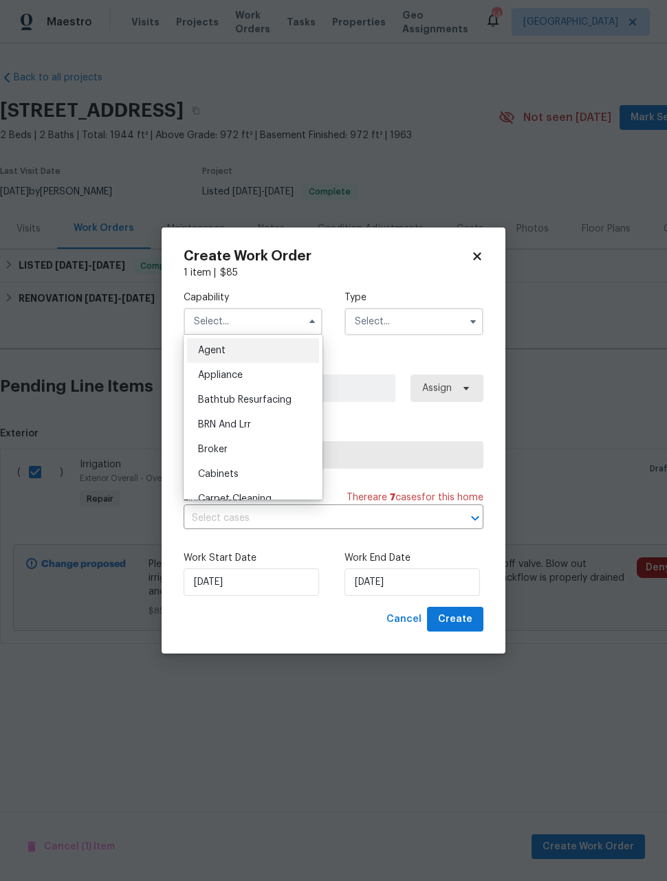
click at [259, 317] on input "text" at bounding box center [252, 321] width 139 height 27
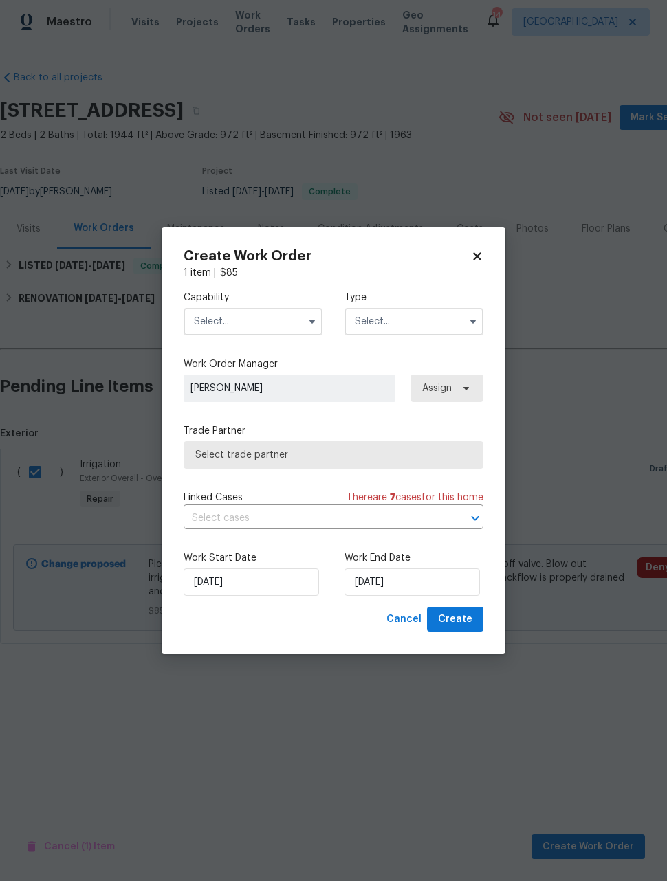
click at [261, 325] on input "text" at bounding box center [252, 321] width 139 height 27
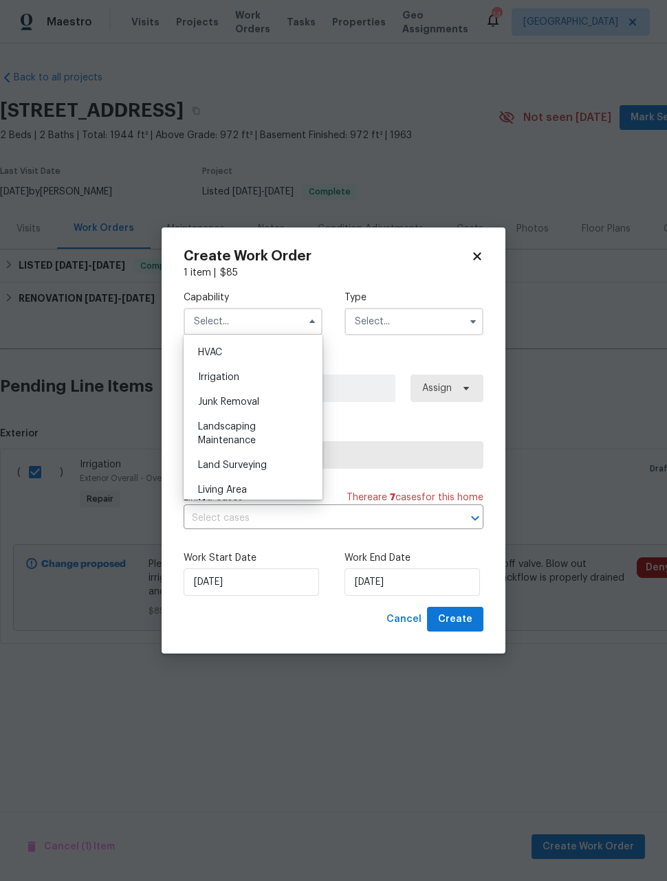
scroll to position [841, 0]
click at [275, 423] on div "Landscaping Maintenance" at bounding box center [253, 420] width 132 height 38
type input "Landscaping Maintenance"
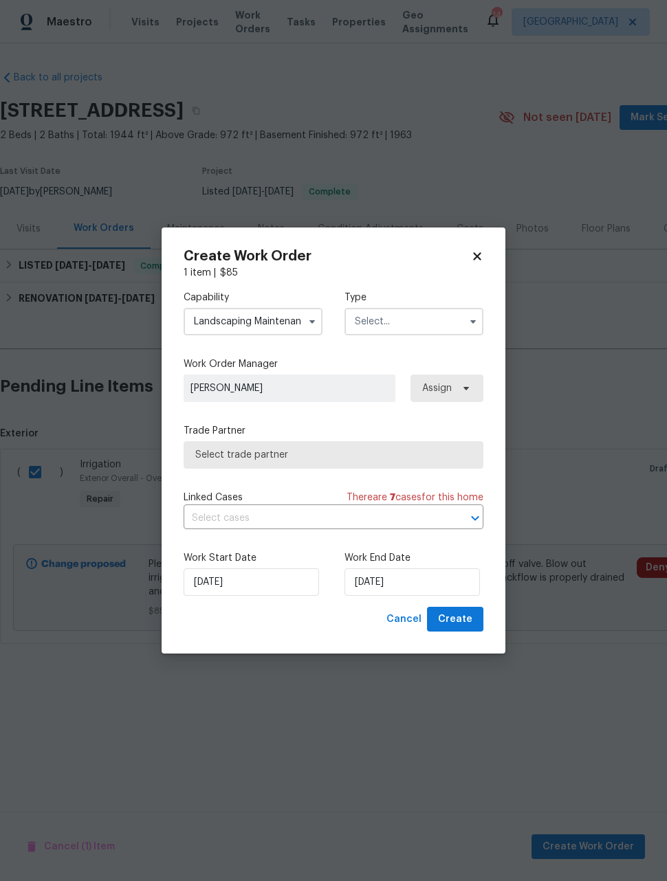
click at [418, 323] on input "text" at bounding box center [413, 321] width 139 height 27
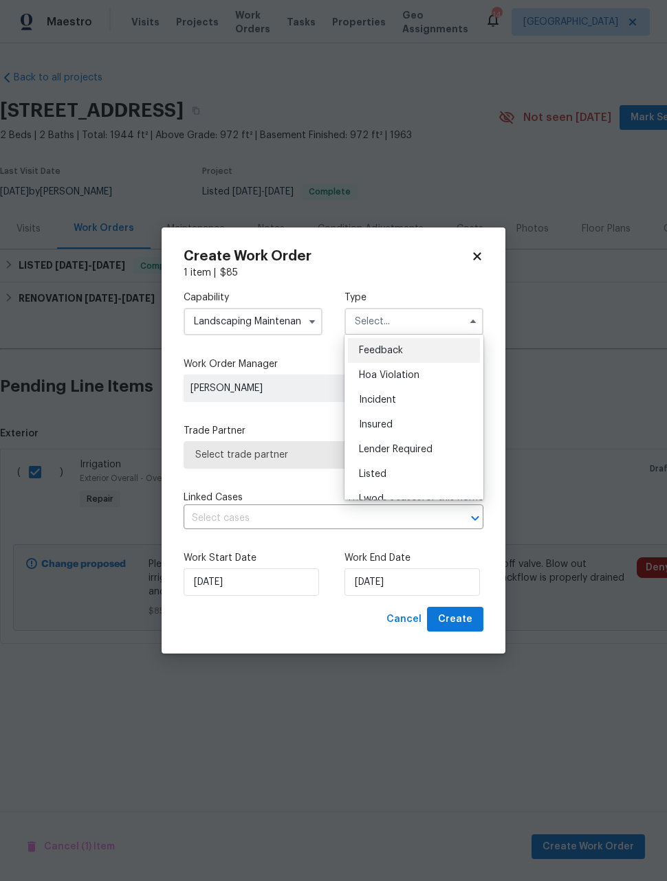
click at [384, 473] on span "Listed" at bounding box center [372, 474] width 27 height 10
type input "Listed"
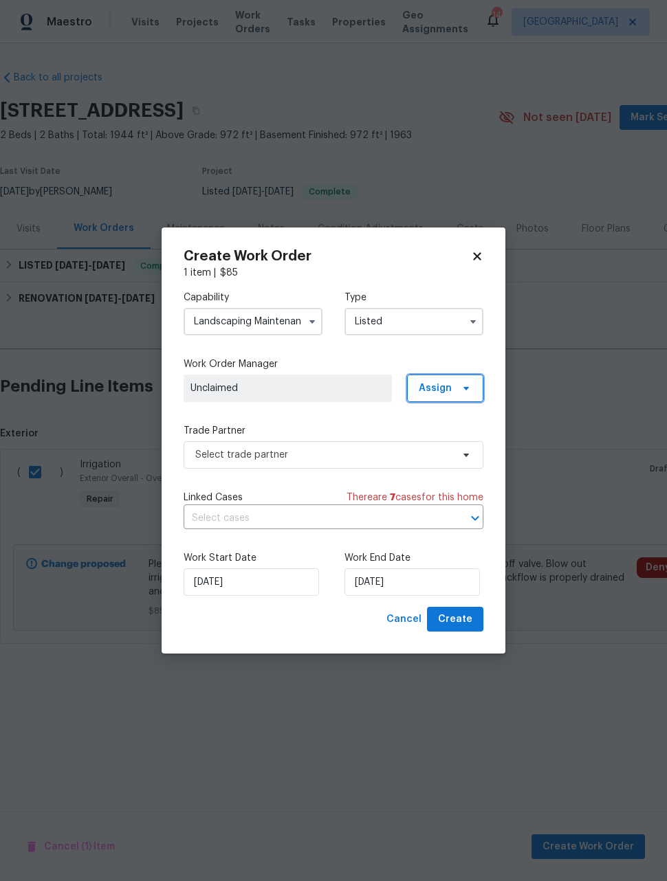
click at [430, 387] on span "Assign" at bounding box center [434, 388] width 33 height 14
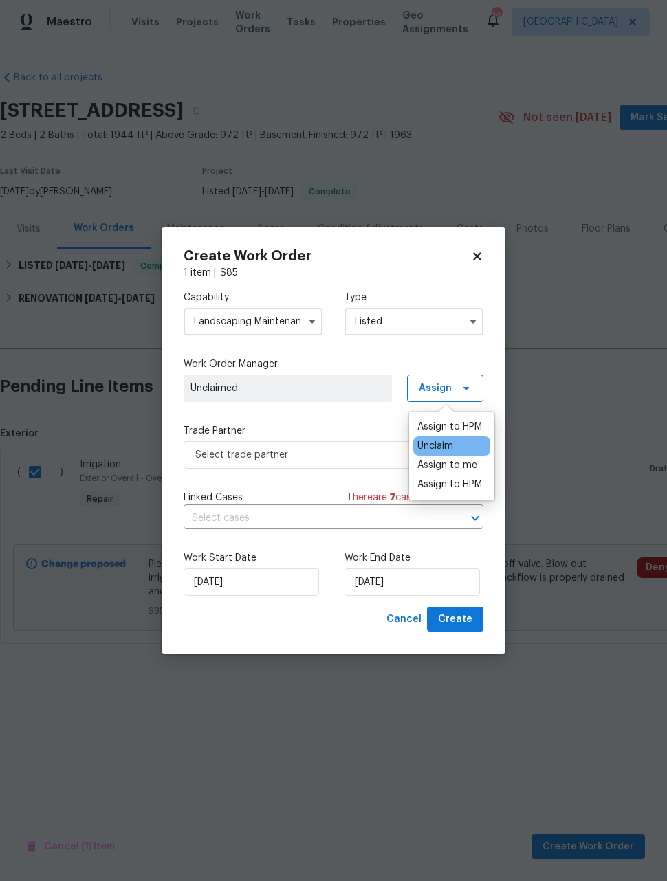
click at [442, 427] on div "Assign to HPM" at bounding box center [449, 427] width 65 height 14
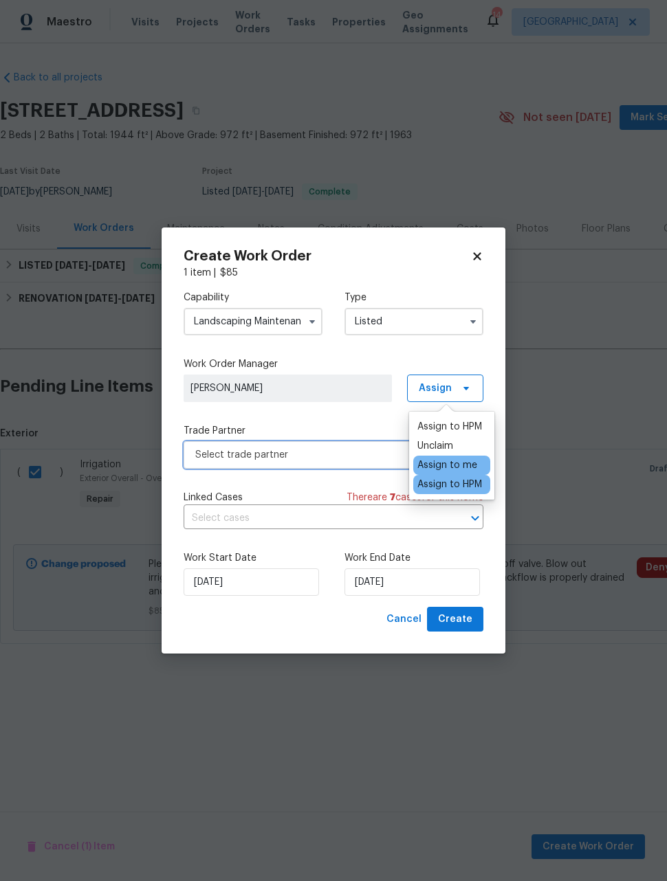
click at [319, 452] on span "Select trade partner" at bounding box center [323, 455] width 256 height 14
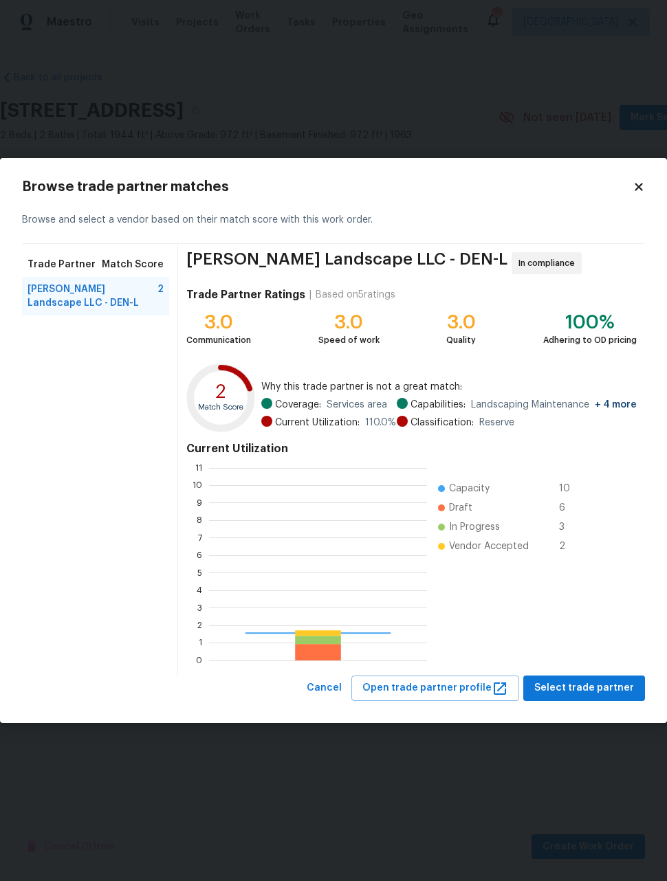
scroll to position [192, 218]
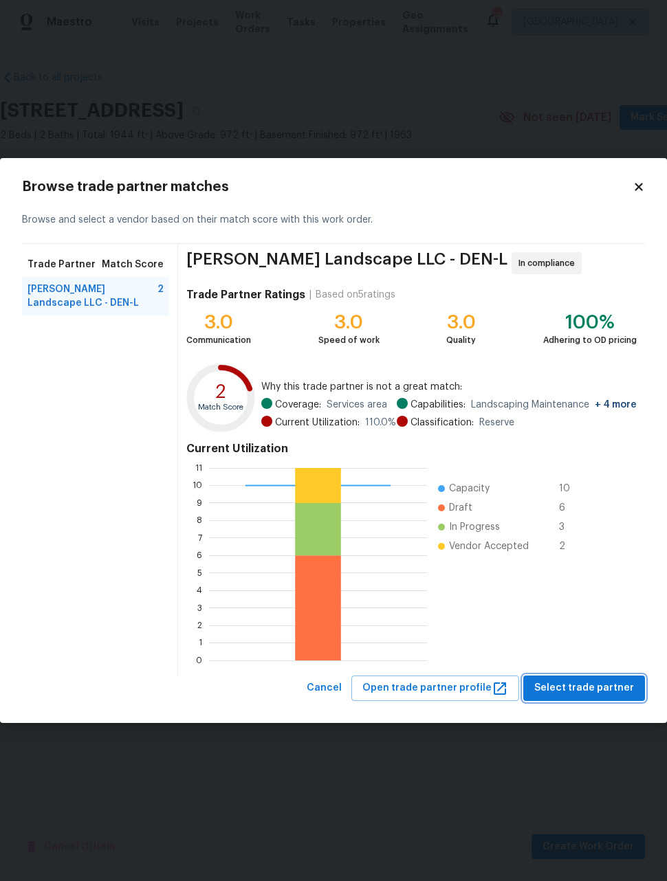
click at [606, 692] on span "Select trade partner" at bounding box center [584, 688] width 100 height 17
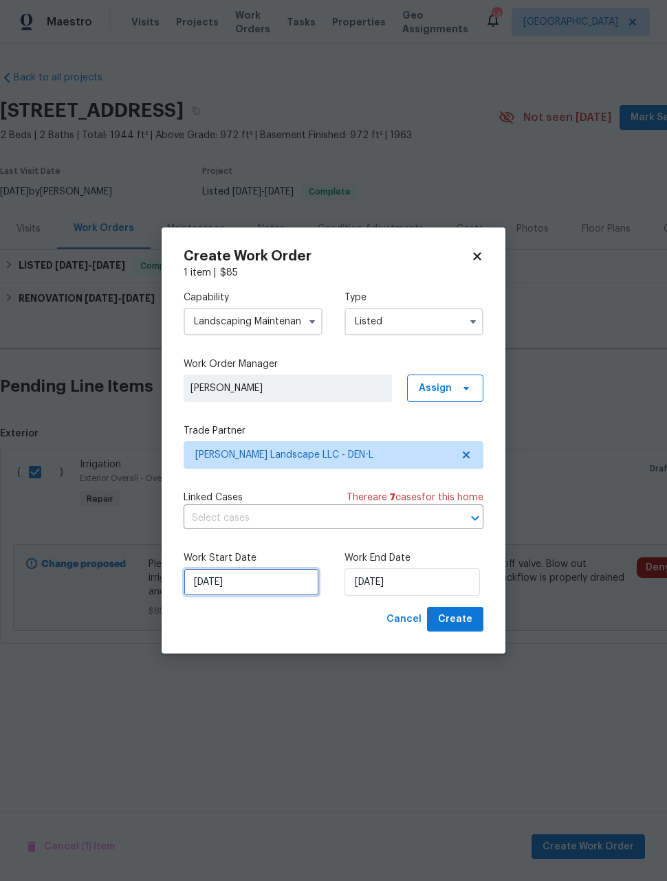
click at [269, 589] on input "[DATE]" at bounding box center [250, 581] width 135 height 27
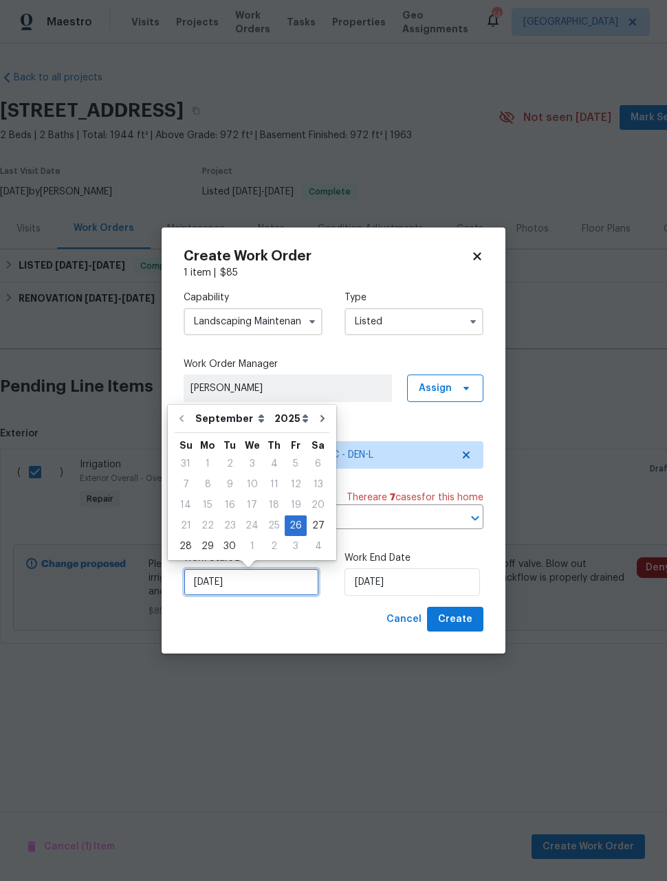
scroll to position [1, 0]
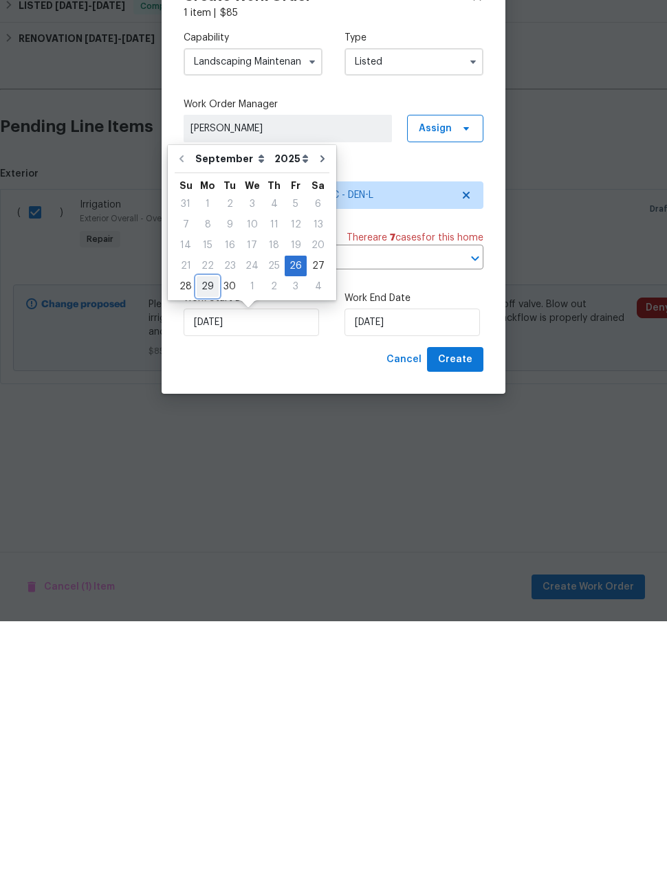
click at [208, 537] on div "29" at bounding box center [208, 546] width 22 height 19
type input "[DATE]"
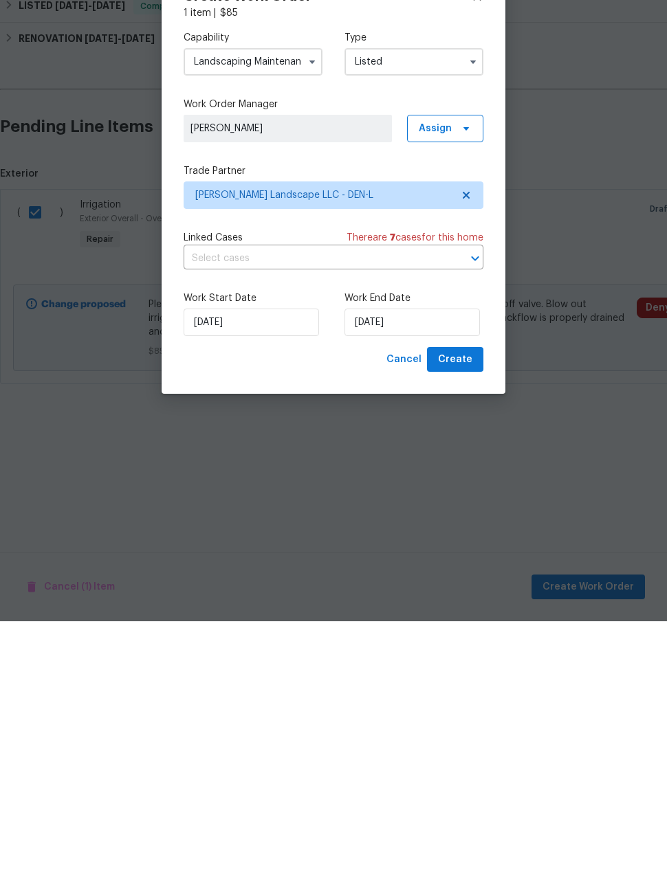
scroll to position [0, 0]
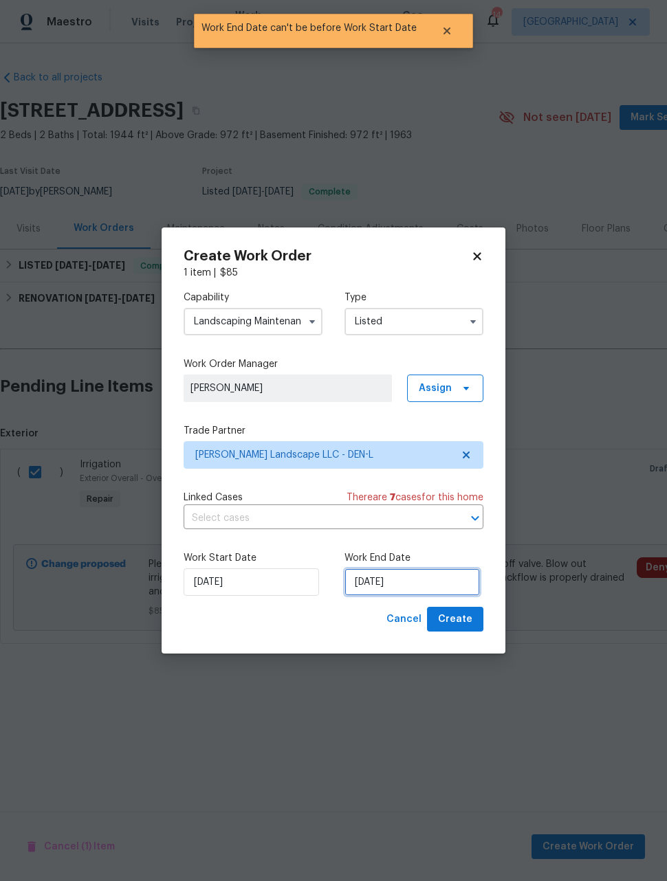
click at [433, 582] on input "[DATE]" at bounding box center [411, 581] width 135 height 27
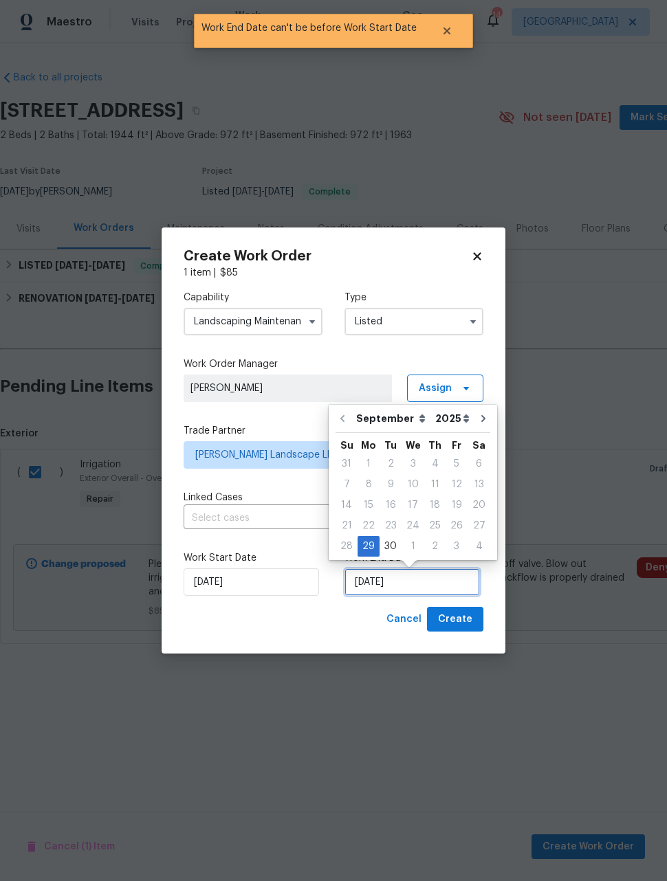
scroll to position [1, 0]
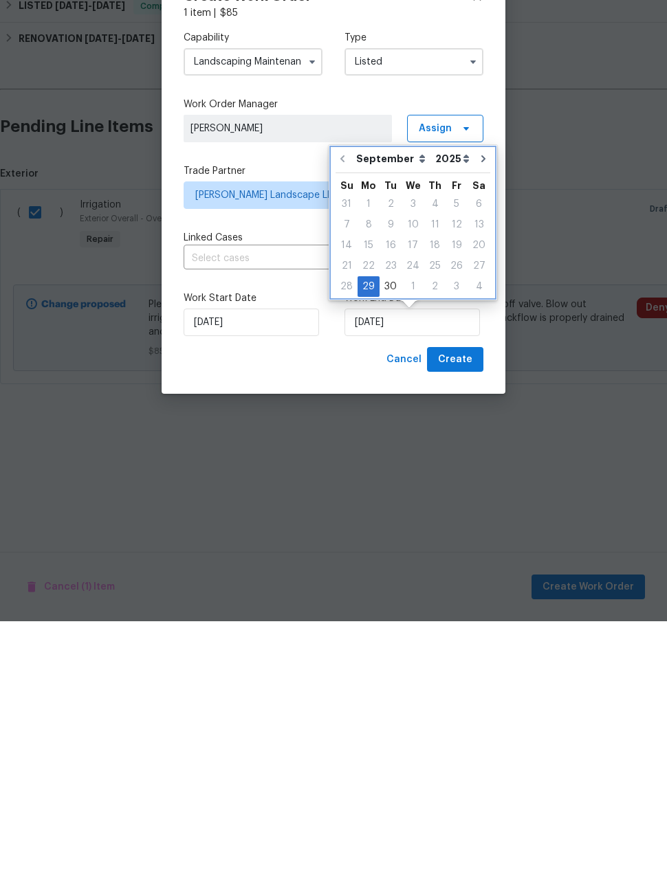
click at [474, 405] on button "Go to next month" at bounding box center [483, 418] width 21 height 27
type input "[DATE]"
select select "9"
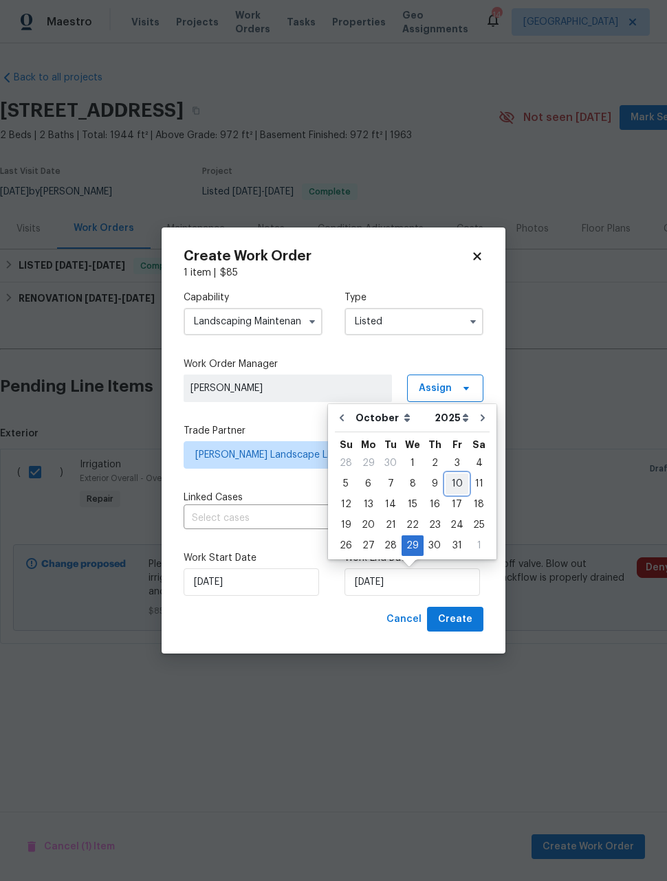
click at [456, 482] on div "10" at bounding box center [456, 483] width 23 height 19
type input "[DATE]"
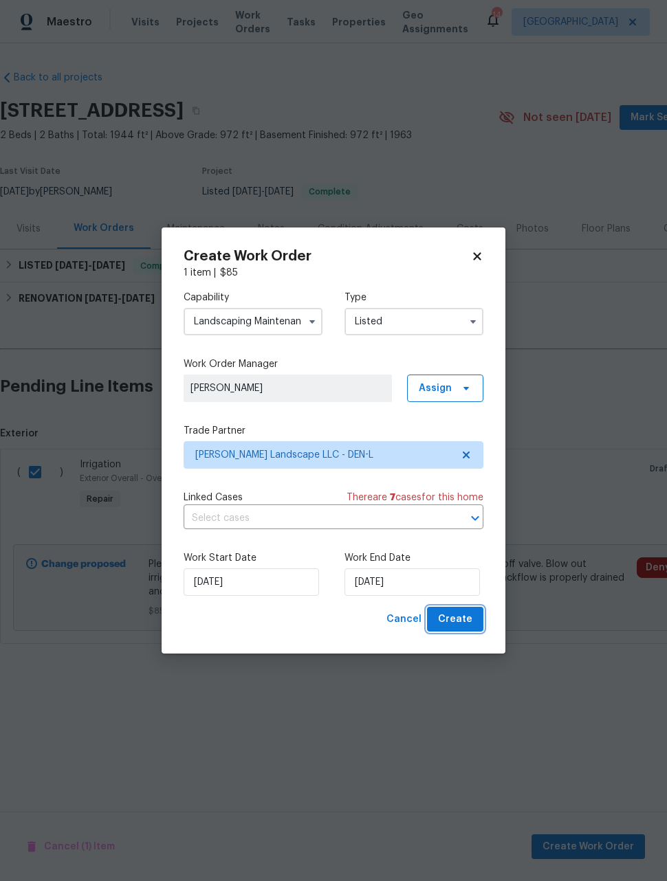
click at [461, 626] on span "Create" at bounding box center [455, 619] width 34 height 17
checkbox input "false"
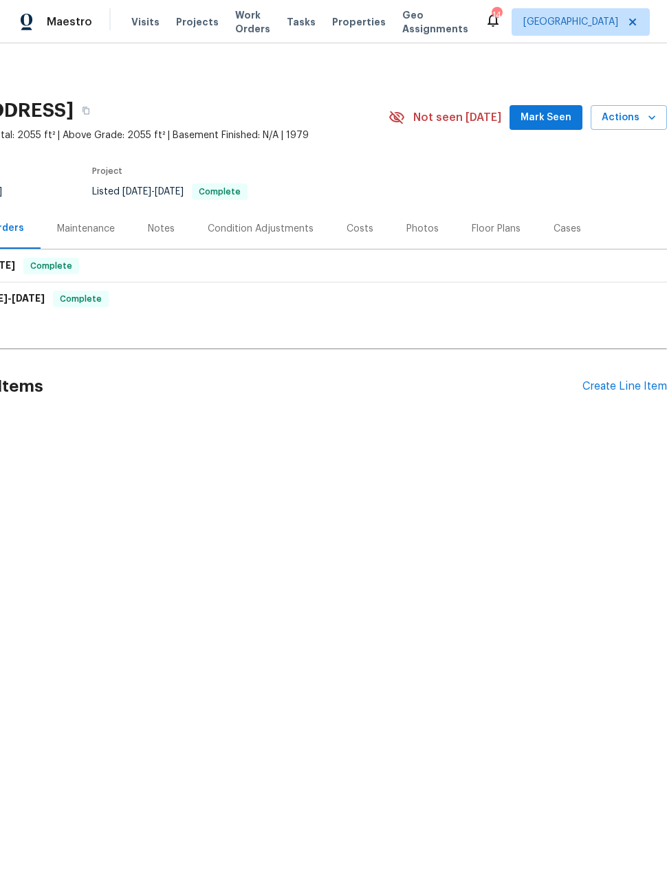
scroll to position [0, 110]
click at [625, 382] on div "Create Line Item" at bounding box center [624, 386] width 85 height 13
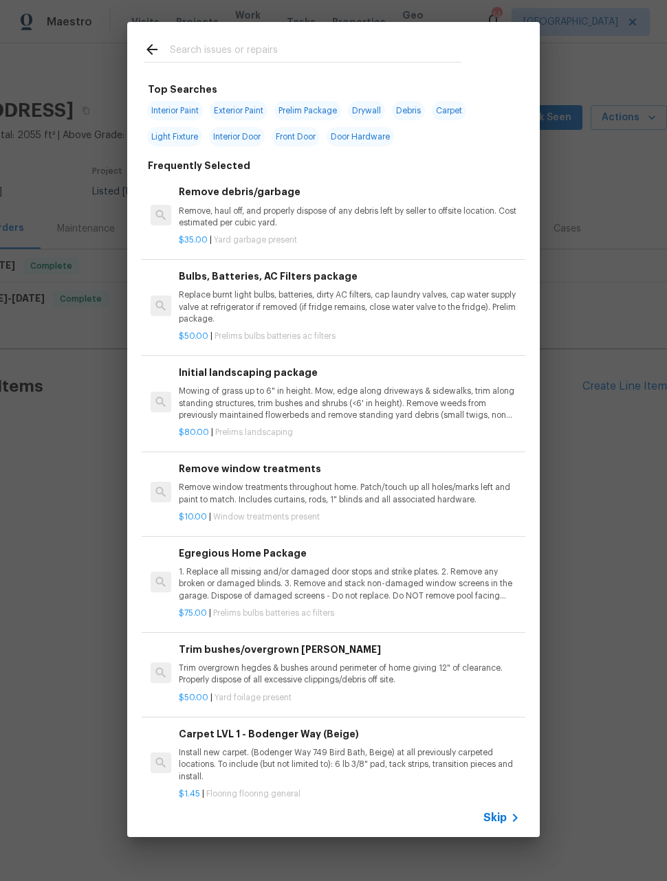
click at [370, 50] on input "text" at bounding box center [315, 51] width 291 height 21
type input "Irri"
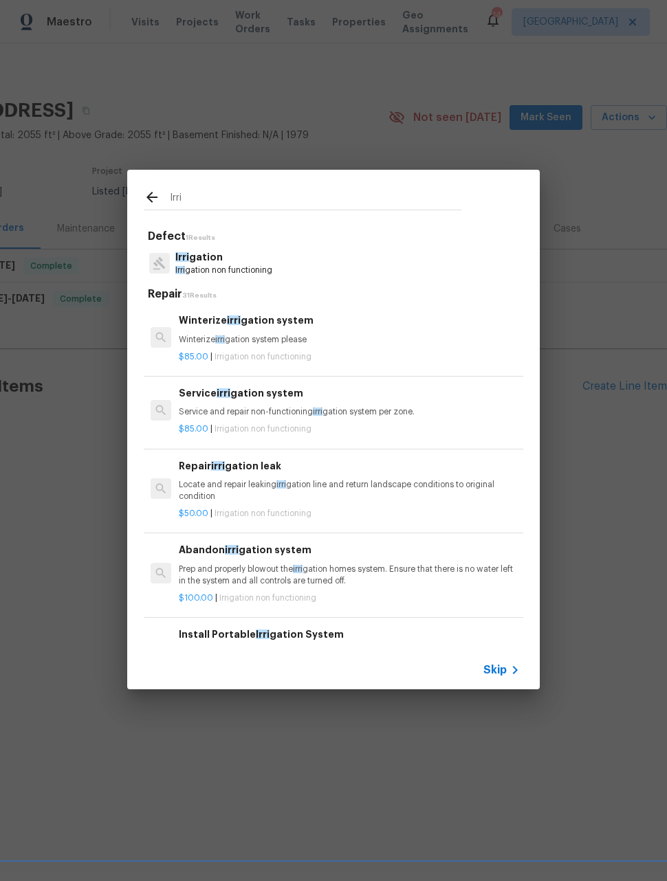
click at [311, 337] on p "Winterize irri gation system please" at bounding box center [349, 340] width 341 height 12
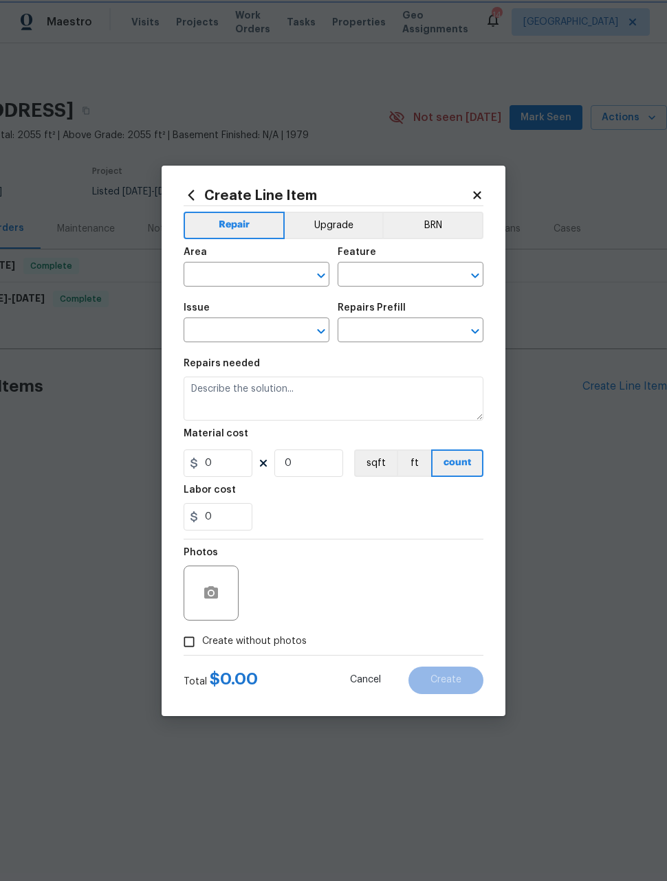
type input "Irrigation"
type input "Winterize irrigation system $85.00"
type textarea "Winterize irrigation system please"
type input "85"
type input "1"
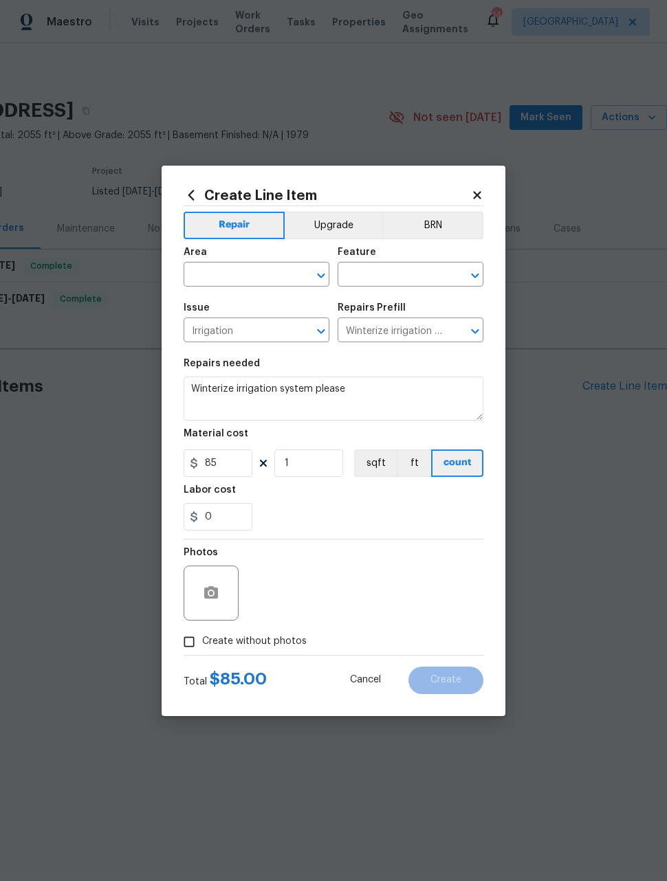
click at [270, 282] on input "text" at bounding box center [236, 275] width 107 height 21
click at [266, 324] on li "Exterior Overall" at bounding box center [256, 328] width 146 height 23
type input "Exterior Overall"
click at [403, 274] on input "text" at bounding box center [390, 275] width 107 height 21
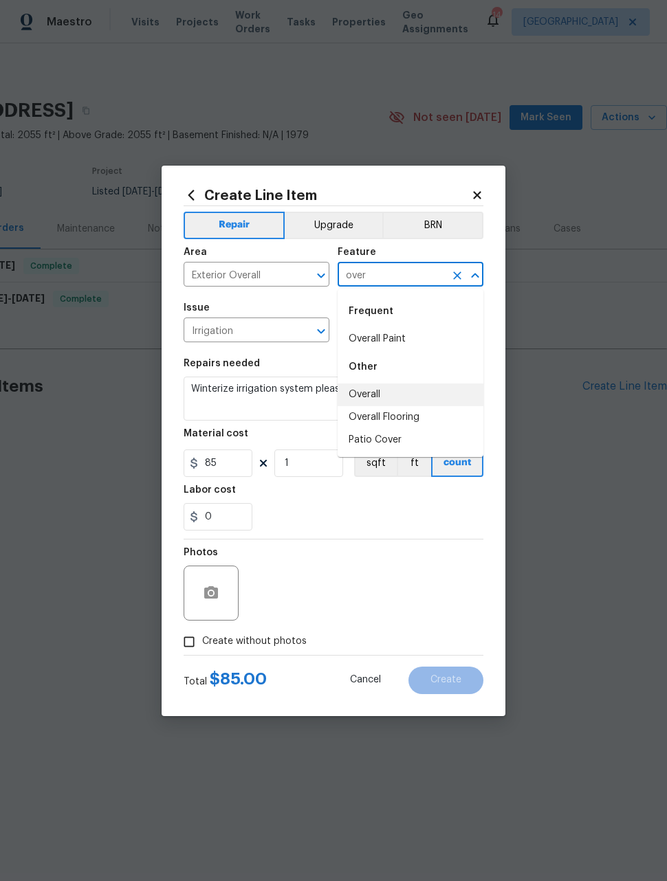
click at [368, 397] on li "Overall" at bounding box center [410, 394] width 146 height 23
type input "Overall"
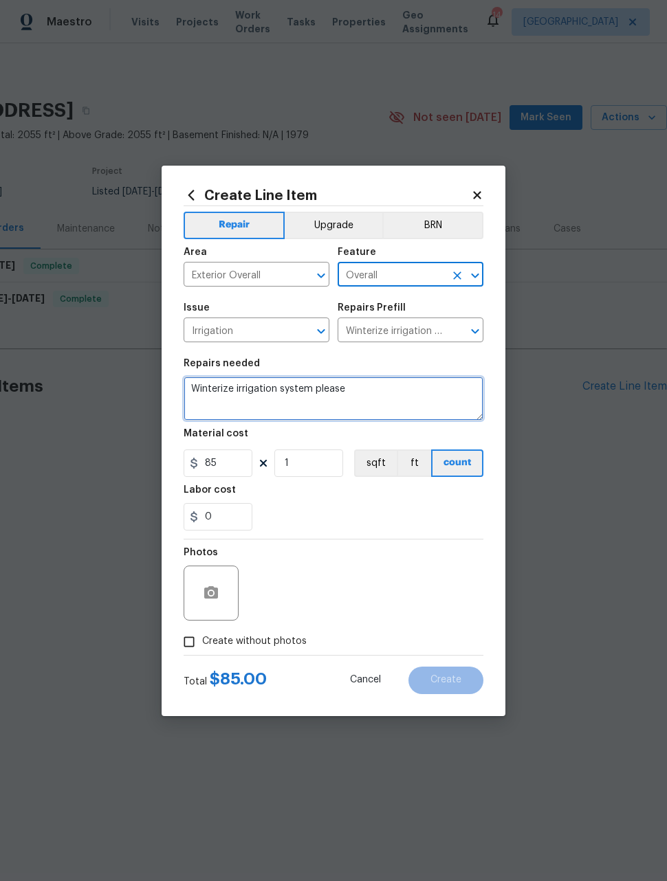
click at [322, 394] on textarea "Winterize irrigation system please" at bounding box center [333, 399] width 300 height 44
click at [321, 393] on textarea "Winterize irrigation system please" at bounding box center [333, 399] width 300 height 44
click at [308, 394] on textarea "Winterize irrigation system please" at bounding box center [333, 399] width 300 height 44
click at [308, 393] on textarea "Winterize irrigation system please" at bounding box center [333, 399] width 300 height 44
click at [315, 392] on textarea "Winterize irrigation system please" at bounding box center [333, 399] width 300 height 44
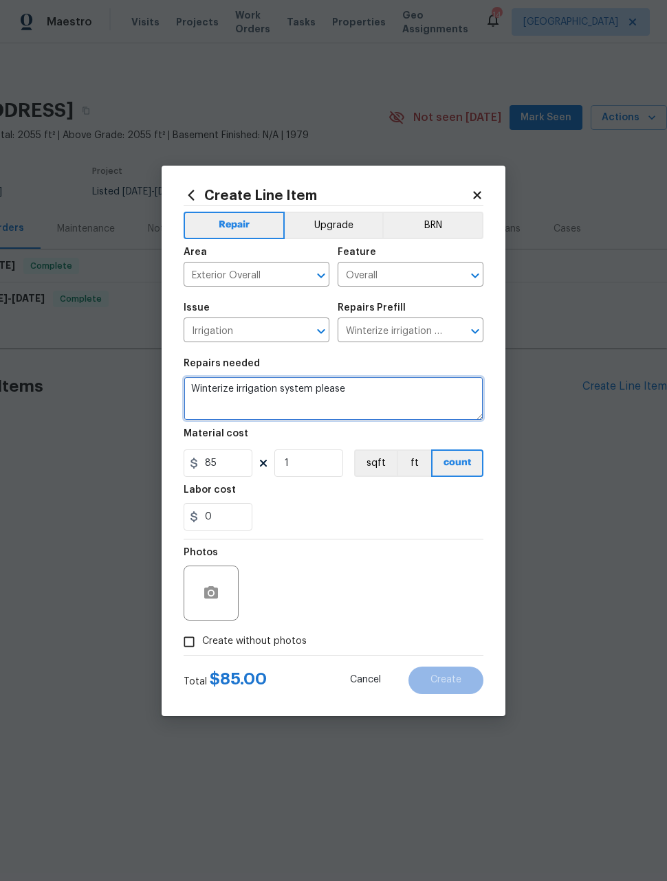
paste textarea "Please winterize irrigation system. Drain backflow and lines to house and turn …"
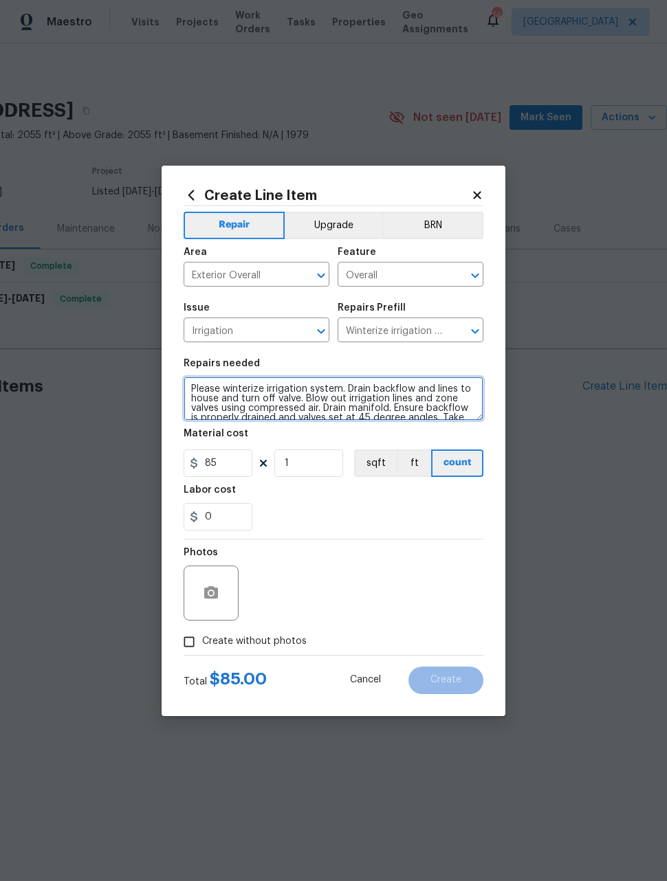
scroll to position [19, 0]
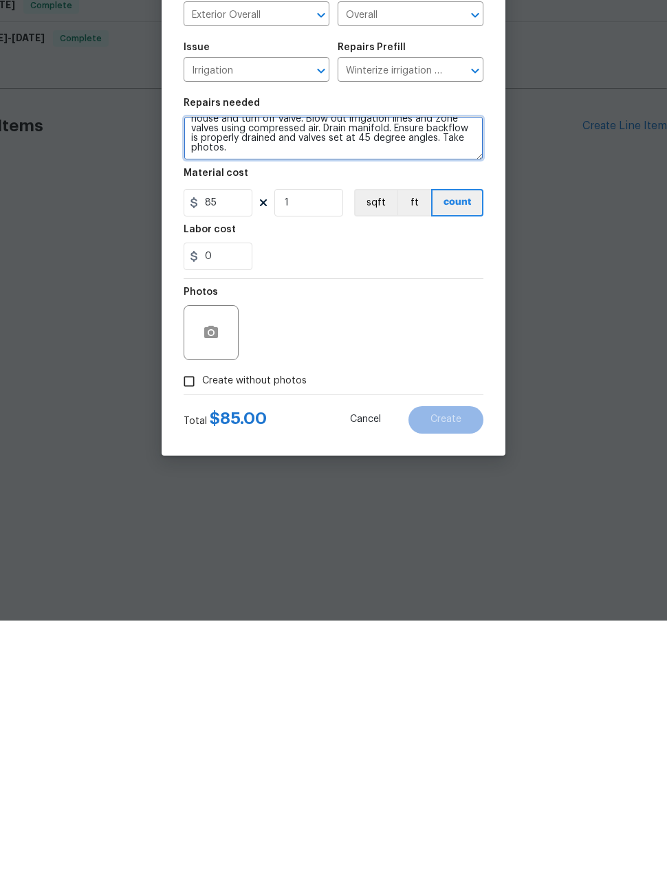
type textarea "Please winterize irrigation system. Drain backflow and lines to house and turn …"
click at [182, 629] on input "Create without photos" at bounding box center [189, 642] width 26 height 26
checkbox input "true"
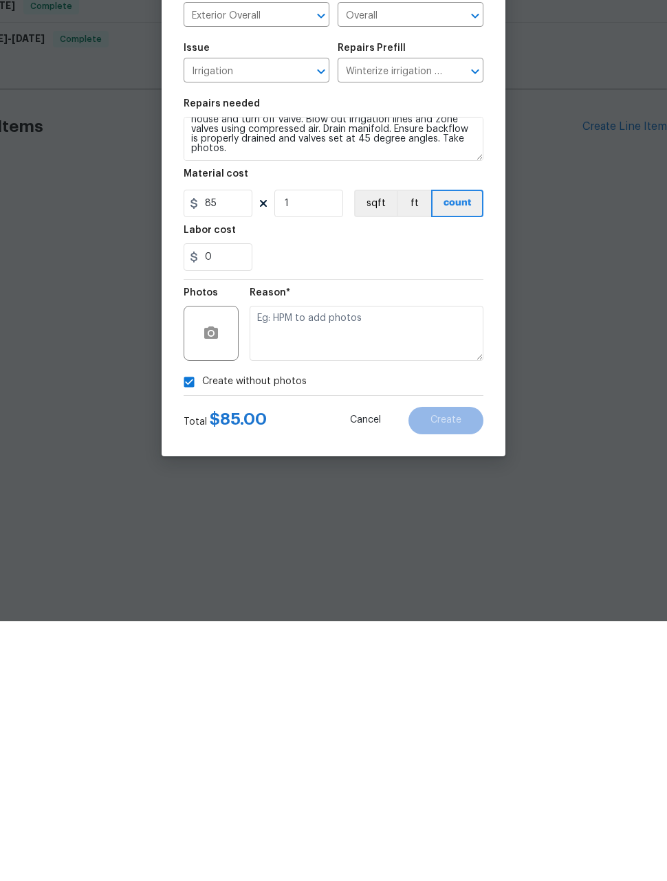
scroll to position [0, 0]
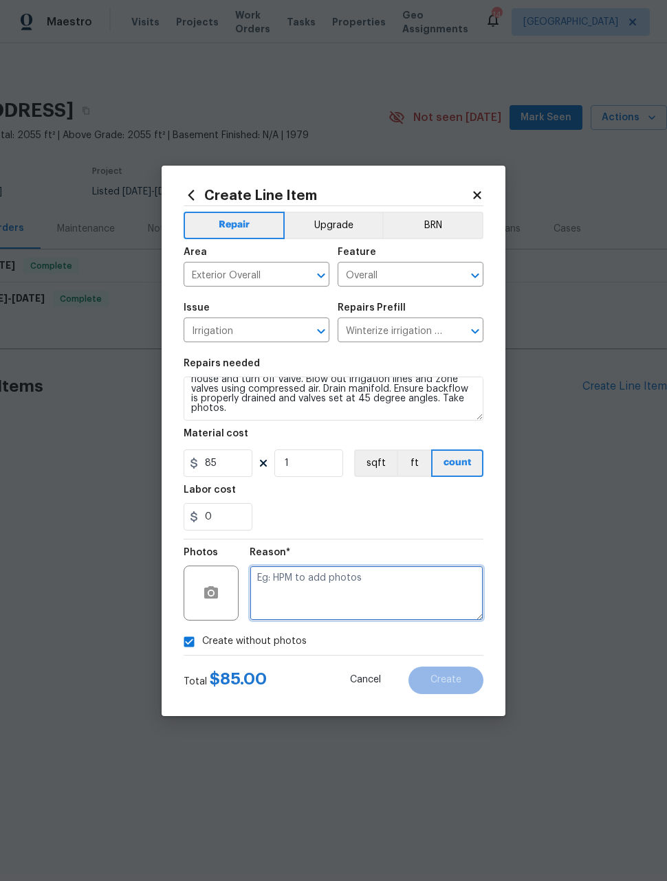
click at [407, 591] on textarea at bounding box center [366, 593] width 234 height 55
type textarea "Maintenance"
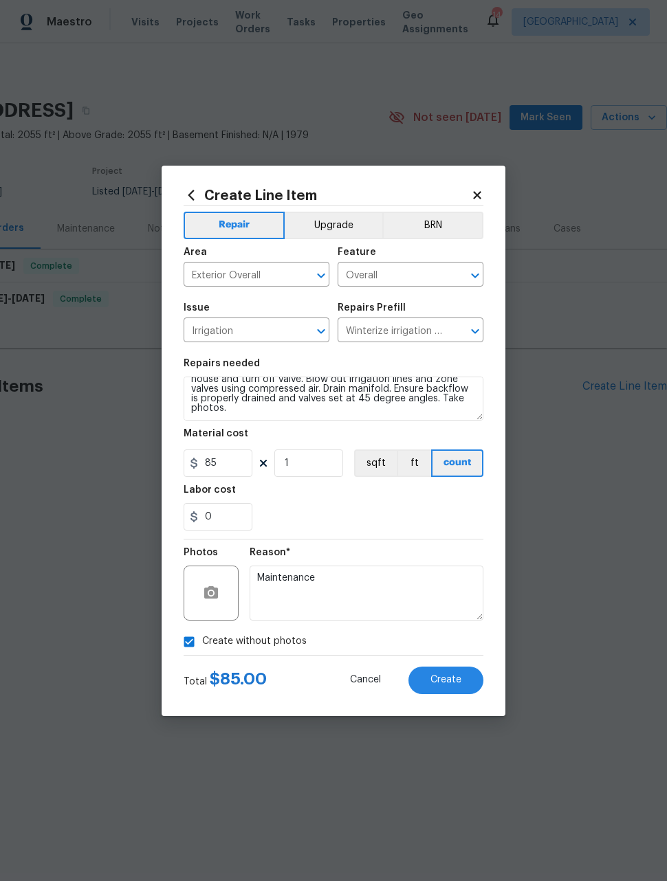
click at [399, 545] on div "Reason* Maintenance" at bounding box center [366, 583] width 234 height 89
click at [452, 682] on span "Create" at bounding box center [445, 680] width 31 height 10
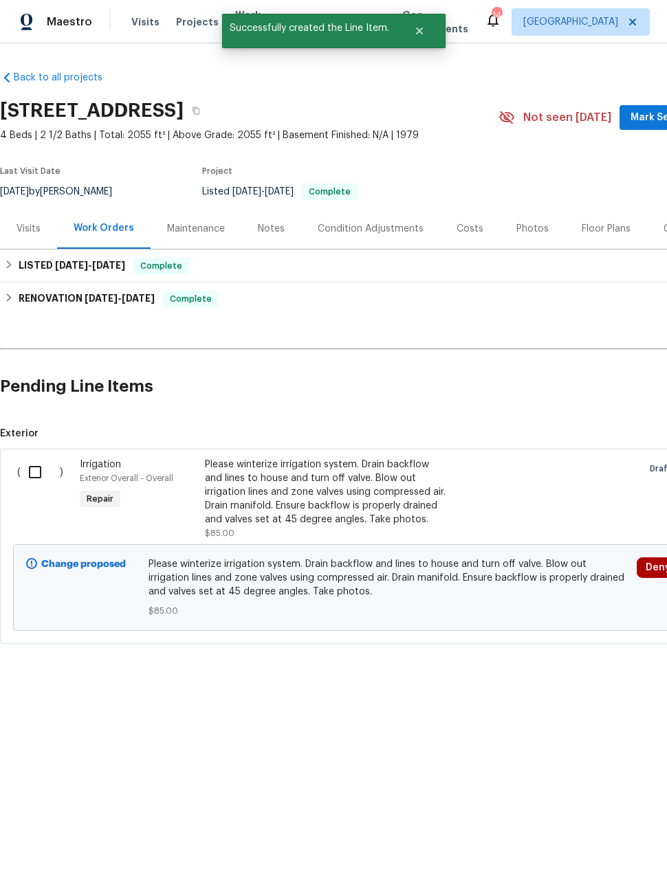
click at [37, 471] on input "checkbox" at bounding box center [40, 472] width 39 height 29
checkbox input "true"
click at [589, 842] on span "Create Work Order" at bounding box center [587, 846] width 91 height 17
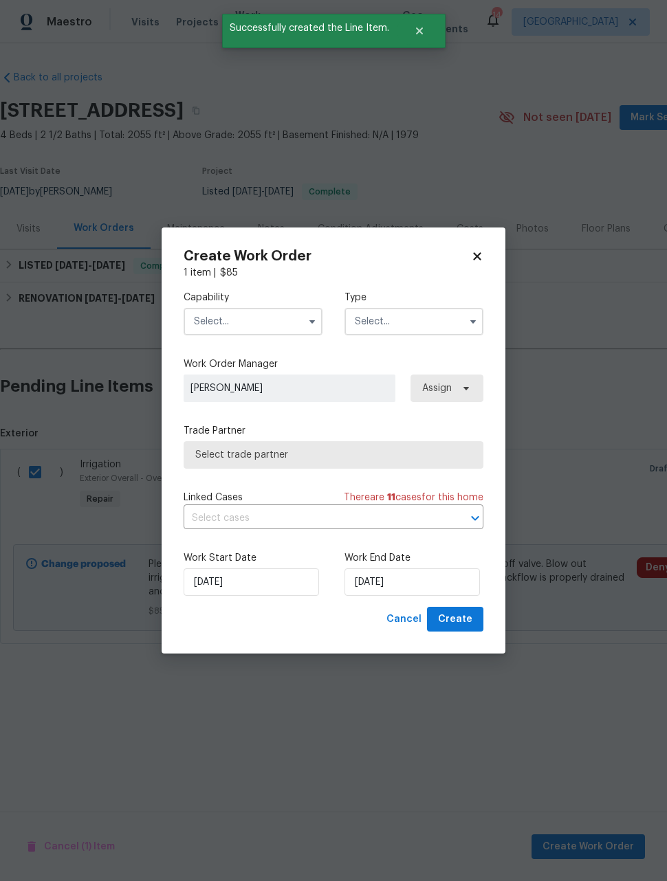
click at [278, 319] on input "text" at bounding box center [252, 321] width 139 height 27
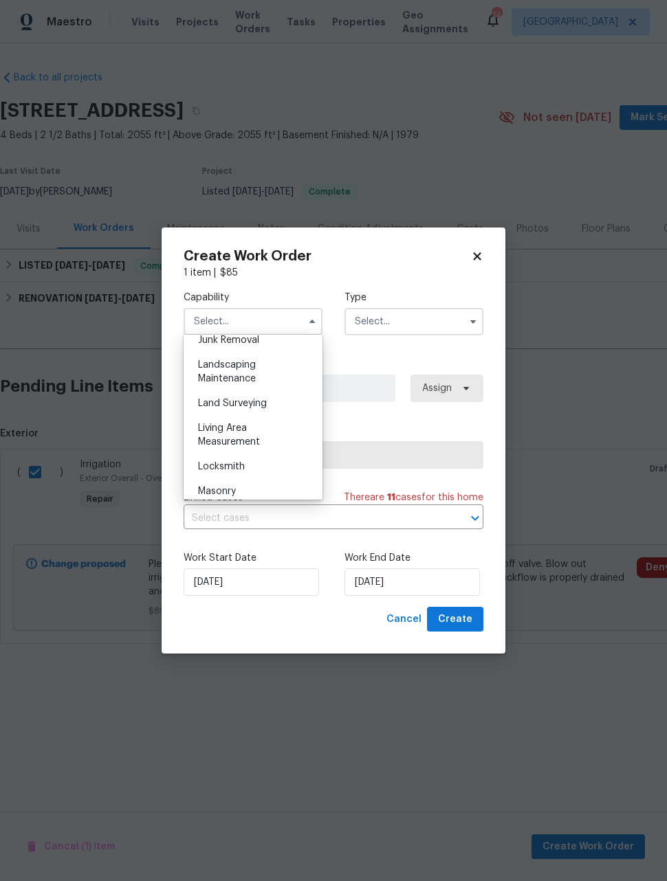
scroll to position [875, 0]
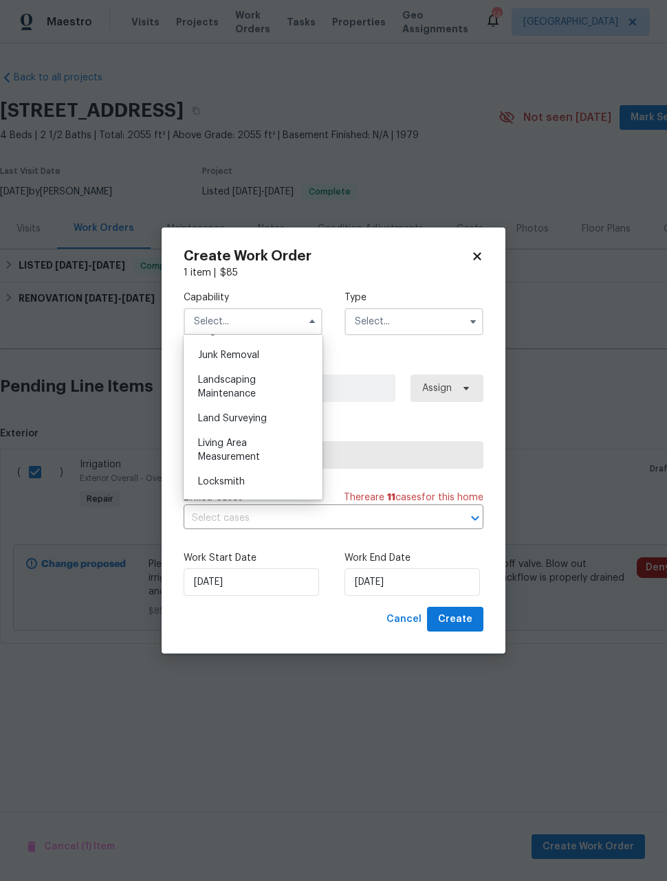
click at [252, 395] on span "Landscaping Maintenance" at bounding box center [227, 386] width 58 height 23
type input "Landscaping Maintenance"
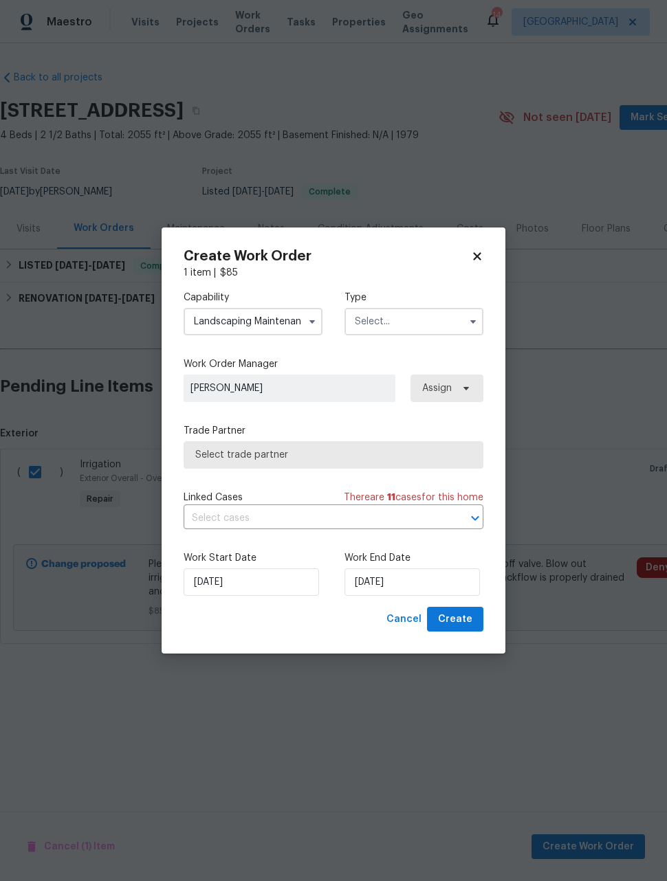
click at [401, 326] on input "text" at bounding box center [413, 321] width 139 height 27
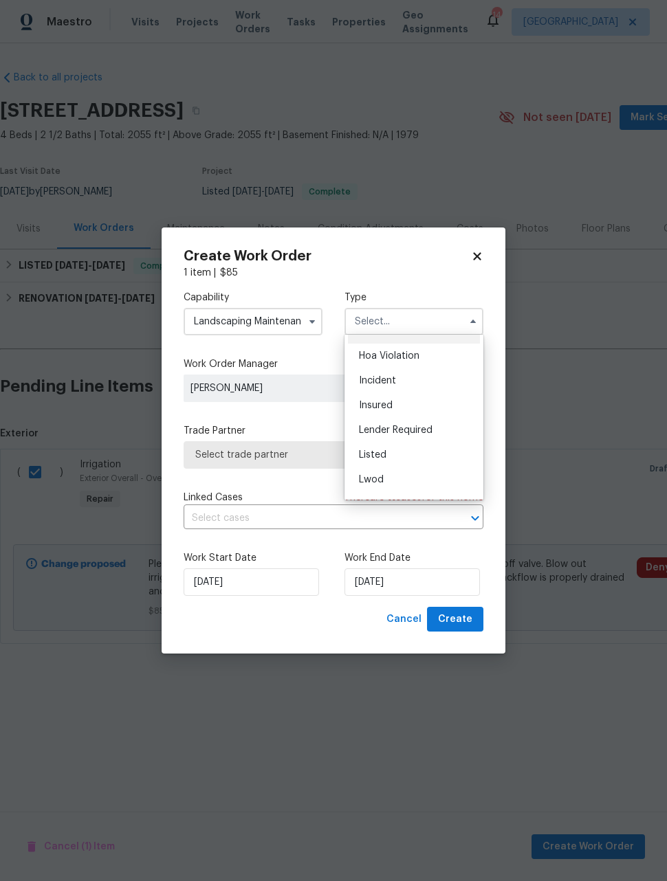
scroll to position [23, 0]
click at [401, 451] on div "Listed" at bounding box center [414, 451] width 132 height 25
type input "Listed"
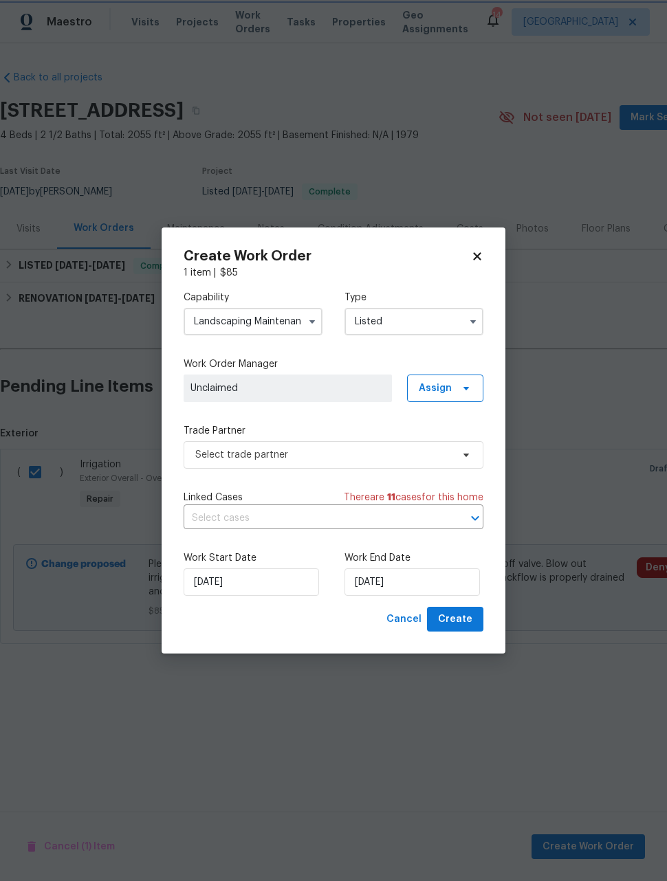
scroll to position [0, 0]
click at [282, 579] on input "[DATE]" at bounding box center [250, 581] width 135 height 27
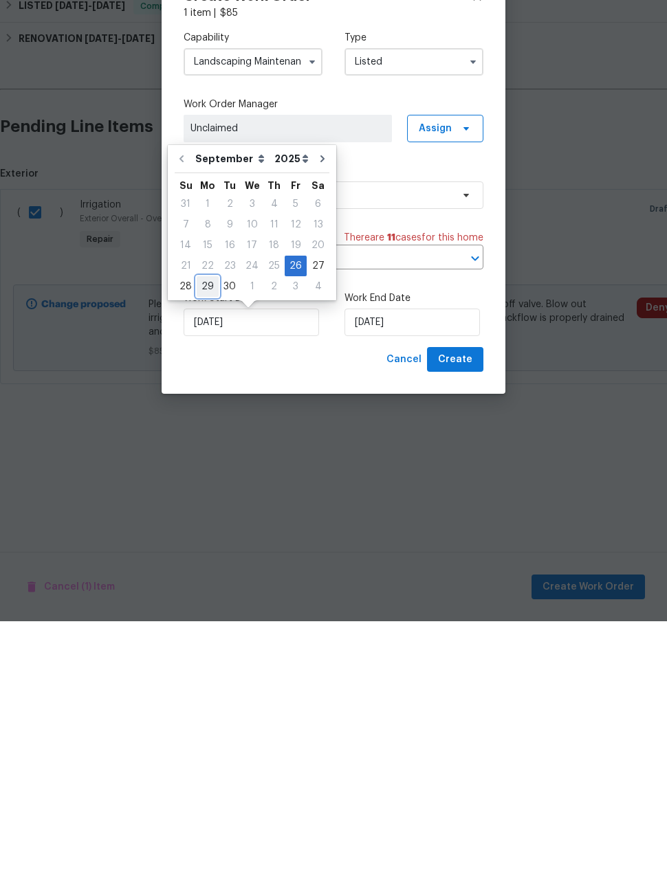
click at [214, 537] on div "29" at bounding box center [208, 546] width 22 height 19
type input "[DATE]"
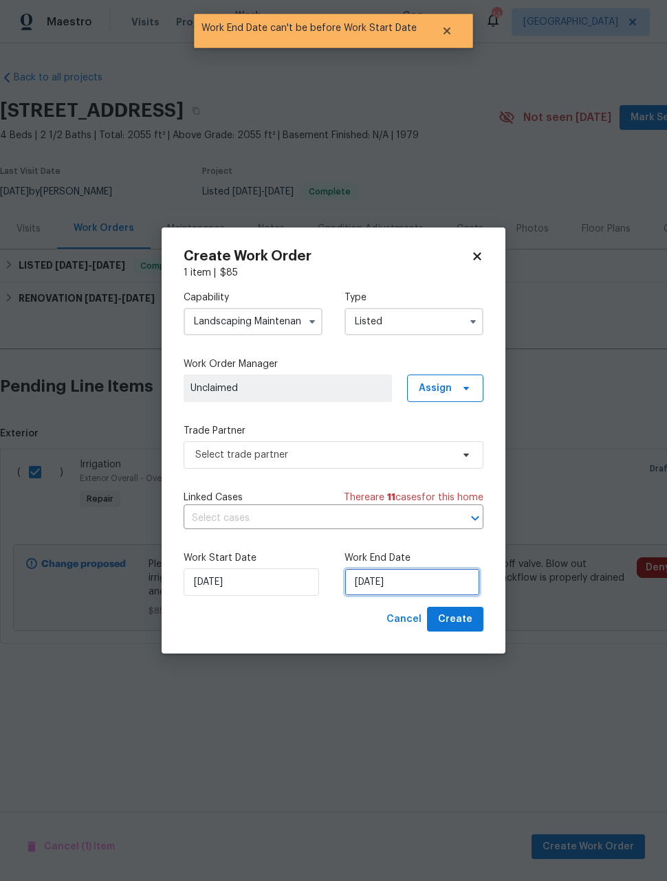
click at [449, 574] on input "[DATE]" at bounding box center [411, 581] width 135 height 27
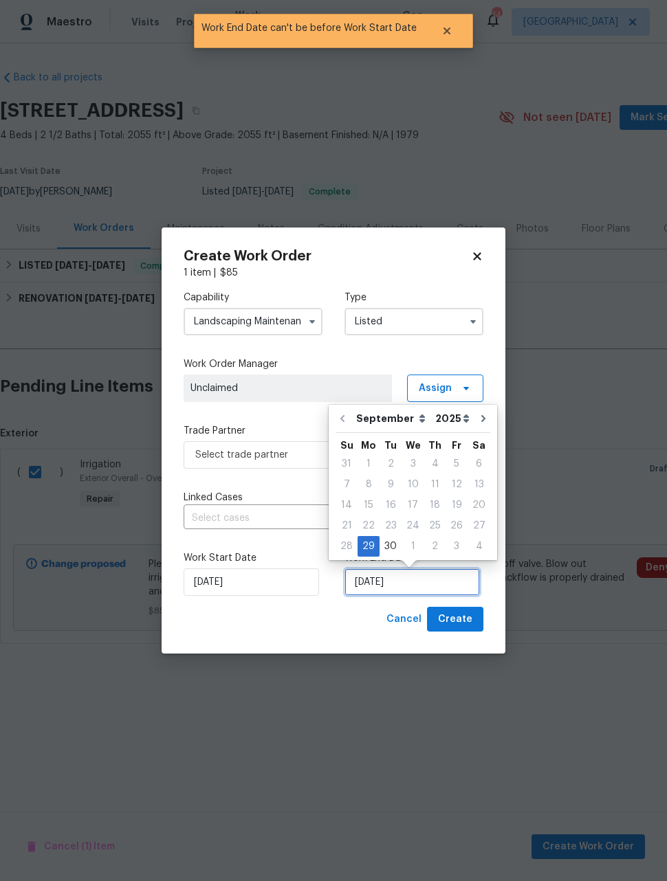
scroll to position [1, 0]
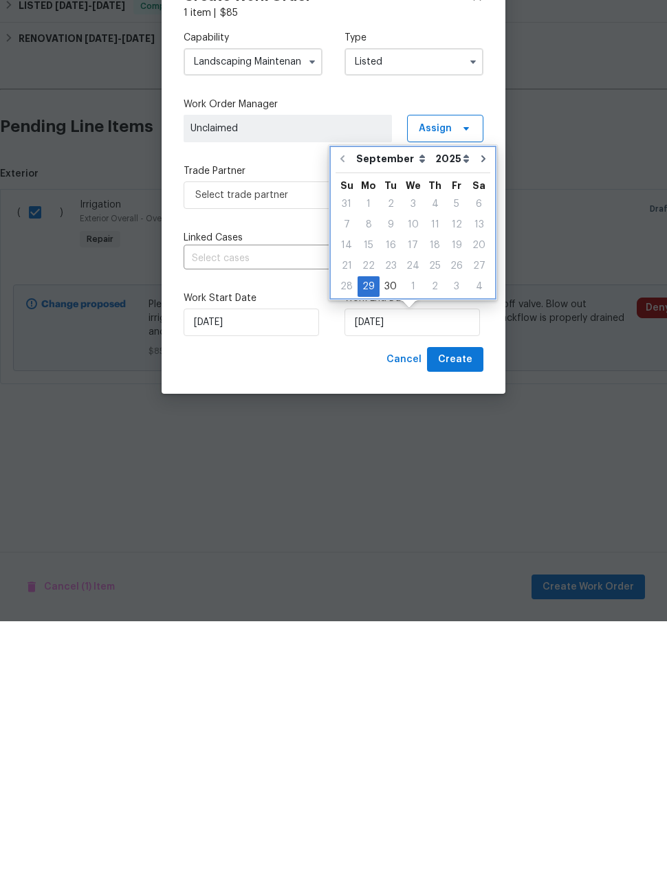
click at [479, 413] on icon "Go to next month" at bounding box center [483, 418] width 11 height 11
type input "[DATE]"
select select "9"
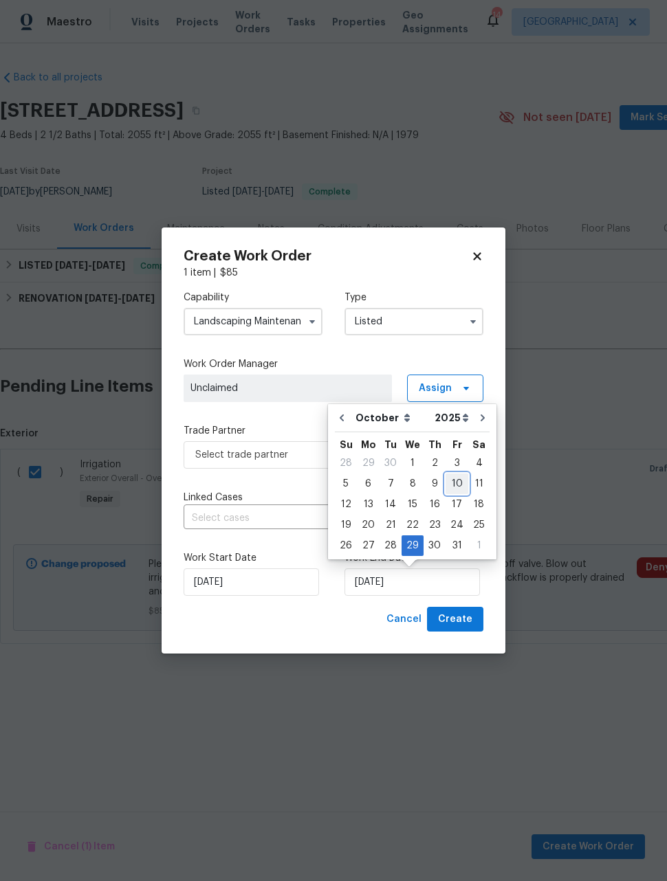
click at [455, 487] on div "10" at bounding box center [456, 483] width 23 height 19
type input "10/10/2025"
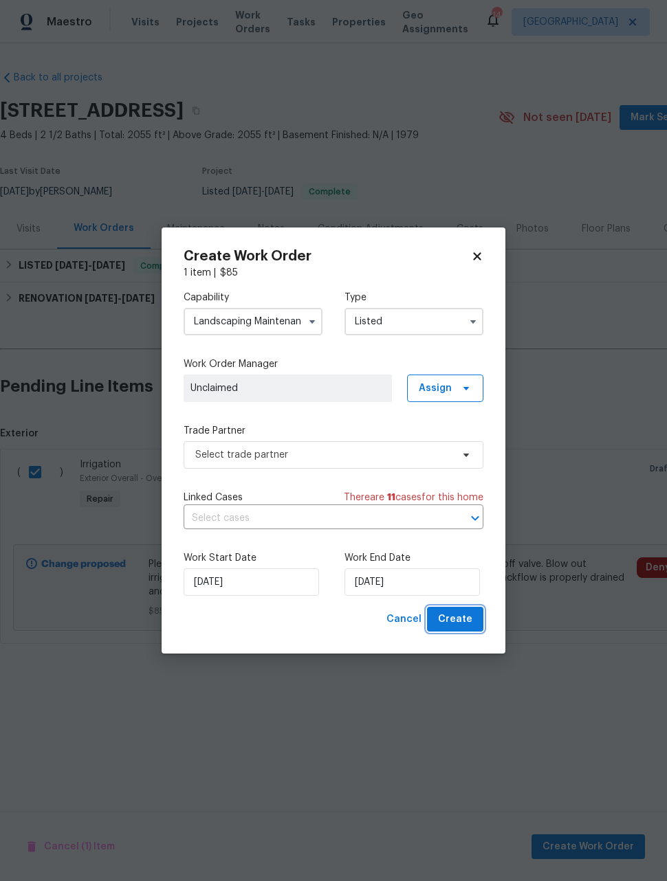
click at [462, 627] on span "Create" at bounding box center [455, 619] width 34 height 17
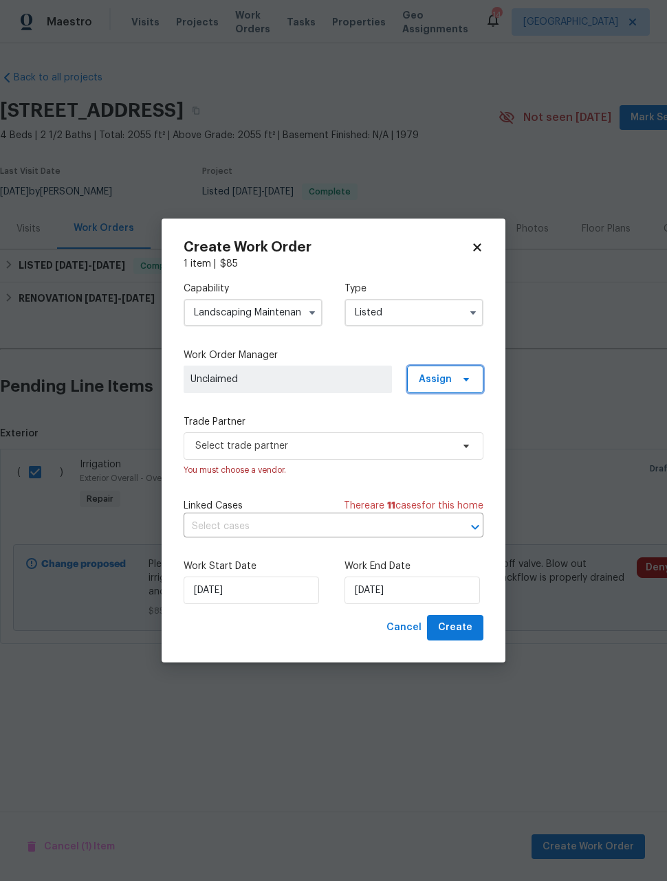
click at [462, 386] on span "Assign" at bounding box center [445, 379] width 76 height 27
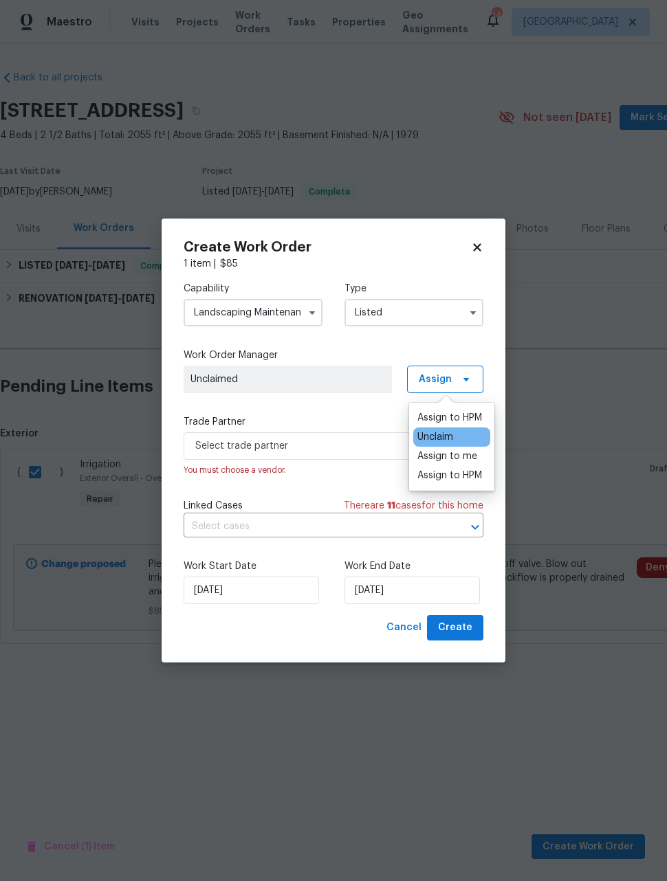
click at [446, 420] on div "Assign to HPM" at bounding box center [449, 418] width 65 height 14
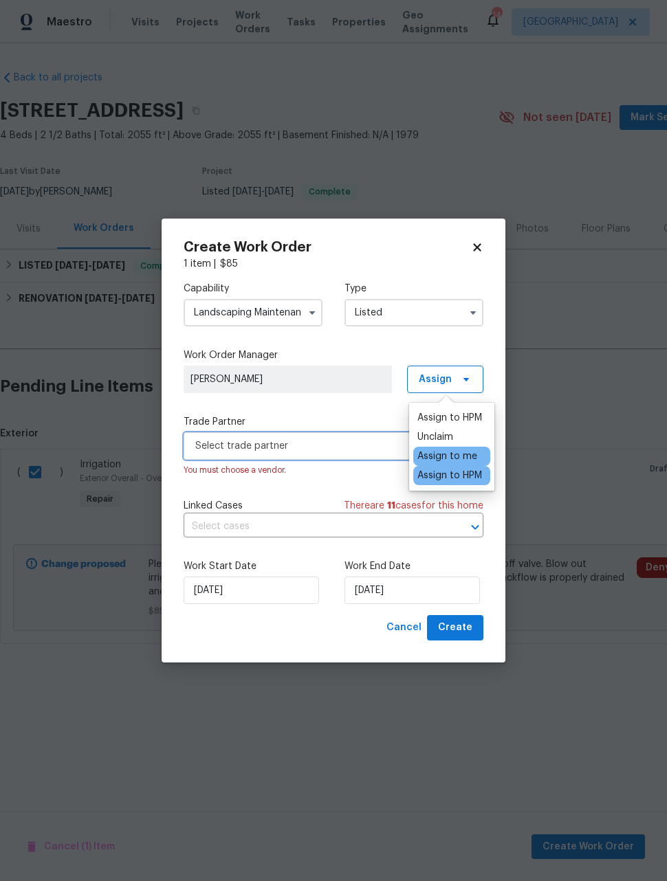
click at [357, 450] on span "Select trade partner" at bounding box center [323, 446] width 256 height 14
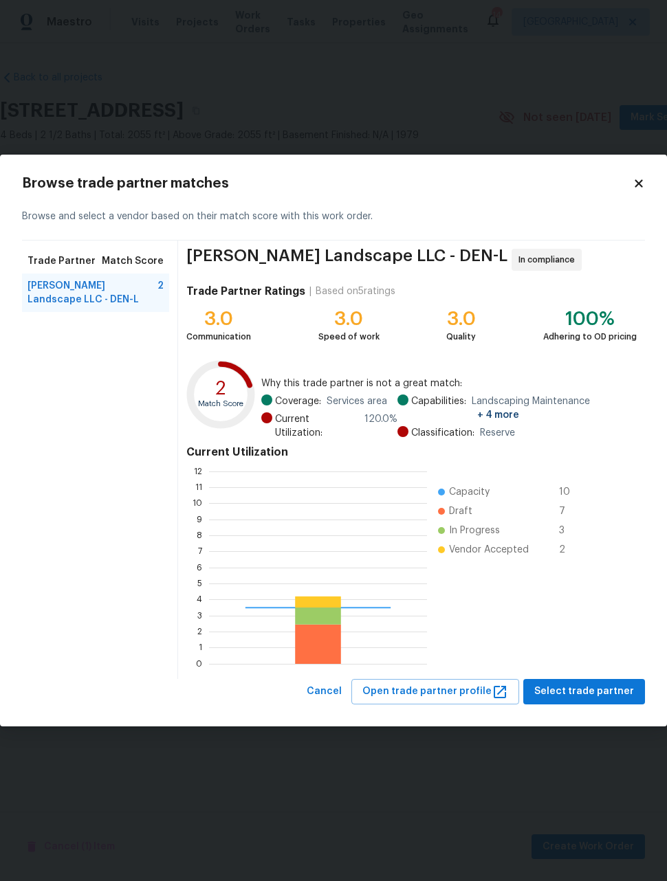
scroll to position [192, 218]
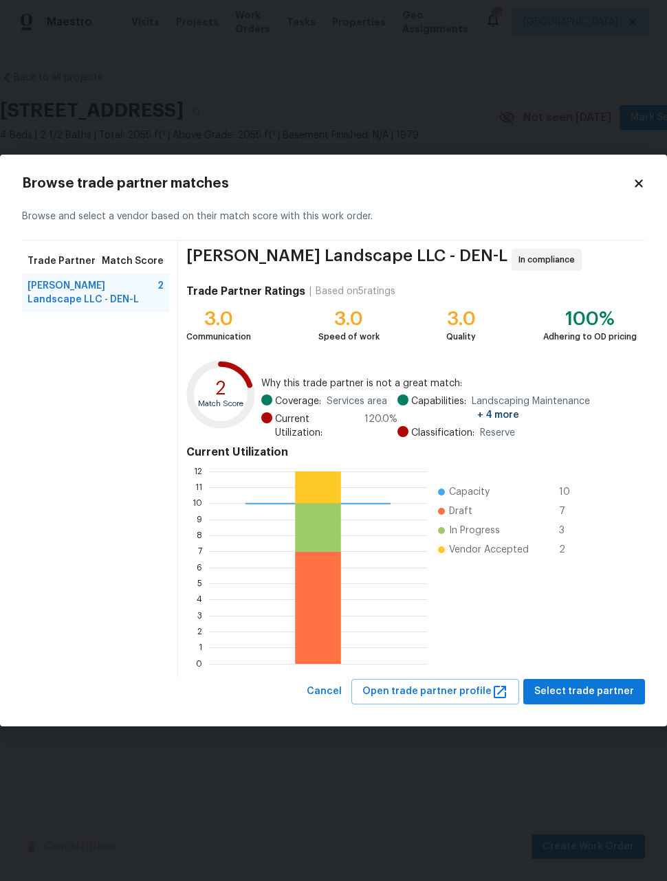
click at [85, 304] on span "[PERSON_NAME] Landscape LLC - DEN-L" at bounding box center [92, 292] width 130 height 27
click at [595, 684] on span "Select trade partner" at bounding box center [584, 691] width 100 height 17
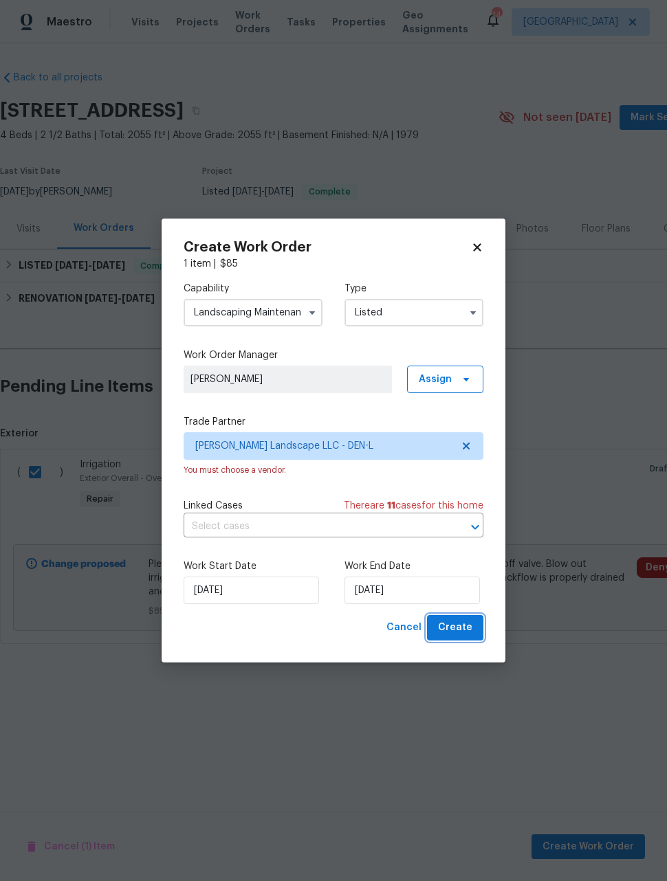
click at [471, 633] on span "Create" at bounding box center [455, 627] width 34 height 17
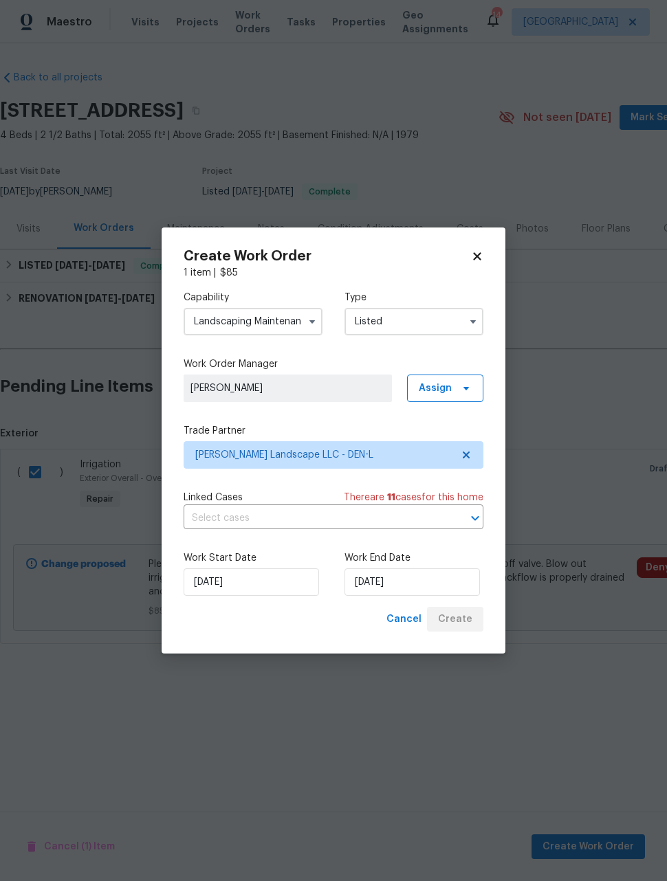
checkbox input "false"
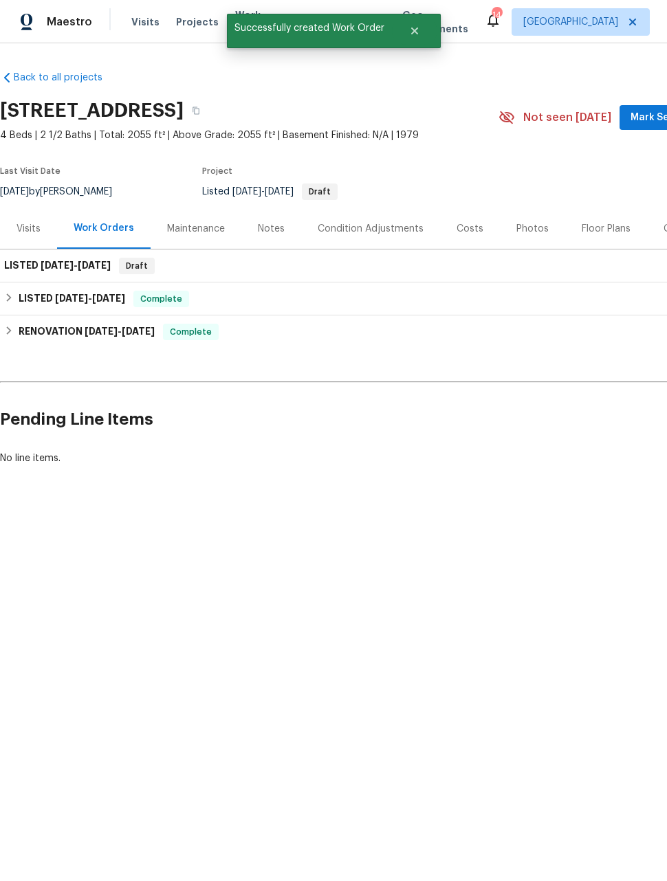
click at [569, 556] on div "Back to all projects 18306 E Gunnison Pl, Aurora, CO 80017 4 Beds | 2 1/2 Baths…" at bounding box center [333, 300] width 667 height 515
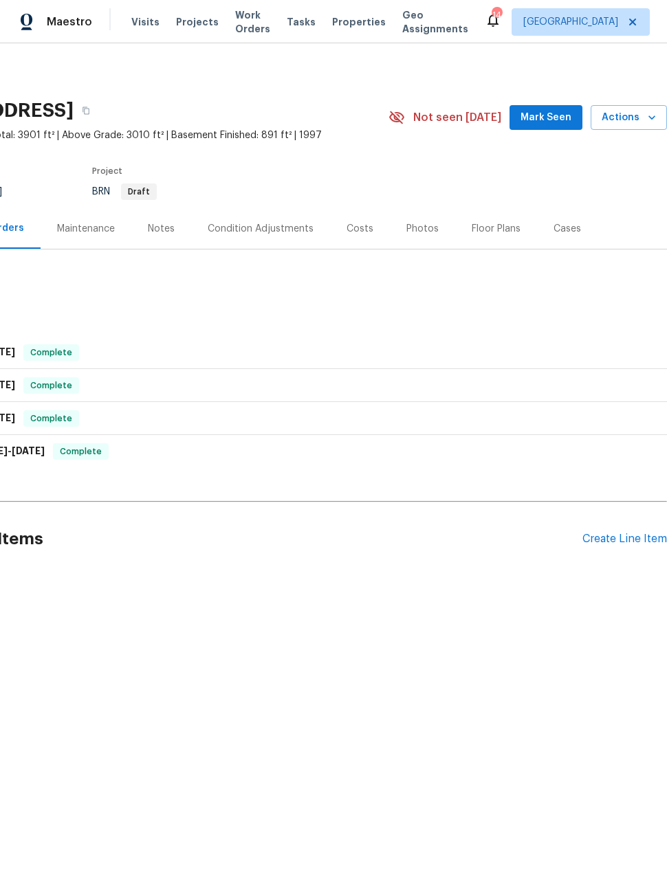
scroll to position [0, 110]
click at [616, 540] on div "Create Line Item" at bounding box center [624, 539] width 85 height 13
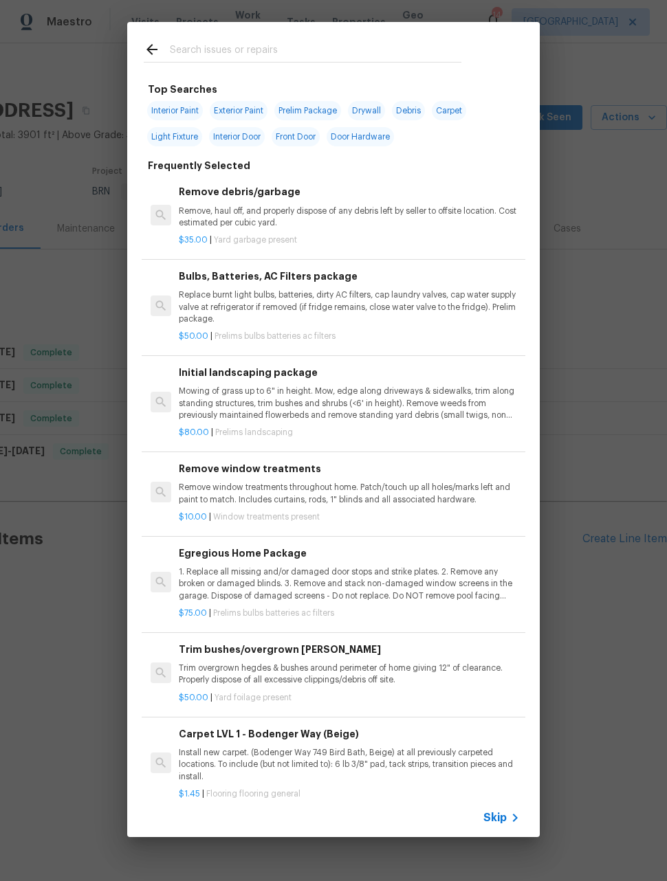
click at [330, 43] on input "text" at bounding box center [315, 51] width 291 height 21
type input "Irri"
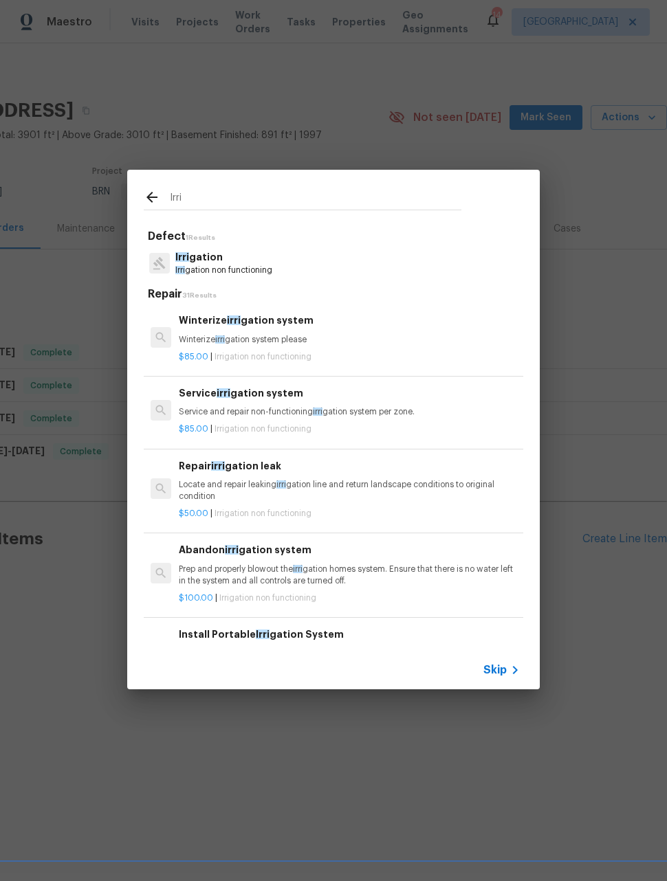
click at [293, 344] on p "Winterize irri gation system please" at bounding box center [349, 340] width 341 height 12
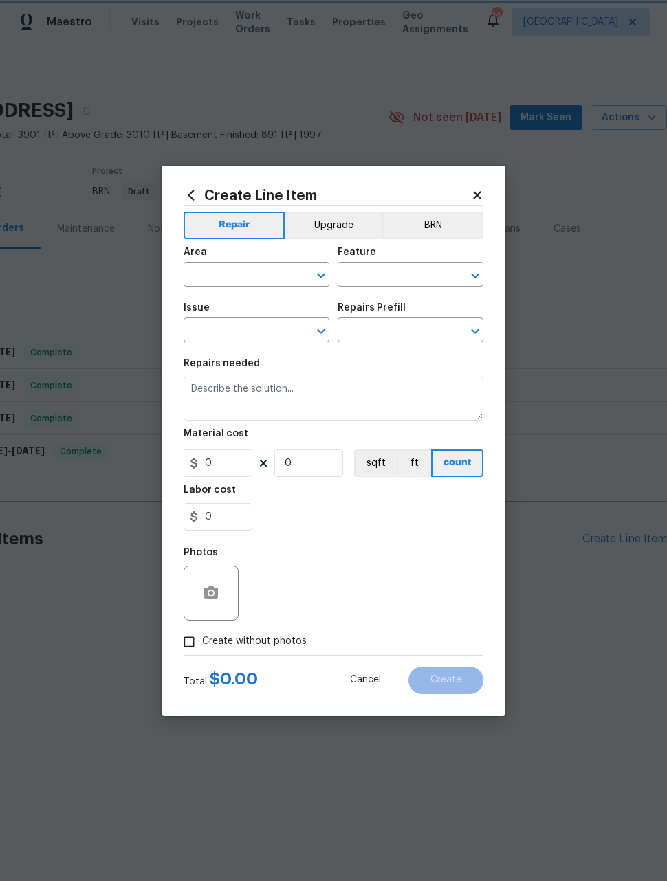
type input "Irrigation"
type input "Winterize irrigation system $85.00"
type textarea "Winterize irrigation system please"
type input "85"
type input "1"
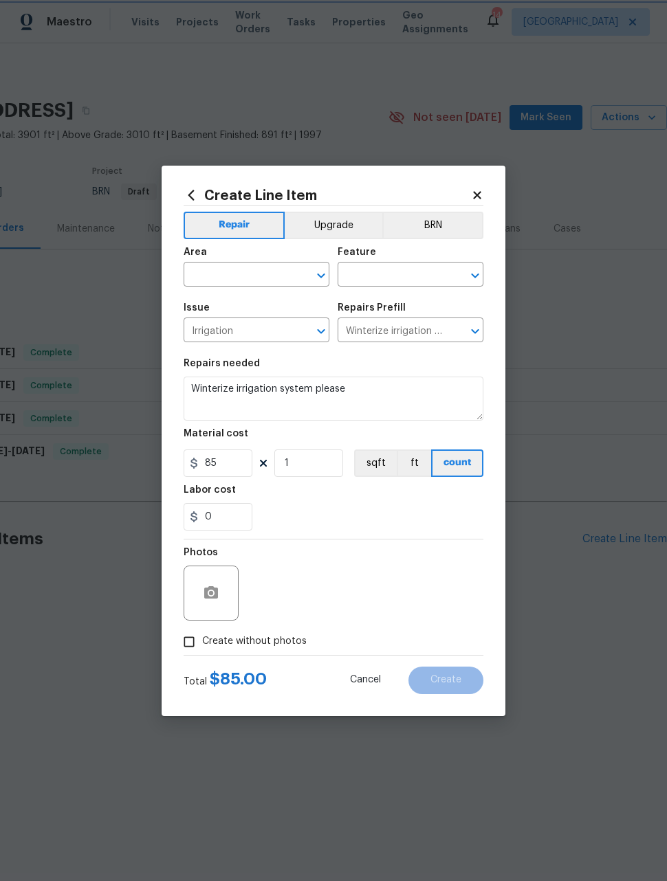
click at [292, 350] on span "Issue Irrigation ​" at bounding box center [256, 323] width 146 height 56
click at [269, 271] on input "text" at bounding box center [236, 275] width 107 height 21
click at [256, 331] on li "Exterior Overall" at bounding box center [256, 328] width 146 height 23
type input "Exterior Overall"
click at [392, 272] on input "text" at bounding box center [390, 275] width 107 height 21
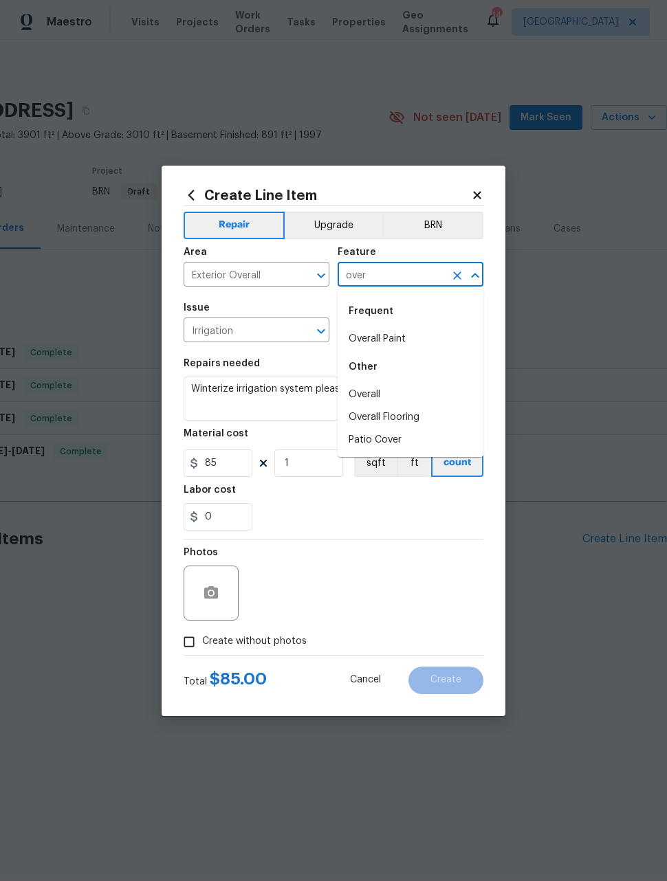
click at [383, 394] on li "Overall" at bounding box center [410, 394] width 146 height 23
type input "Overall"
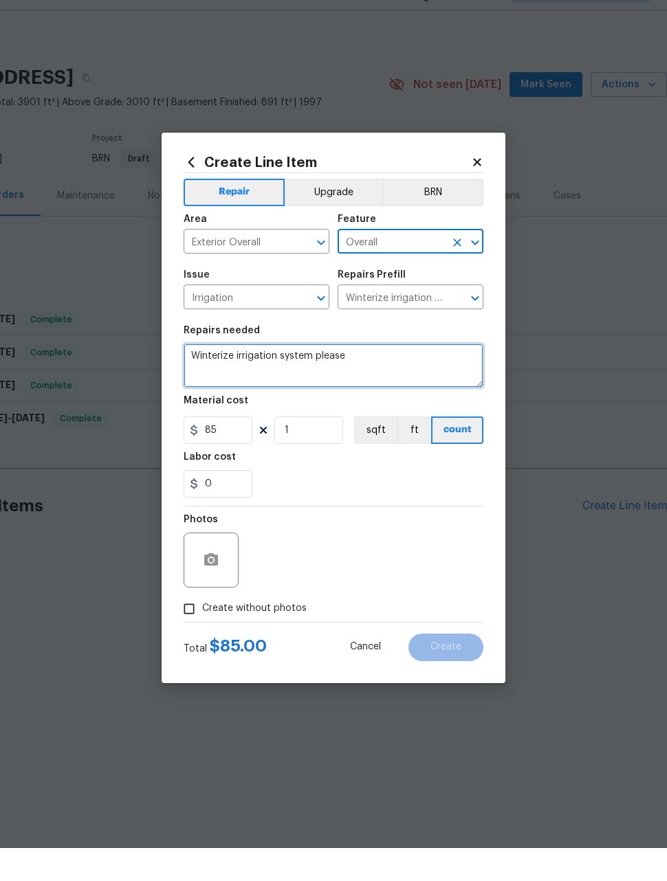
click at [284, 377] on textarea "Winterize irrigation system please" at bounding box center [333, 399] width 300 height 44
click at [286, 377] on textarea "Winterize irrigation system please" at bounding box center [333, 399] width 300 height 44
click at [285, 377] on textarea "Winterize irrigation system please" at bounding box center [333, 399] width 300 height 44
paste textarea "Please winterize irrigation system. Drain backflow and lines to house and turn …"
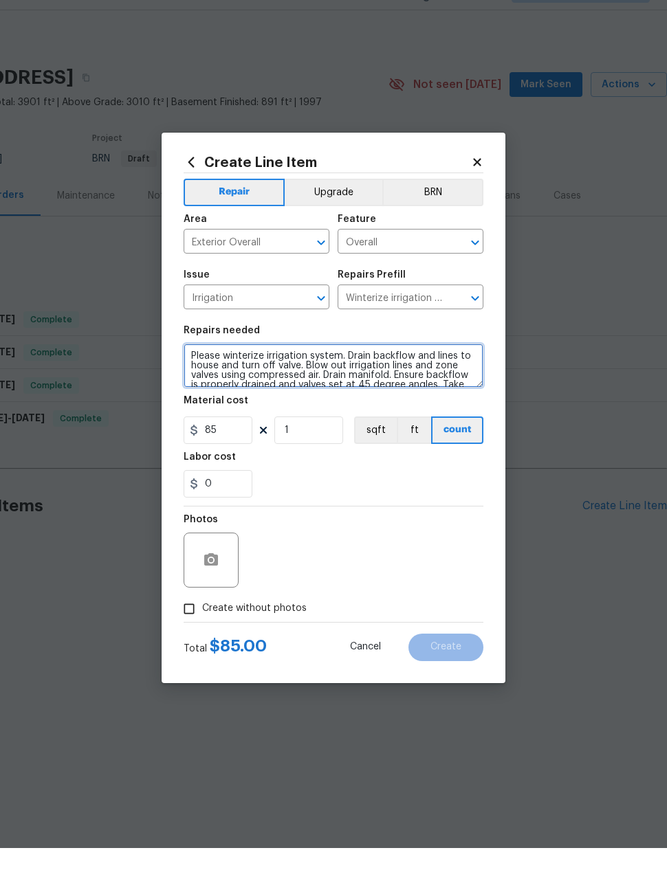
scroll to position [19, 0]
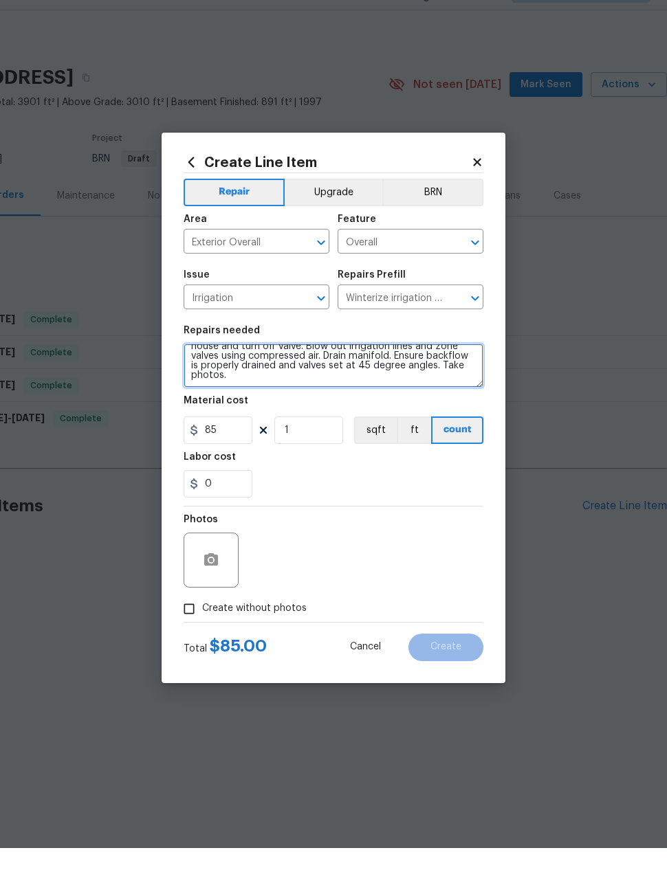
type textarea "Please winterize irrigation system. Drain backflow and lines to house and turn …"
click at [409, 565] on div "Photos" at bounding box center [333, 583] width 300 height 89
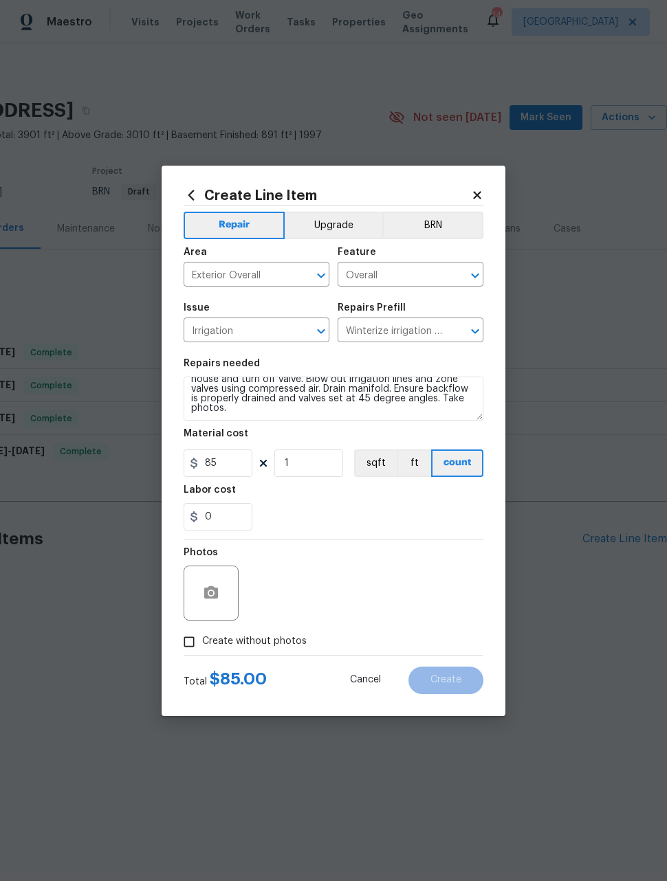
click at [194, 636] on input "Create without photos" at bounding box center [189, 642] width 26 height 26
checkbox input "true"
click at [413, 592] on textarea at bounding box center [366, 593] width 234 height 55
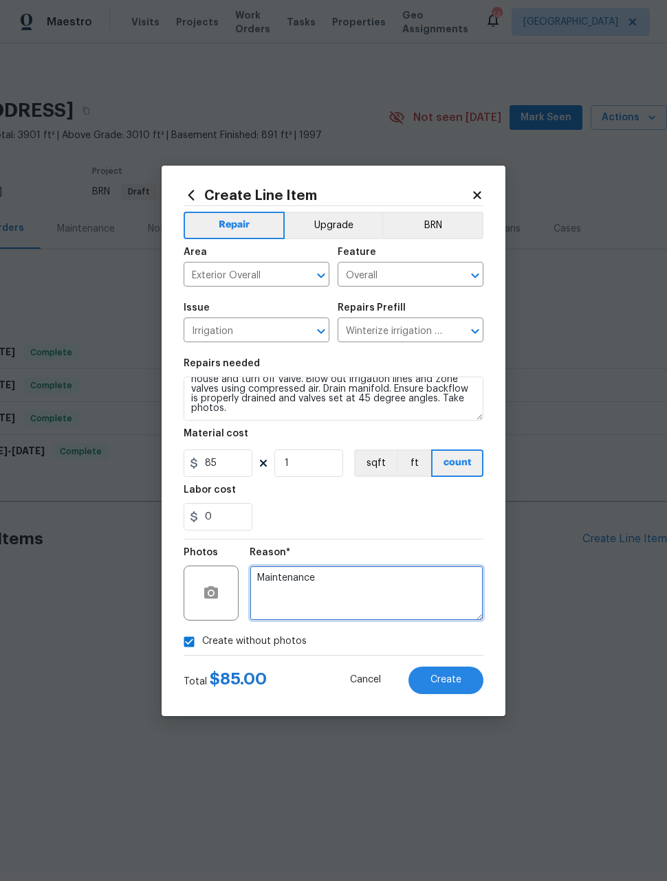
type textarea "Maintenance"
click at [399, 531] on div "0" at bounding box center [333, 516] width 300 height 27
click at [460, 687] on button "Create" at bounding box center [445, 680] width 75 height 27
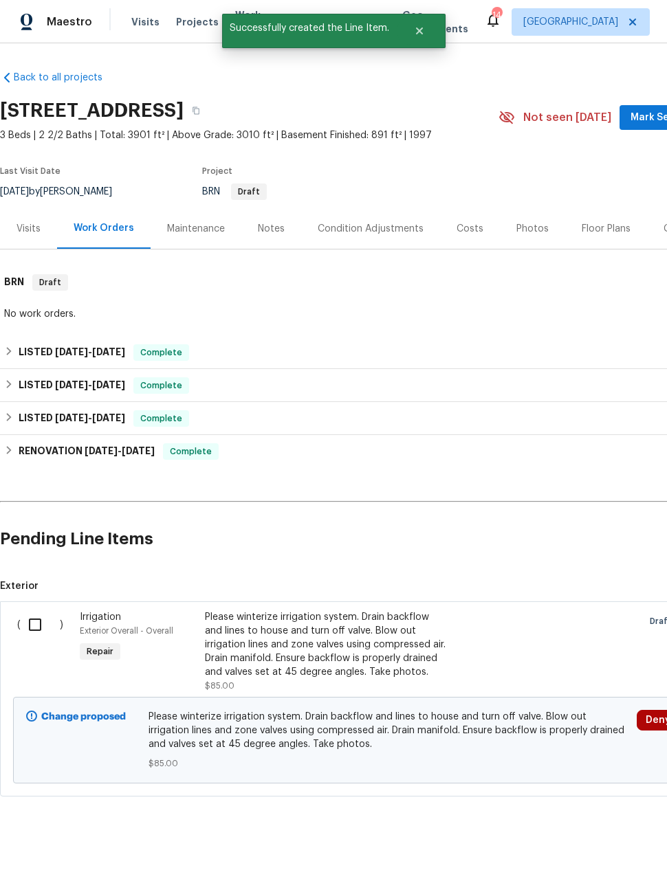
scroll to position [0, 0]
click at [37, 620] on input "checkbox" at bounding box center [40, 624] width 39 height 29
checkbox input "true"
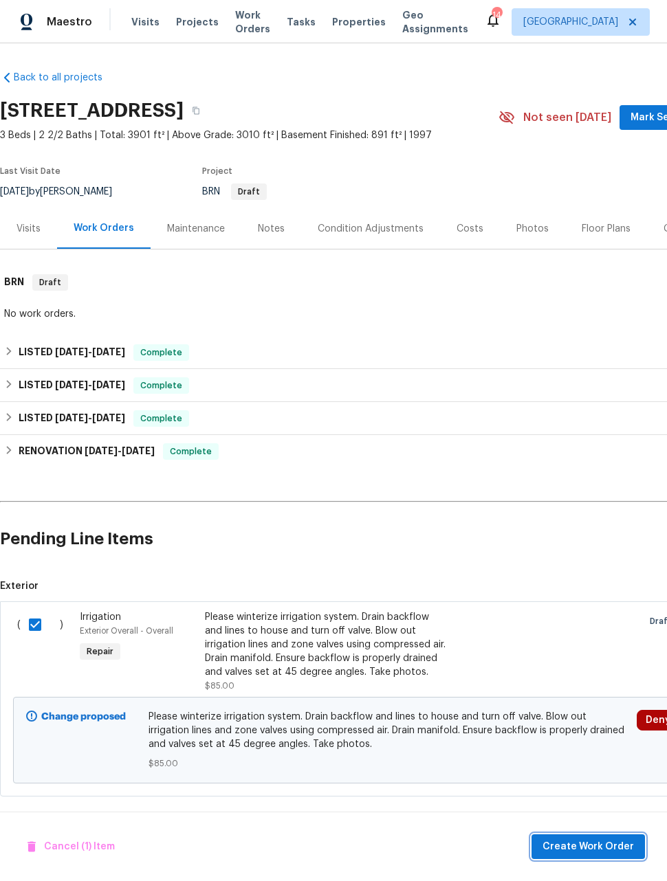
click at [602, 845] on span "Create Work Order" at bounding box center [587, 846] width 91 height 17
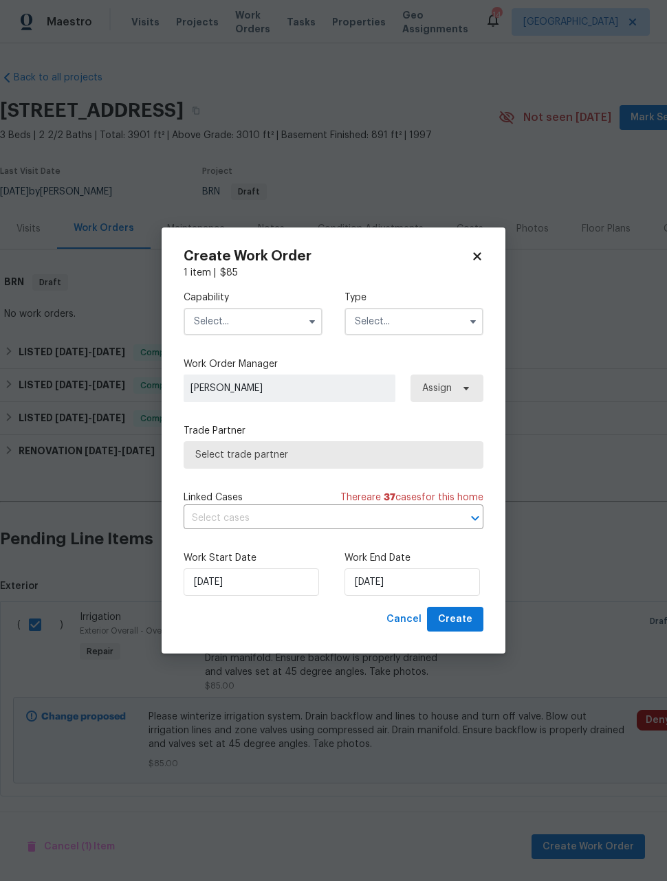
click at [269, 323] on input "text" at bounding box center [252, 321] width 139 height 27
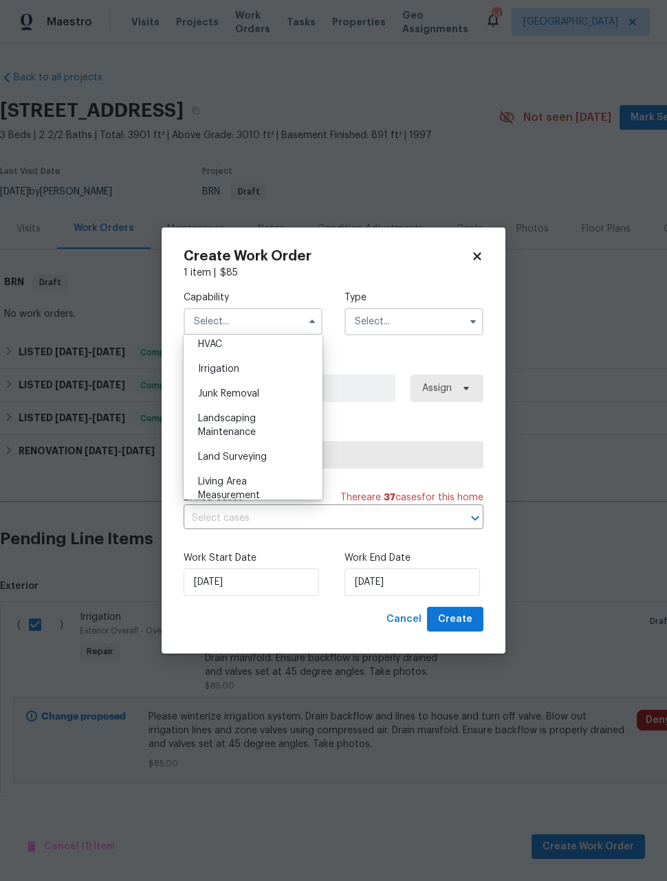
scroll to position [837, 0]
click at [276, 426] on div "Landscaping Maintenance" at bounding box center [253, 424] width 132 height 38
type input "Landscaping Maintenance"
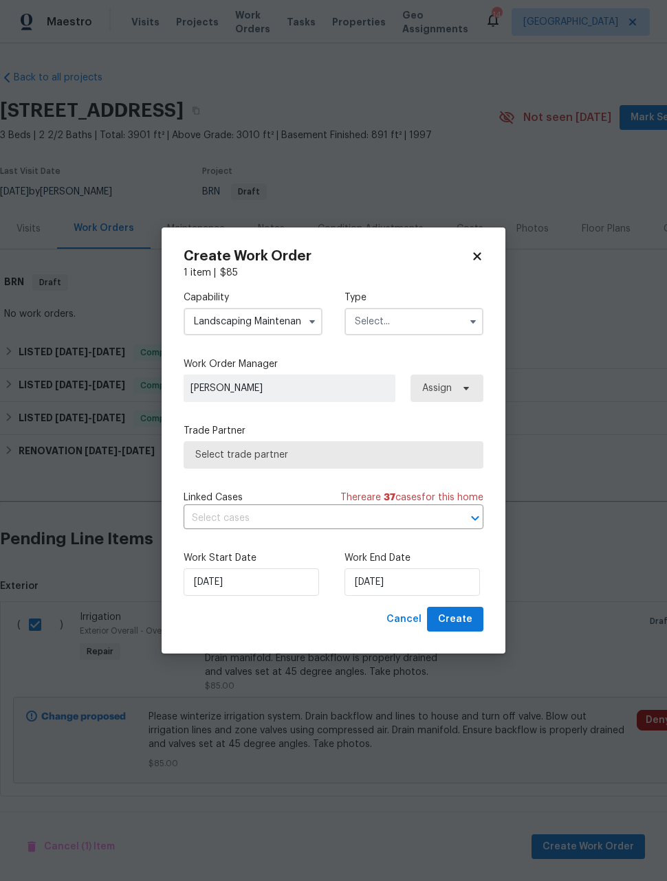
click at [414, 323] on input "text" at bounding box center [413, 321] width 139 height 27
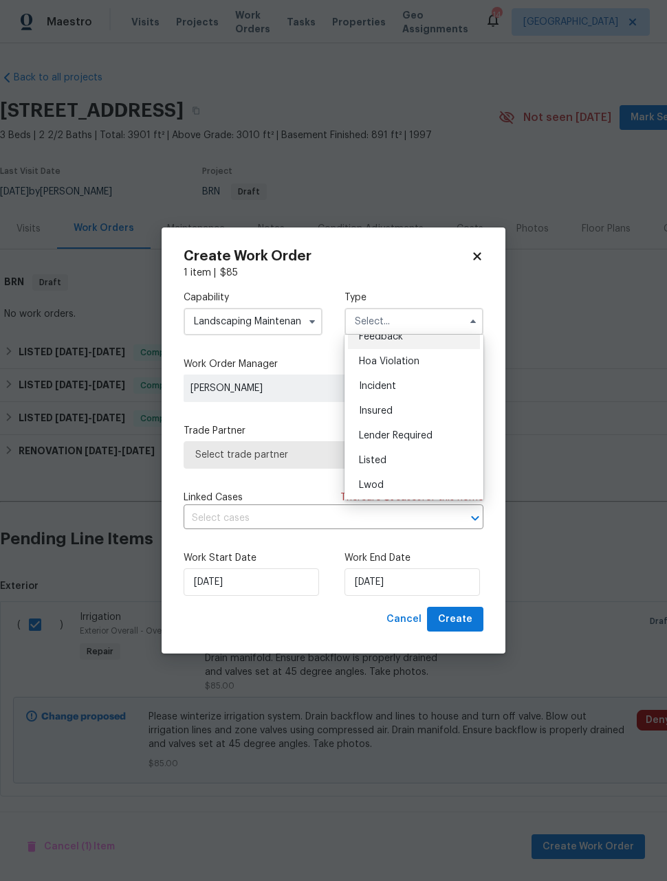
scroll to position [14, 0]
click at [401, 460] on div "Listed" at bounding box center [414, 459] width 132 height 25
type input "Listed"
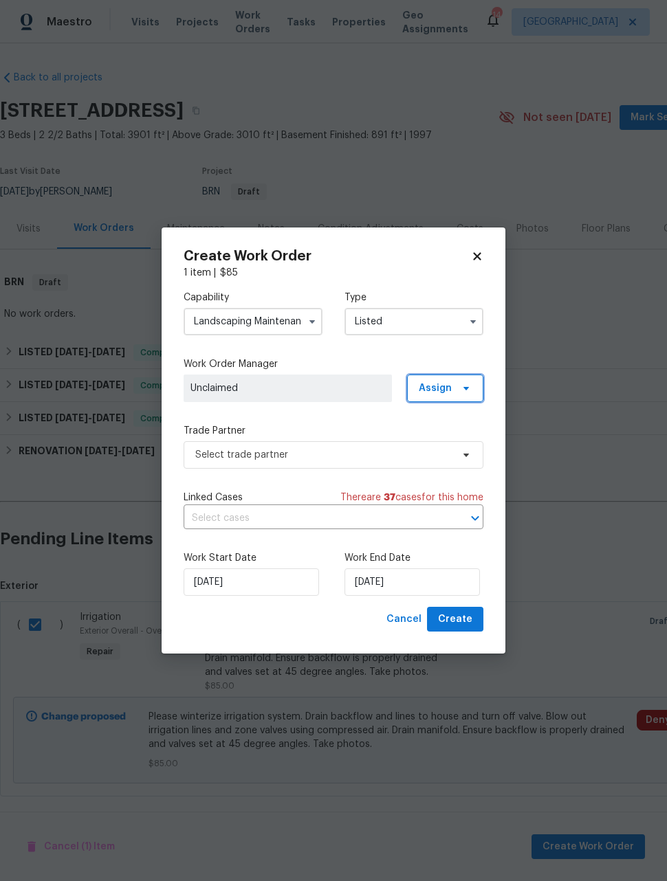
click at [443, 392] on span "Assign" at bounding box center [434, 388] width 33 height 14
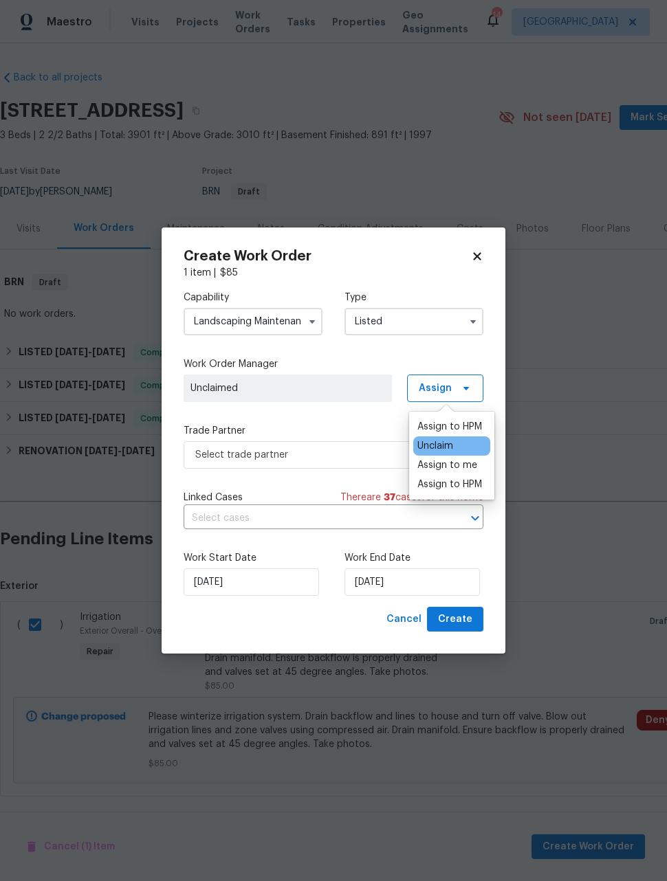
click at [443, 423] on div "Assign to HPM" at bounding box center [449, 427] width 65 height 14
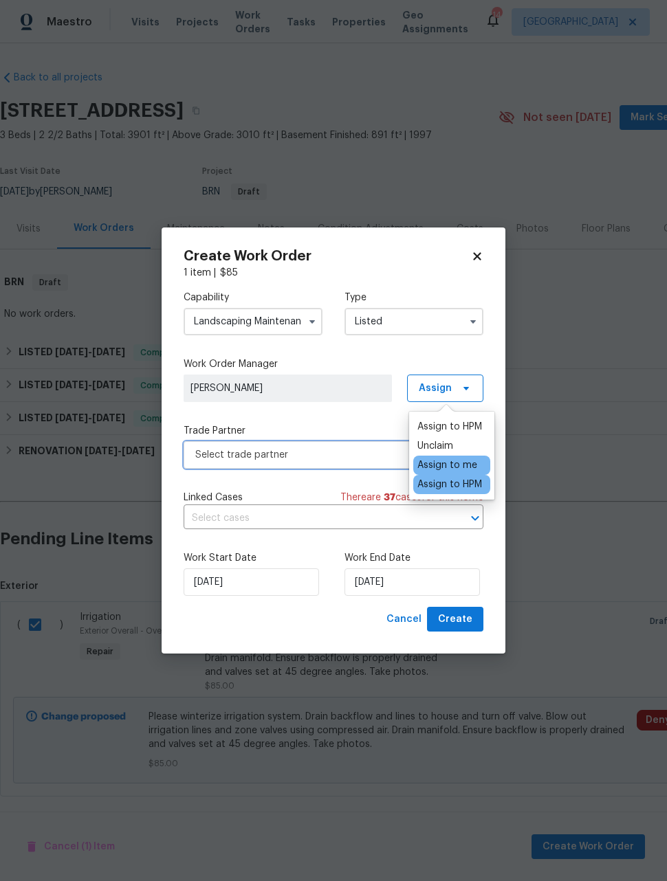
click at [339, 455] on span "Select trade partner" at bounding box center [323, 455] width 256 height 14
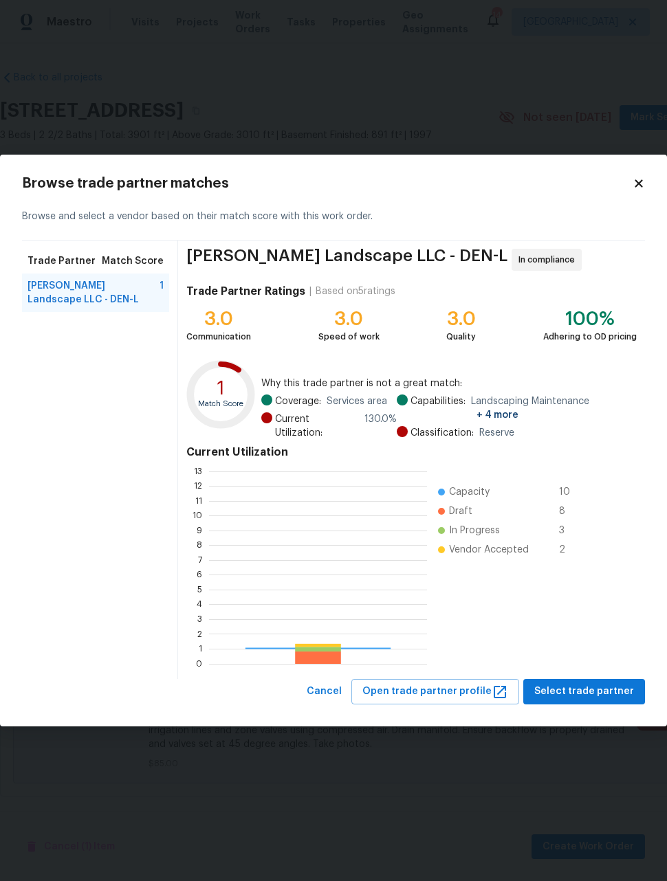
scroll to position [192, 218]
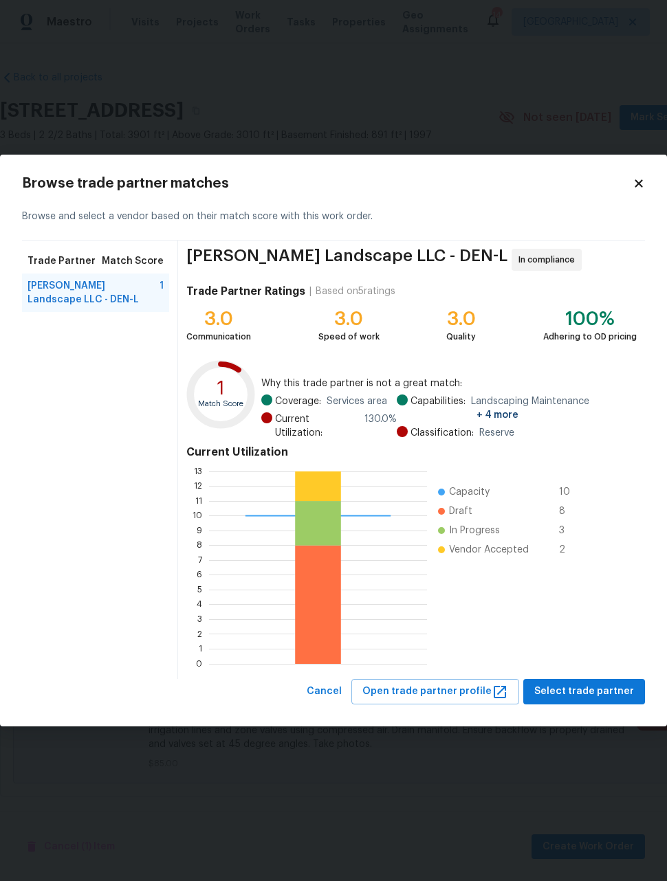
click at [65, 301] on div "Dalia Landscape LLC - DEN-L 1" at bounding box center [95, 293] width 147 height 38
click at [604, 686] on span "Select trade partner" at bounding box center [584, 691] width 100 height 17
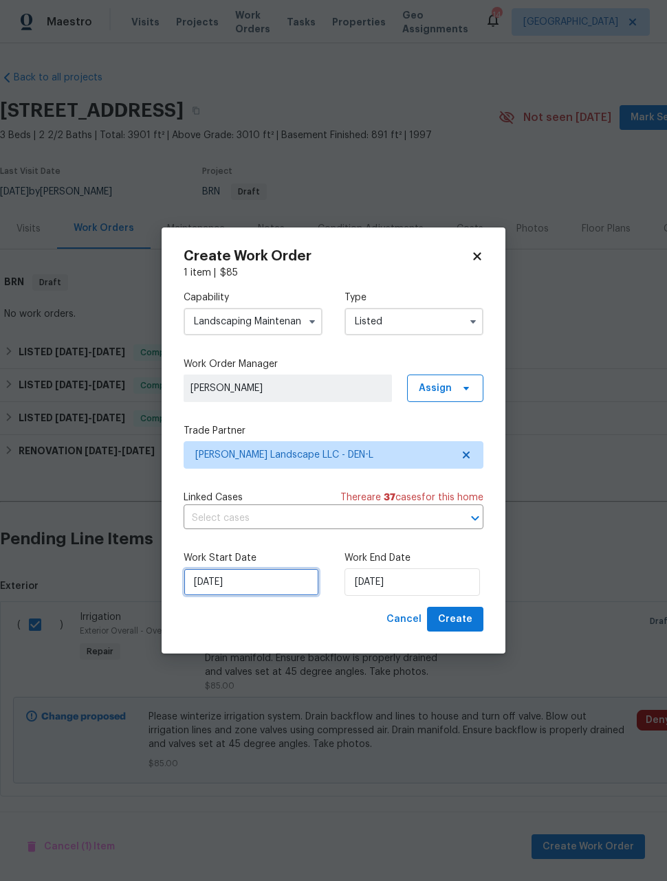
click at [233, 594] on input "9/26/2025" at bounding box center [250, 581] width 135 height 27
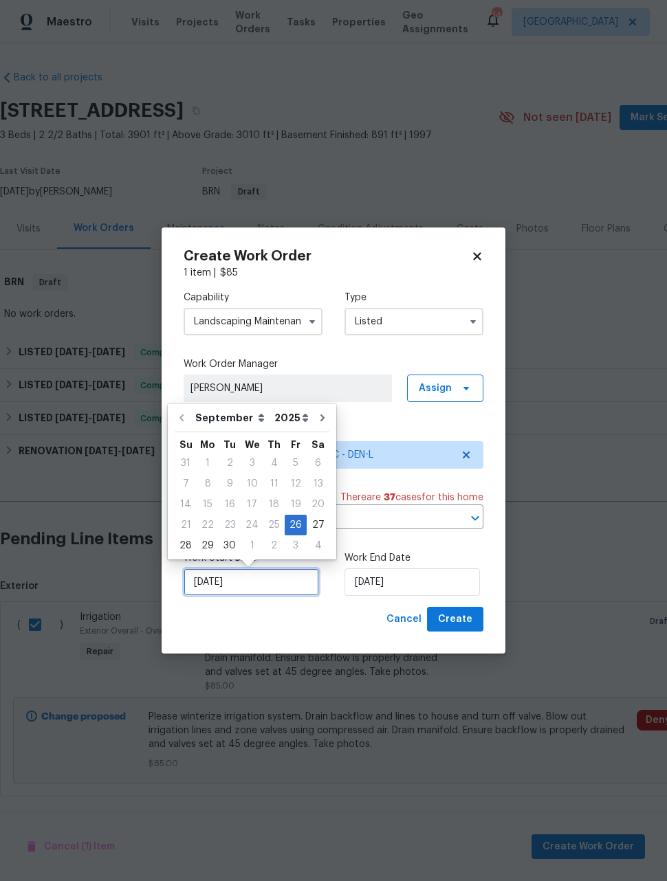
scroll to position [10, 0]
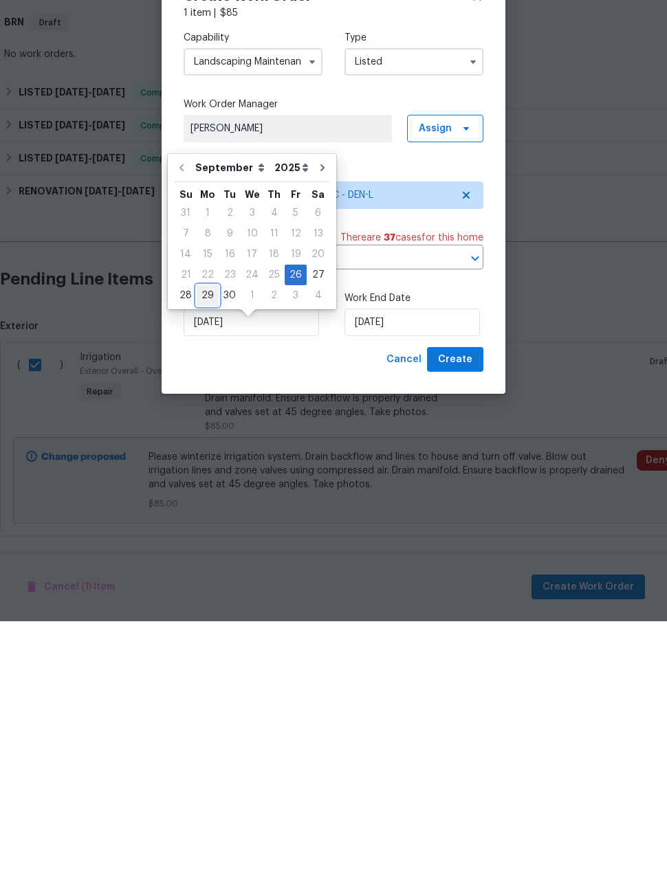
click at [203, 546] on div "29" at bounding box center [208, 555] width 22 height 19
type input "9/29/2025"
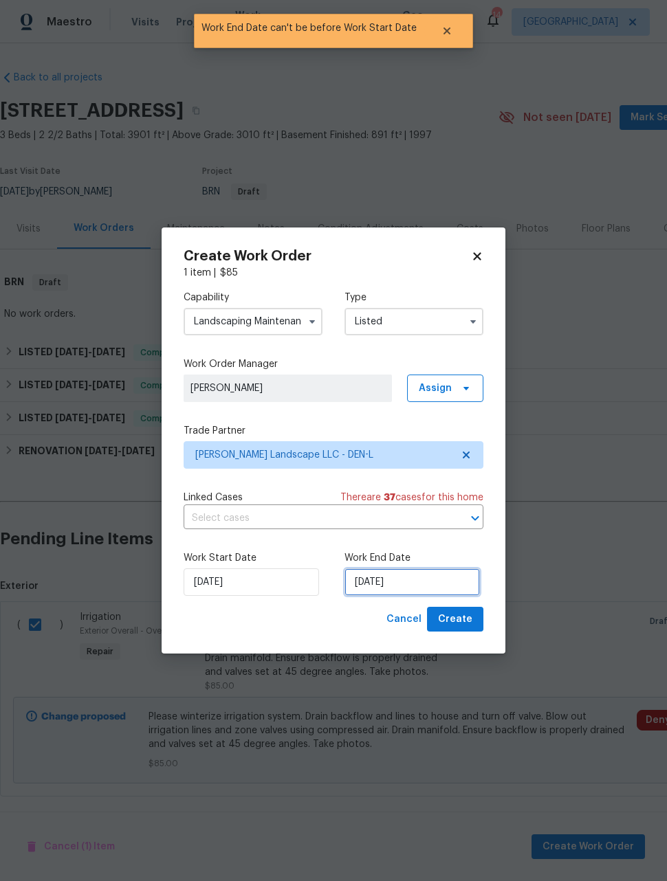
click at [434, 583] on input "9/29/2025" at bounding box center [411, 581] width 135 height 27
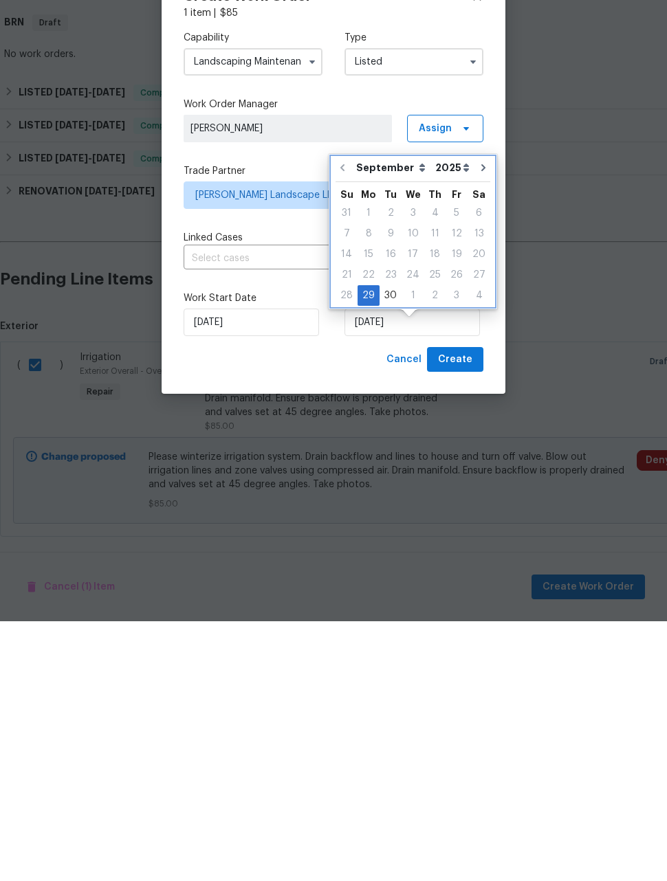
click at [473, 414] on button "Go to next month" at bounding box center [483, 427] width 21 height 27
type input "10/29/2025"
select select "9"
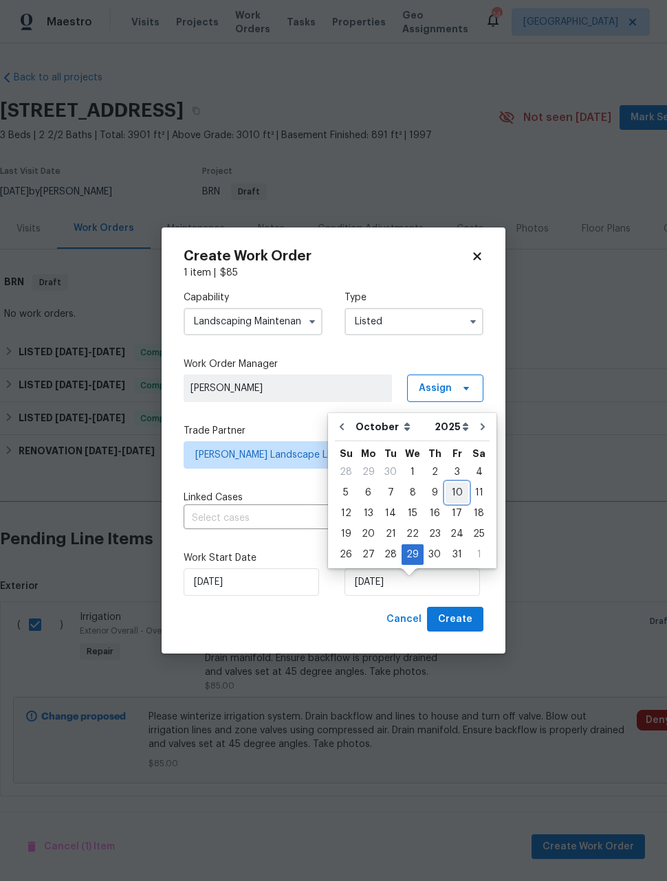
click at [456, 487] on div "10" at bounding box center [456, 492] width 23 height 19
type input "10/10/2025"
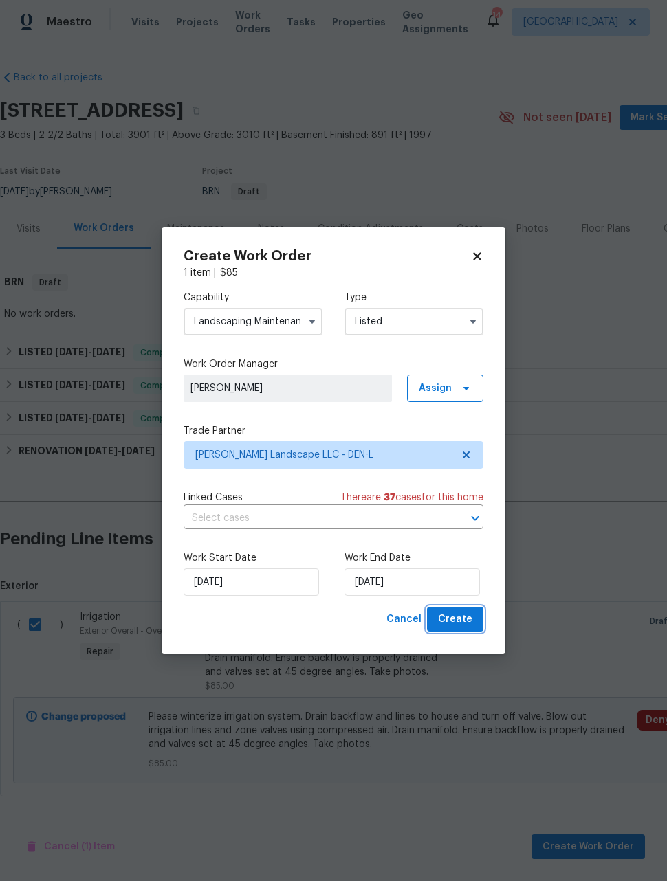
click at [466, 625] on span "Create" at bounding box center [455, 619] width 34 height 17
checkbox input "false"
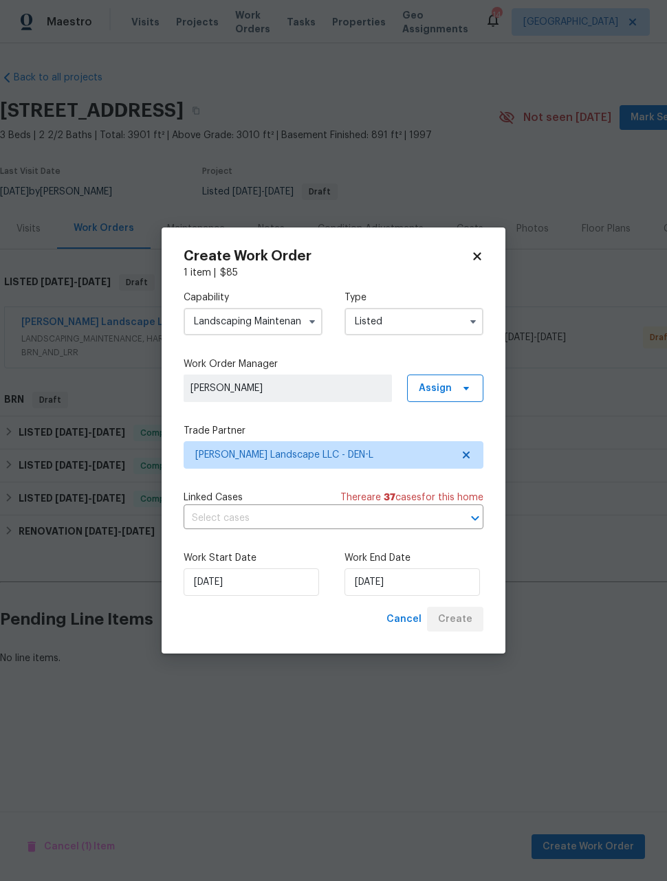
scroll to position [0, 0]
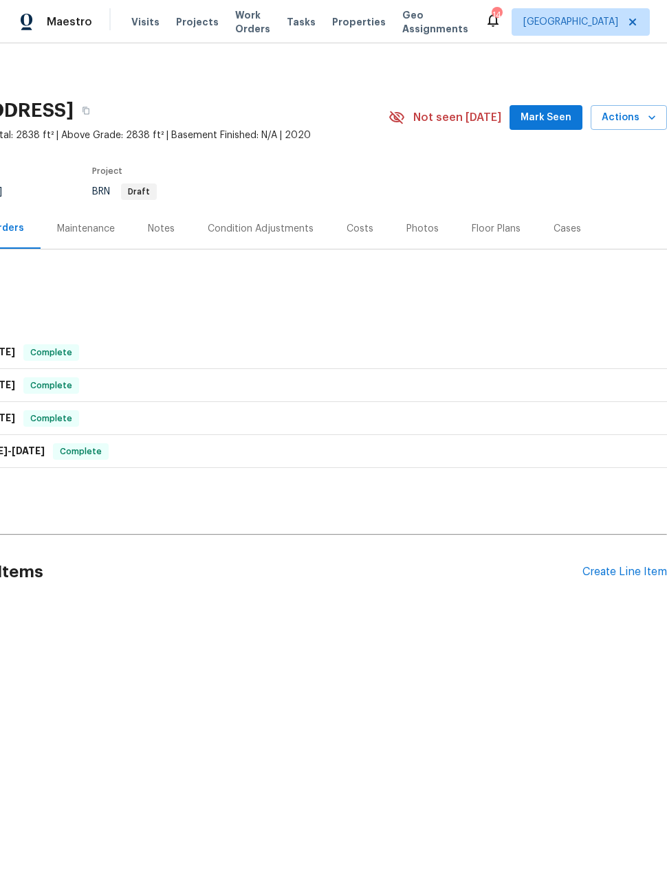
scroll to position [0, 110]
click at [612, 570] on div "Create Line Item" at bounding box center [624, 572] width 85 height 13
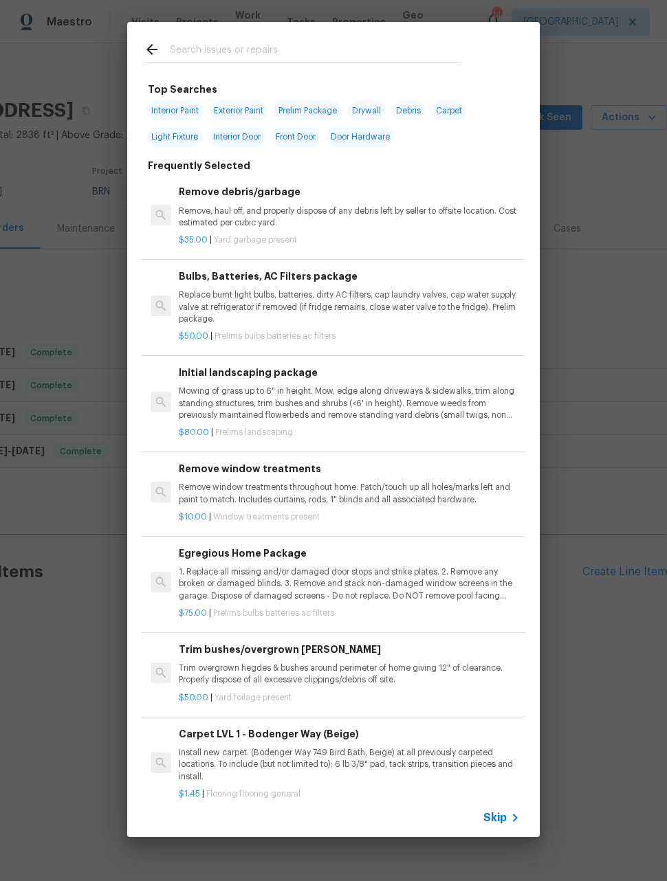
click at [274, 52] on input "text" at bounding box center [315, 51] width 291 height 21
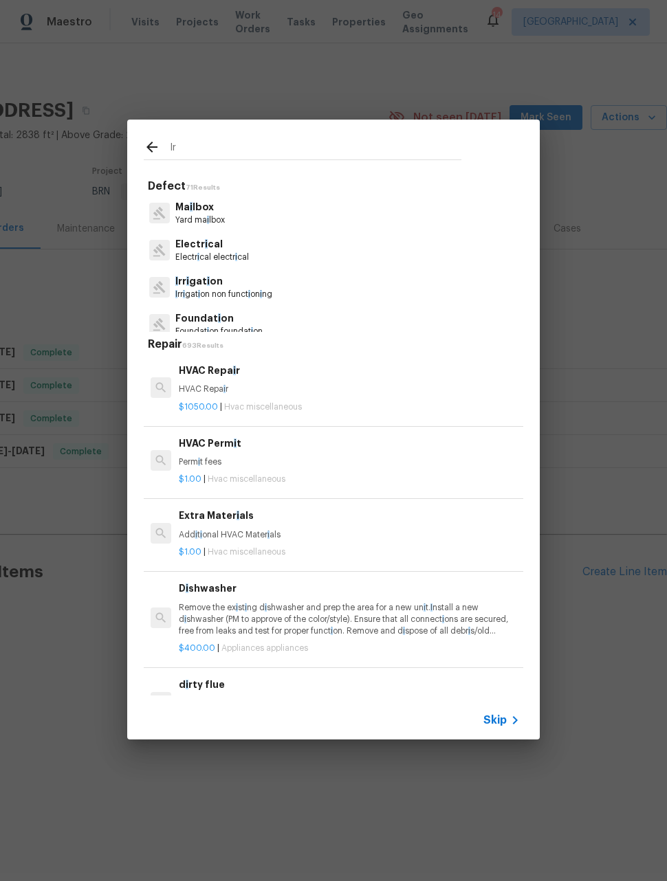
type input "Irr"
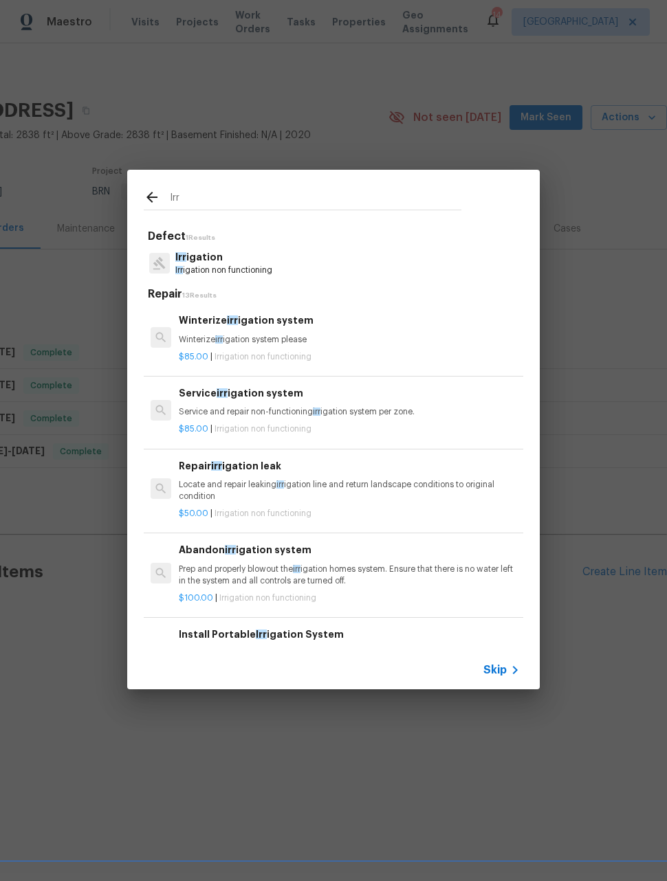
click at [286, 339] on p "Winterize irr igation system please" at bounding box center [349, 340] width 341 height 12
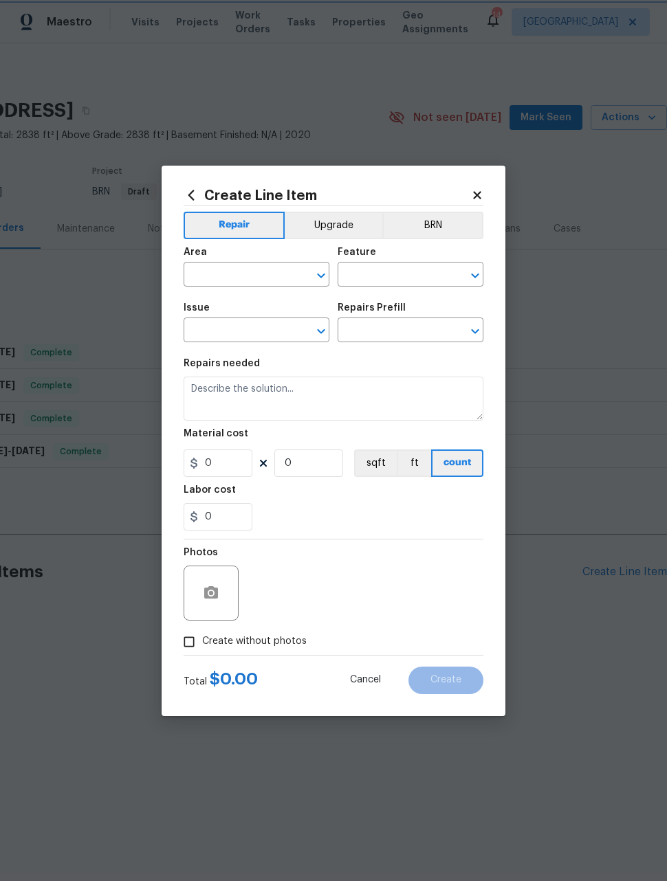
type input "Irrigation"
type input "Winterize irrigation system $85.00"
type textarea "Winterize irrigation system please"
type input "85"
type input "1"
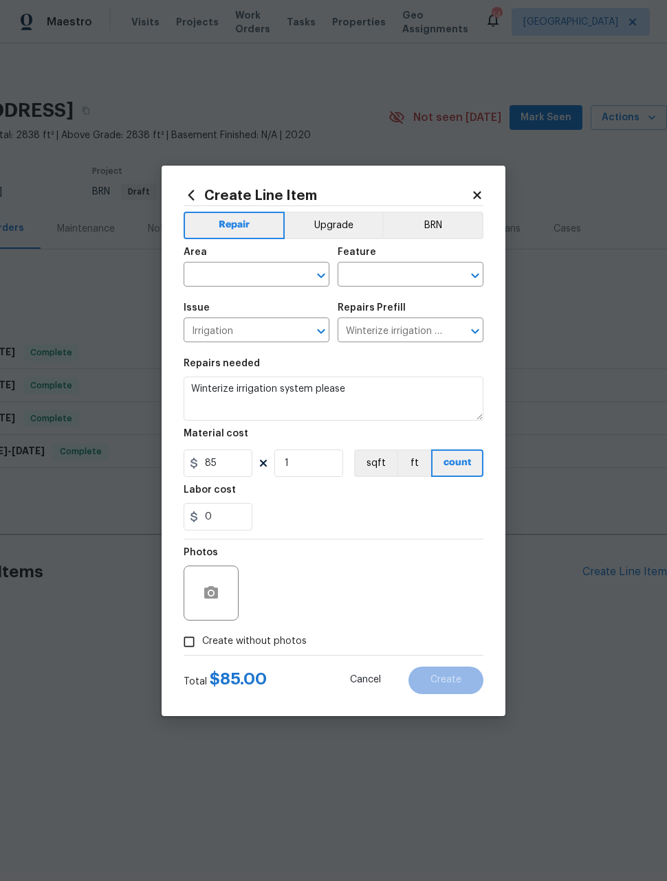
click at [269, 282] on input "text" at bounding box center [236, 275] width 107 height 21
click at [244, 300] on li "Irrigation" at bounding box center [256, 306] width 146 height 23
type input "Irrigation"
click at [298, 277] on icon "Clear" at bounding box center [303, 276] width 14 height 14
click at [264, 328] on li "Exterior Overall" at bounding box center [256, 328] width 146 height 23
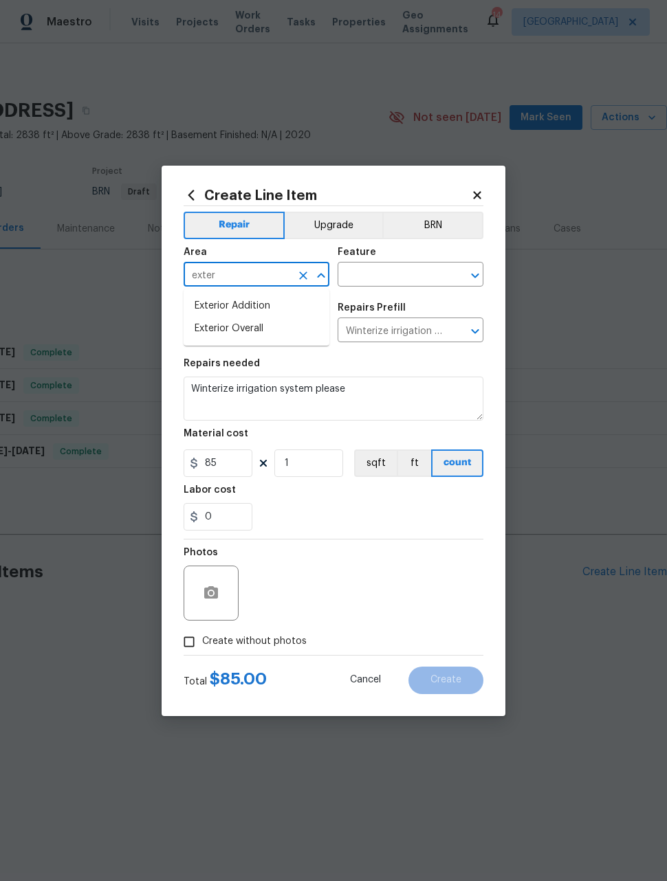
type input "Exterior Overall"
click at [401, 278] on input "text" at bounding box center [390, 275] width 107 height 21
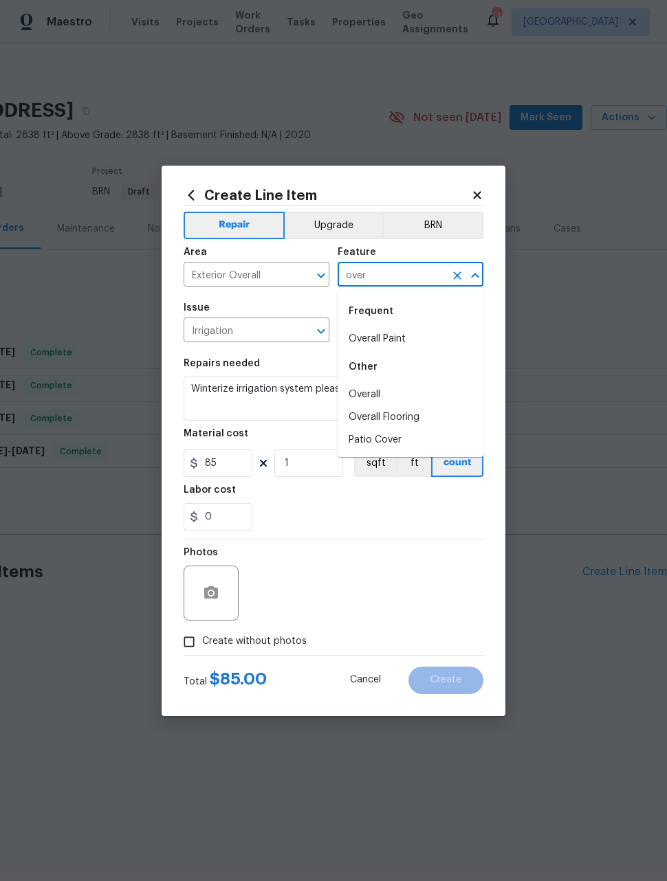
click at [375, 397] on li "Overall" at bounding box center [410, 394] width 146 height 23
type input "Overall"
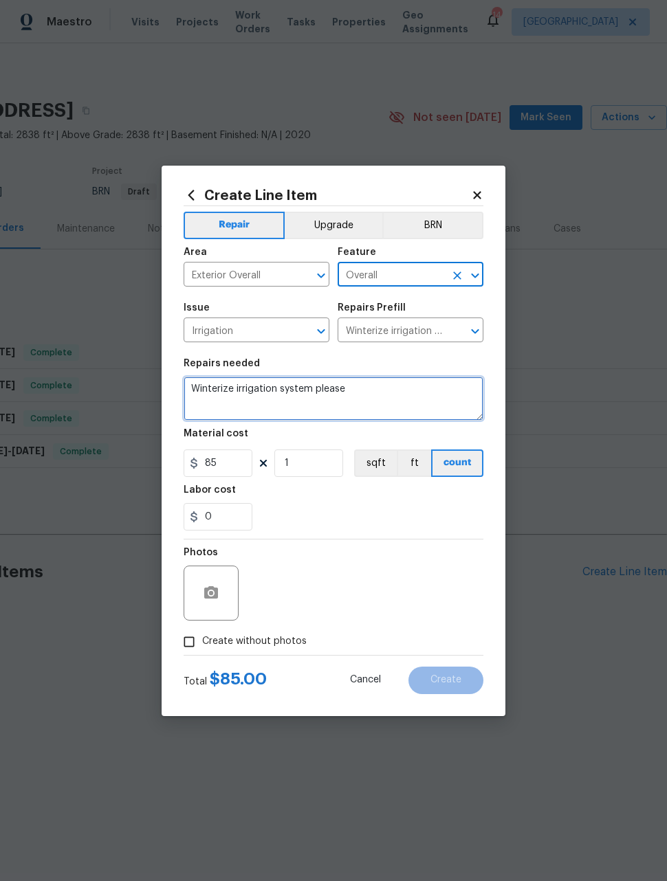
click at [290, 388] on textarea "Winterize irrigation system please" at bounding box center [333, 399] width 300 height 44
click at [278, 393] on textarea "Winterize irrigation system please" at bounding box center [333, 399] width 300 height 44
click at [277, 393] on textarea "Winterize irrigation system please" at bounding box center [333, 399] width 300 height 44
click at [277, 391] on textarea "Winterize irrigation system please" at bounding box center [333, 399] width 300 height 44
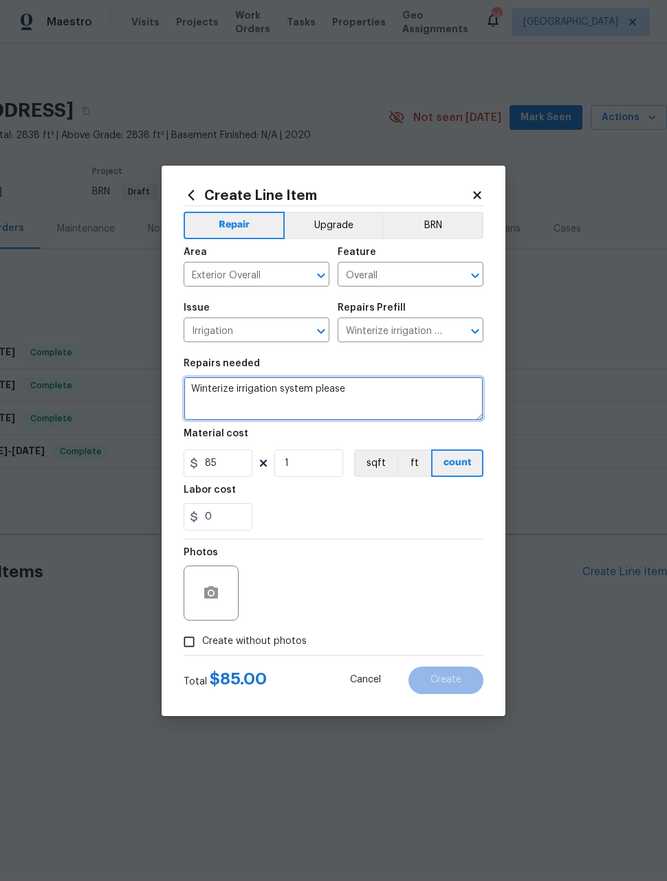
paste textarea "Please winterize irrigation system. Drain backflow and lines to house and turn …"
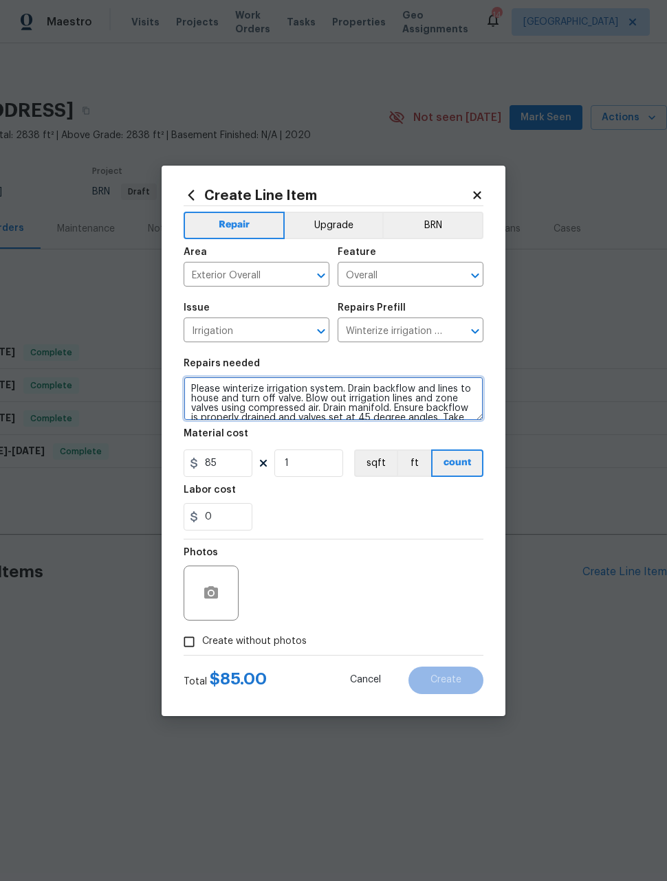
scroll to position [19, 0]
type textarea "Please winterize irrigation system. Drain backflow and lines to house and turn …"
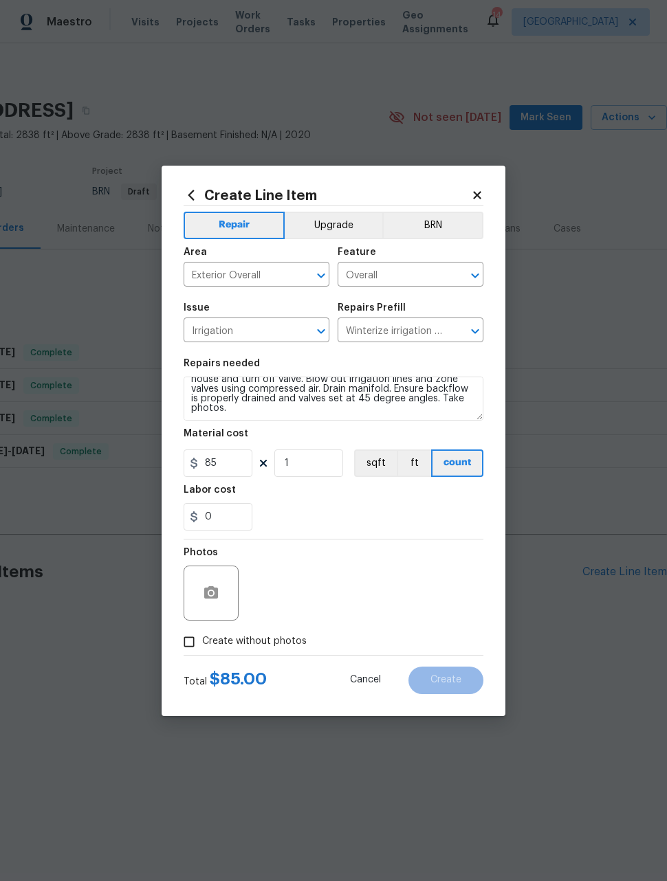
click at [388, 586] on div "Photos" at bounding box center [333, 583] width 300 height 89
click at [196, 641] on input "Create without photos" at bounding box center [189, 642] width 26 height 26
checkbox input "true"
click at [400, 588] on textarea at bounding box center [366, 593] width 234 height 55
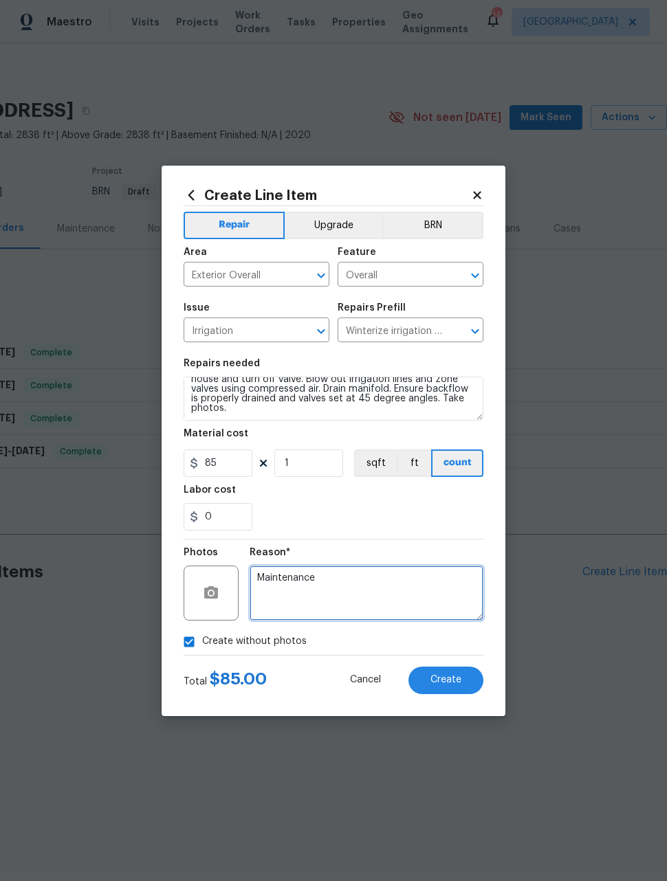
type textarea "Maintenance"
click at [392, 524] on div "0" at bounding box center [333, 516] width 300 height 27
click at [455, 675] on button "Create" at bounding box center [445, 680] width 75 height 27
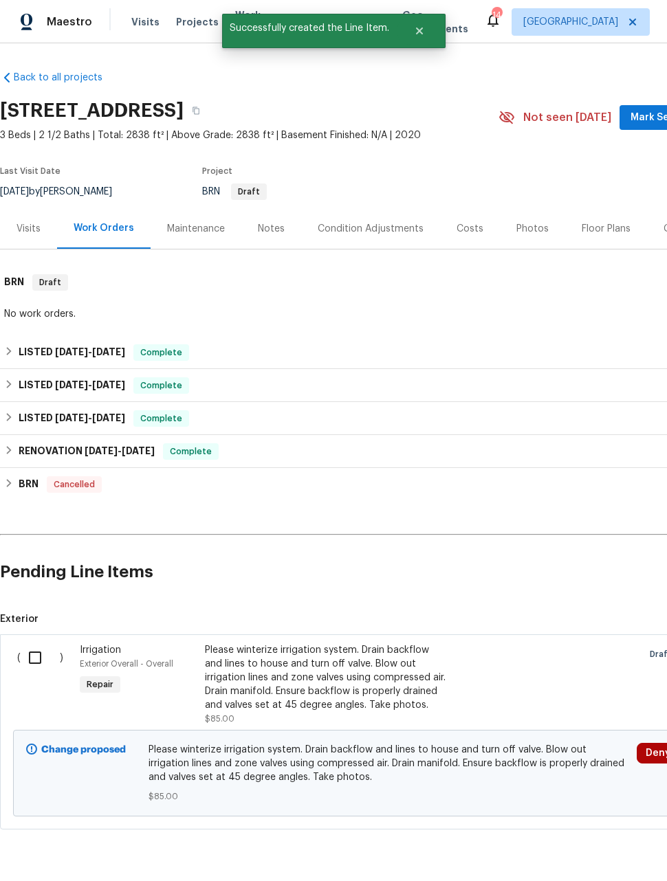
scroll to position [0, 0]
click at [41, 644] on input "checkbox" at bounding box center [40, 657] width 39 height 29
checkbox input "true"
click at [596, 843] on span "Create Work Order" at bounding box center [587, 846] width 91 height 17
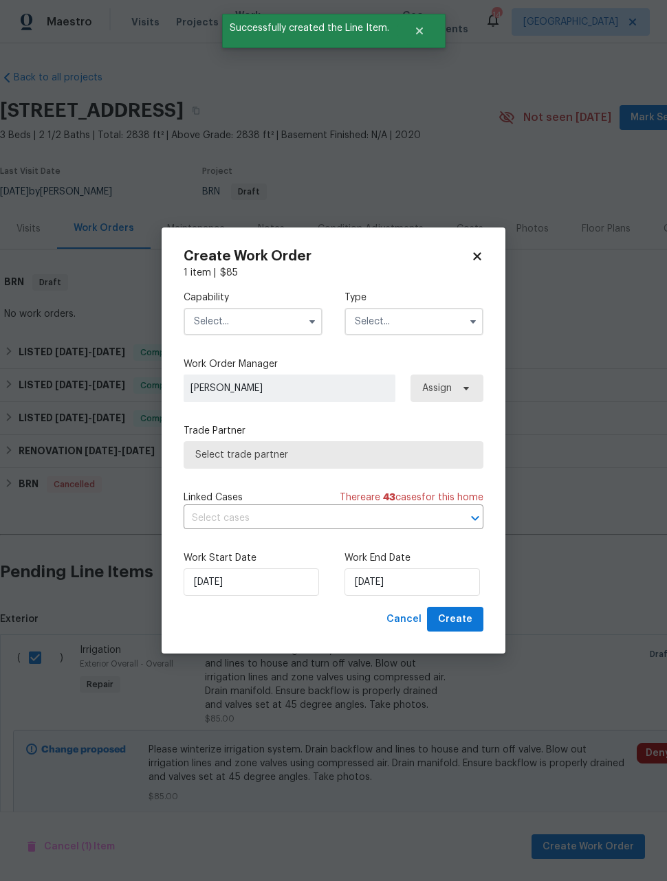
click at [272, 318] on input "text" at bounding box center [252, 321] width 139 height 27
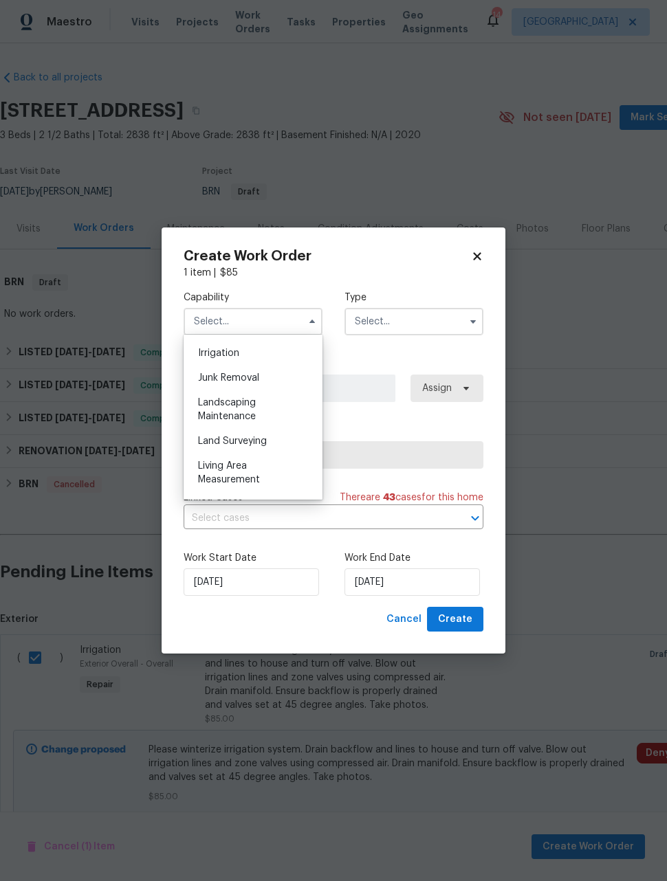
scroll to position [851, 0]
click at [293, 408] on div "Landscaping Maintenance" at bounding box center [253, 410] width 132 height 38
type input "Landscaping Maintenance"
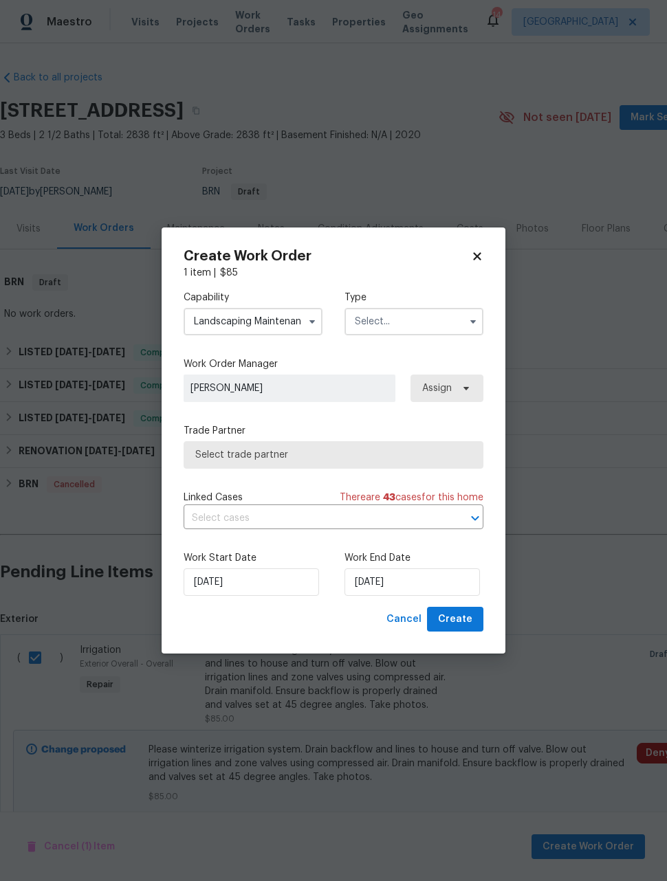
click at [423, 319] on input "text" at bounding box center [413, 321] width 139 height 27
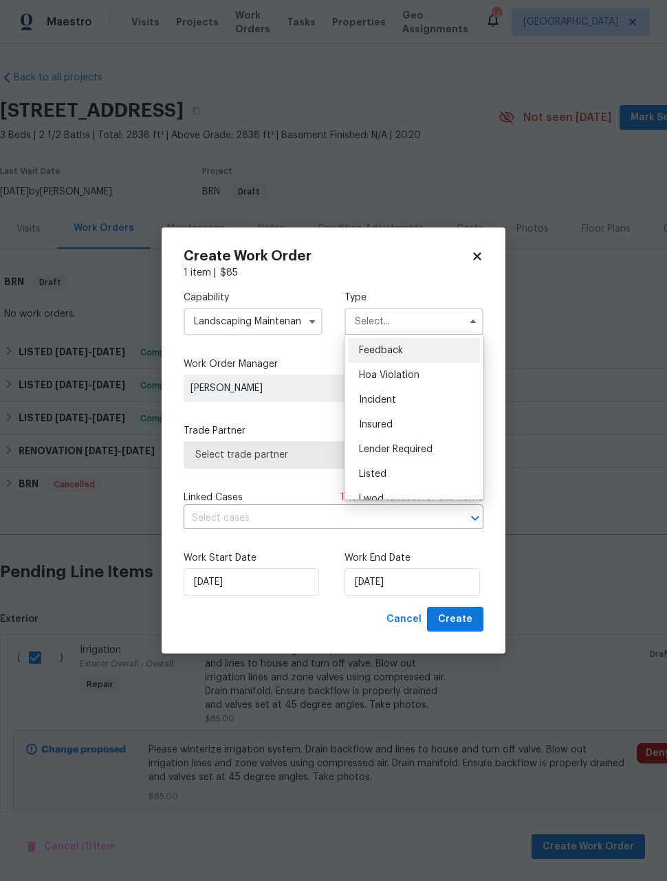
click at [394, 478] on div "Listed" at bounding box center [414, 474] width 132 height 25
type input "Listed"
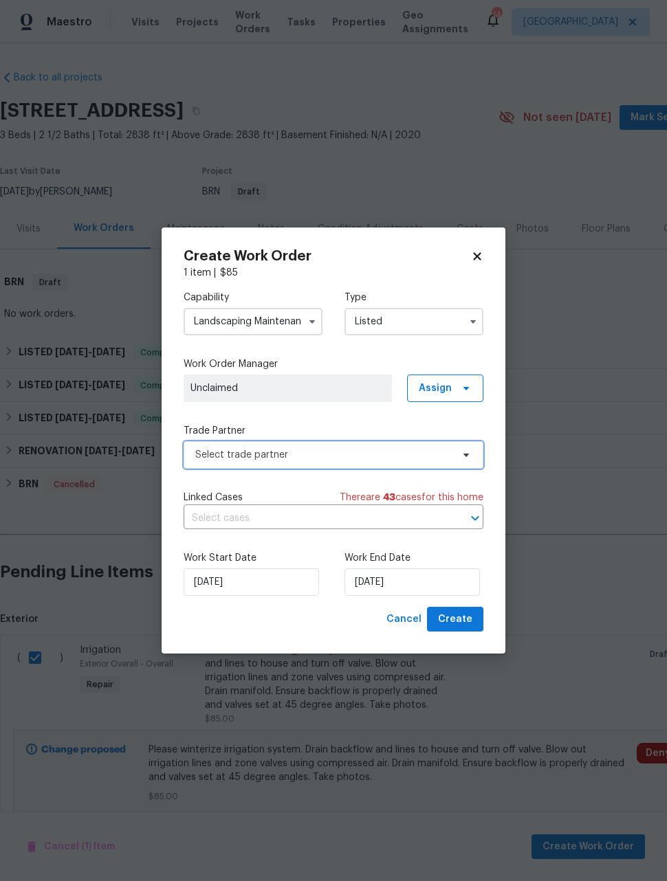
click at [366, 453] on span "Select trade partner" at bounding box center [323, 455] width 256 height 14
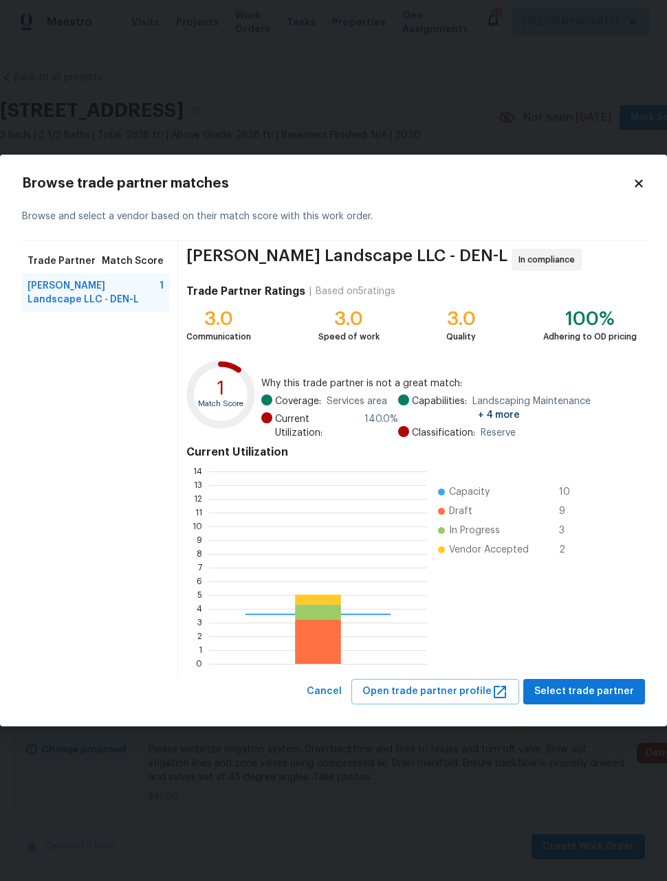
scroll to position [192, 218]
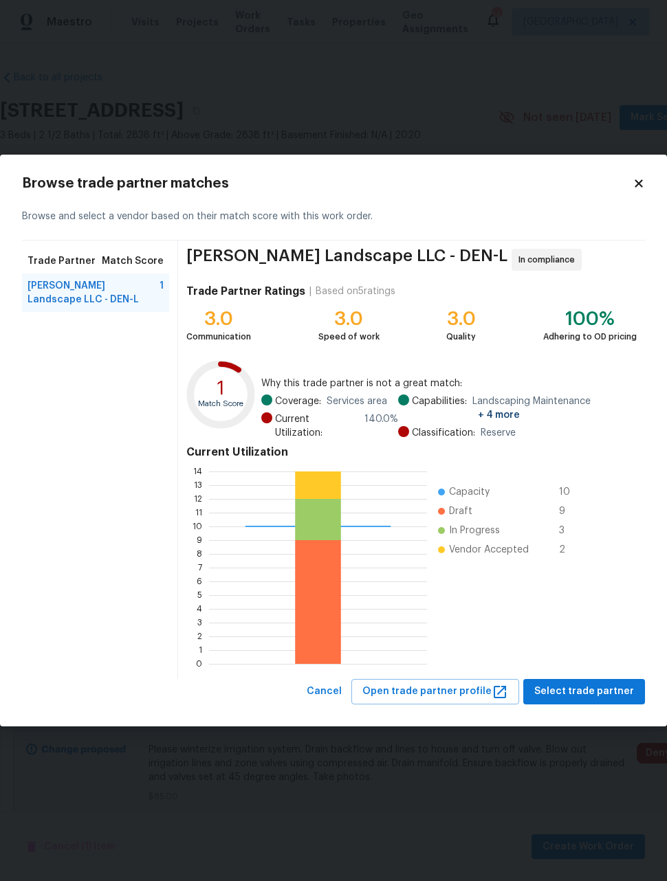
click at [69, 292] on span "[PERSON_NAME] Landscape LLC - DEN-L" at bounding box center [93, 292] width 132 height 27
click at [581, 683] on span "Select trade partner" at bounding box center [584, 691] width 100 height 17
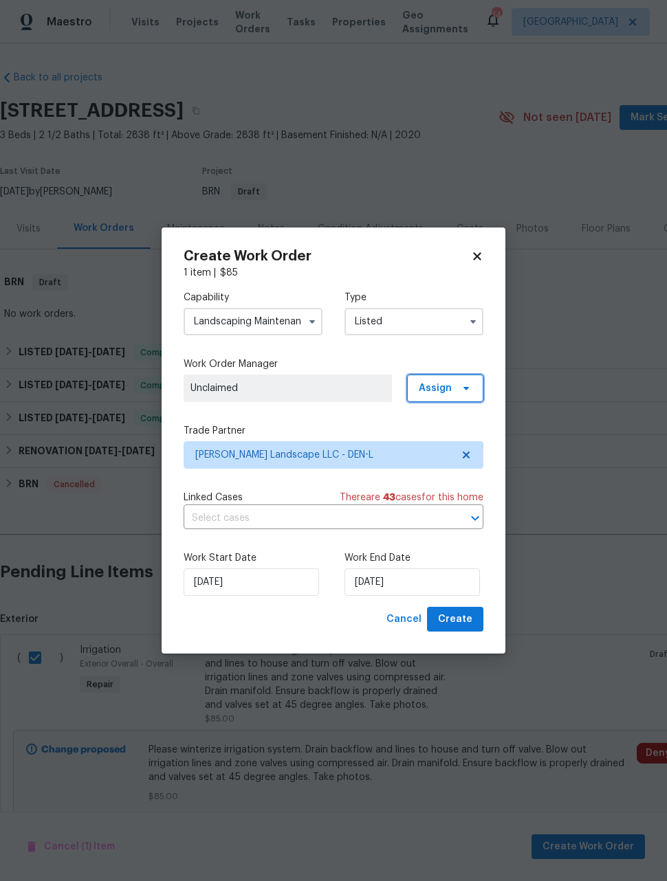
click at [451, 389] on span "Assign" at bounding box center [434, 388] width 33 height 14
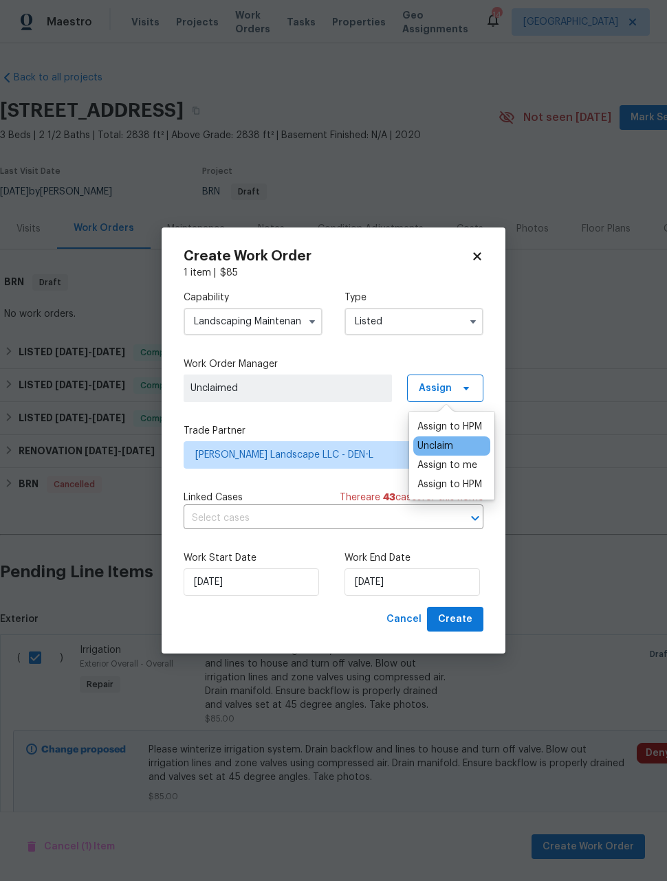
click at [447, 424] on div "Assign to HPM" at bounding box center [449, 427] width 65 height 14
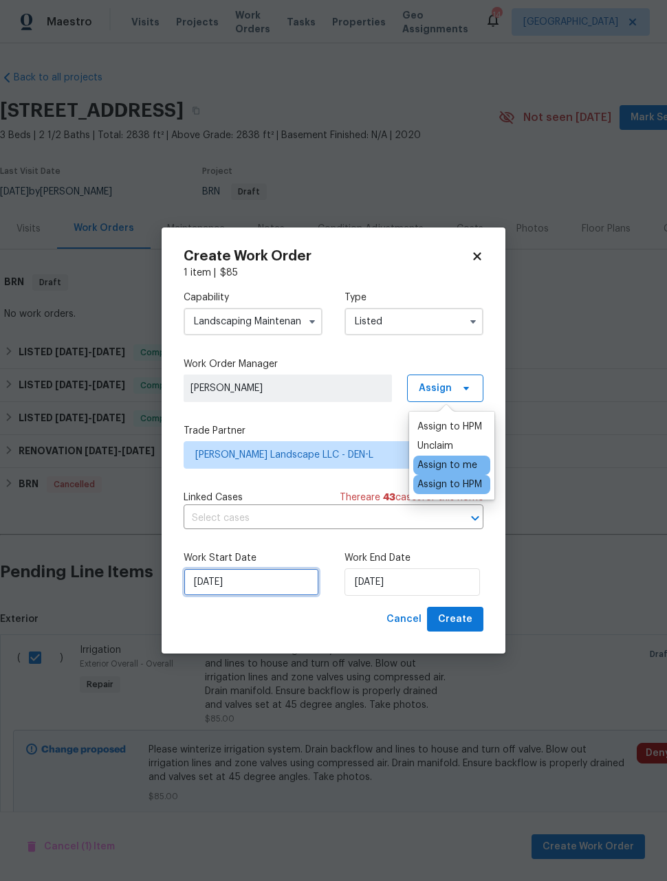
click at [229, 589] on input "[DATE]" at bounding box center [250, 581] width 135 height 27
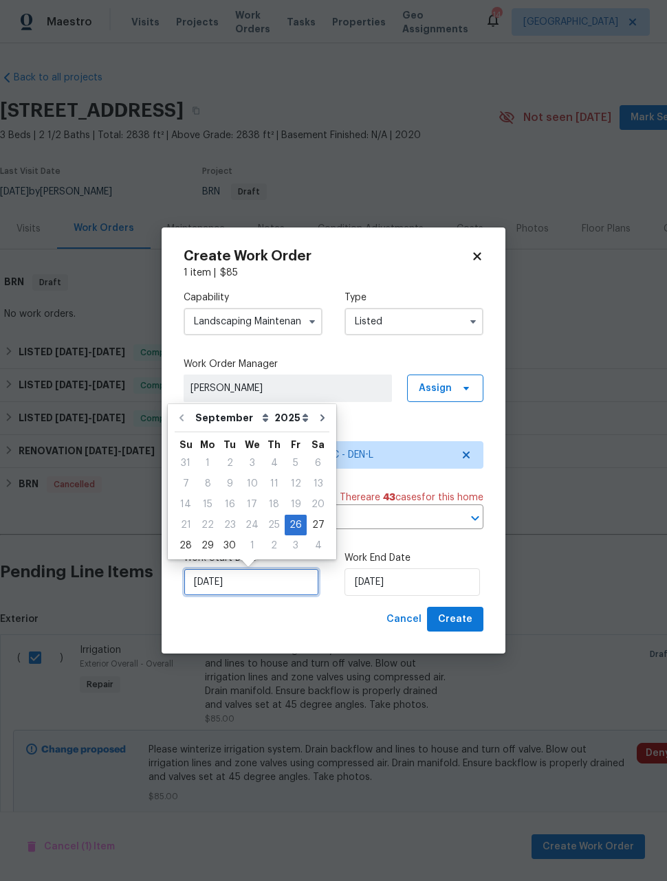
scroll to position [12, 0]
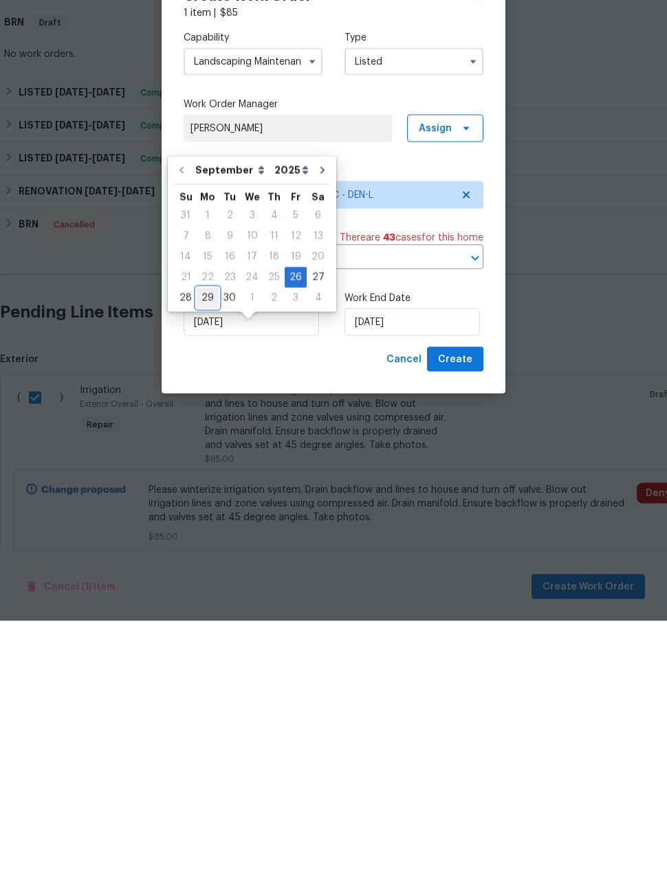
click at [212, 548] on div "29" at bounding box center [208, 557] width 22 height 19
type input "[DATE]"
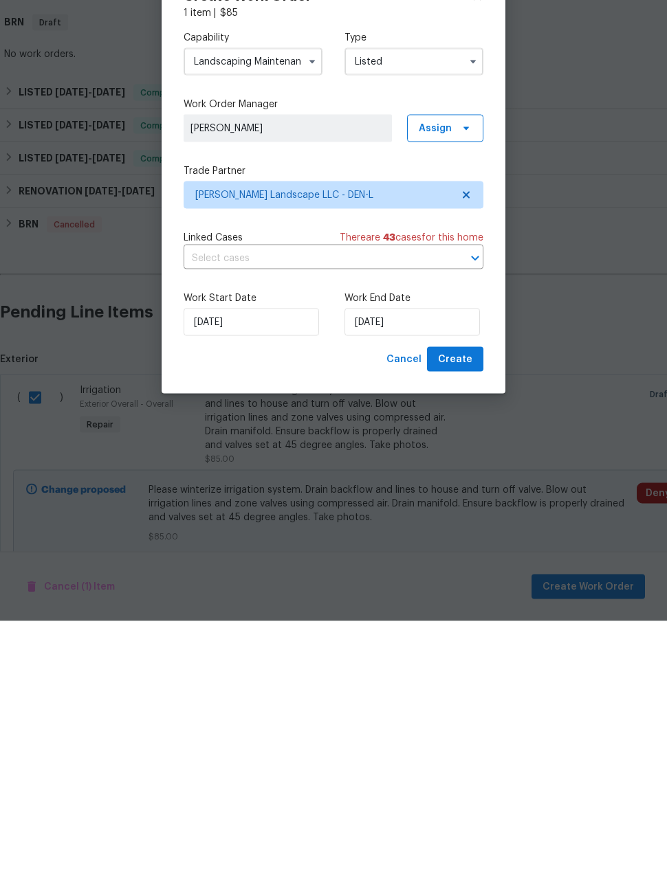
scroll to position [42, 0]
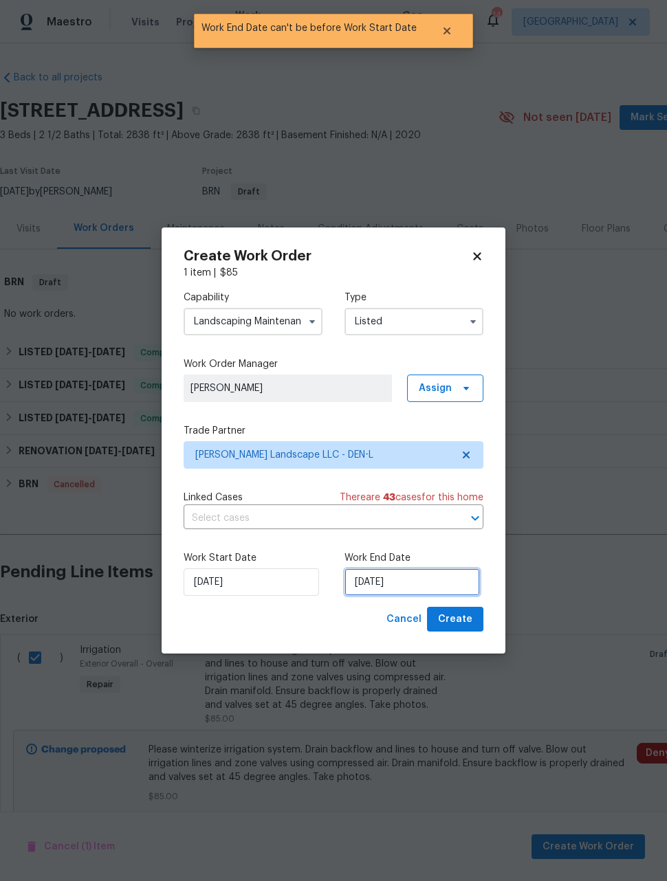
click at [436, 583] on input "[DATE]" at bounding box center [411, 581] width 135 height 27
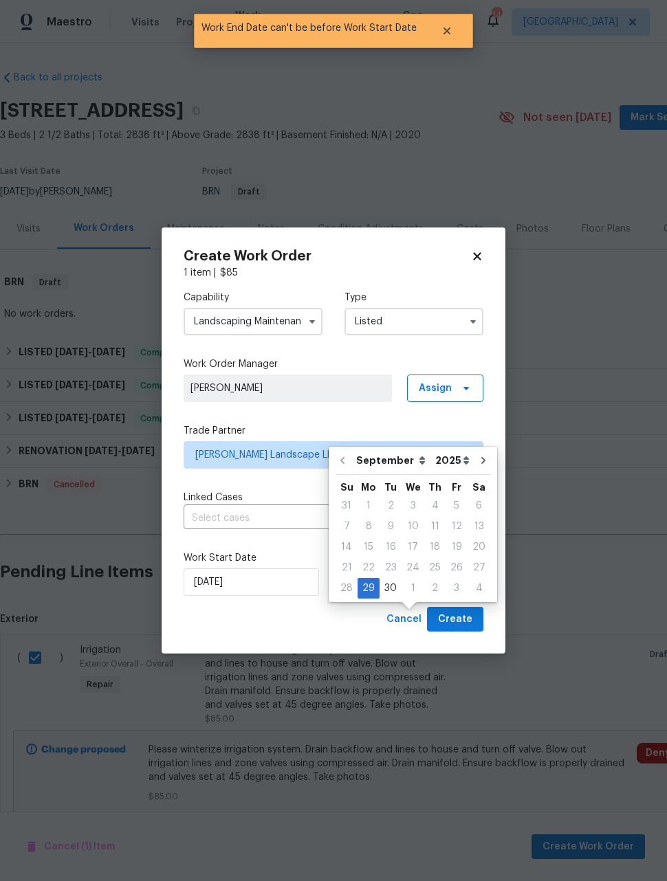
scroll to position [43, 0]
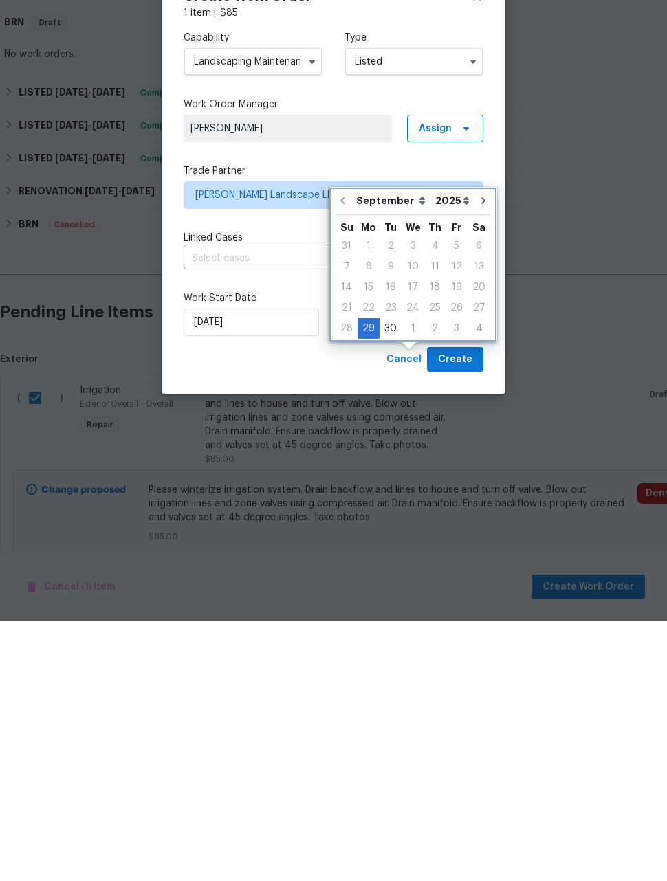
click at [478, 455] on icon "Go to next month" at bounding box center [483, 460] width 11 height 11
type input "10/29/2025"
select select "9"
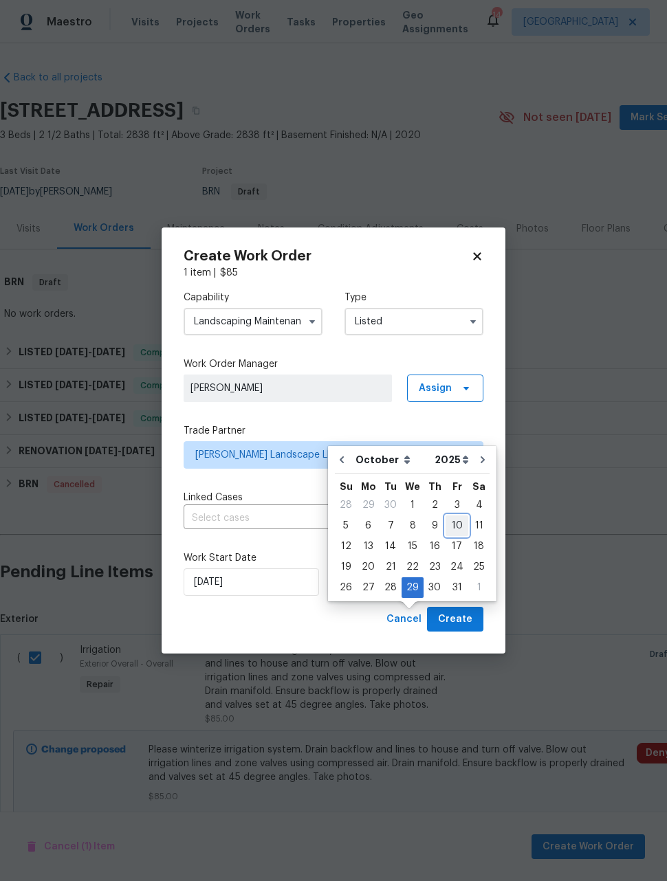
click at [454, 516] on div "10" at bounding box center [456, 525] width 23 height 19
type input "[DATE]"
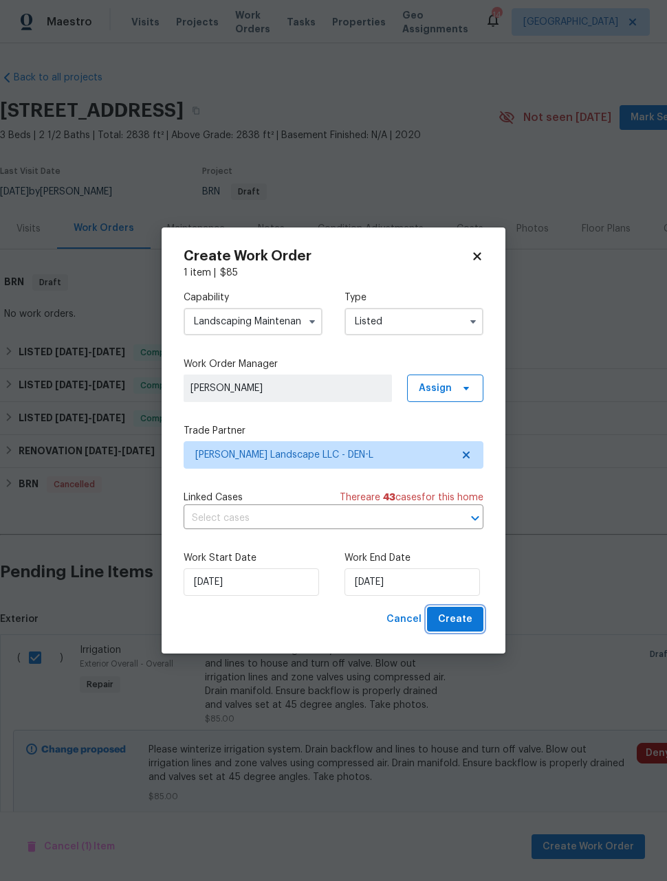
click at [469, 627] on span "Create" at bounding box center [455, 619] width 34 height 17
checkbox input "false"
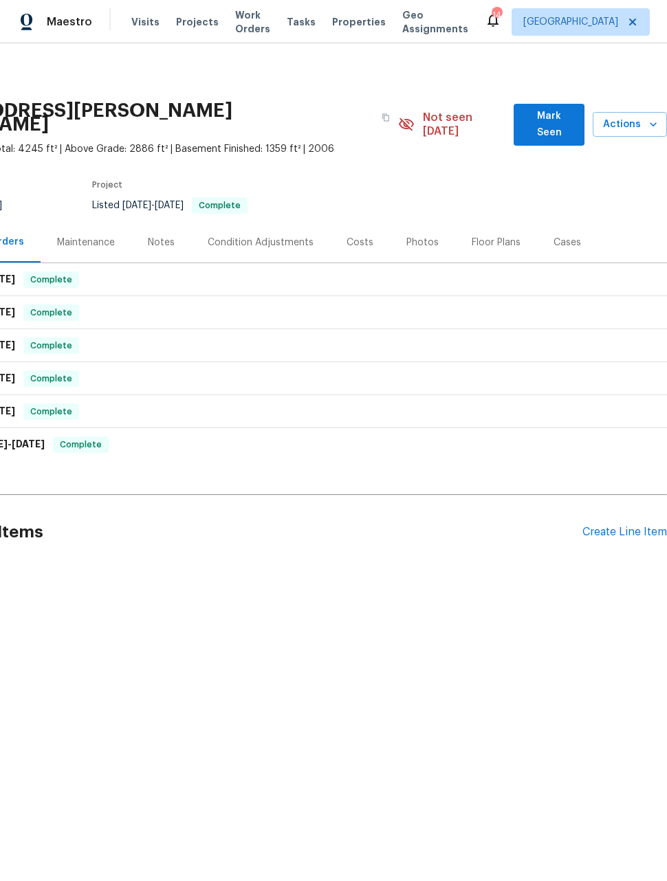
click at [608, 526] on div "Create Line Item" at bounding box center [624, 532] width 85 height 13
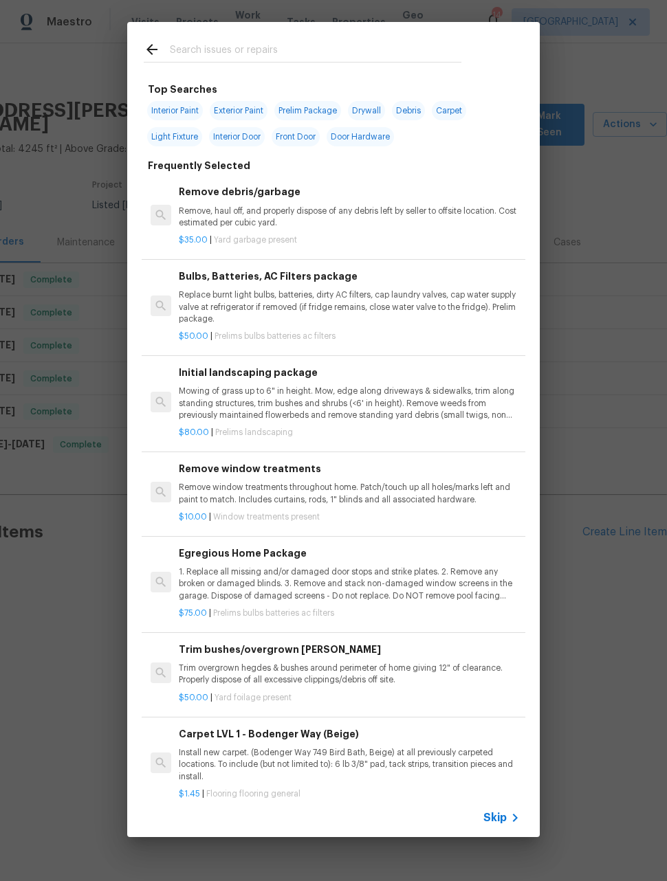
click at [342, 52] on input "text" at bounding box center [315, 51] width 291 height 21
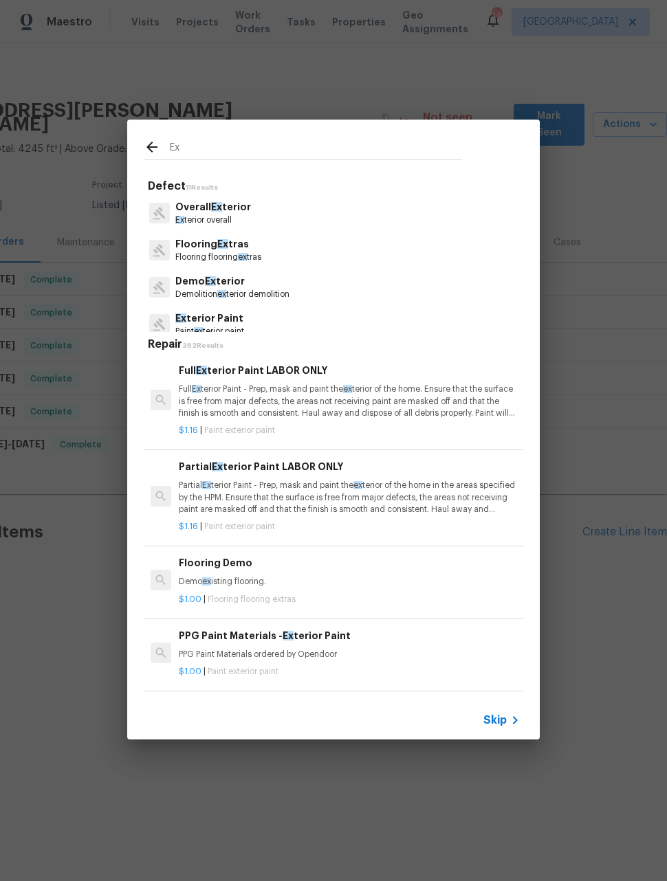
type input "E"
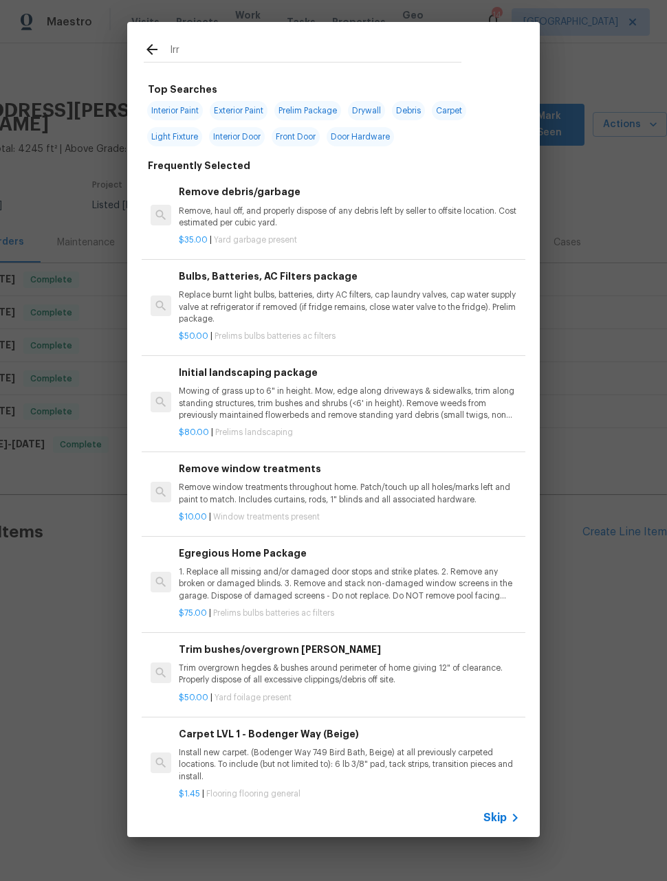
type input "Irri"
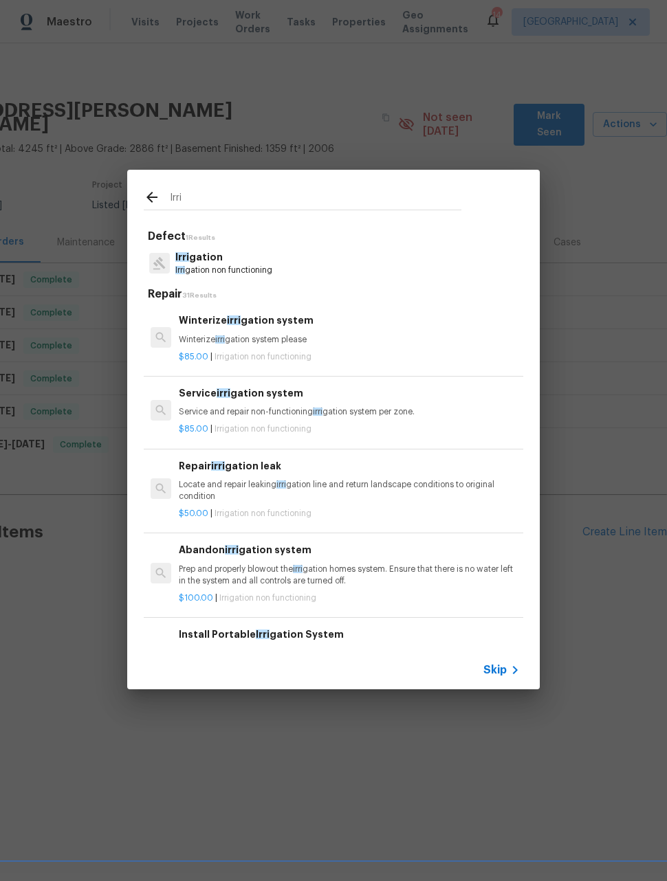
click at [291, 338] on p "Winterize irri gation system please" at bounding box center [349, 340] width 341 height 12
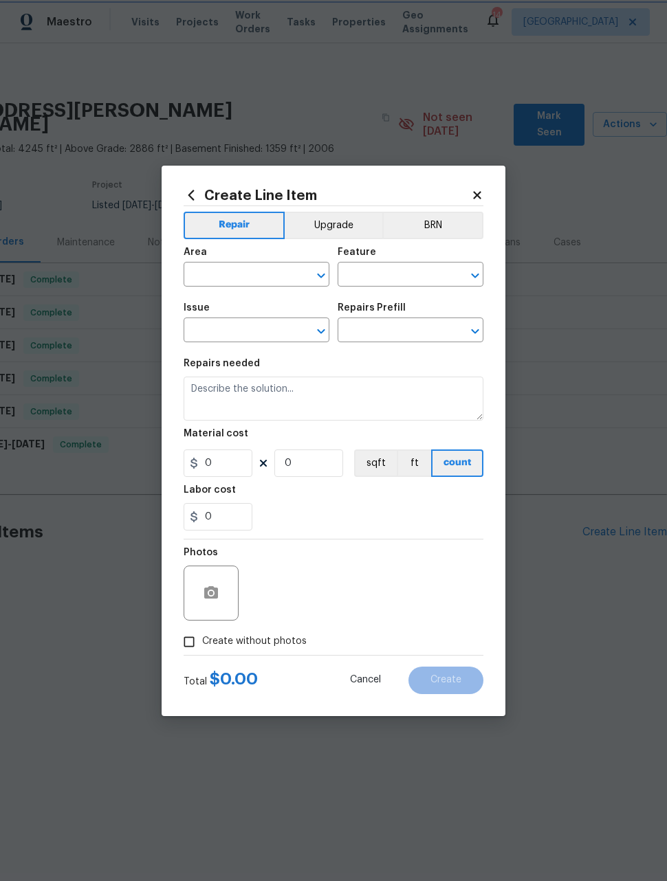
type input "Irrigation"
type input "Winterize irrigation system $85.00"
type textarea "Winterize irrigation system please"
type input "85"
type input "1"
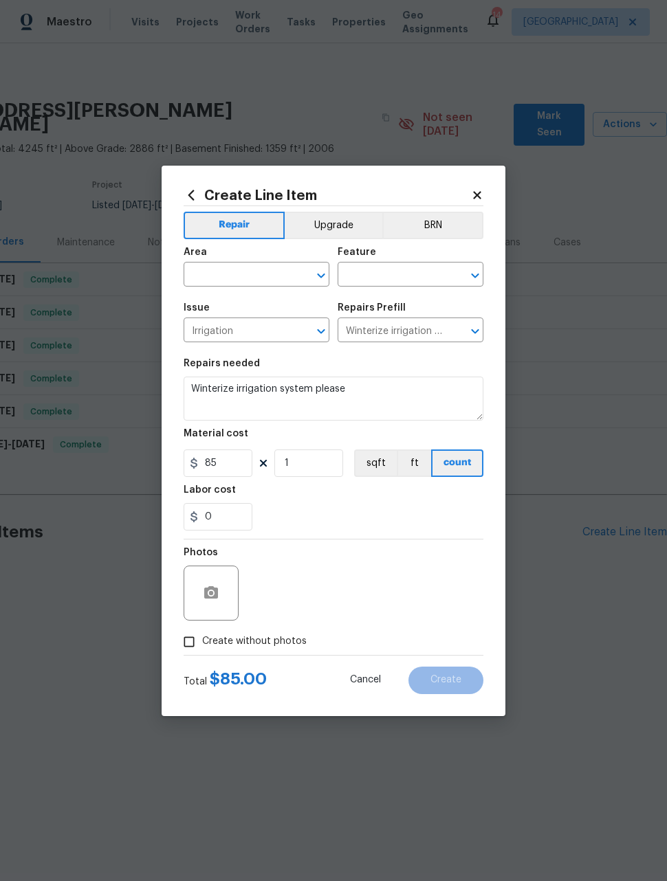
click at [270, 280] on input "text" at bounding box center [236, 275] width 107 height 21
click at [271, 332] on li "Exterior Overall" at bounding box center [256, 328] width 146 height 23
type input "Exterior Overall"
click at [390, 273] on input "text" at bounding box center [390, 275] width 107 height 21
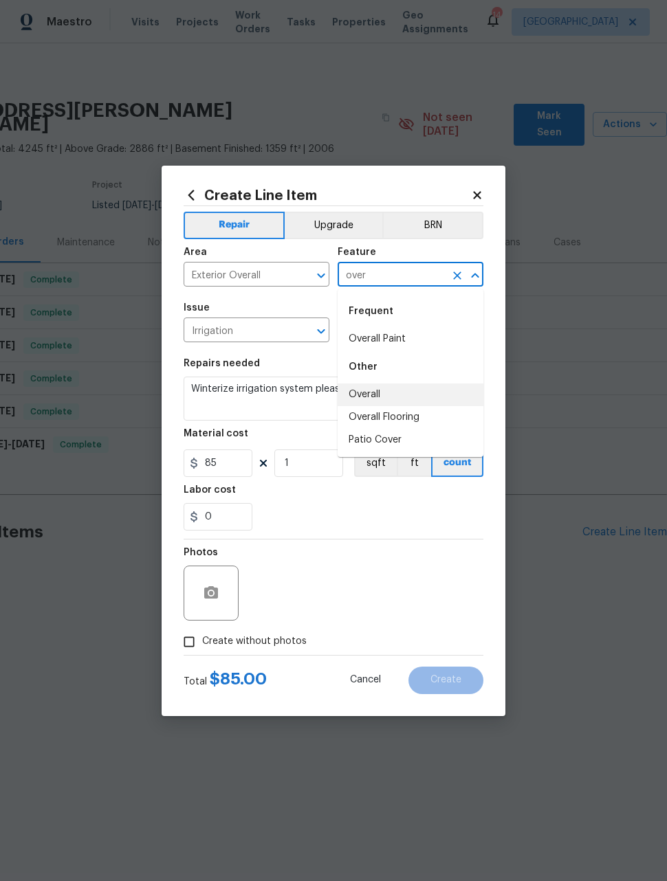
click at [373, 398] on li "Overall" at bounding box center [410, 394] width 146 height 23
type input "Overall"
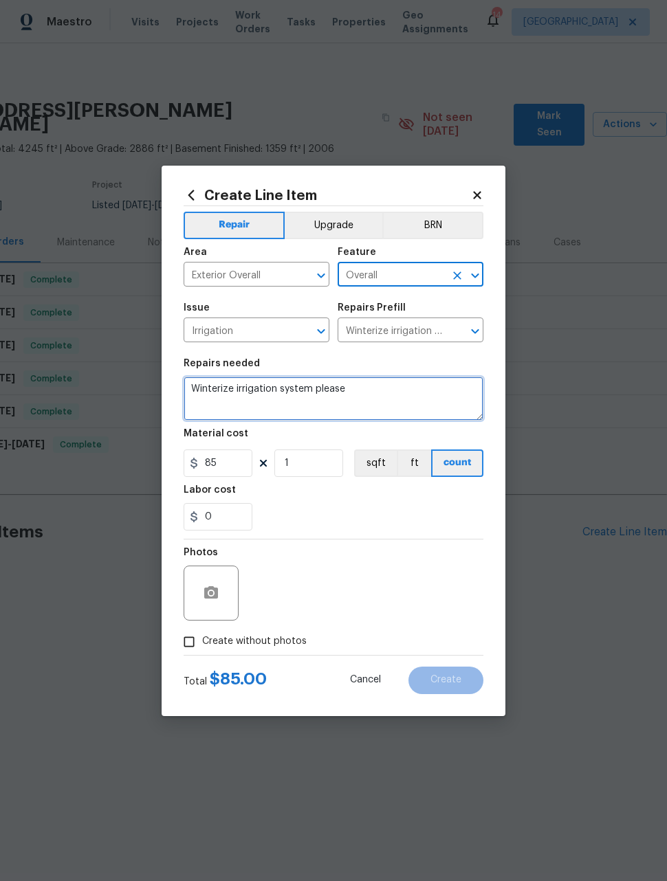
click at [295, 394] on textarea "Winterize irrigation system please" at bounding box center [333, 399] width 300 height 44
click at [295, 393] on textarea "Winterize irrigation system please" at bounding box center [333, 399] width 300 height 44
click at [288, 394] on textarea "Winterize irrigation system please" at bounding box center [333, 399] width 300 height 44
click at [288, 396] on textarea "Winterize irrigation system please" at bounding box center [333, 399] width 300 height 44
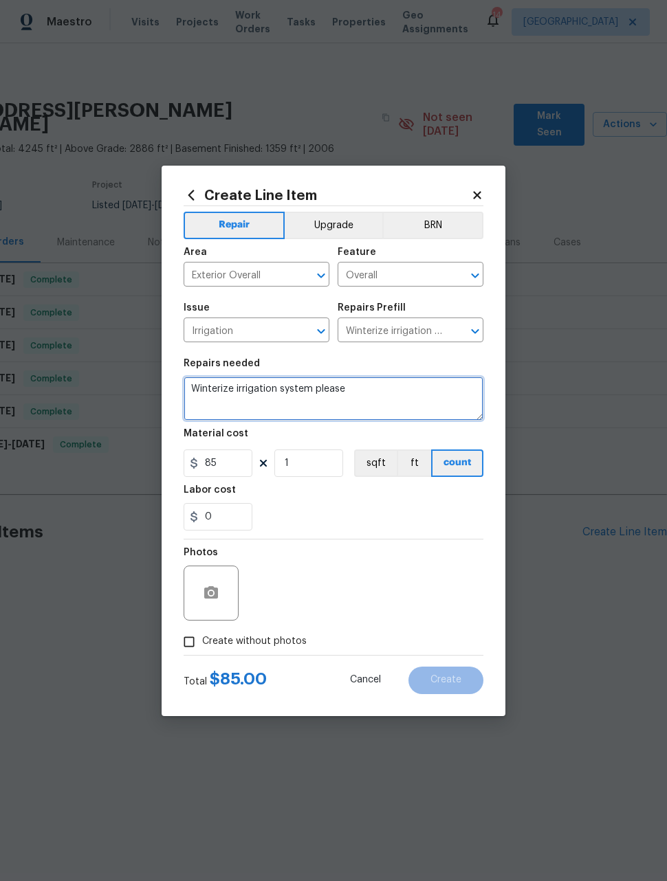
paste textarea "Please winterize irrigation system. Drain backflow and lines to house and turn …"
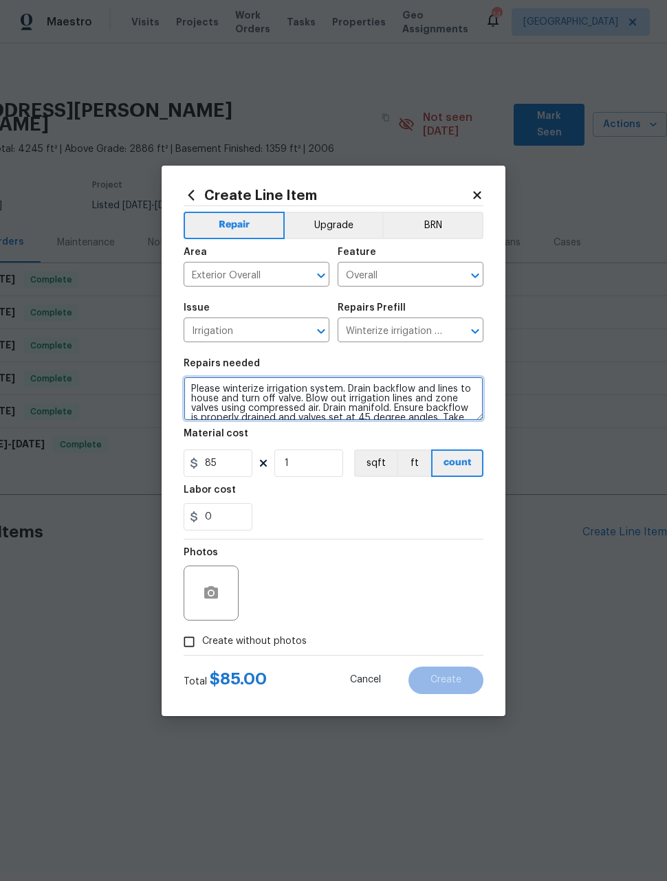
scroll to position [19, 0]
type textarea "Please winterize irrigation system. Drain backflow and lines to house and turn …"
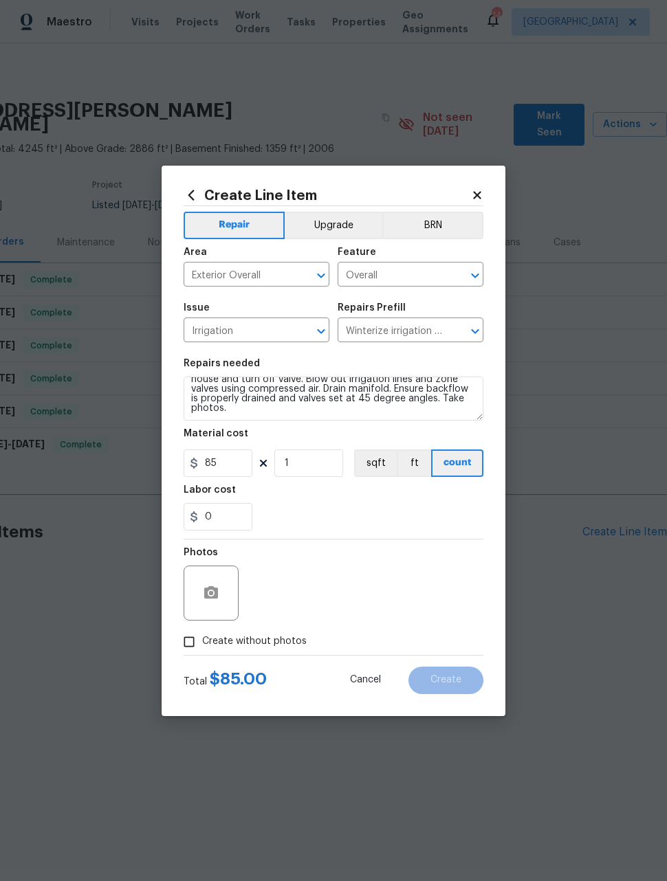
click at [326, 578] on div "Photos" at bounding box center [333, 583] width 300 height 89
click at [186, 649] on input "Create without photos" at bounding box center [189, 642] width 26 height 26
checkbox input "true"
click at [381, 597] on textarea at bounding box center [366, 593] width 234 height 55
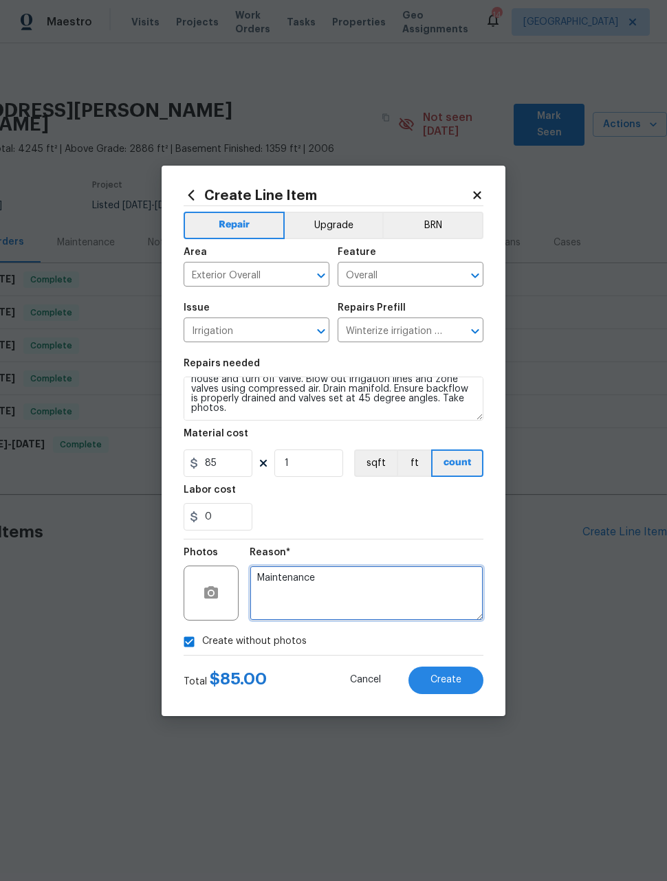
type textarea "Maintenance"
click at [394, 528] on div "0" at bounding box center [333, 516] width 300 height 27
click at [456, 689] on button "Create" at bounding box center [445, 680] width 75 height 27
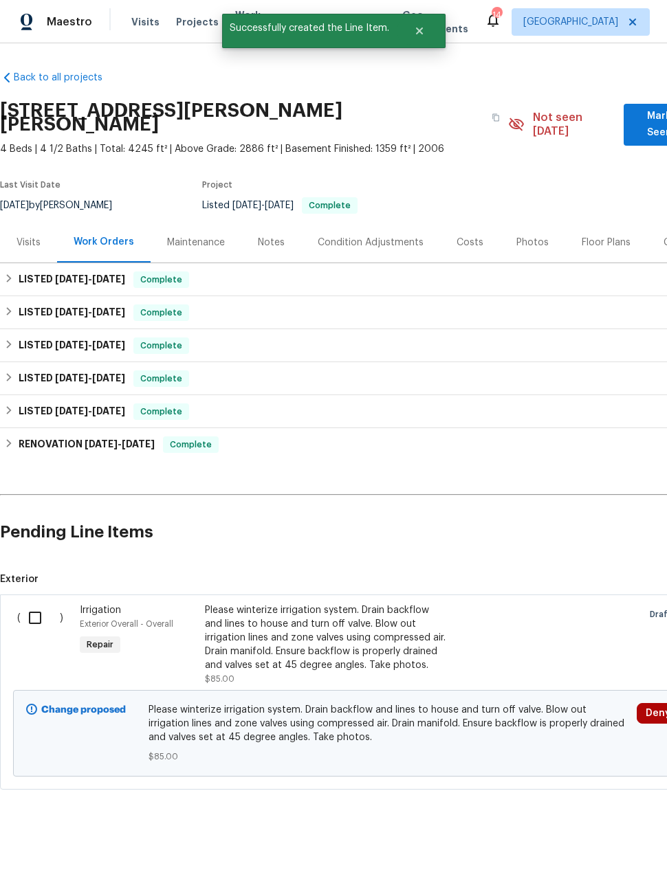
scroll to position [0, 0]
click at [40, 609] on input "checkbox" at bounding box center [40, 617] width 39 height 29
checkbox input "true"
click at [601, 852] on span "Create Work Order" at bounding box center [587, 846] width 91 height 17
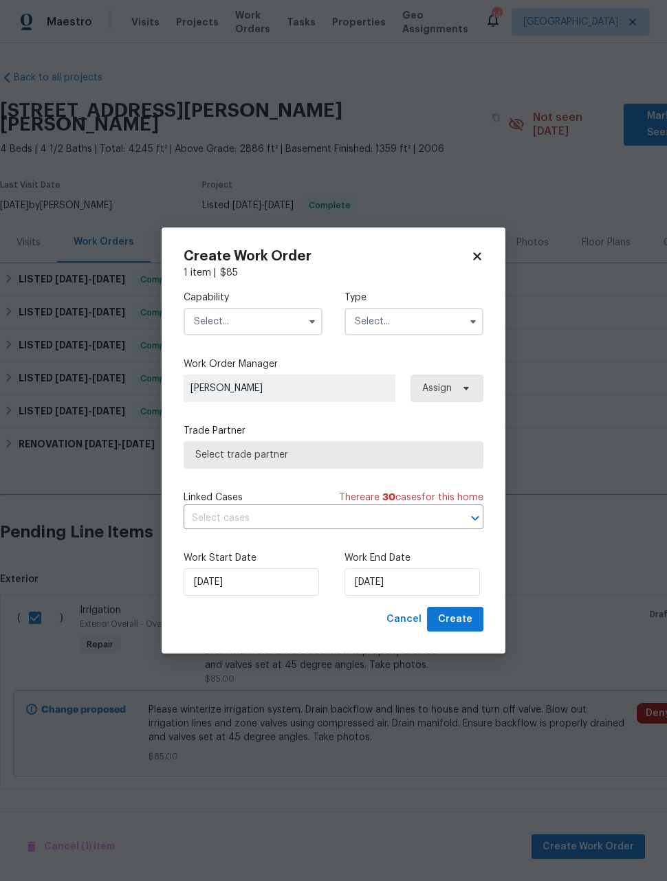
click at [262, 313] on input "text" at bounding box center [252, 321] width 139 height 27
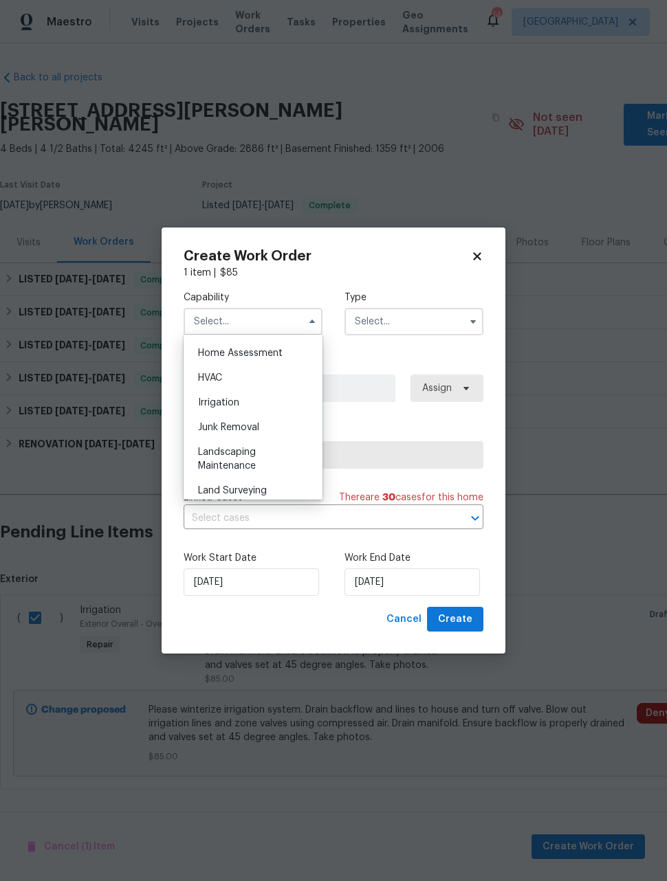
scroll to position [812, 0]
click at [264, 455] on div "Landscaping Maintenance" at bounding box center [253, 450] width 132 height 38
type input "Landscaping Maintenance"
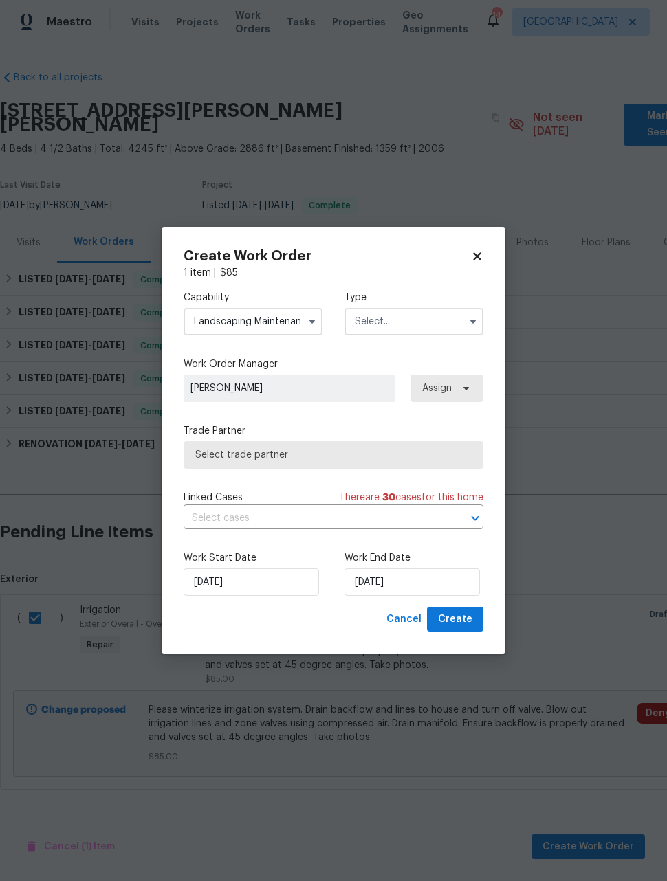
click at [425, 324] on input "text" at bounding box center [413, 321] width 139 height 27
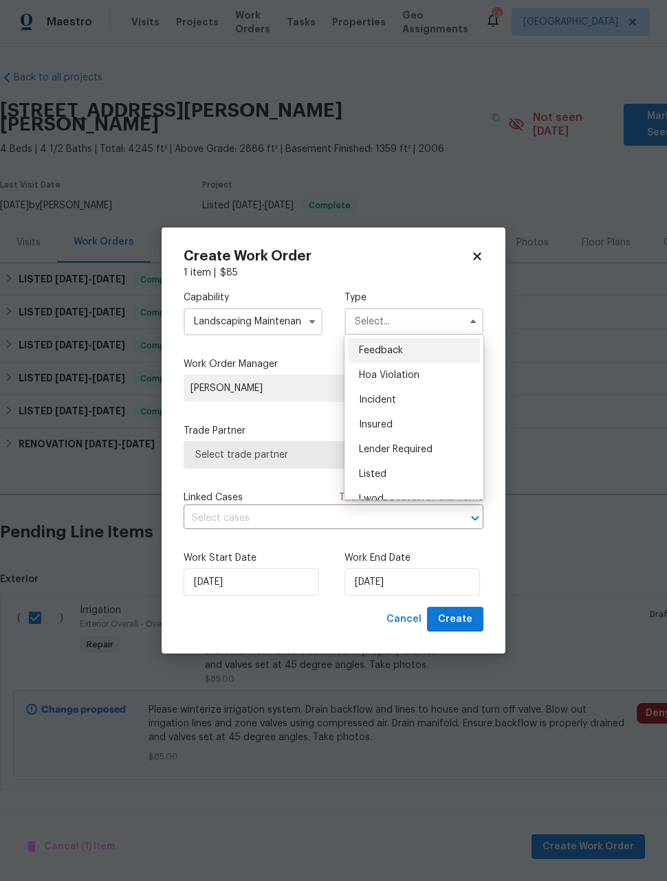
click at [380, 477] on span "Listed" at bounding box center [372, 474] width 27 height 10
type input "Listed"
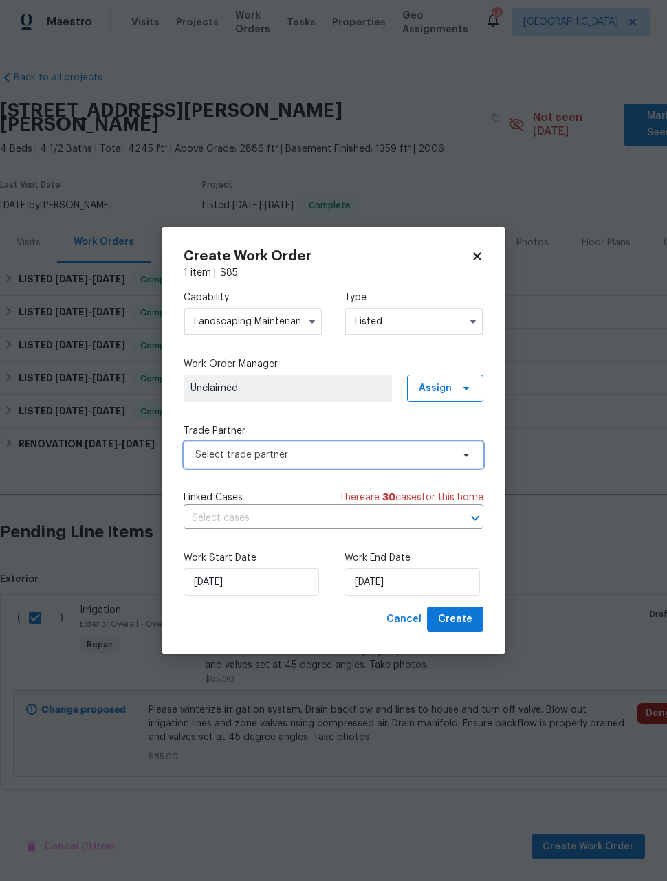
click at [366, 462] on span "Select trade partner" at bounding box center [333, 454] width 300 height 27
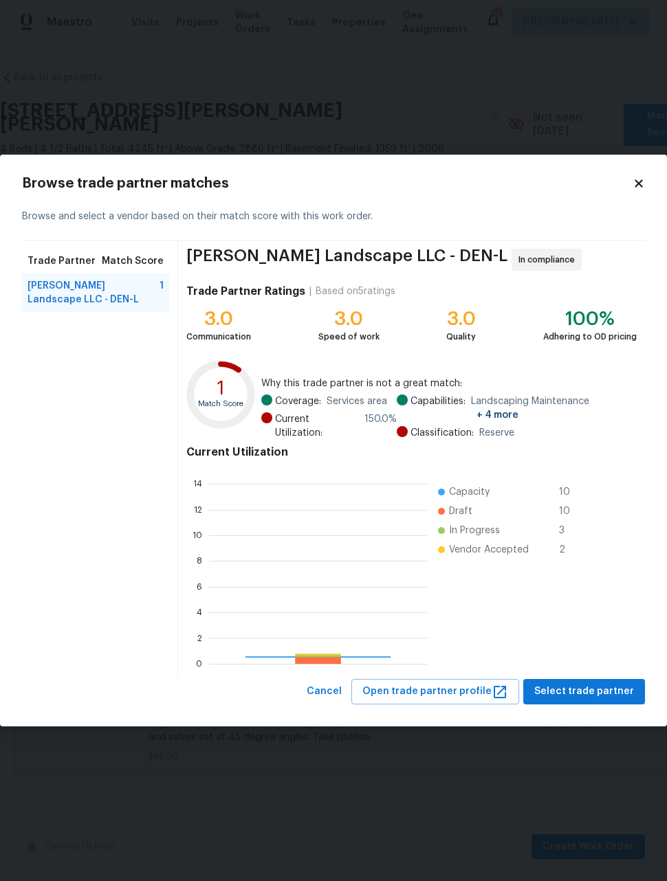
scroll to position [192, 218]
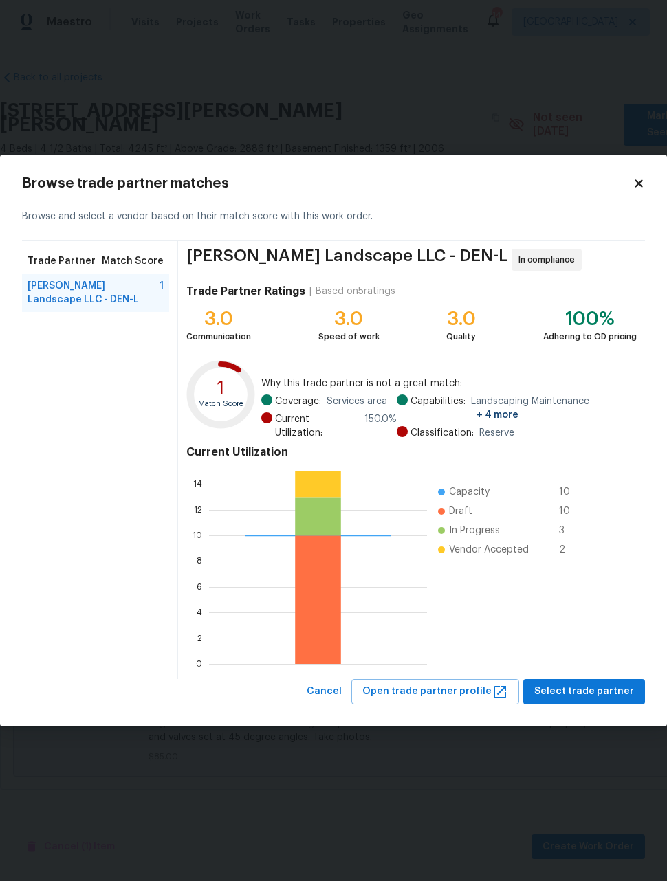
click at [135, 294] on span "[PERSON_NAME] Landscape LLC - DEN-L" at bounding box center [93, 292] width 132 height 27
click at [605, 692] on span "Select trade partner" at bounding box center [584, 691] width 100 height 17
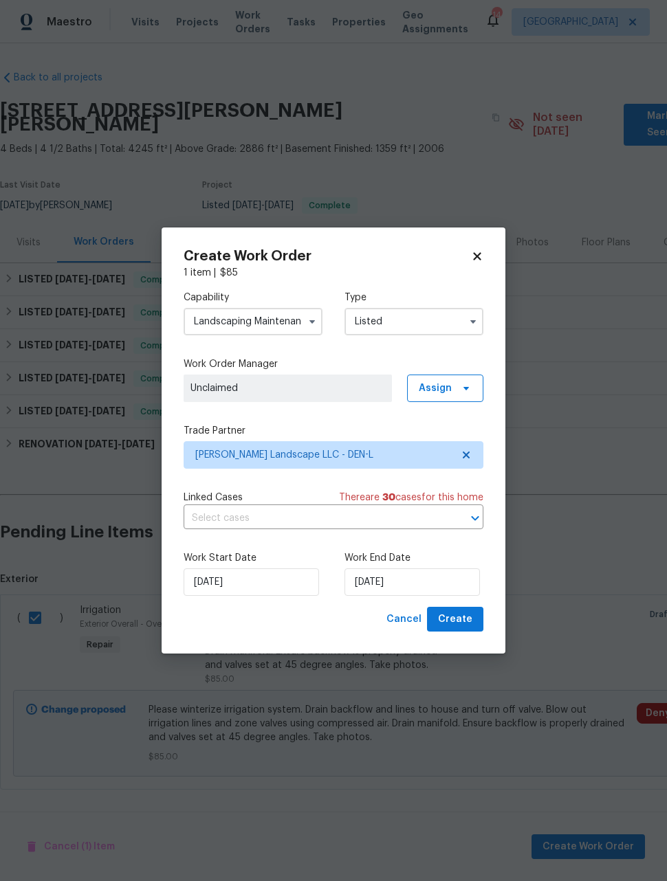
click at [210, 387] on span "Unclaimed" at bounding box center [287, 388] width 194 height 14
click at [461, 396] on span "Assign" at bounding box center [445, 388] width 76 height 27
click at [460, 426] on div "Assign to HPM" at bounding box center [449, 427] width 65 height 14
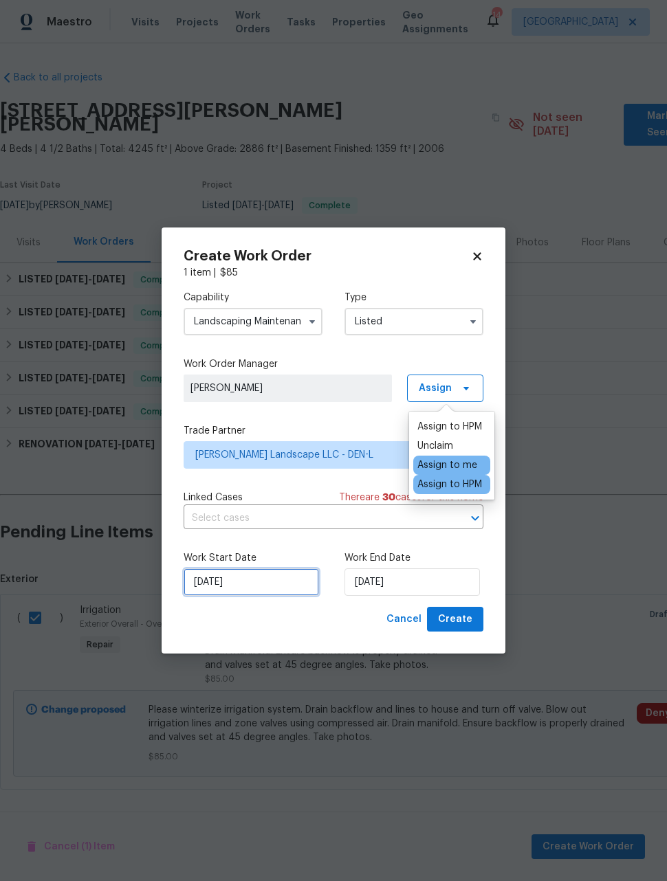
click at [223, 595] on input "[DATE]" at bounding box center [250, 581] width 135 height 27
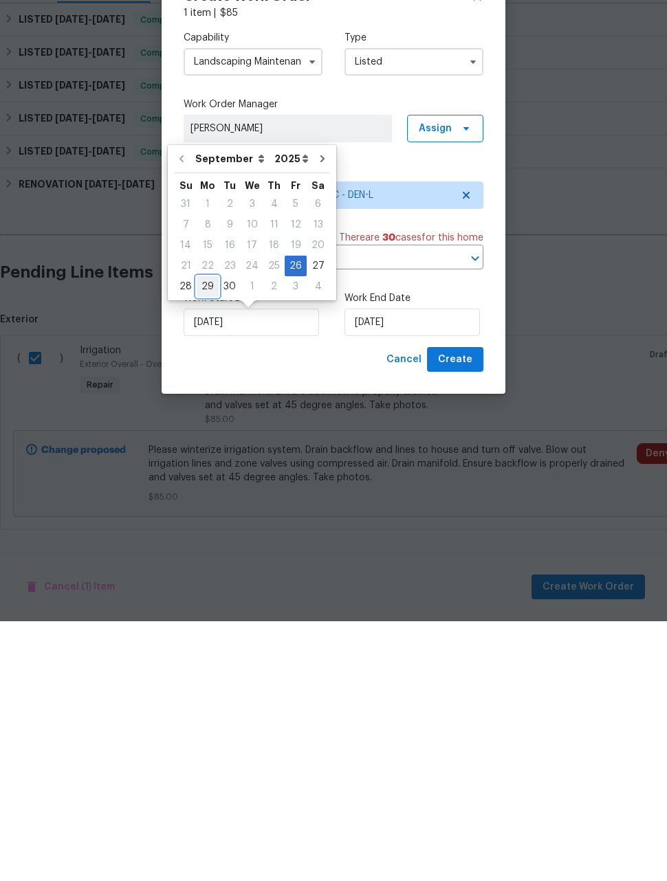
click at [198, 537] on div "29" at bounding box center [208, 546] width 22 height 19
type input "[DATE]"
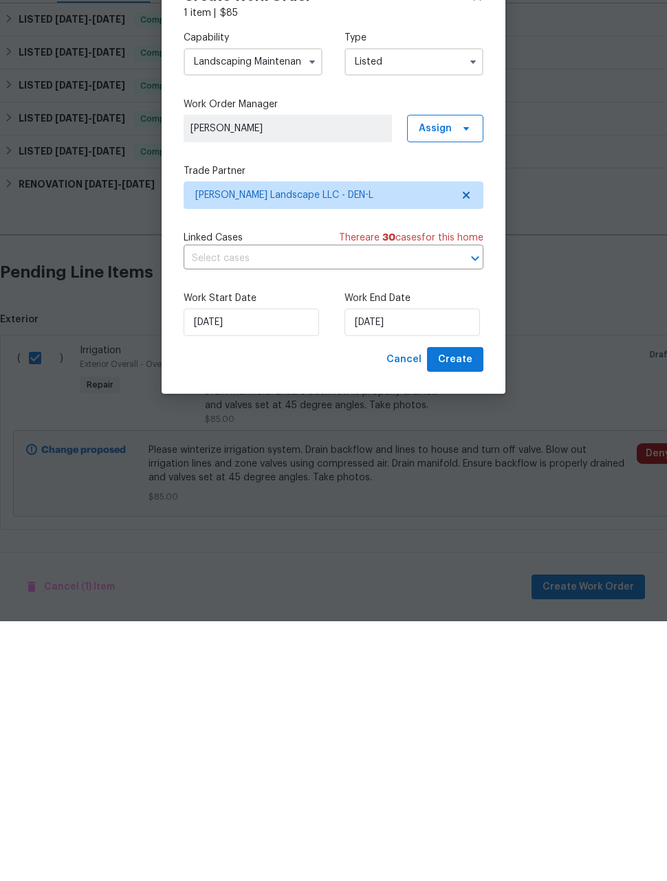
scroll to position [0, 0]
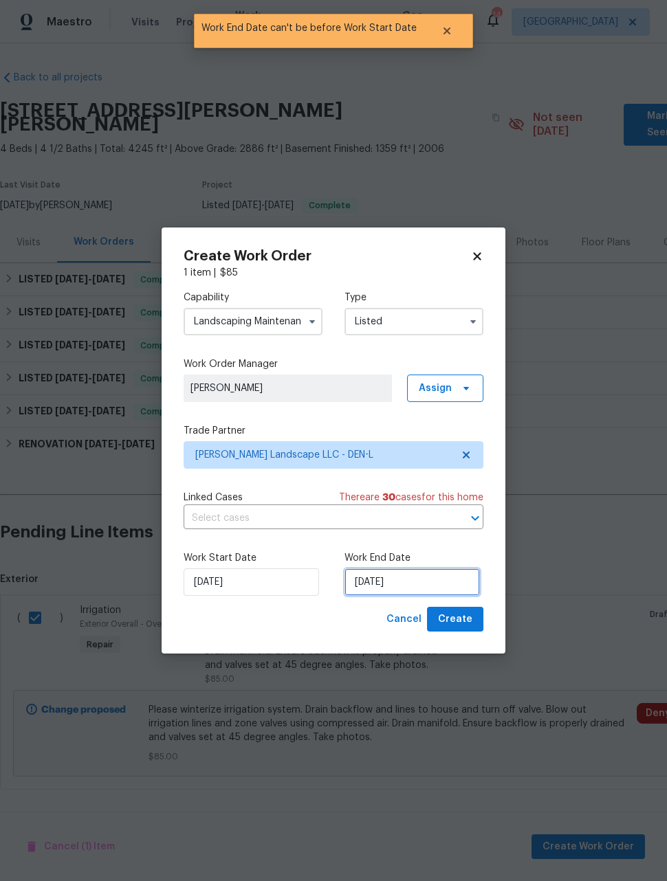
click at [445, 585] on input "9/29/2025" at bounding box center [411, 581] width 135 height 27
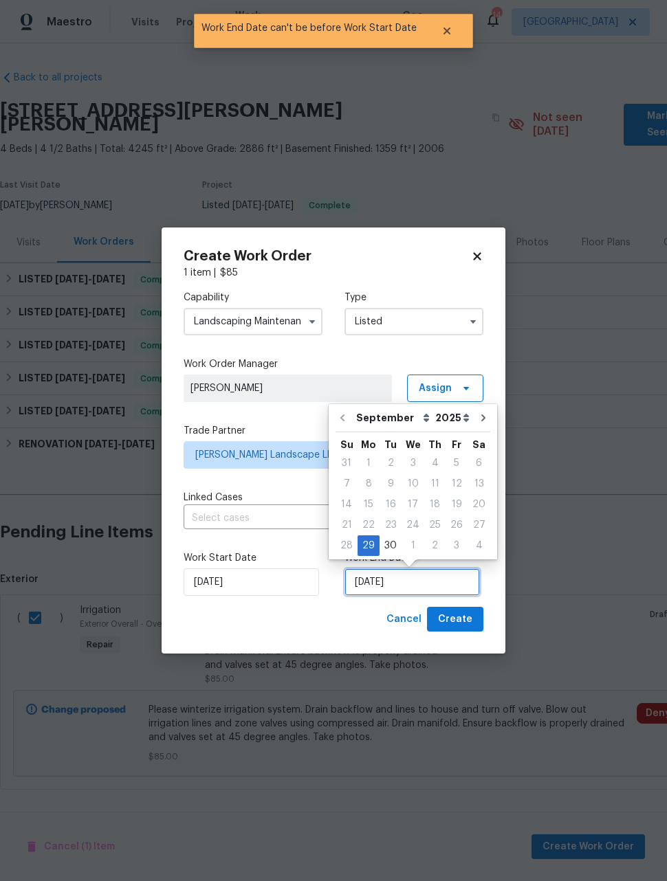
scroll to position [1, 0]
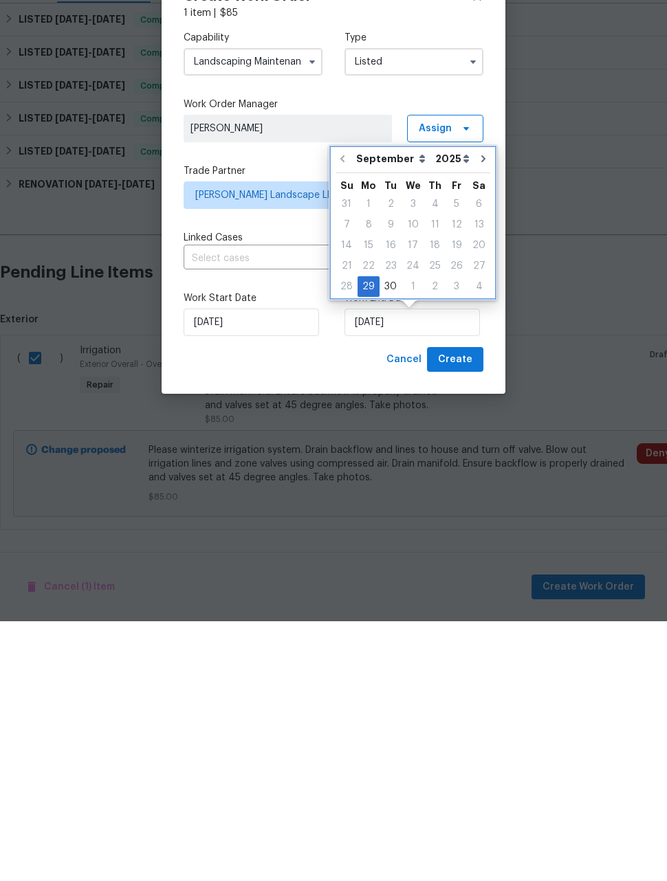
click at [478, 413] on icon "Go to next month" at bounding box center [483, 418] width 11 height 11
type input "10/29/2025"
select select "9"
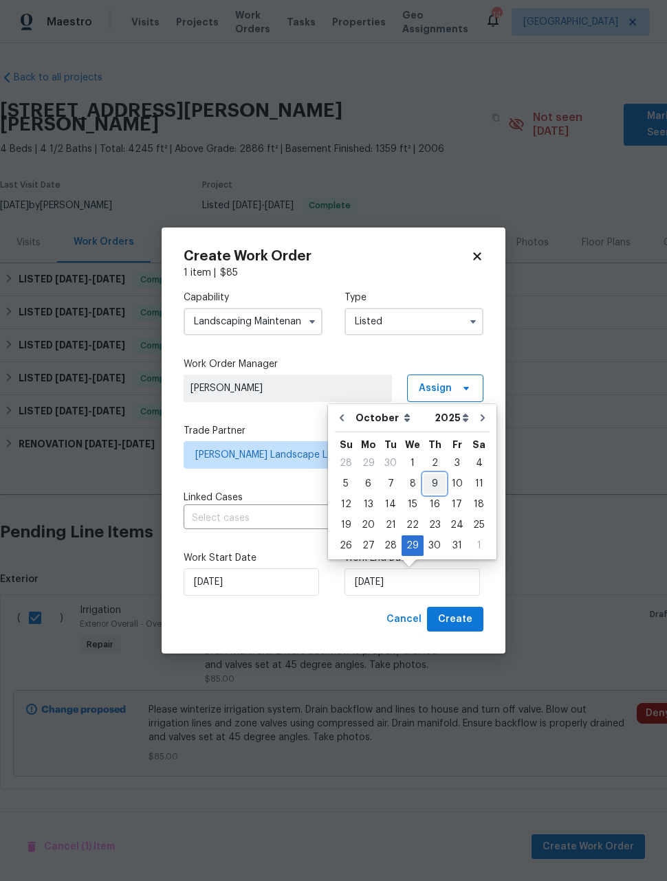
click at [425, 484] on div "9" at bounding box center [434, 483] width 22 height 19
type input "10/9/2025"
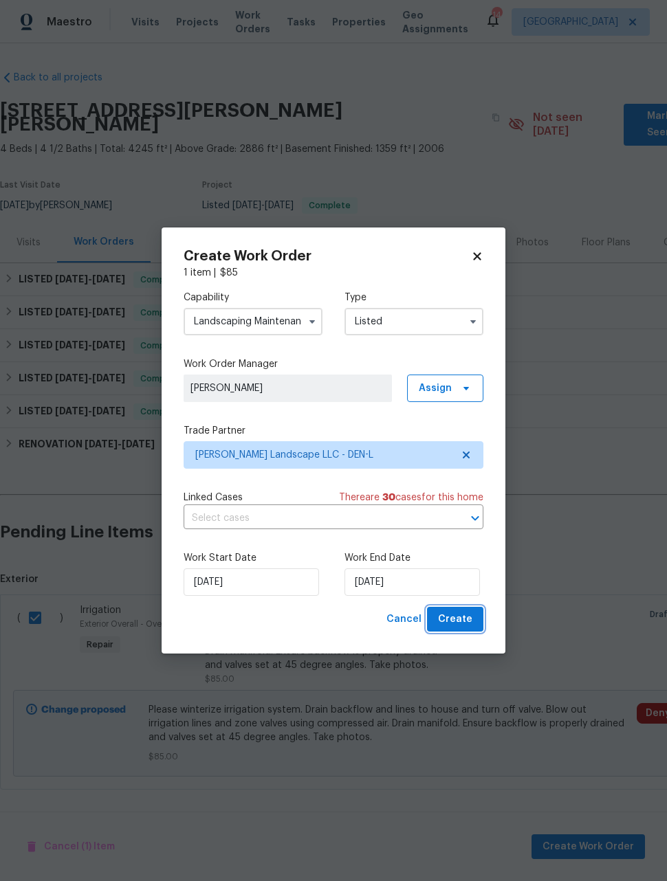
click at [460, 627] on span "Create" at bounding box center [455, 619] width 34 height 17
checkbox input "false"
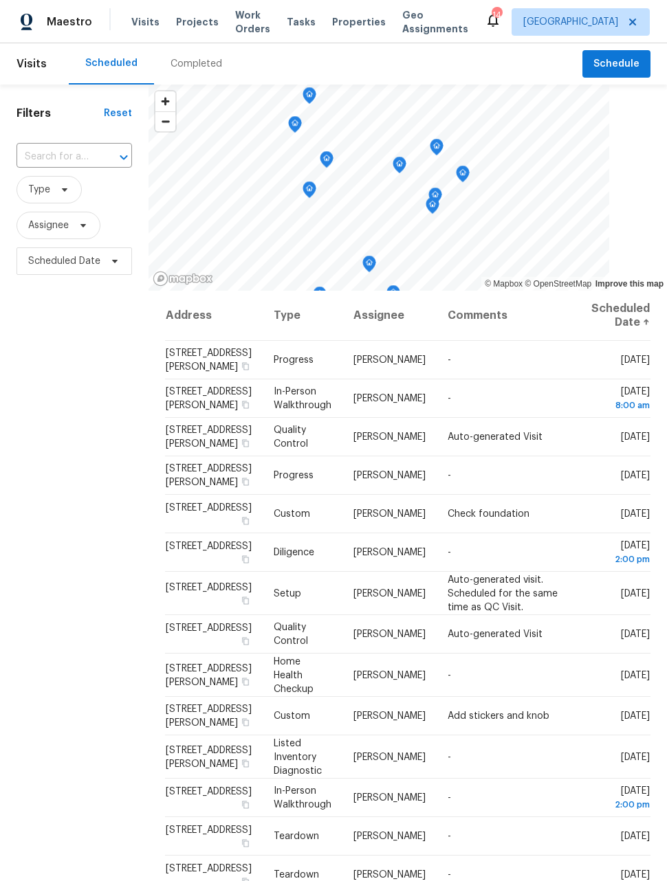
click at [250, 27] on span "Work Orders" at bounding box center [252, 21] width 35 height 27
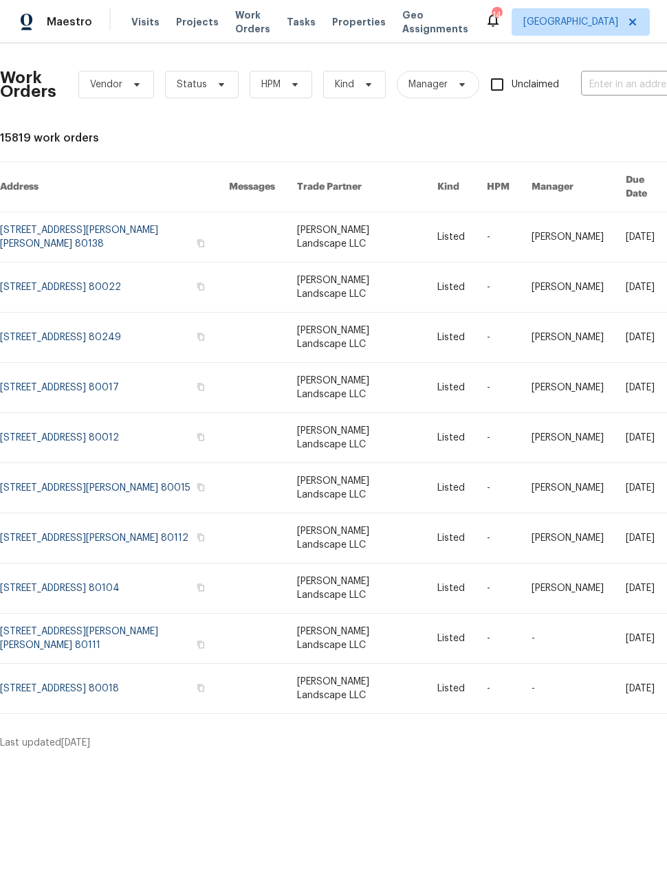
click at [551, 614] on link at bounding box center [578, 638] width 94 height 49
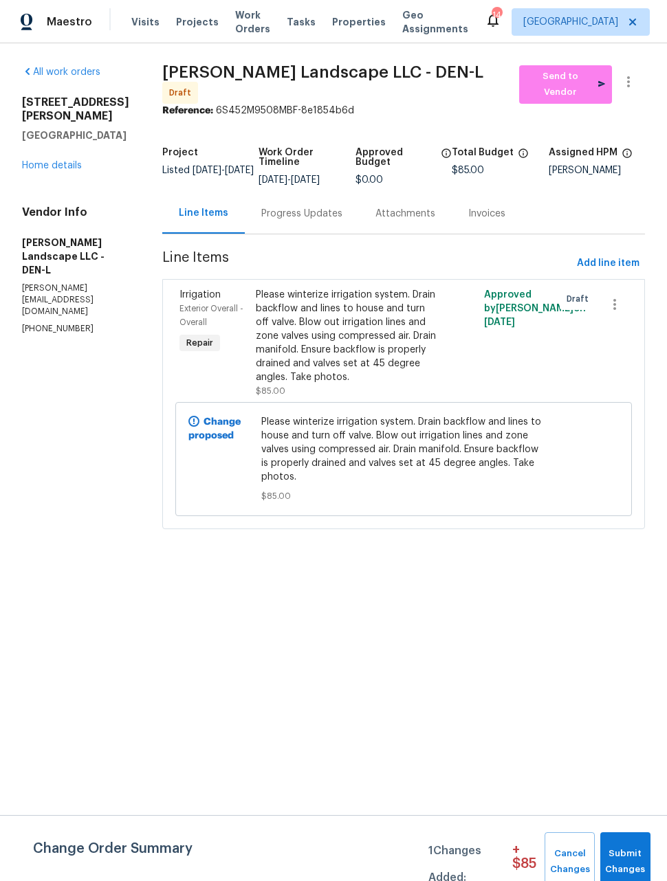
click at [579, 166] on div "[PERSON_NAME]" at bounding box center [596, 171] width 96 height 10
click at [636, 87] on icon "button" at bounding box center [628, 82] width 16 height 16
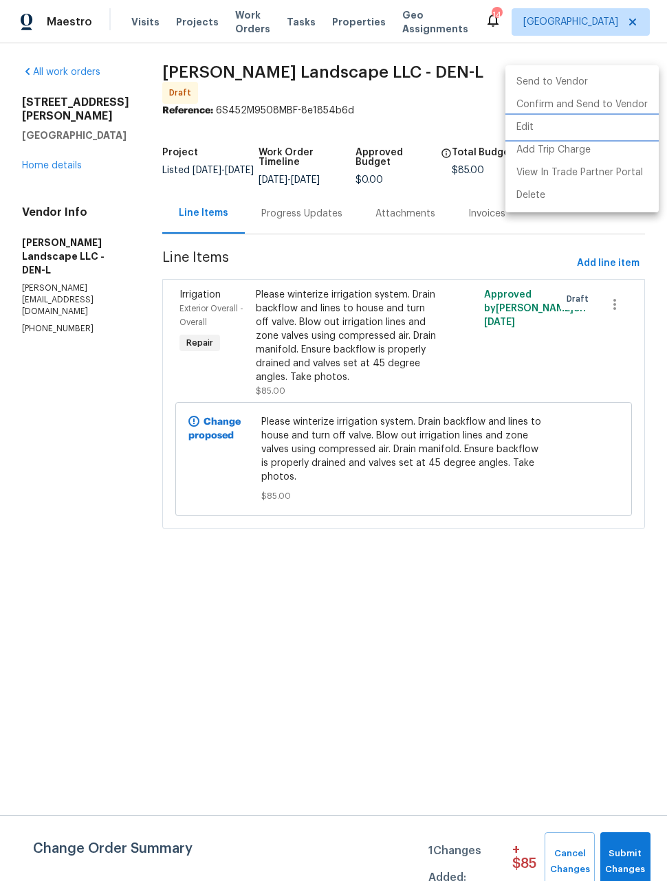
click at [533, 128] on li "Edit" at bounding box center [581, 127] width 153 height 23
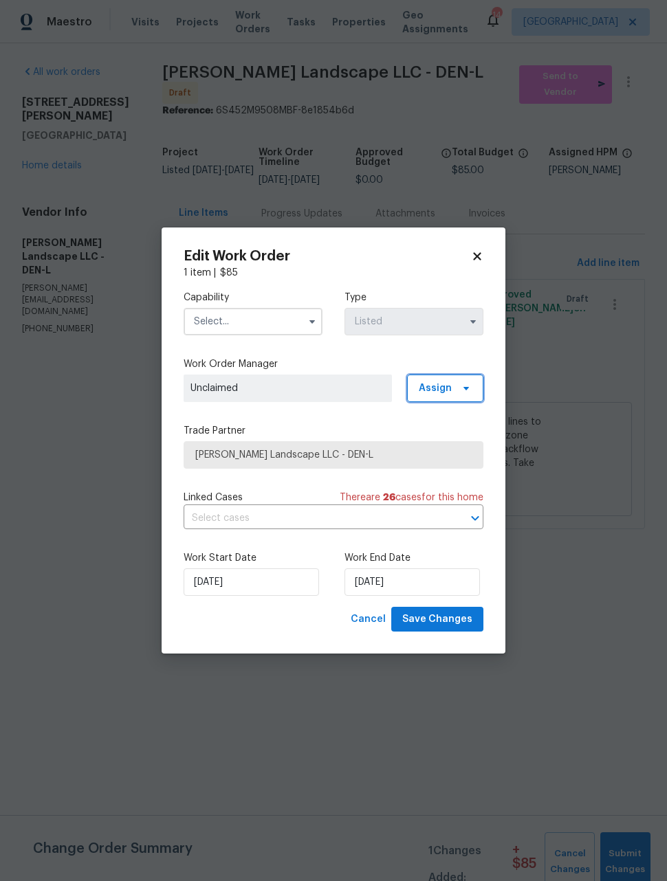
click at [456, 387] on span at bounding box center [463, 388] width 15 height 11
click at [468, 444] on div "Assign to me" at bounding box center [447, 446] width 60 height 14
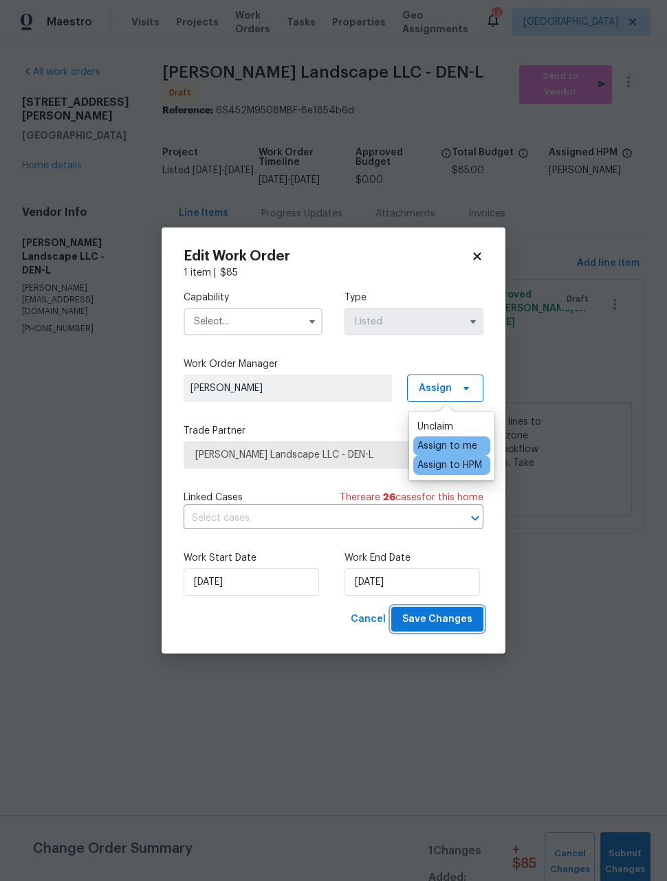
click at [461, 623] on span "Save Changes" at bounding box center [437, 619] width 70 height 17
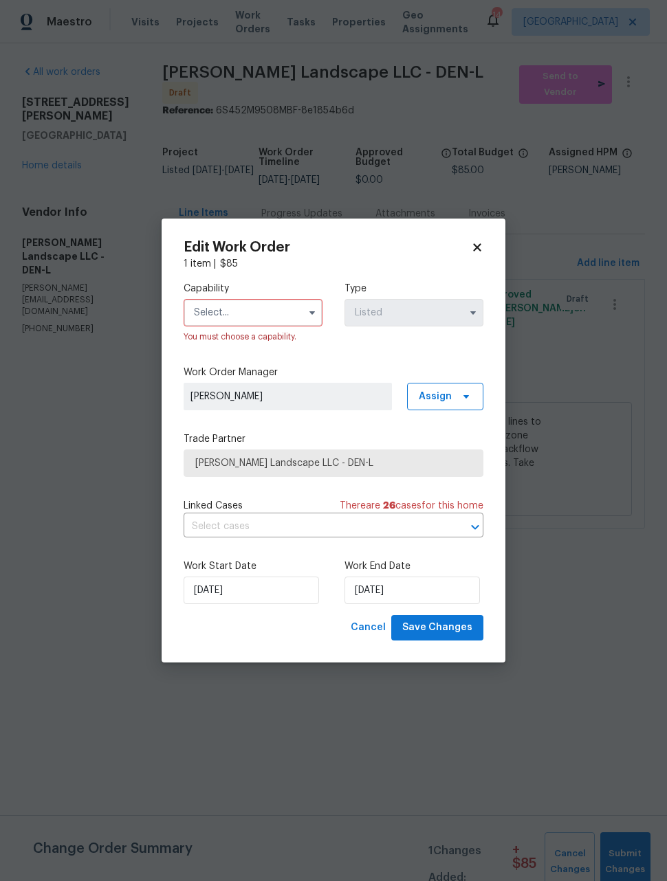
click at [278, 324] on input "text" at bounding box center [252, 312] width 139 height 27
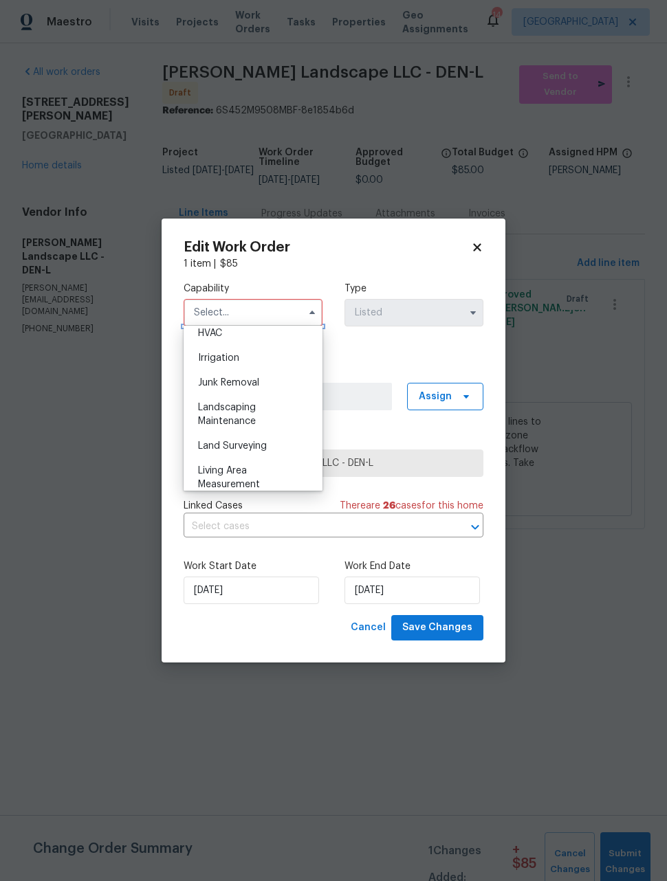
scroll to position [841, 0]
click at [280, 411] on div "Landscaping Maintenance" at bounding box center [253, 411] width 132 height 38
type input "Landscaping Maintenance"
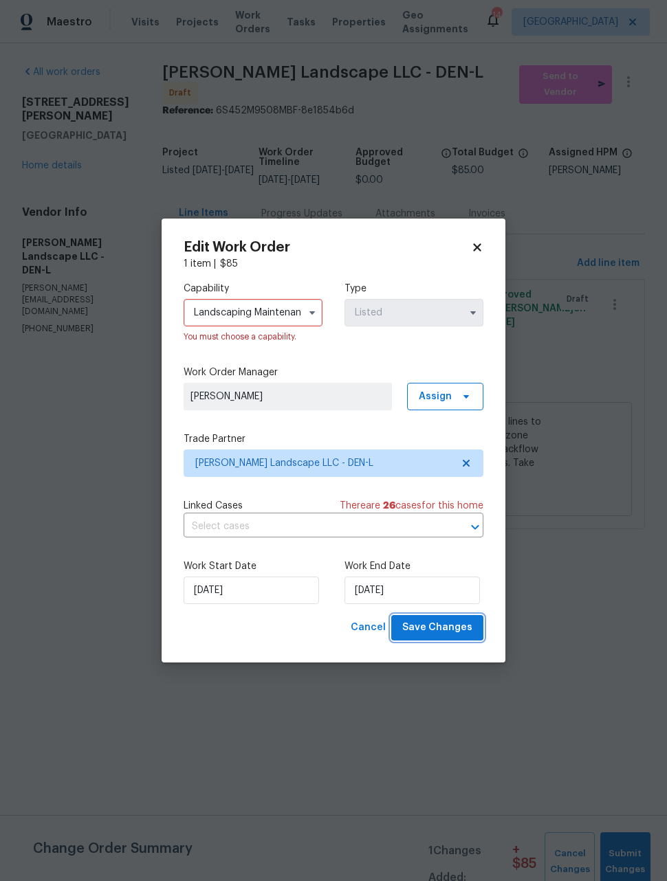
click at [457, 629] on span "Save Changes" at bounding box center [437, 627] width 70 height 17
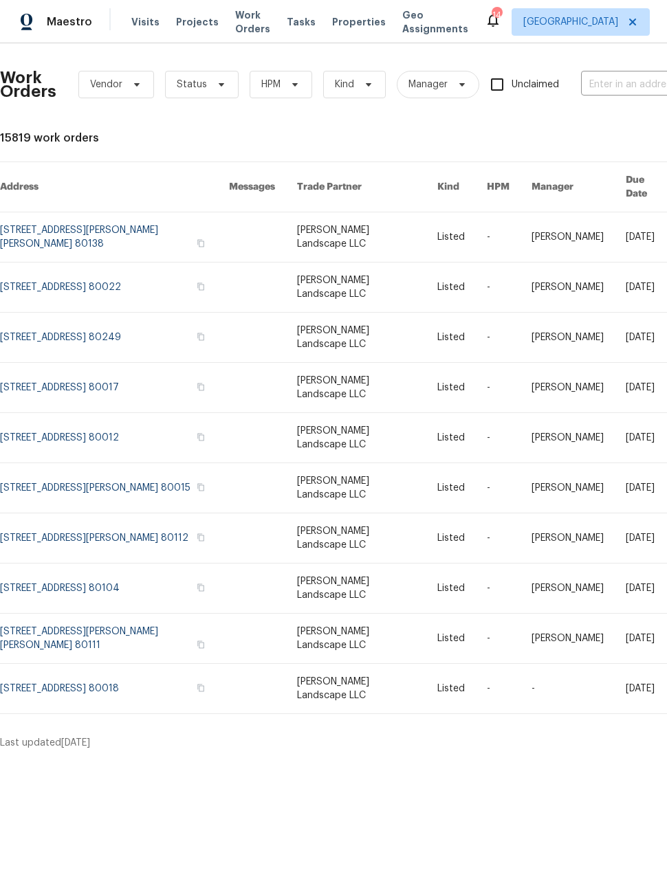
click at [379, 664] on link at bounding box center [367, 688] width 140 height 49
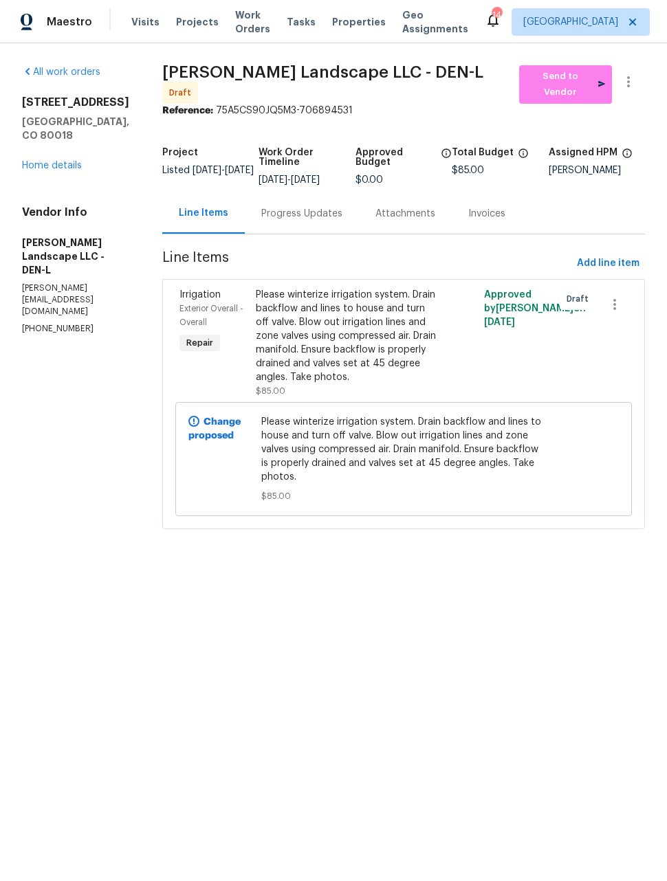
click at [634, 140] on div "Project Listed [DATE] - [DATE] Work Order Timeline [DATE] - [DATE] Approved Bud…" at bounding box center [403, 166] width 482 height 54
click at [626, 87] on icon "button" at bounding box center [628, 82] width 16 height 16
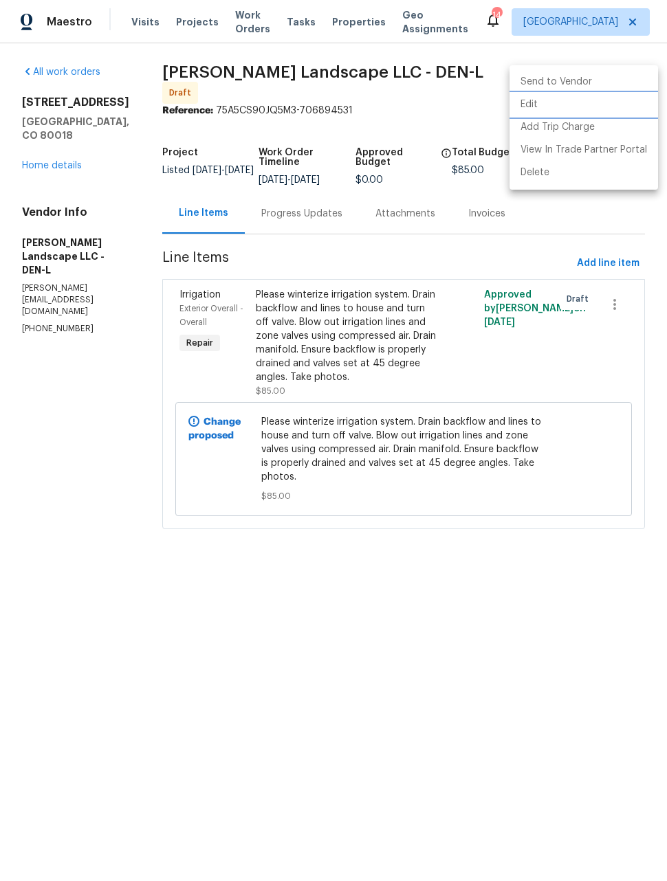
click at [533, 106] on li "Edit" at bounding box center [583, 104] width 148 height 23
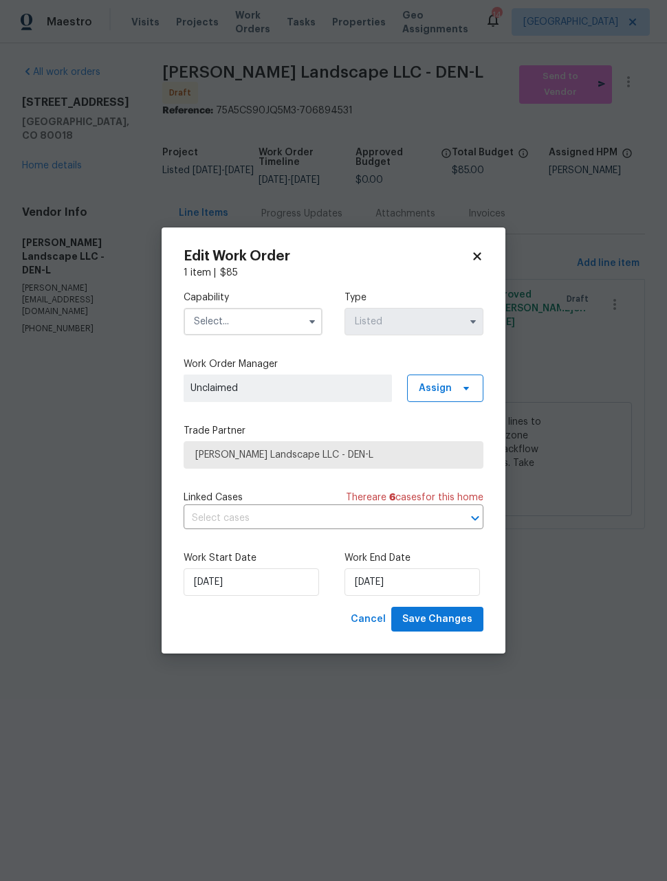
click at [278, 317] on input "text" at bounding box center [252, 321] width 139 height 27
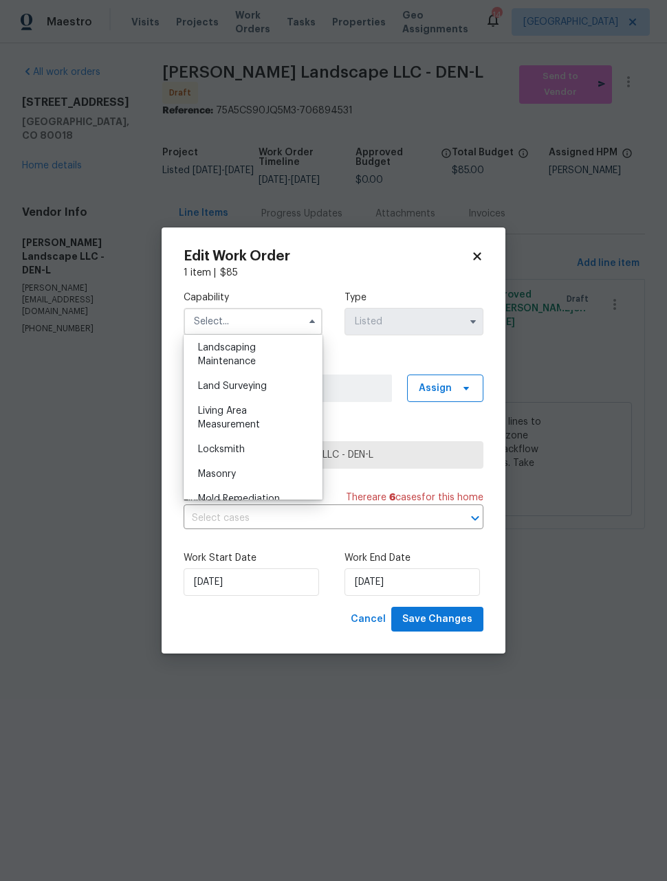
scroll to position [916, 0]
click at [275, 348] on div "Landscaping Maintenance" at bounding box center [253, 345] width 132 height 38
type input "Landscaping Maintenance"
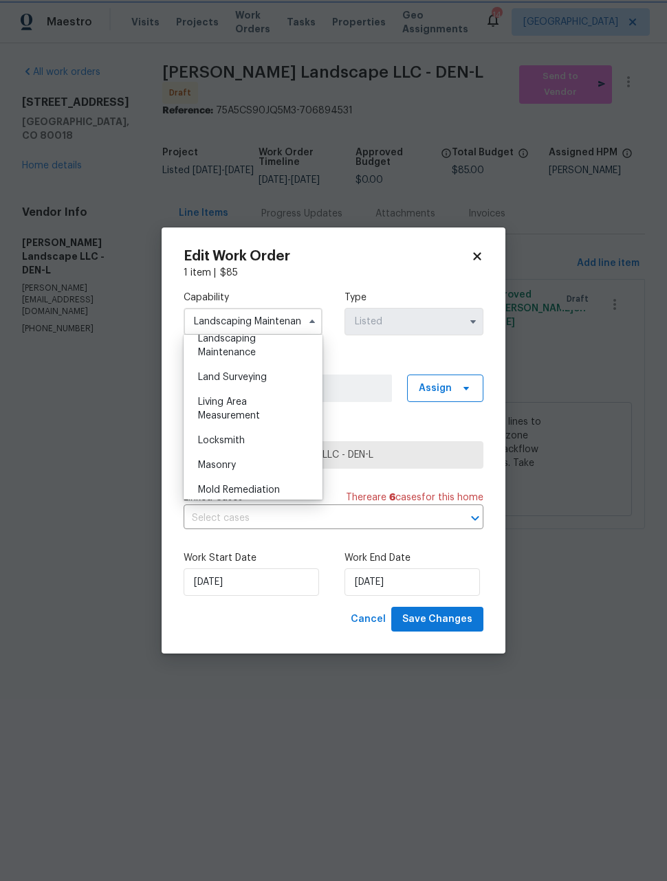
scroll to position [866, 0]
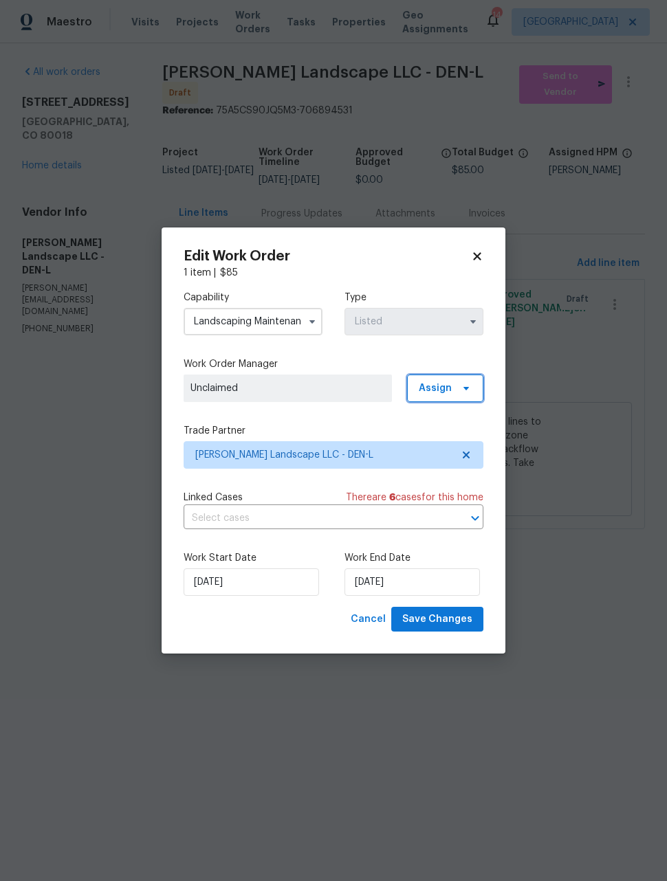
click at [444, 386] on span "Assign" at bounding box center [434, 388] width 33 height 14
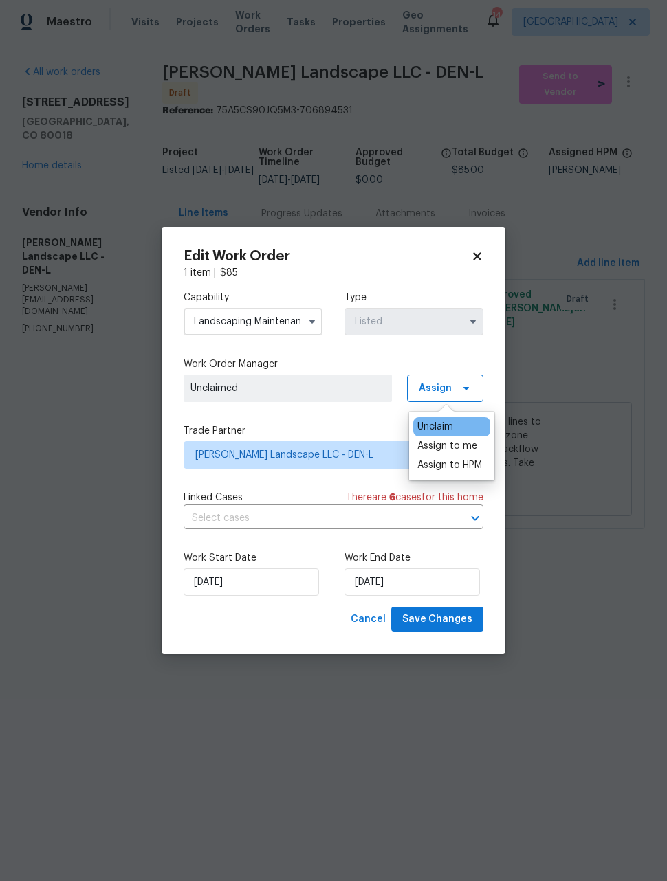
click at [466, 446] on div "Assign to me" at bounding box center [447, 446] width 60 height 14
click at [461, 617] on span "Save Changes" at bounding box center [437, 619] width 70 height 17
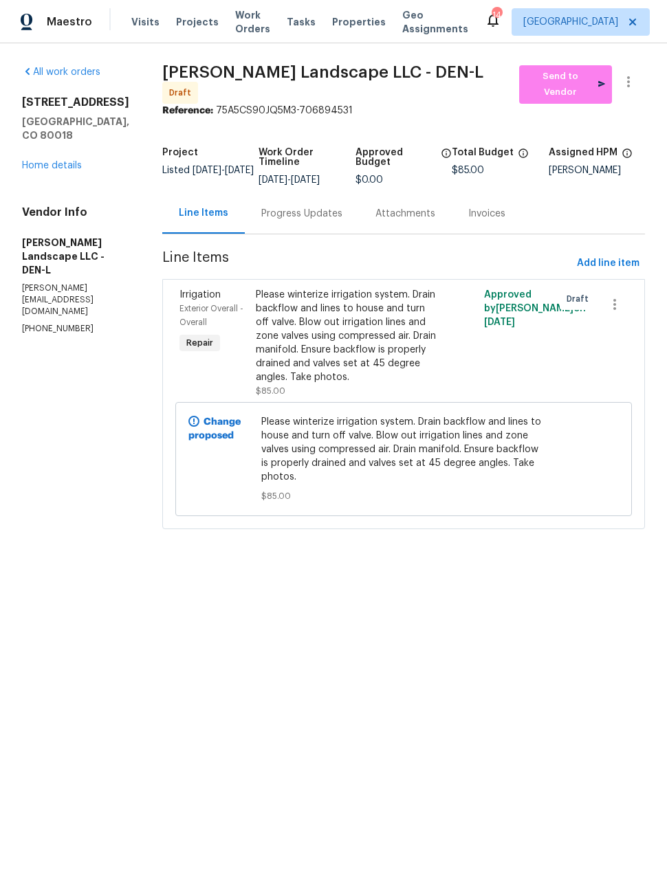
click at [58, 26] on span "Maestro" at bounding box center [69, 22] width 45 height 14
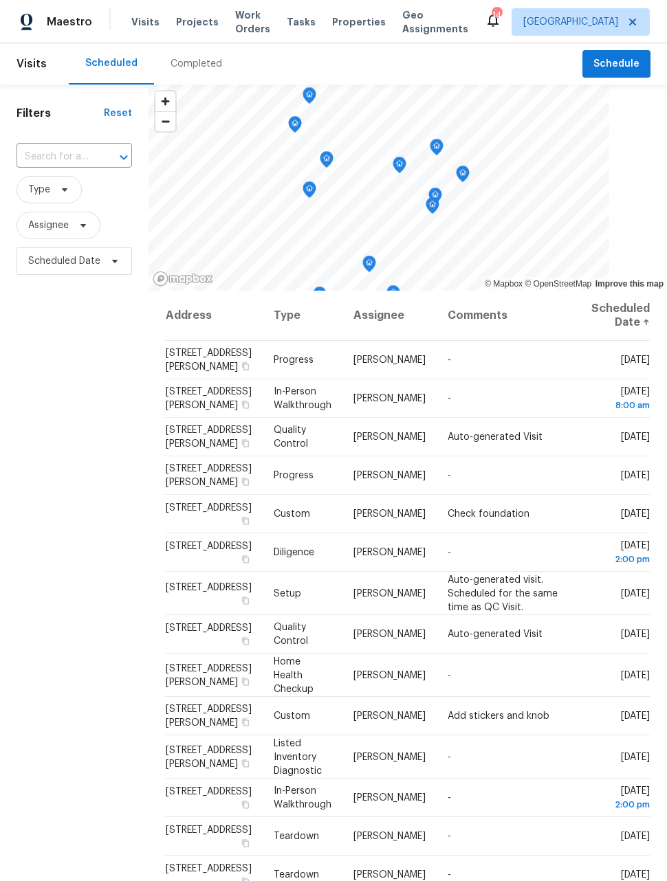
click at [247, 25] on span "Work Orders" at bounding box center [252, 21] width 35 height 27
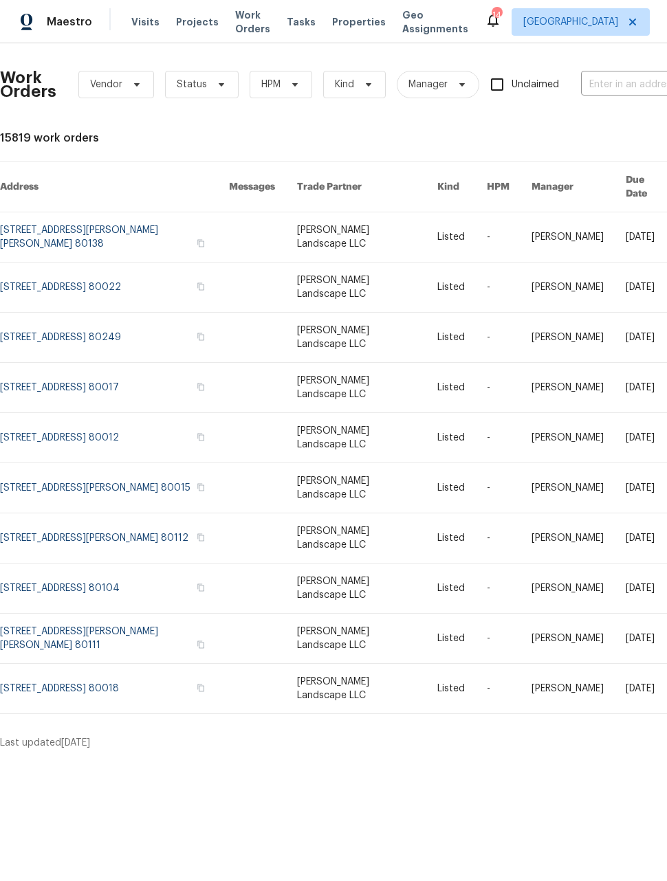
click at [86, 227] on link at bounding box center [114, 236] width 229 height 49
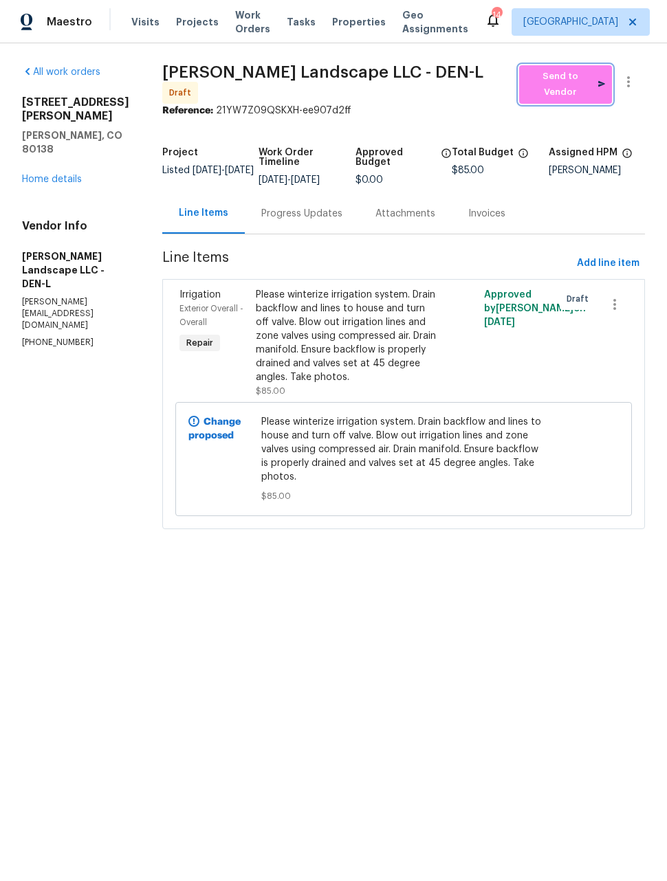
click at [570, 77] on span "Send to Vendor" at bounding box center [565, 85] width 79 height 32
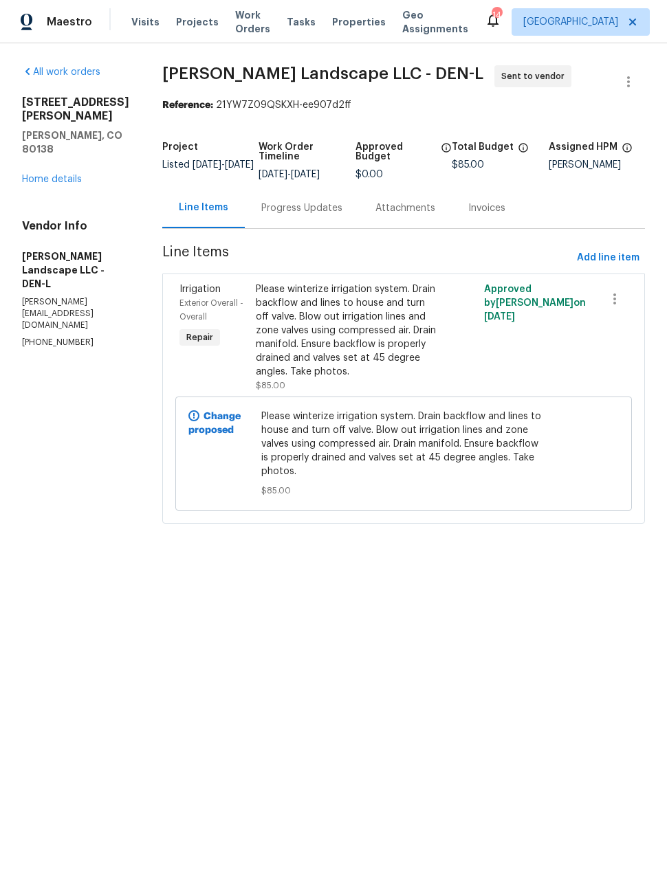
click at [55, 73] on link "All work orders" at bounding box center [61, 72] width 78 height 10
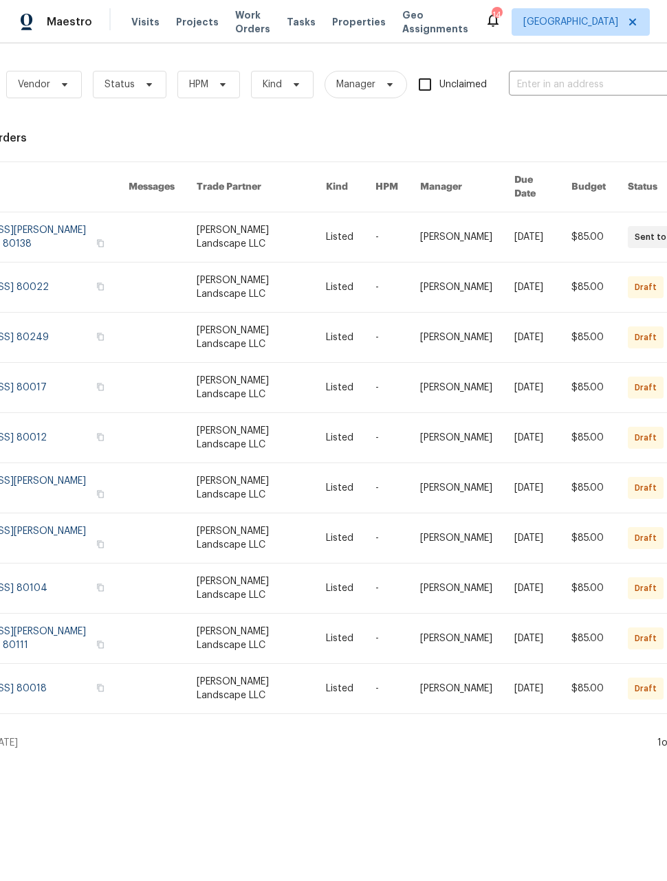
scroll to position [0, 80]
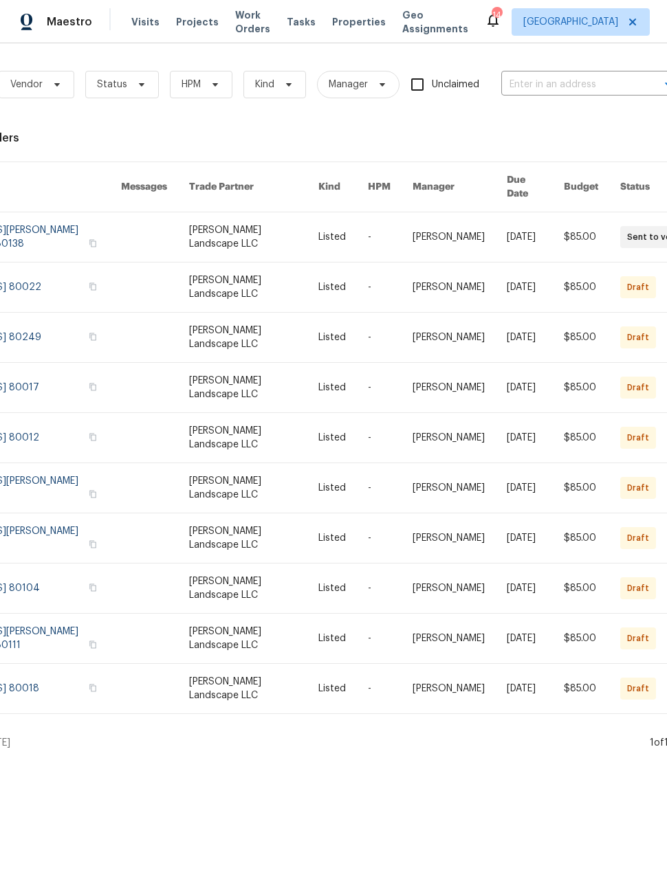
click at [293, 268] on link at bounding box center [253, 287] width 129 height 49
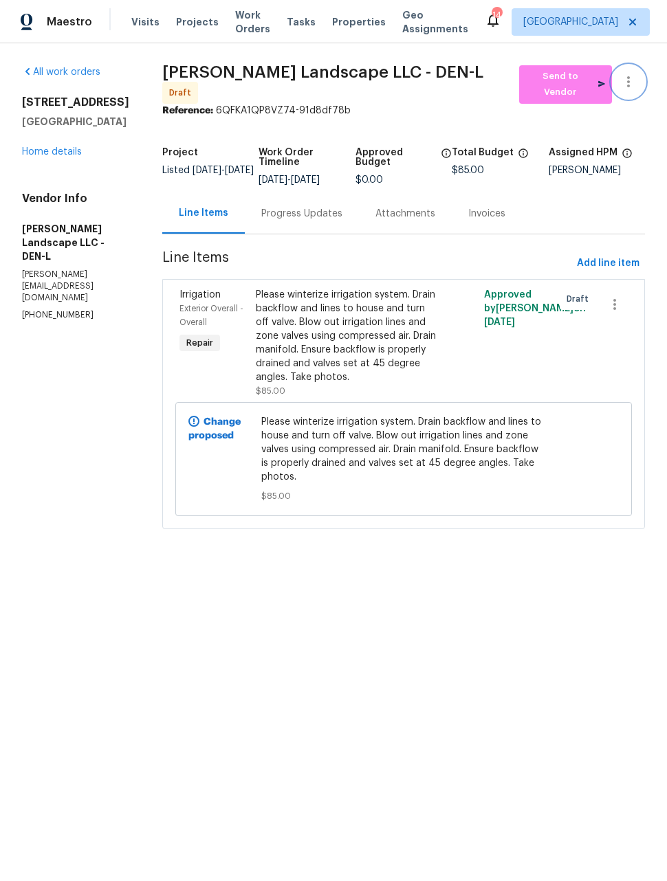
click at [629, 80] on icon "button" at bounding box center [628, 82] width 16 height 16
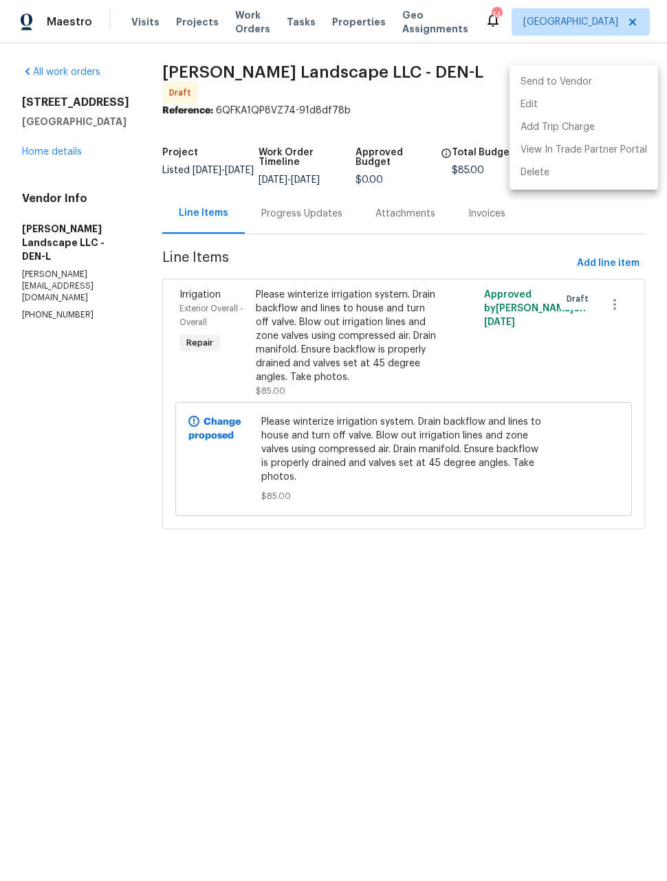
click at [581, 86] on li "Send to Vendor" at bounding box center [583, 82] width 148 height 23
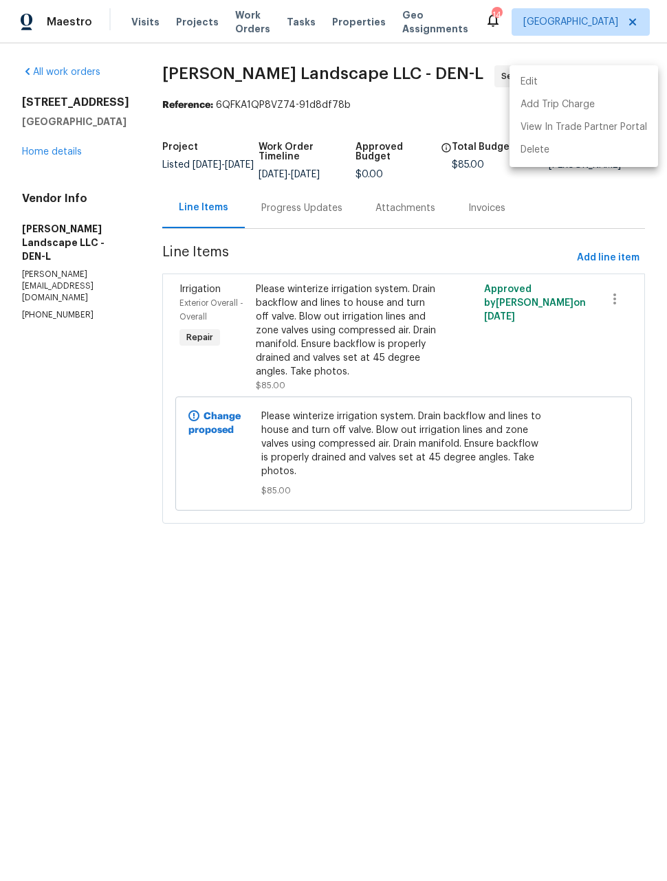
click at [53, 70] on div at bounding box center [333, 440] width 667 height 881
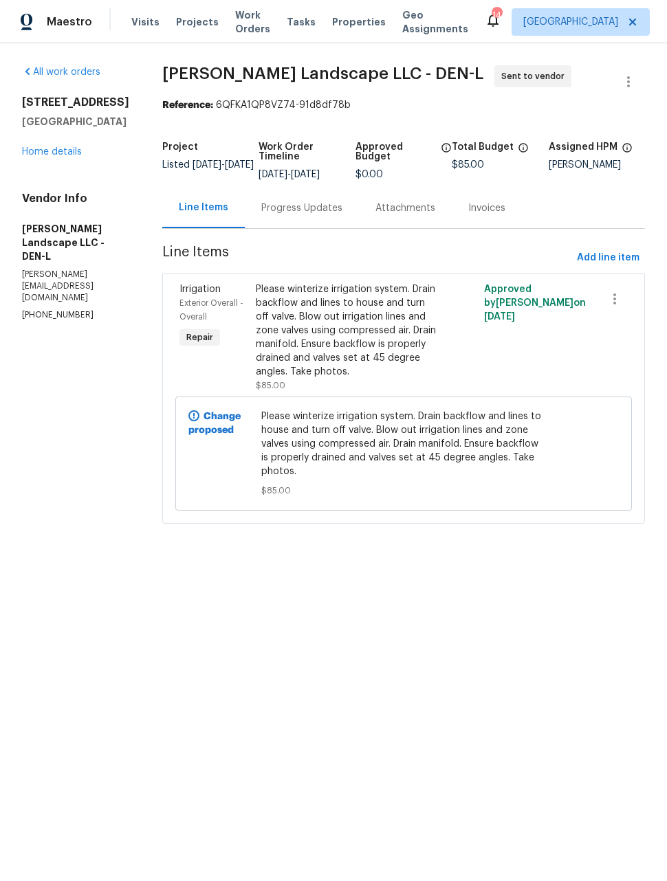
click at [56, 75] on link "All work orders" at bounding box center [61, 72] width 78 height 10
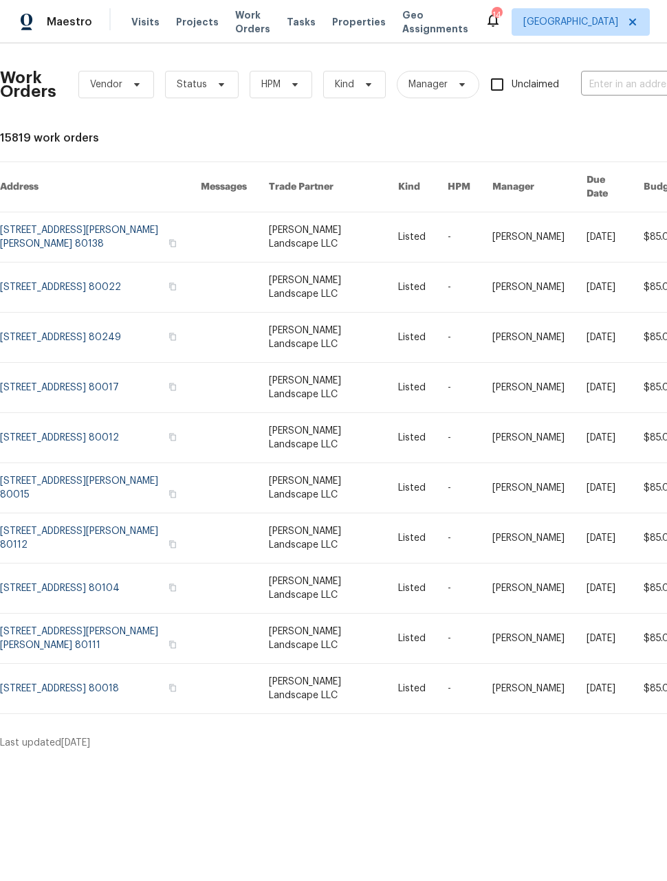
click at [100, 327] on link at bounding box center [100, 337] width 201 height 49
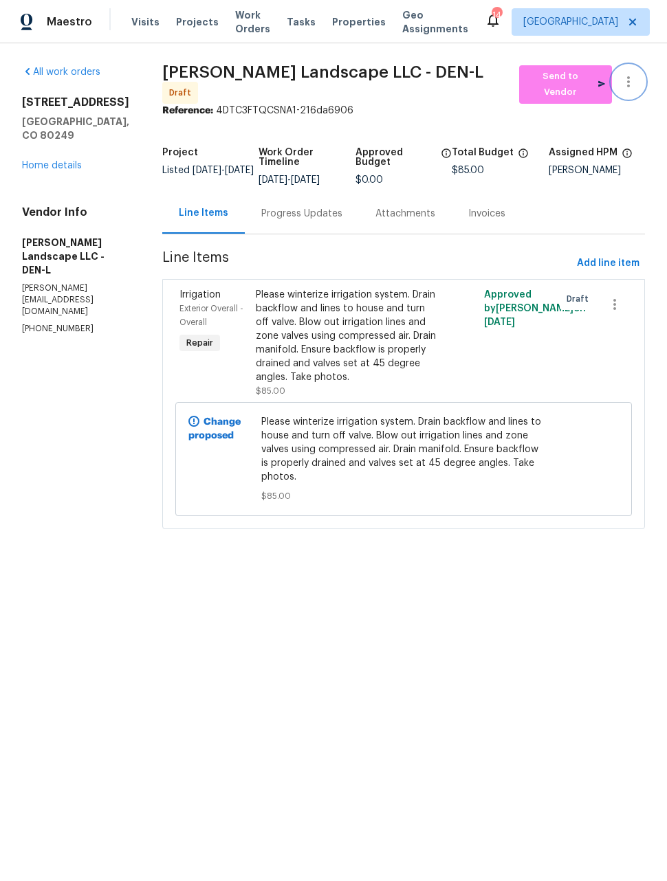
click at [623, 82] on icon "button" at bounding box center [628, 82] width 16 height 16
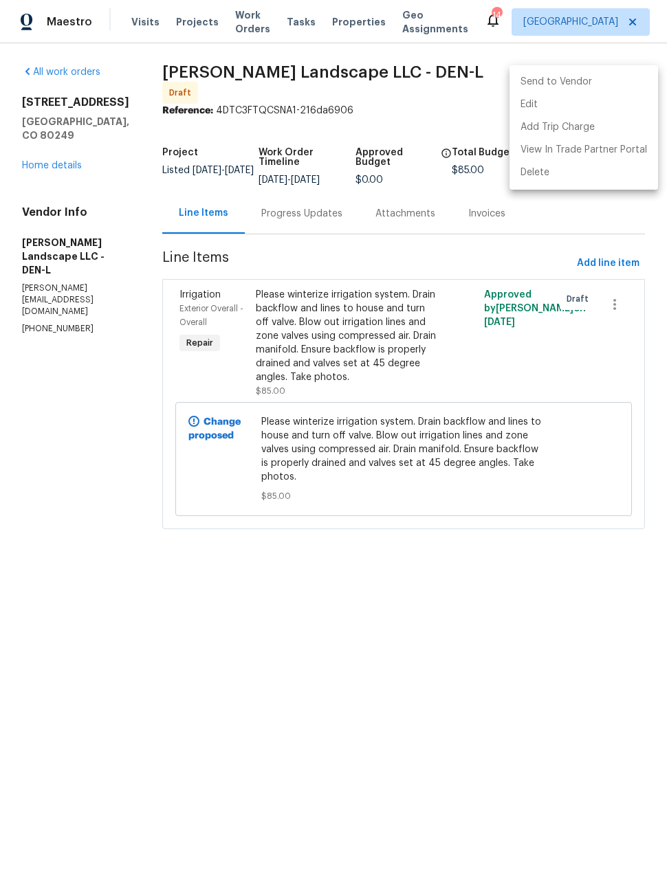
click at [574, 85] on li "Send to Vendor" at bounding box center [583, 82] width 148 height 23
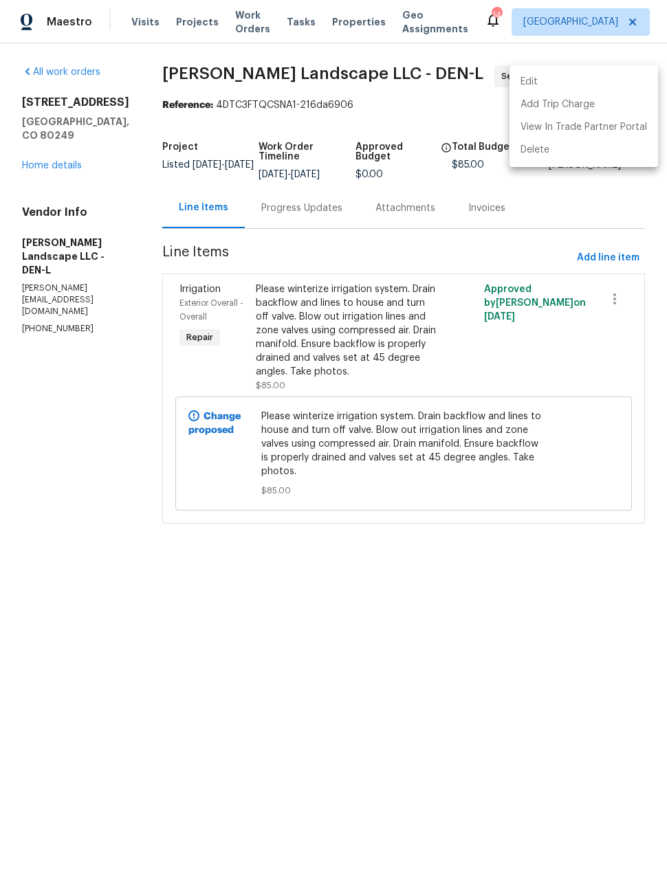
click at [67, 82] on div at bounding box center [333, 440] width 667 height 881
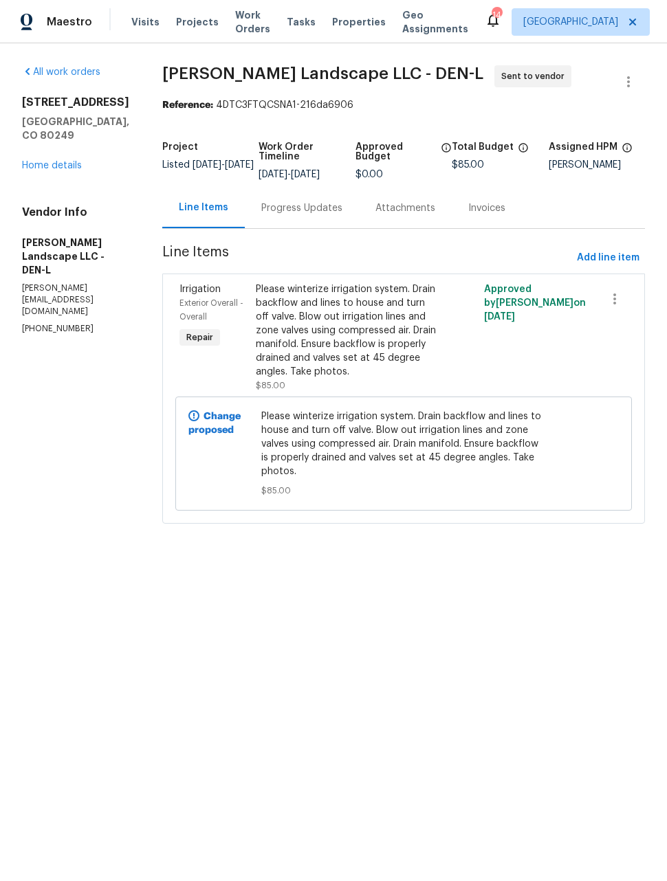
click at [64, 76] on link "All work orders" at bounding box center [61, 72] width 78 height 10
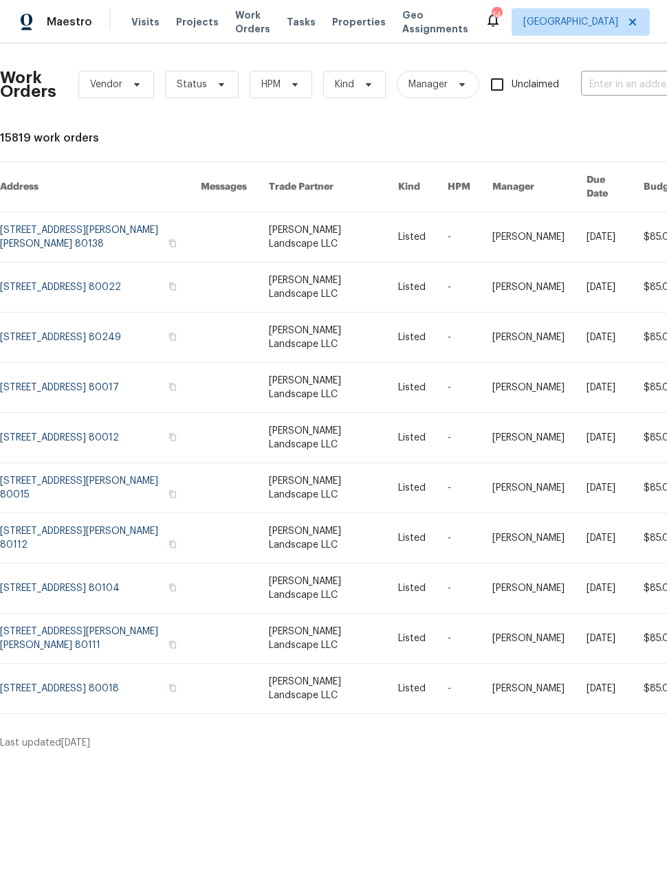
click at [88, 379] on link at bounding box center [100, 387] width 201 height 49
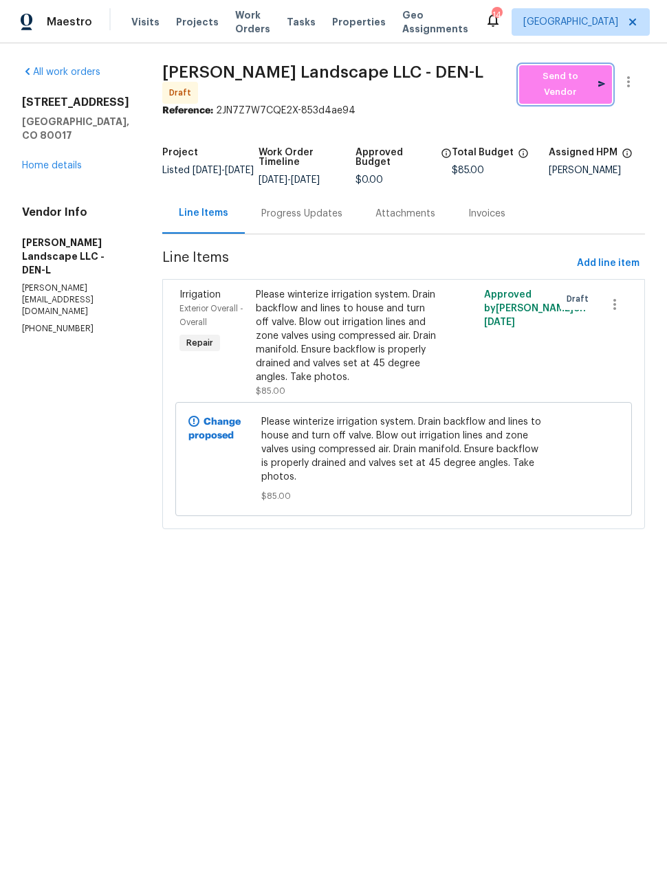
click at [566, 77] on span "Send to Vendor" at bounding box center [565, 85] width 79 height 32
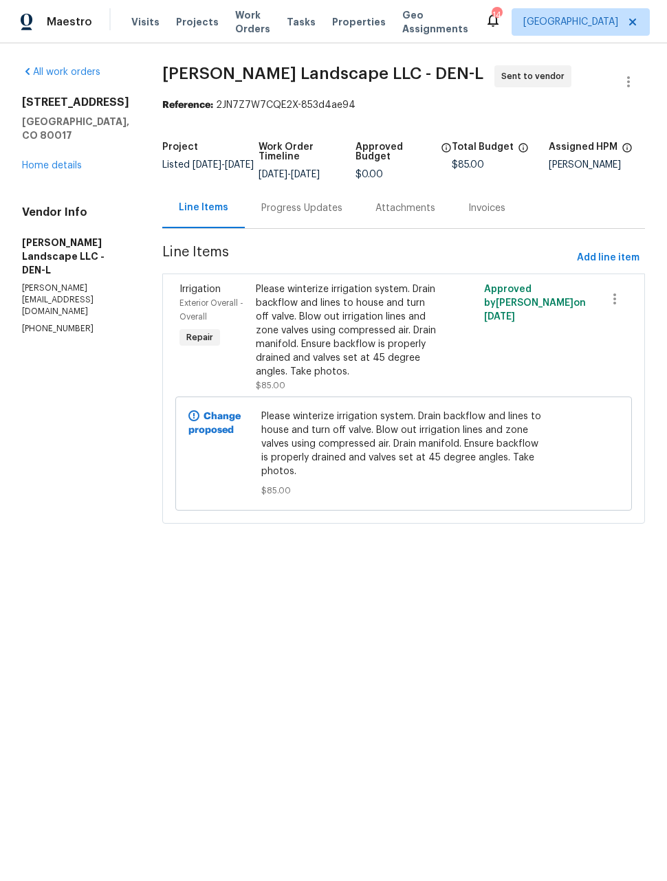
click at [52, 67] on link "All work orders" at bounding box center [61, 72] width 78 height 10
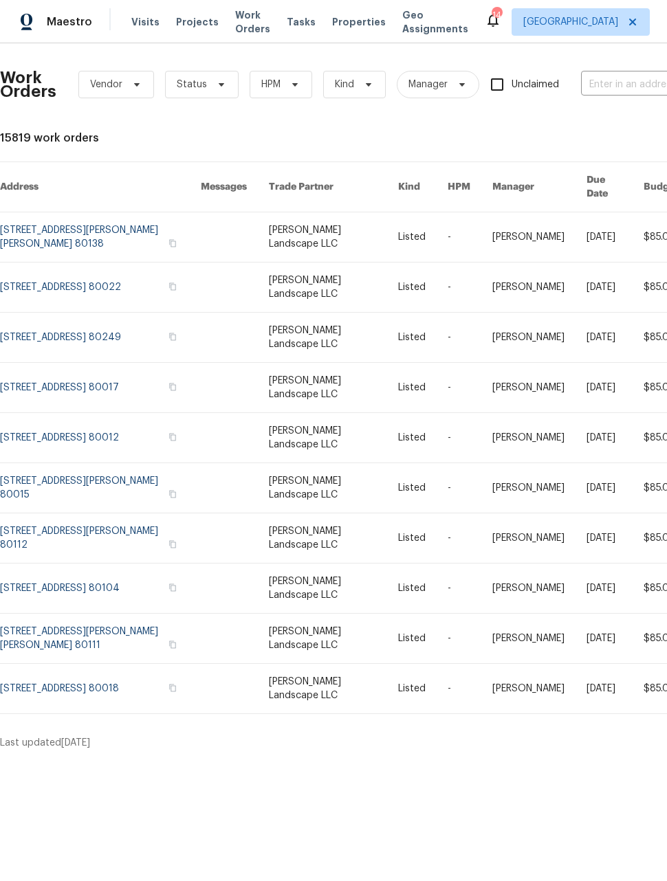
click at [131, 422] on link at bounding box center [100, 437] width 201 height 49
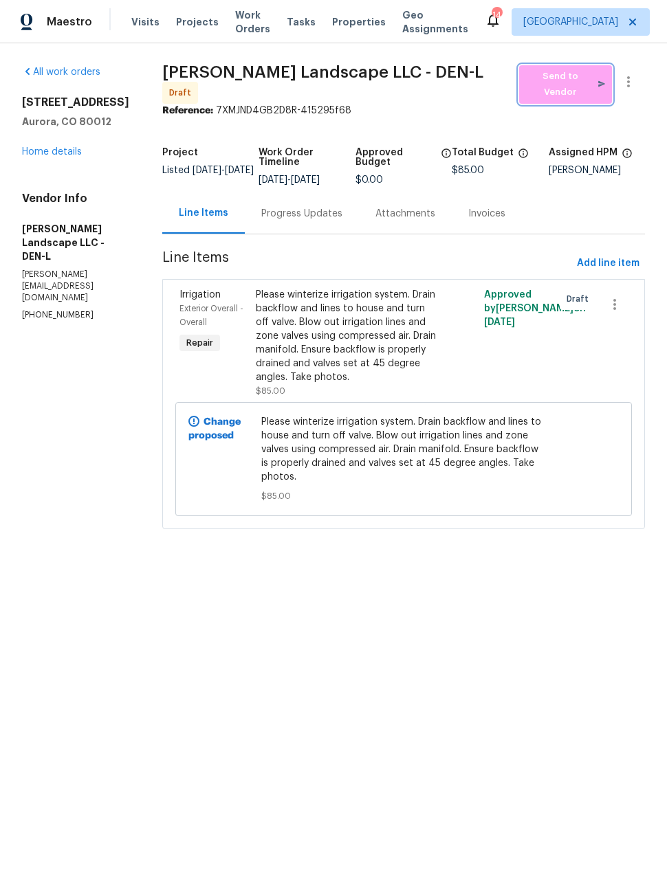
click at [566, 87] on span "Send to Vendor" at bounding box center [565, 85] width 79 height 32
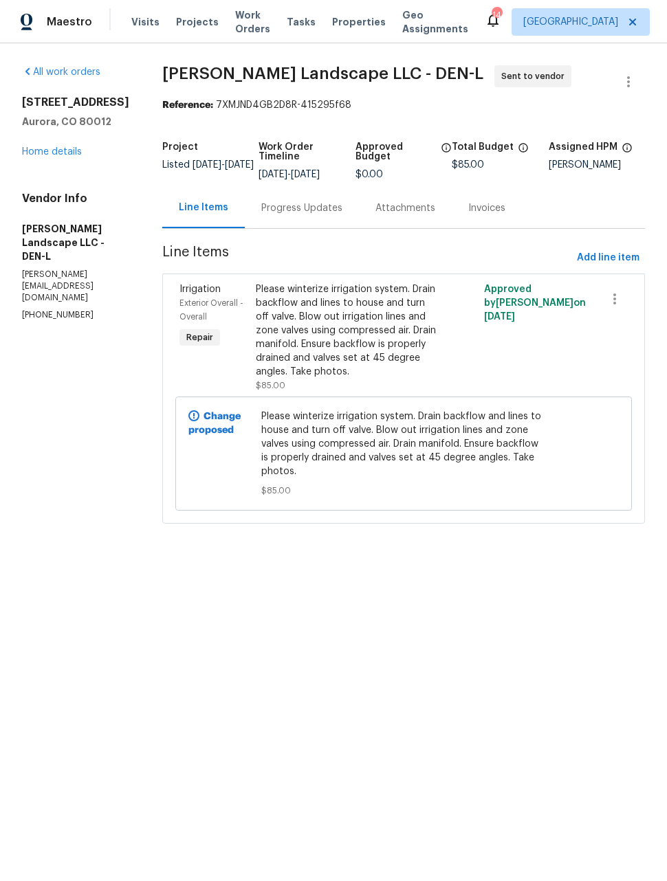
click at [50, 69] on link "All work orders" at bounding box center [61, 72] width 78 height 10
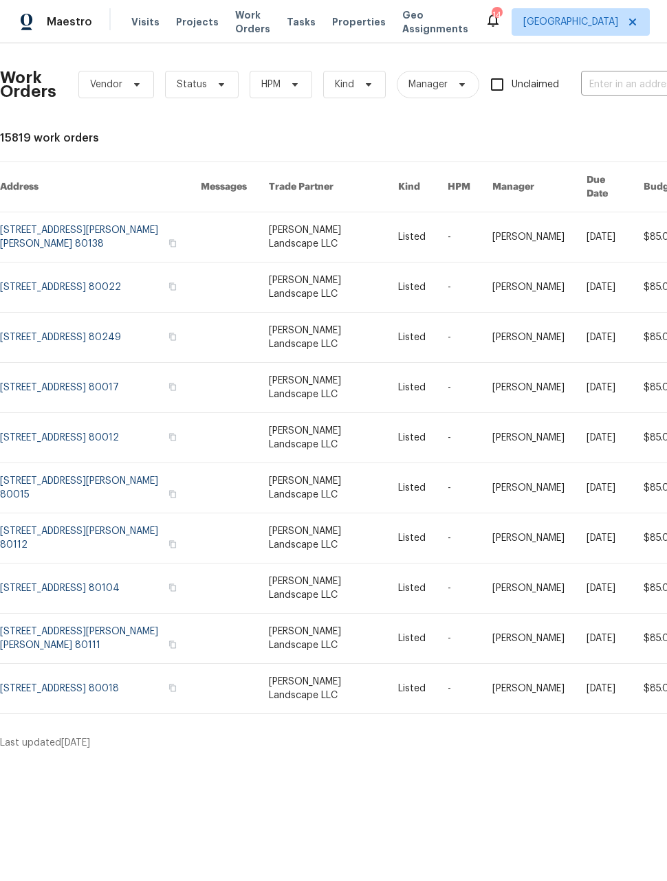
click at [133, 476] on link at bounding box center [100, 487] width 201 height 49
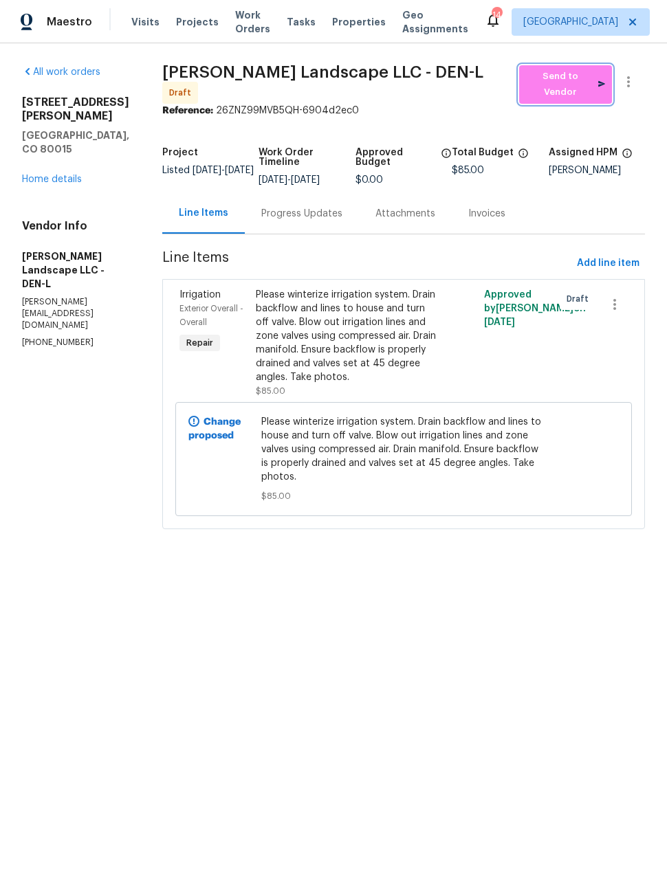
click at [578, 88] on span "Send to Vendor" at bounding box center [565, 85] width 79 height 32
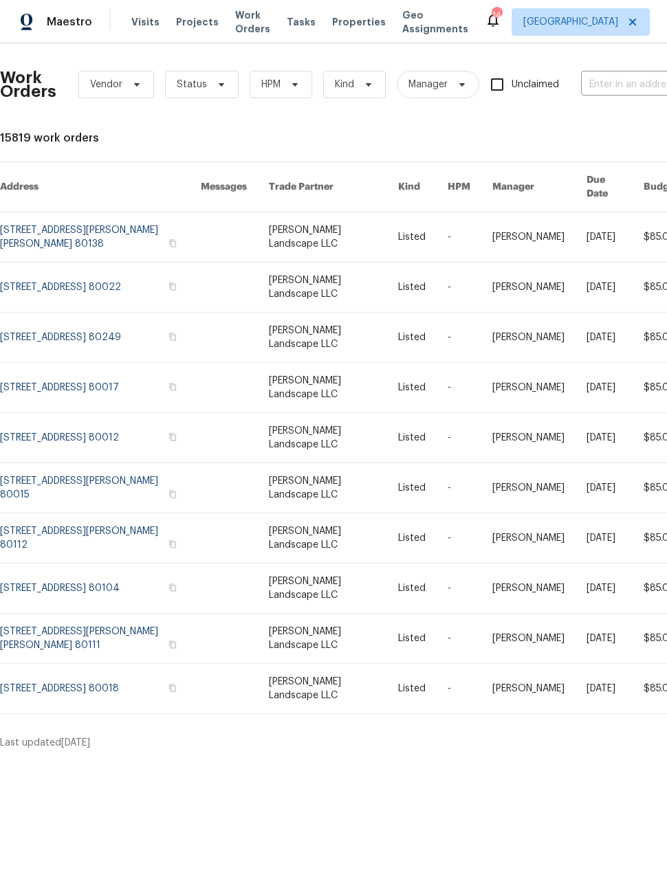
click at [136, 528] on link at bounding box center [100, 537] width 201 height 49
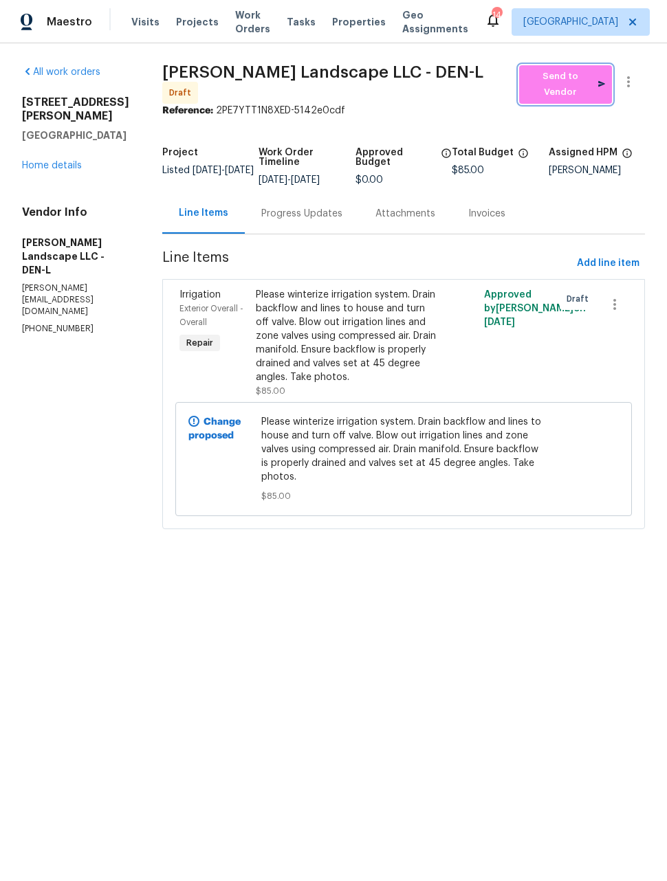
click at [569, 87] on span "Send to Vendor" at bounding box center [565, 85] width 79 height 32
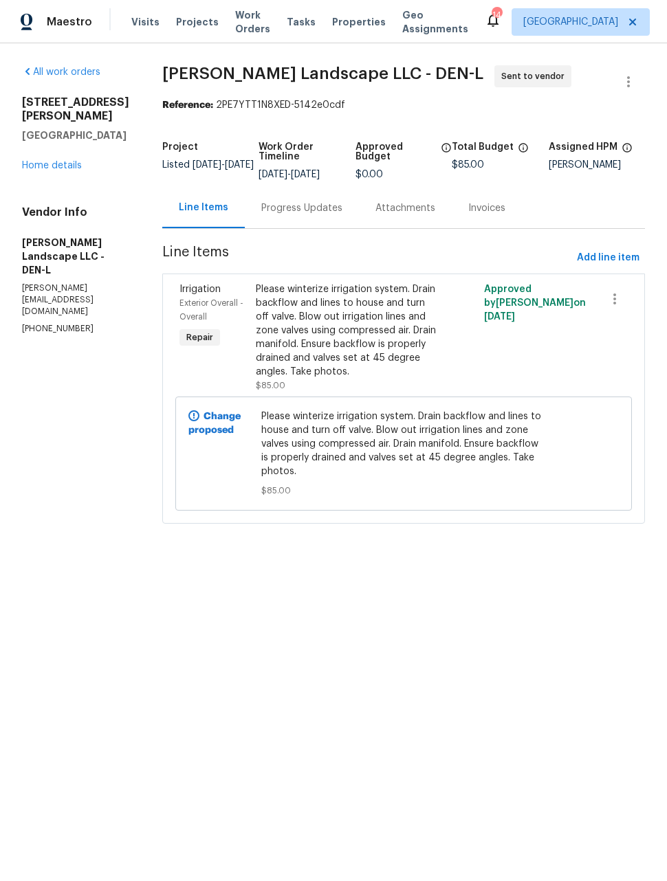
click at [66, 75] on link "All work orders" at bounding box center [61, 72] width 78 height 10
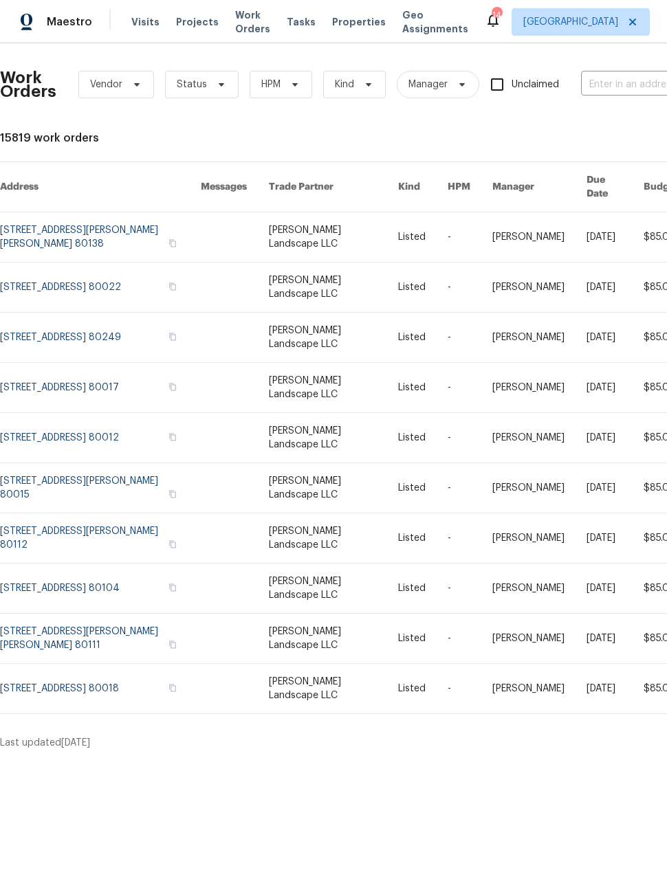
click at [140, 575] on link at bounding box center [100, 587] width 201 height 49
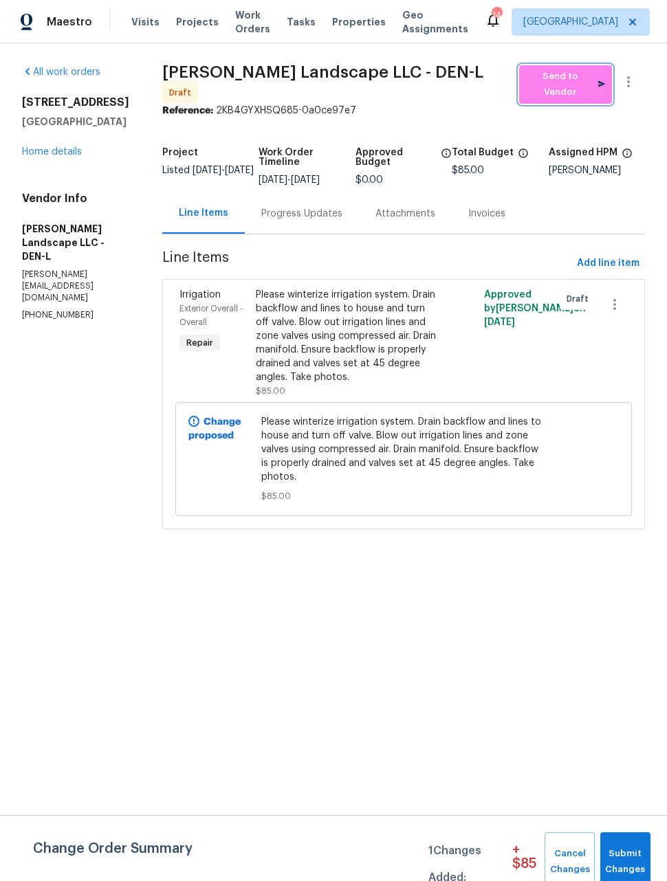
click at [577, 91] on button "Send to Vendor" at bounding box center [565, 84] width 93 height 38
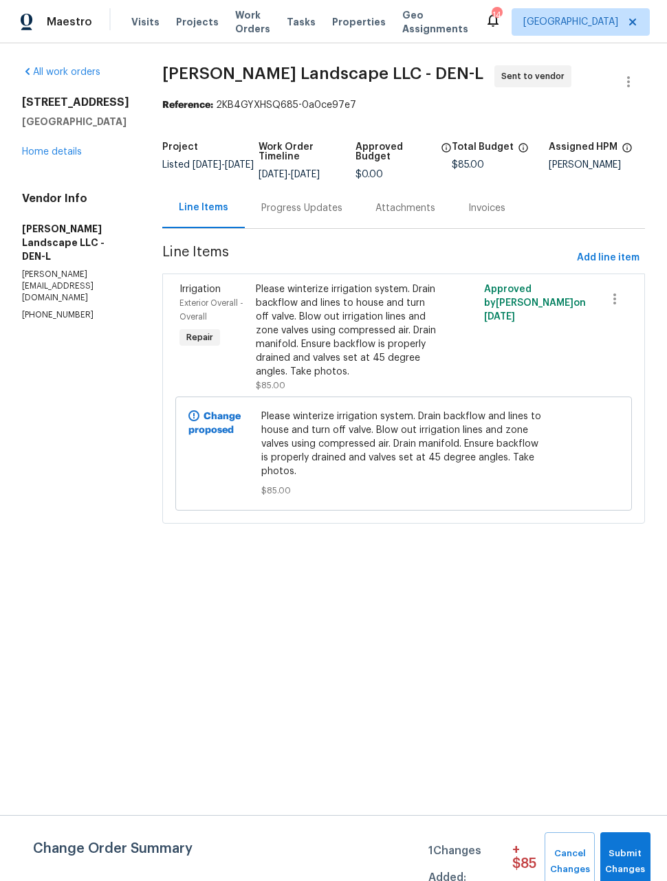
click at [56, 76] on link "All work orders" at bounding box center [61, 72] width 78 height 10
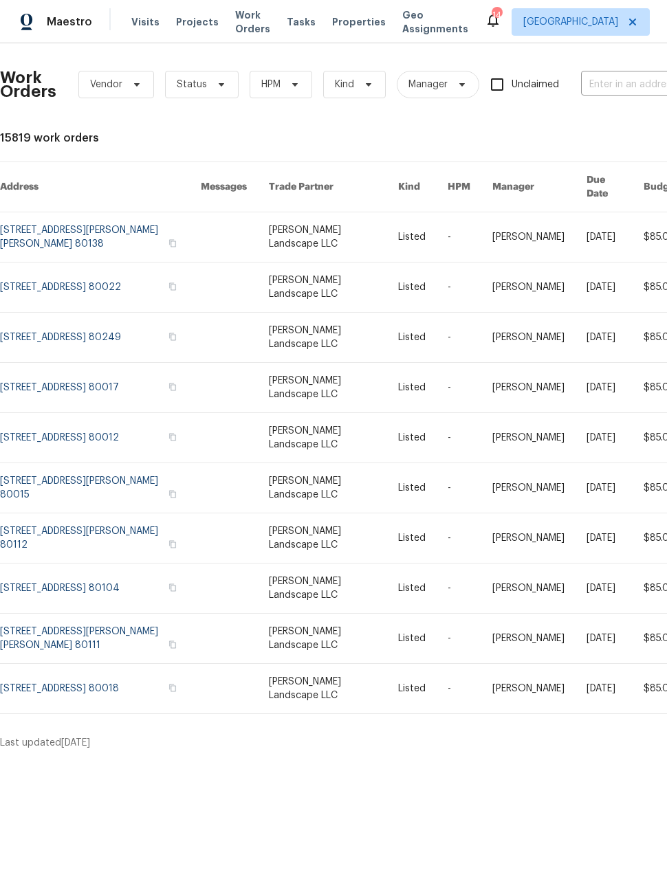
click at [144, 625] on link at bounding box center [100, 638] width 201 height 49
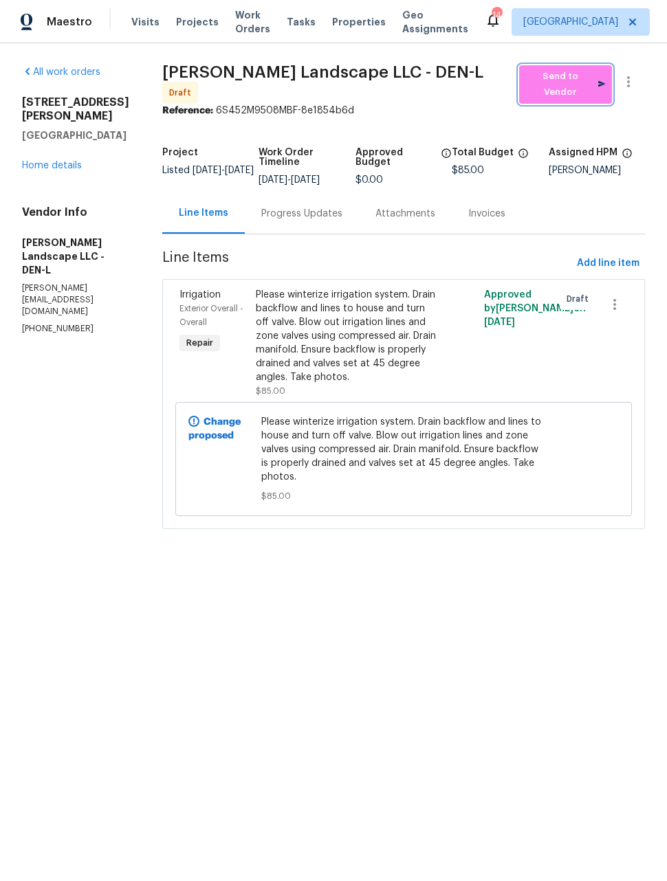
click at [577, 85] on span "Send to Vendor" at bounding box center [565, 85] width 79 height 32
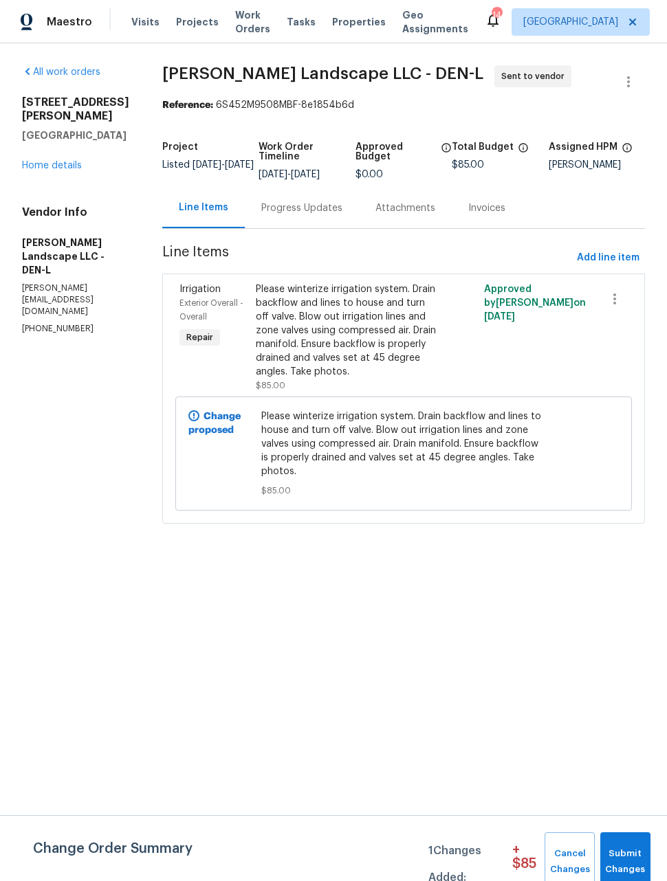
click at [52, 75] on link "All work orders" at bounding box center [61, 72] width 78 height 10
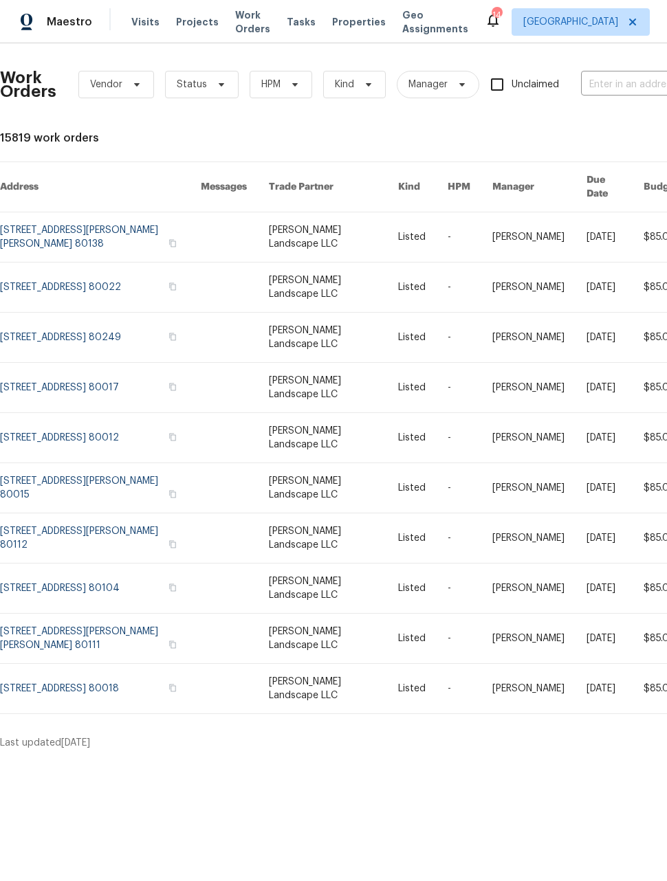
click at [122, 673] on link at bounding box center [100, 688] width 201 height 49
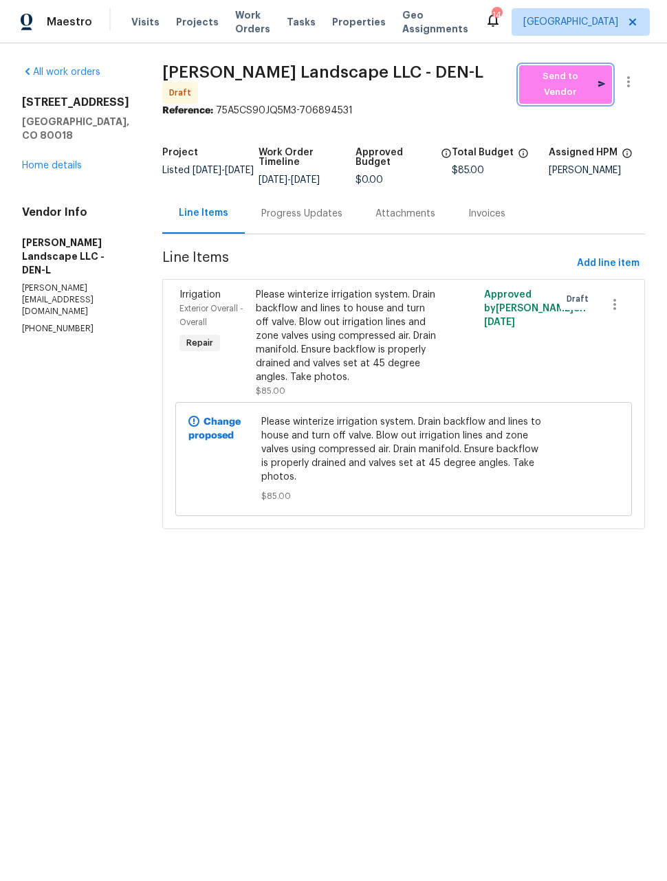
click at [568, 80] on span "Send to Vendor" at bounding box center [565, 85] width 79 height 32
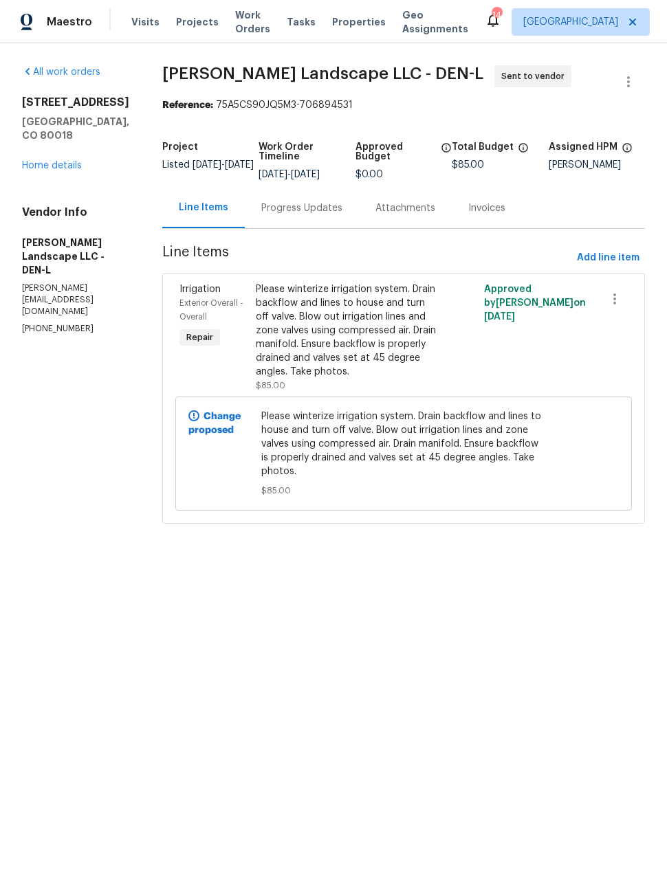
click at [60, 85] on div "All work orders 27895 E 7th Pl Aurora, CO 80018 Home details Vendor Info Dalia …" at bounding box center [75, 200] width 107 height 270
click at [56, 67] on link "All work orders" at bounding box center [61, 72] width 78 height 10
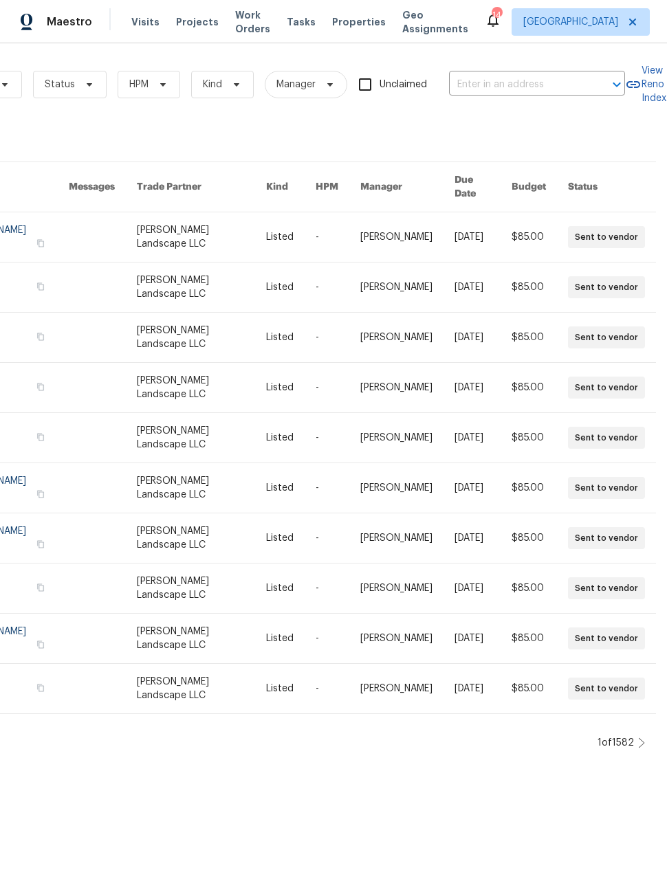
scroll to position [0, 133]
click at [643, 737] on icon at bounding box center [641, 742] width 7 height 11
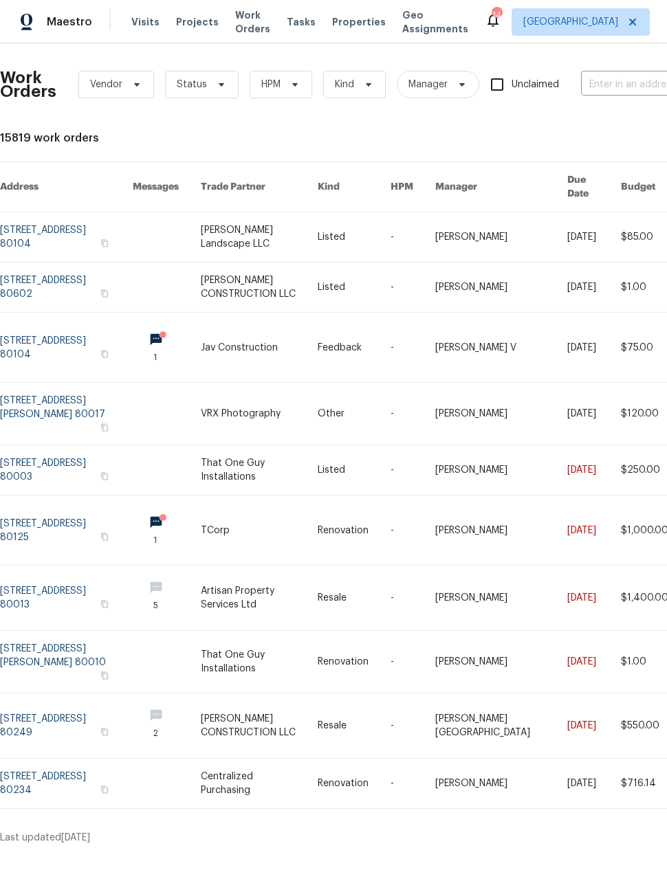
scroll to position [0, 0]
click at [53, 232] on link at bounding box center [66, 236] width 133 height 49
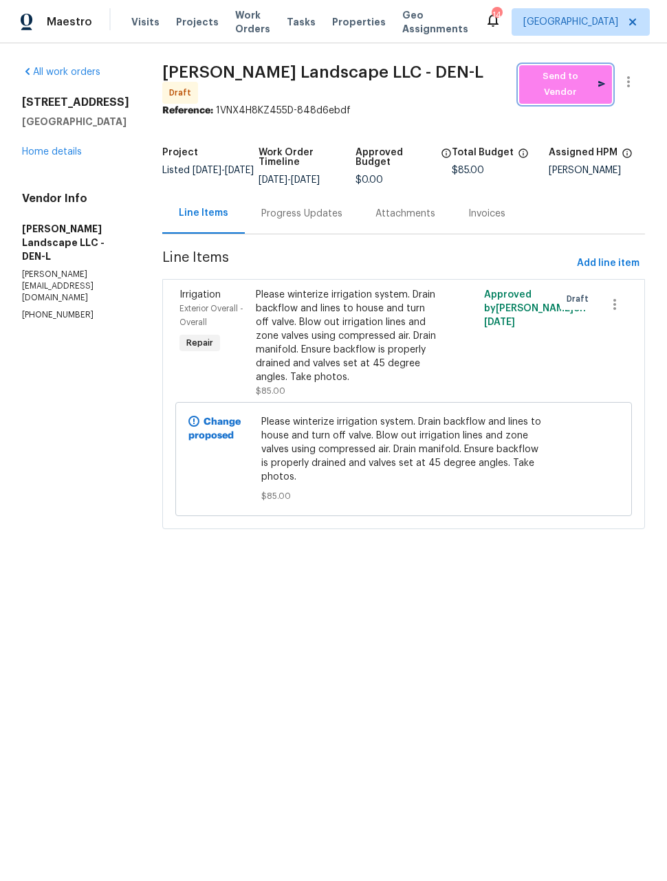
click at [577, 87] on span "Send to Vendor" at bounding box center [565, 85] width 79 height 32
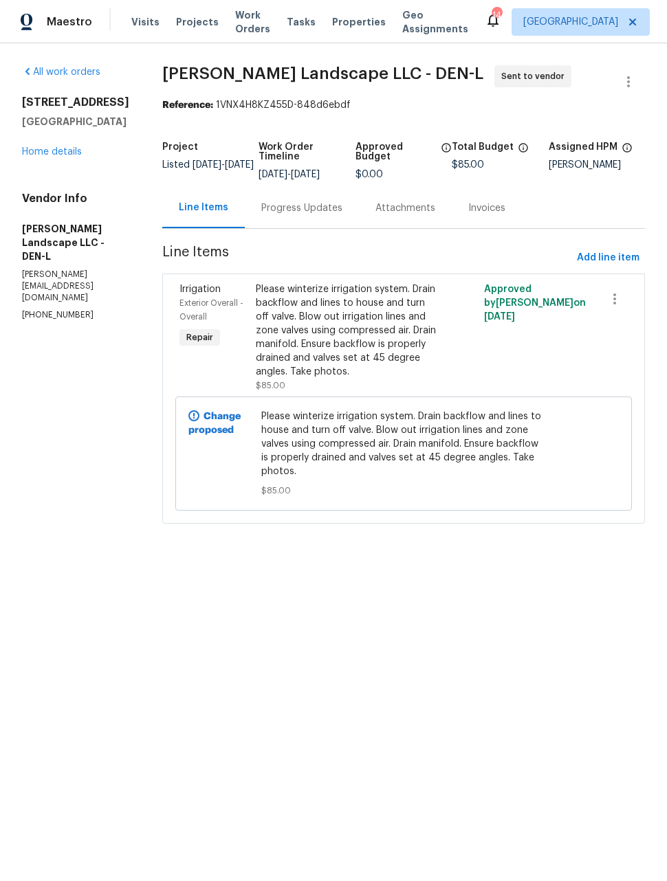
click at [60, 24] on span "Maestro" at bounding box center [69, 22] width 45 height 14
